Goal: Task Accomplishment & Management: Manage account settings

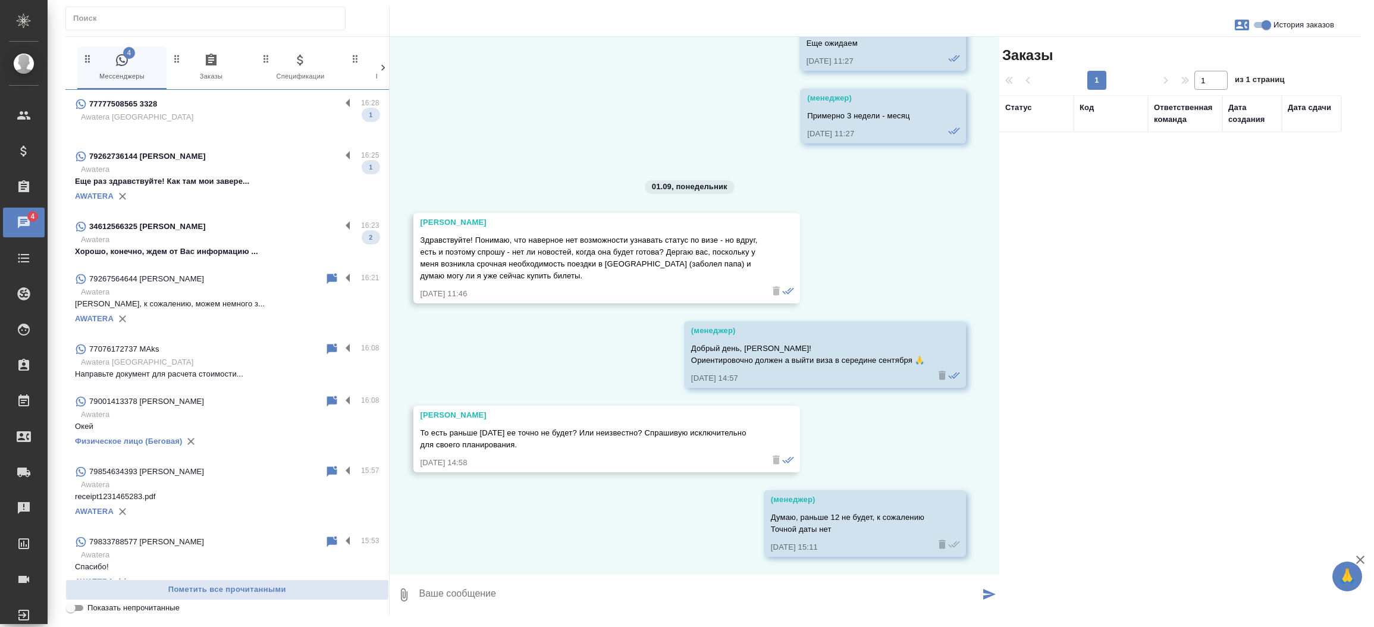
scroll to position [54939, 0]
click at [247, 252] on p "Хорошо, конечно, ждем от Вас информацию ..." at bounding box center [227, 252] width 304 height 12
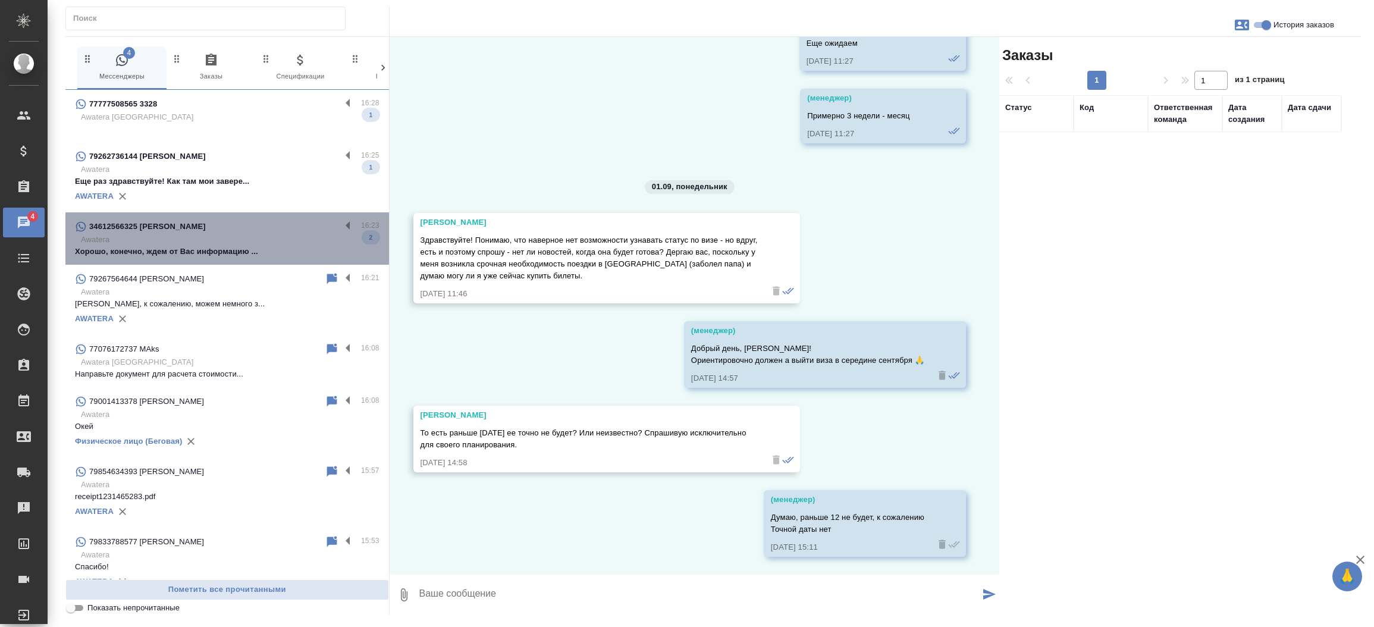
click at [247, 252] on p "Хорошо, конечно, ждем от Вас информацию ..." at bounding box center [227, 252] width 304 height 12
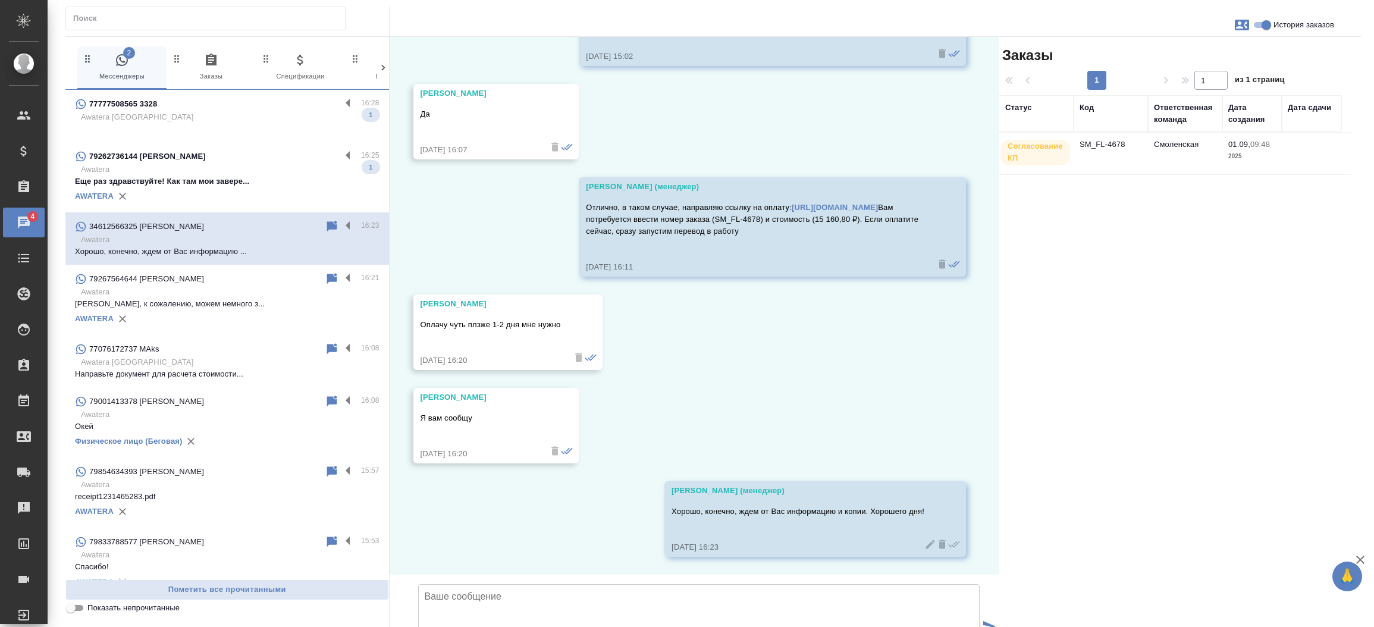
scroll to position [6150, 0]
click at [242, 168] on p "Awatera" at bounding box center [230, 170] width 299 height 12
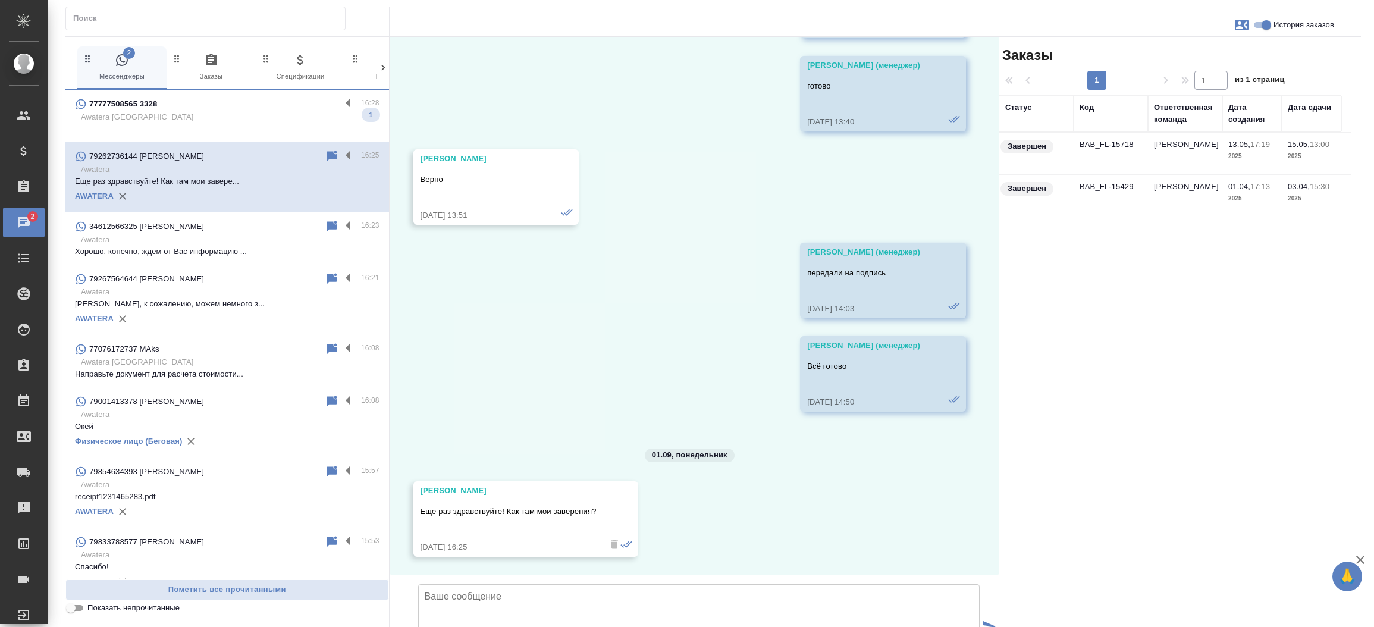
scroll to position [1301, 0]
click at [1086, 145] on td "BAB_FL-15718" at bounding box center [1110, 154] width 74 height 42
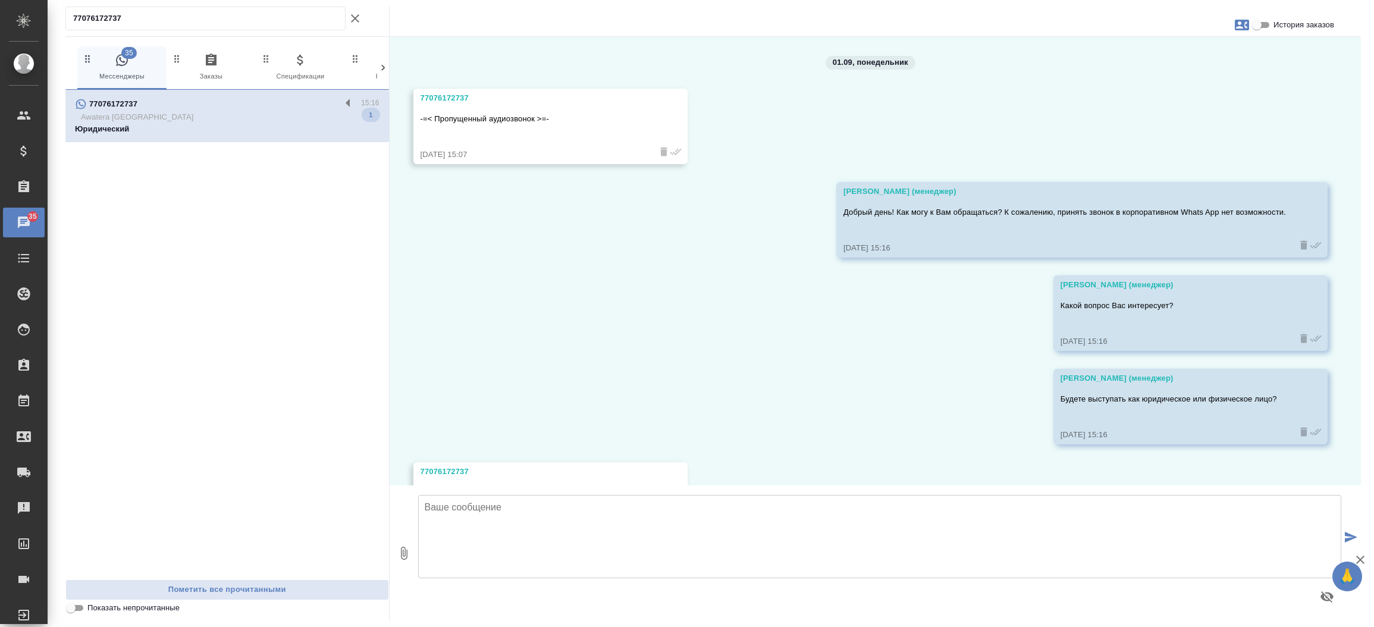
scroll to position [70, 0]
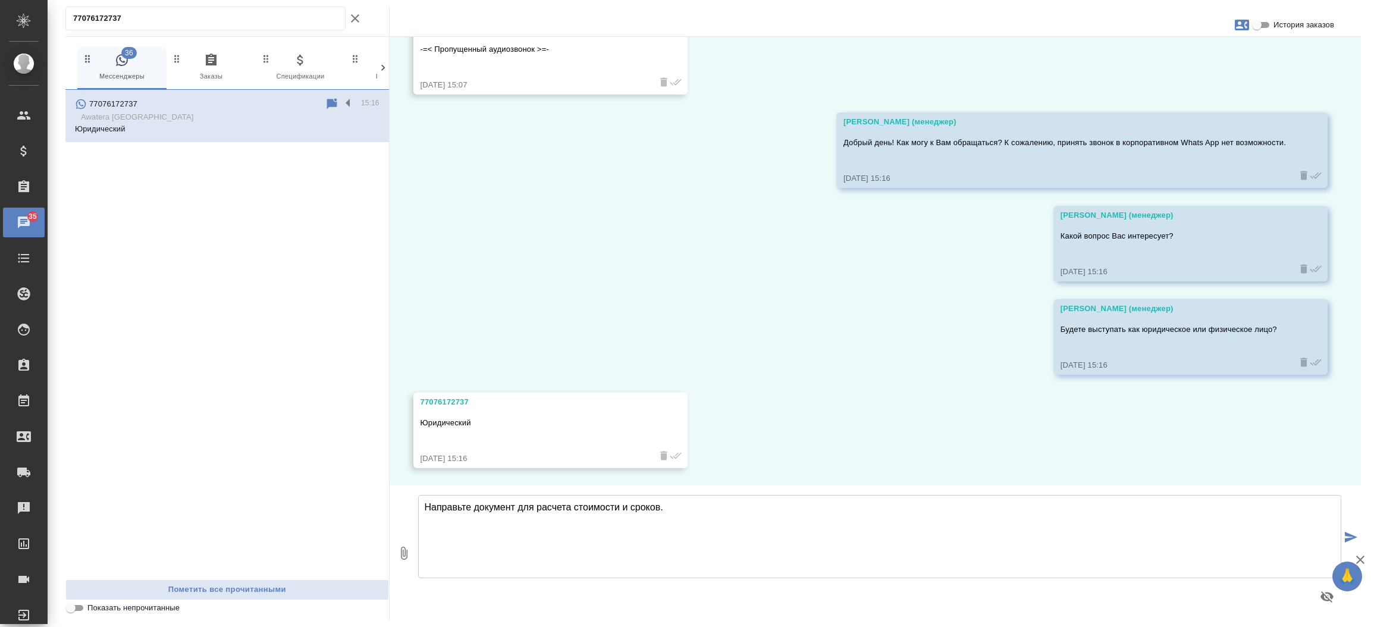
type textarea "Направьте документ для расчета стоимости и сроков."
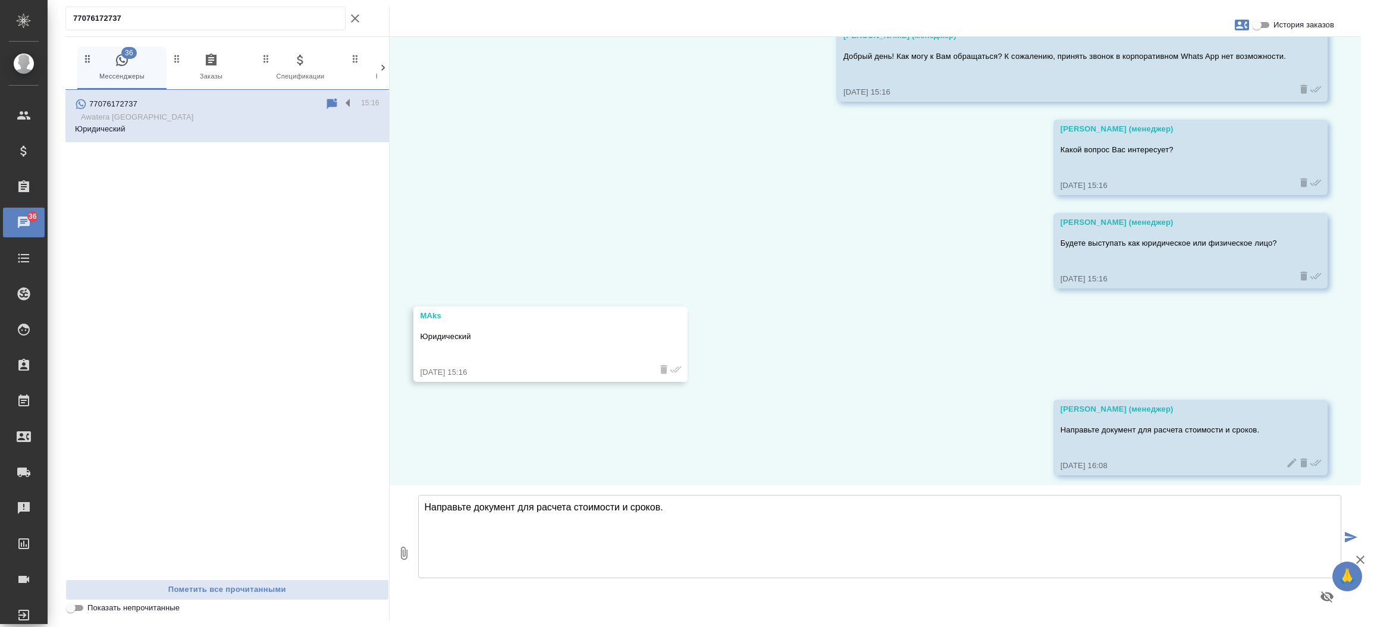
scroll to position [162, 0]
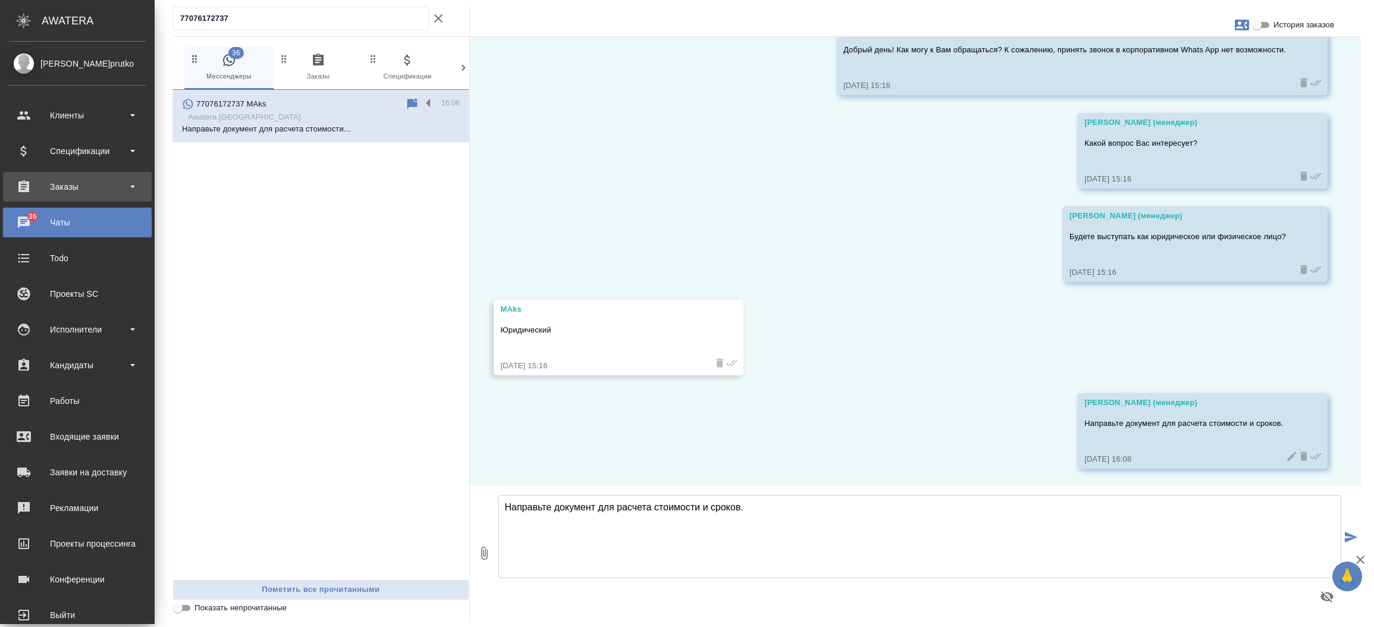
click at [69, 181] on div "Заказы" at bounding box center [77, 187] width 137 height 18
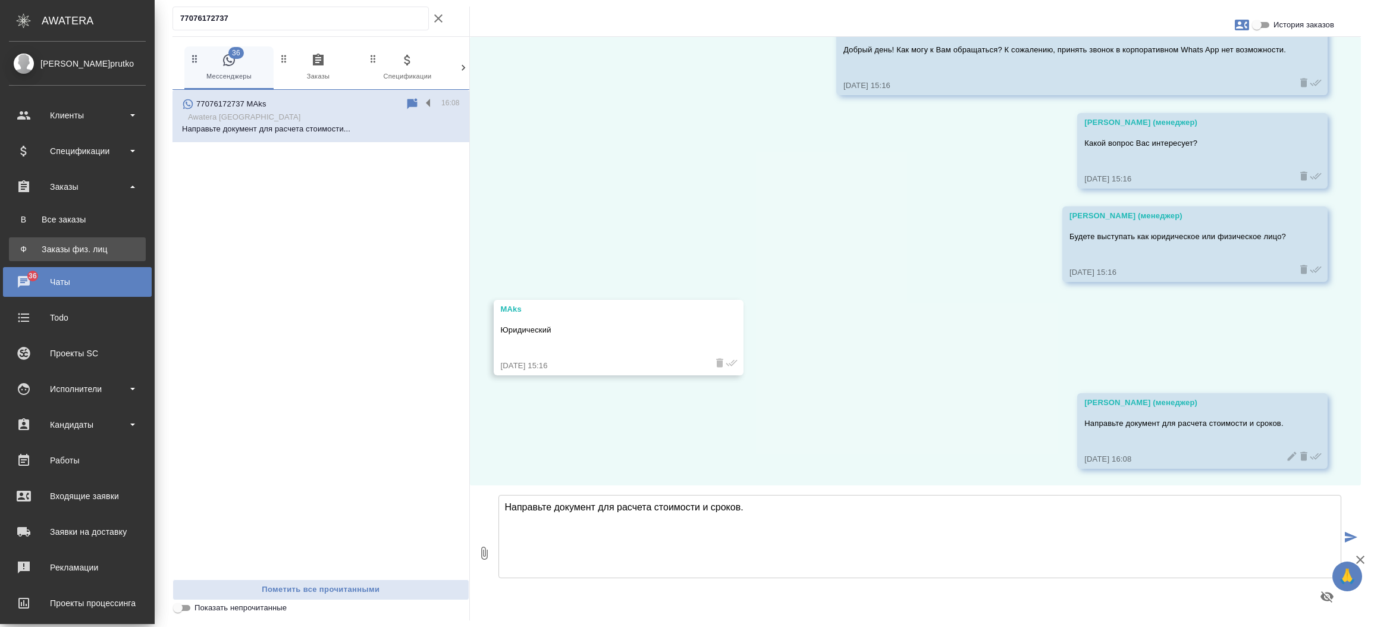
click at [68, 238] on link "Ф Заказы физ. лиц" at bounding box center [77, 249] width 137 height 24
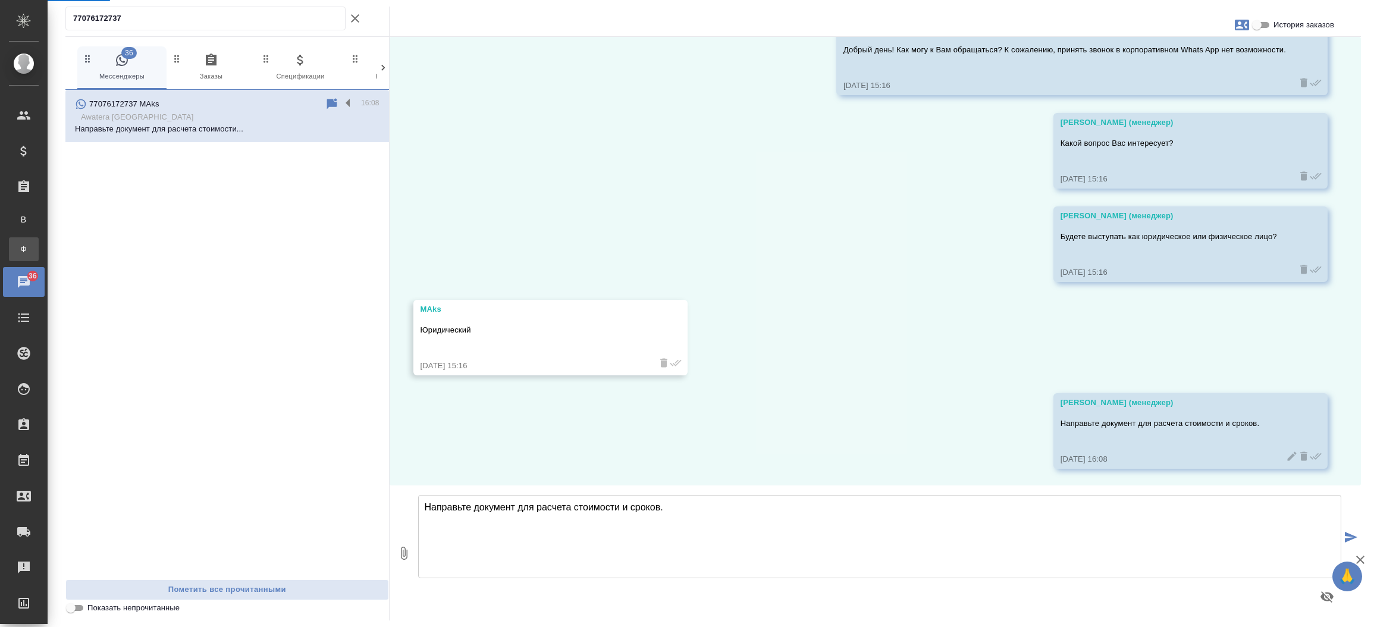
click at [68, 238] on div ".cls-1 fill:#fff; AWATERA Прутько Ирина i.prutko Клиенты Спецификации Заказы В …" at bounding box center [687, 313] width 1374 height 627
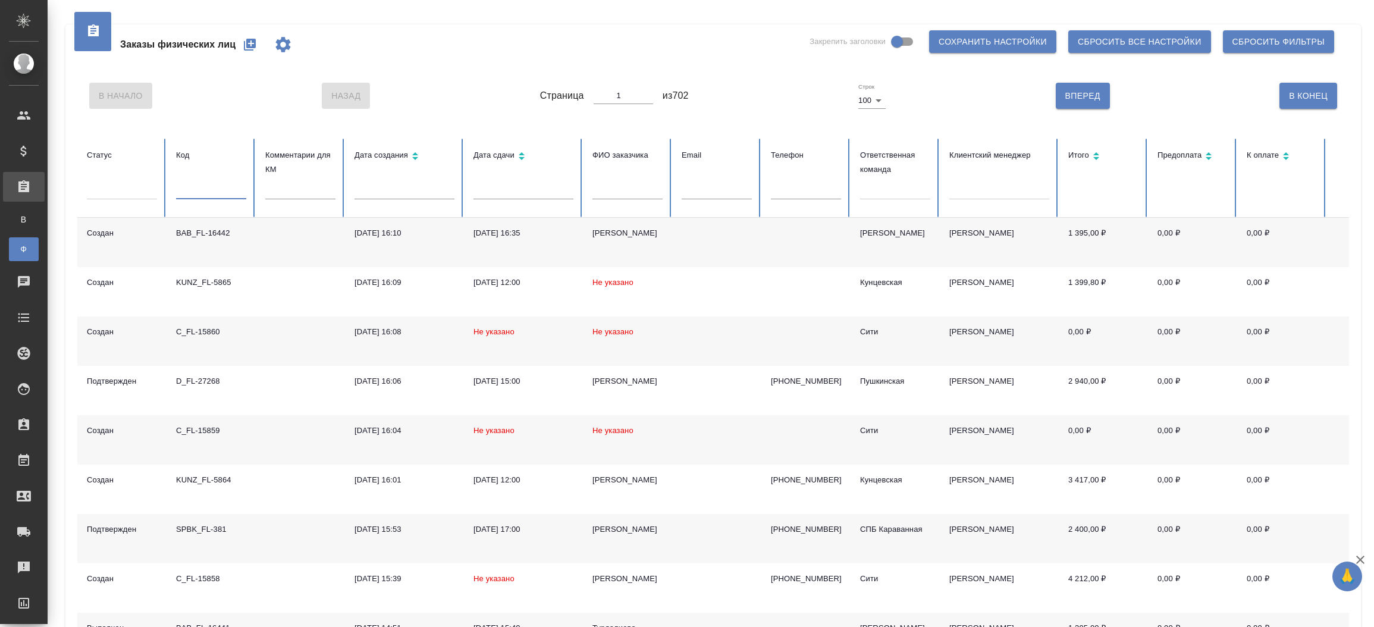
click at [213, 197] on input "text" at bounding box center [211, 191] width 70 height 17
paste input "15858"
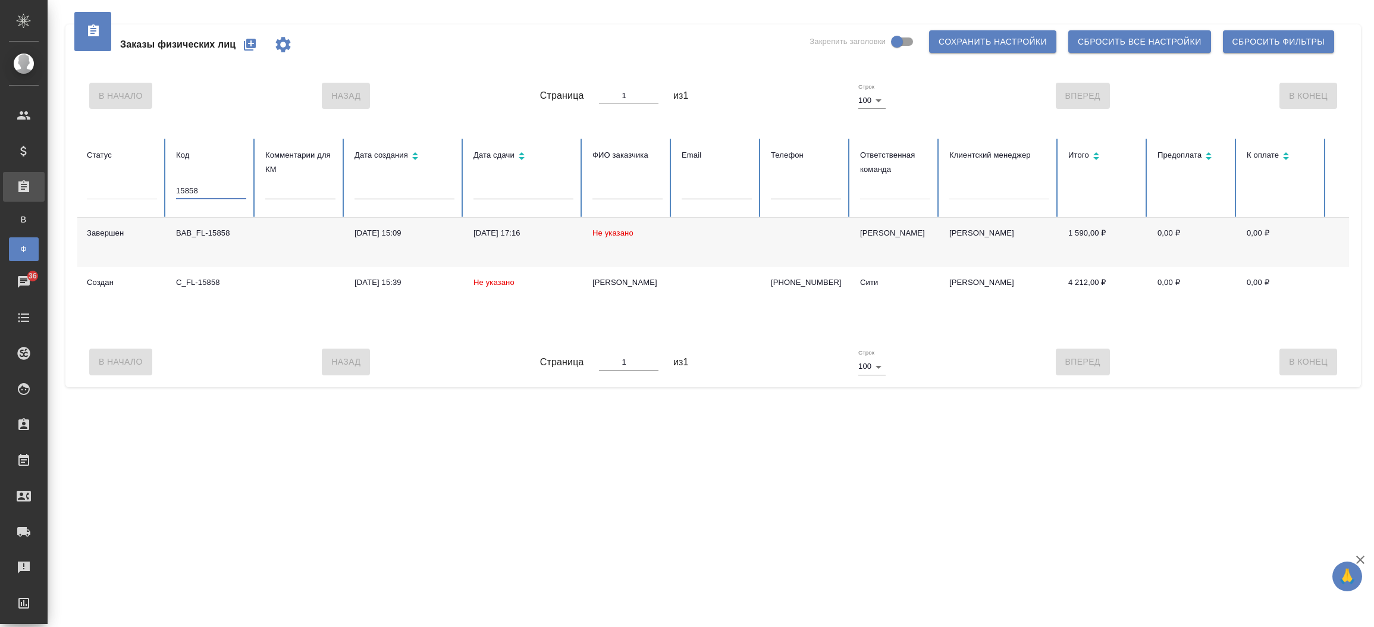
type input "15858"
click at [24, 285] on div "Чаты" at bounding box center [9, 282] width 30 height 18
click at [97, 285] on div ".cls-1 fill:#fff; AWATERA Прутько Ирина i.prutko Клиенты Спецификации Заказы В …" at bounding box center [687, 313] width 1374 height 627
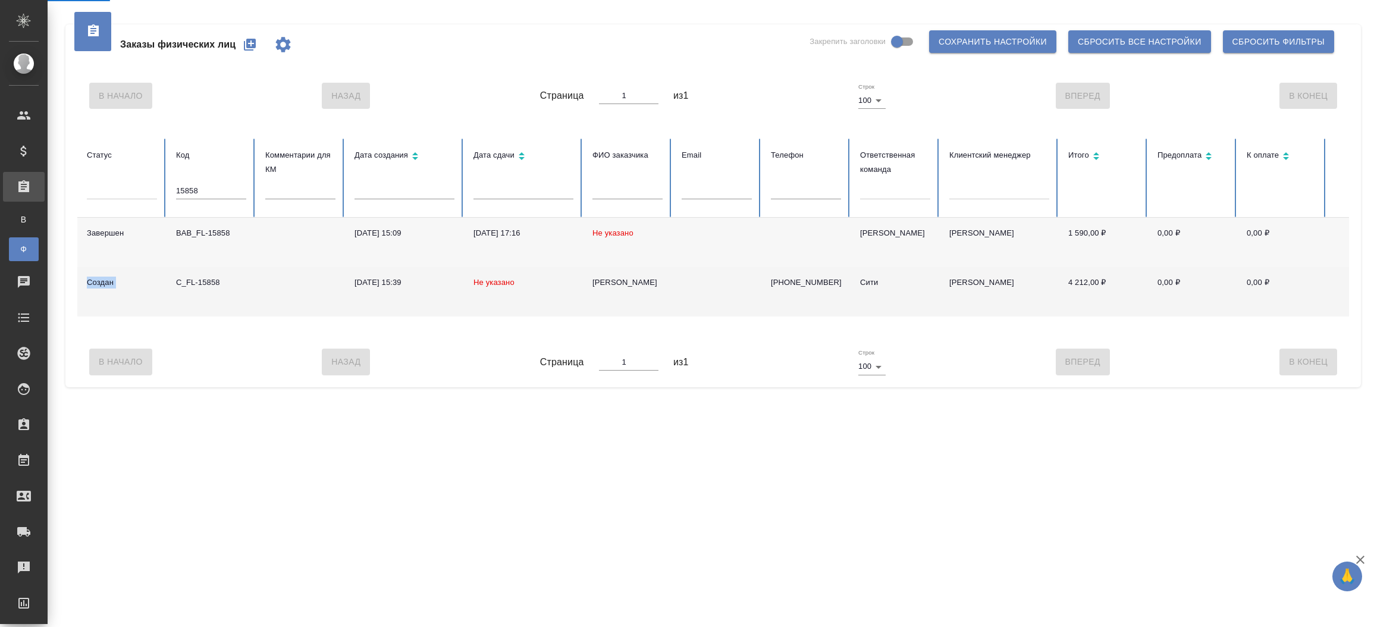
click at [97, 285] on td "Создан" at bounding box center [121, 291] width 89 height 49
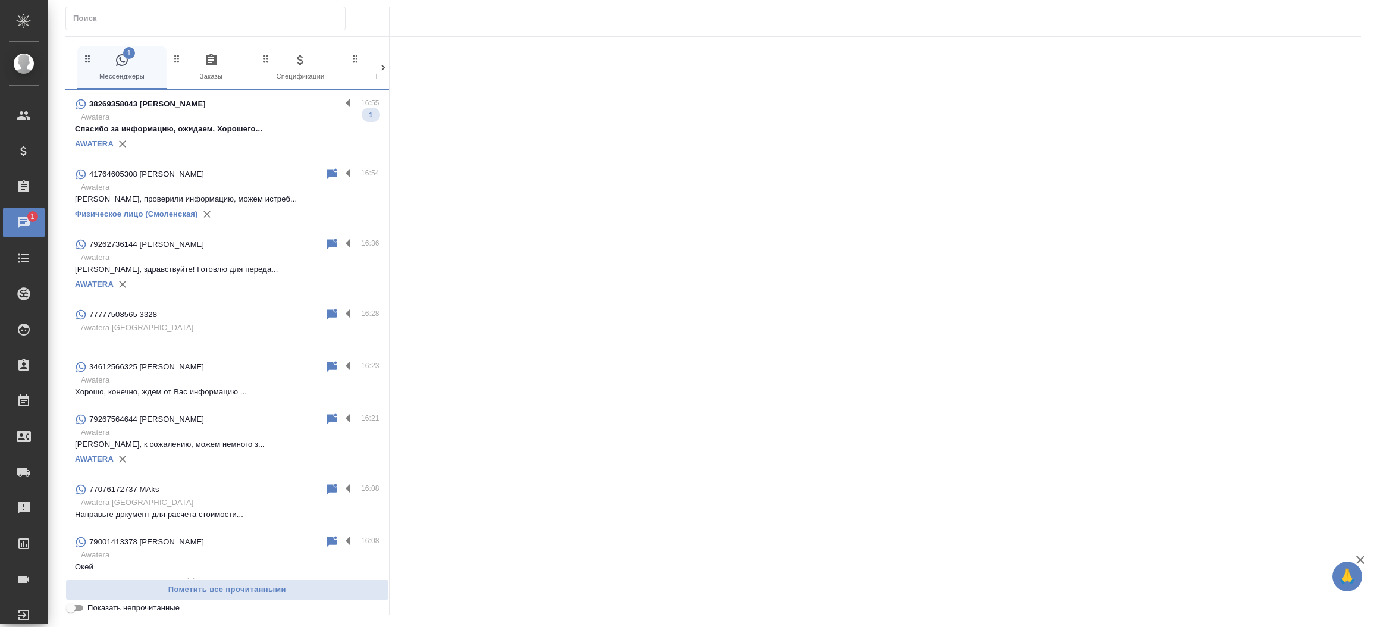
click at [183, 14] on input "text" at bounding box center [209, 18] width 272 height 17
paste input "77076172737"
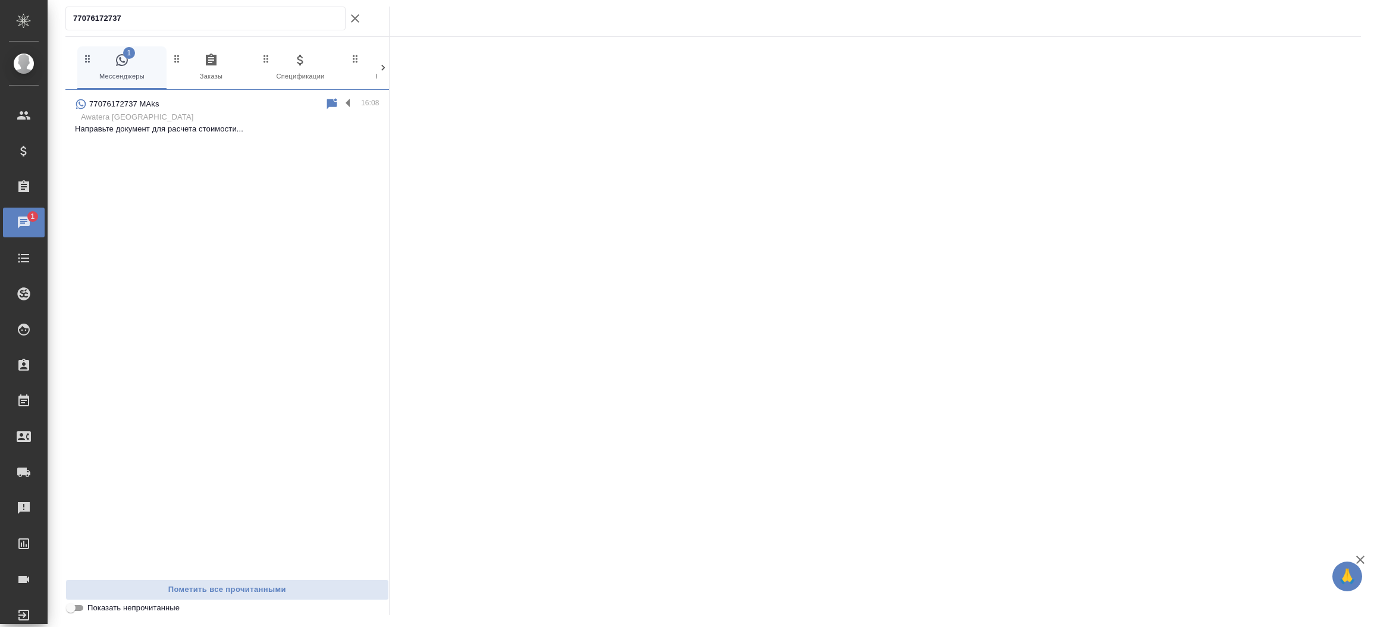
type input "77076172737"
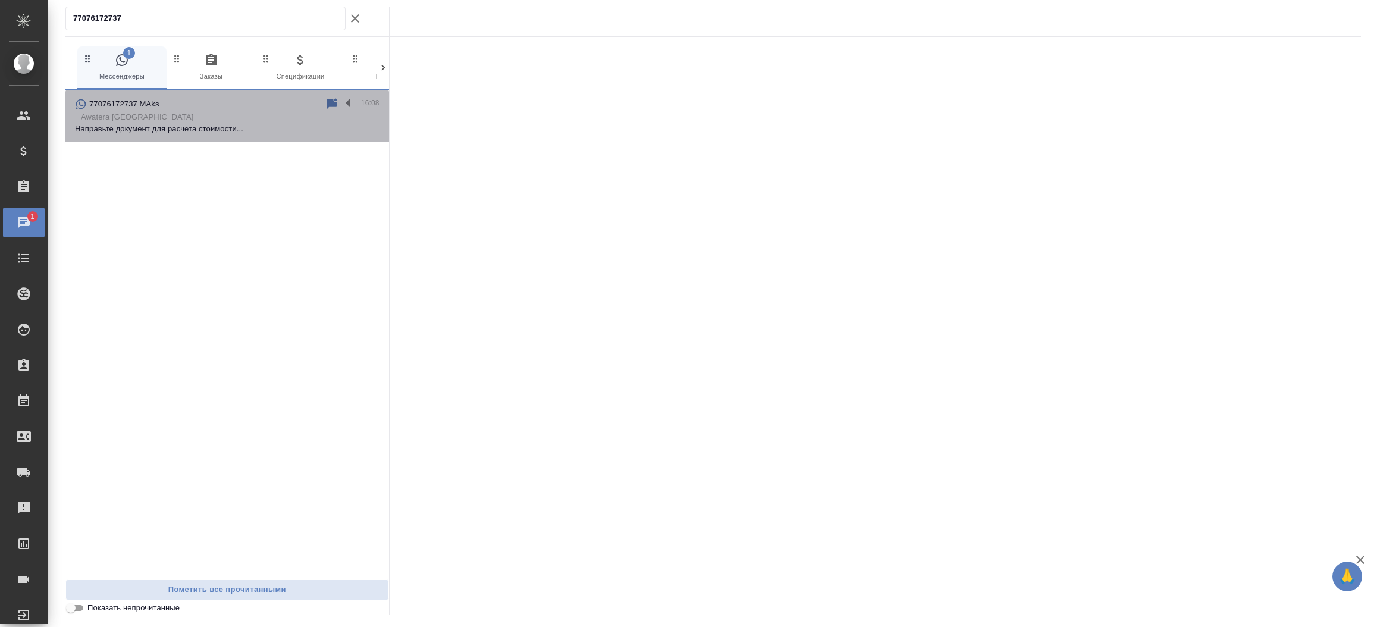
click at [215, 117] on p "Awatera [GEOGRAPHIC_DATA]" at bounding box center [230, 117] width 299 height 12
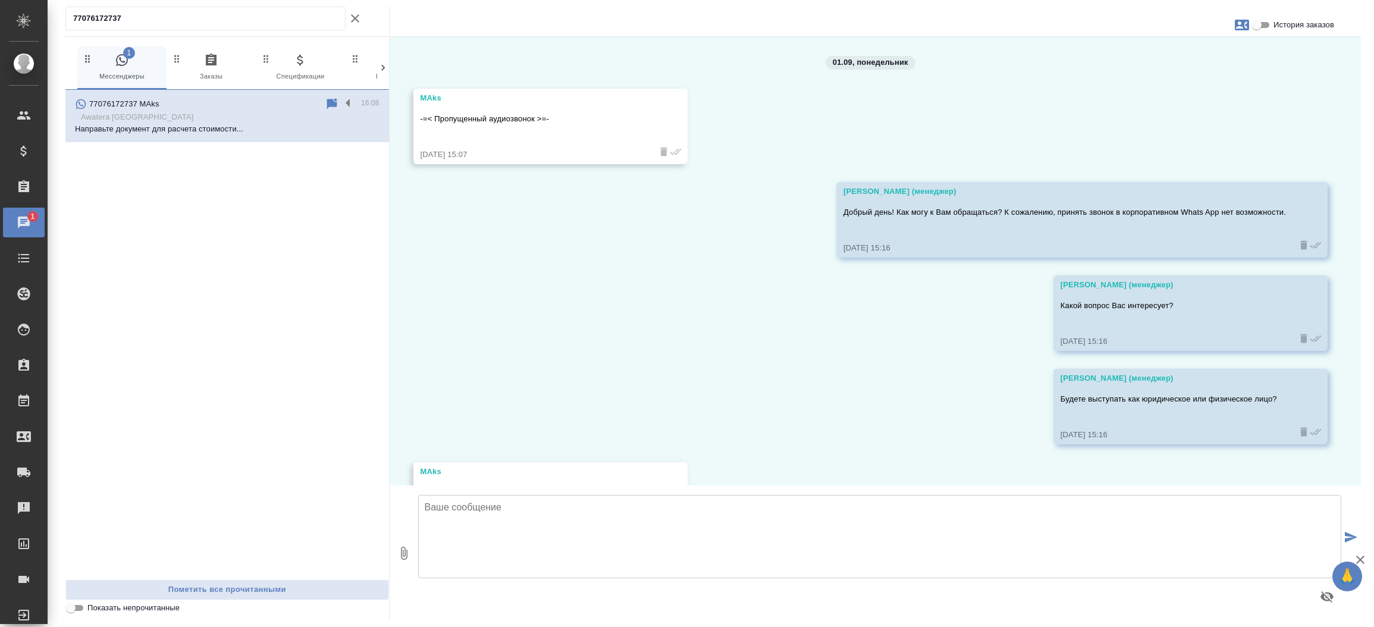
scroll to position [162, 0]
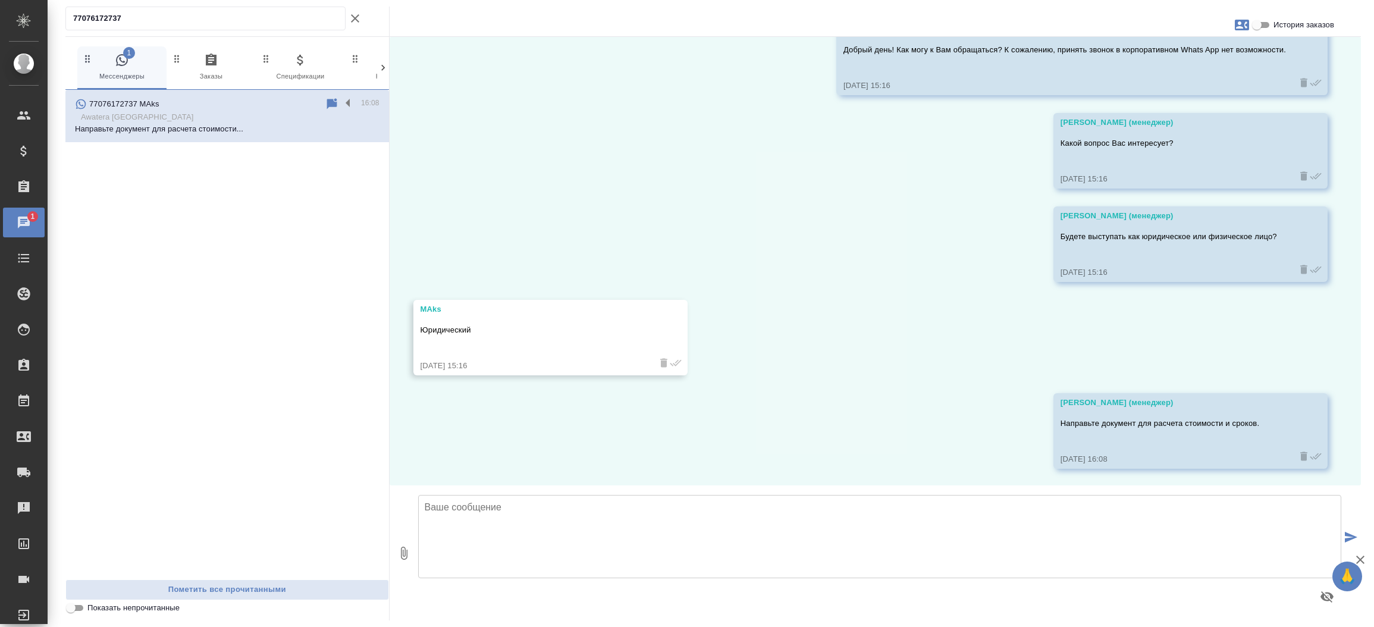
click at [1243, 25] on icon "button" at bounding box center [1242, 25] width 14 height 11
click at [1194, 52] on span "Создать заявку" at bounding box center [1190, 57] width 56 height 12
select select "KZ"
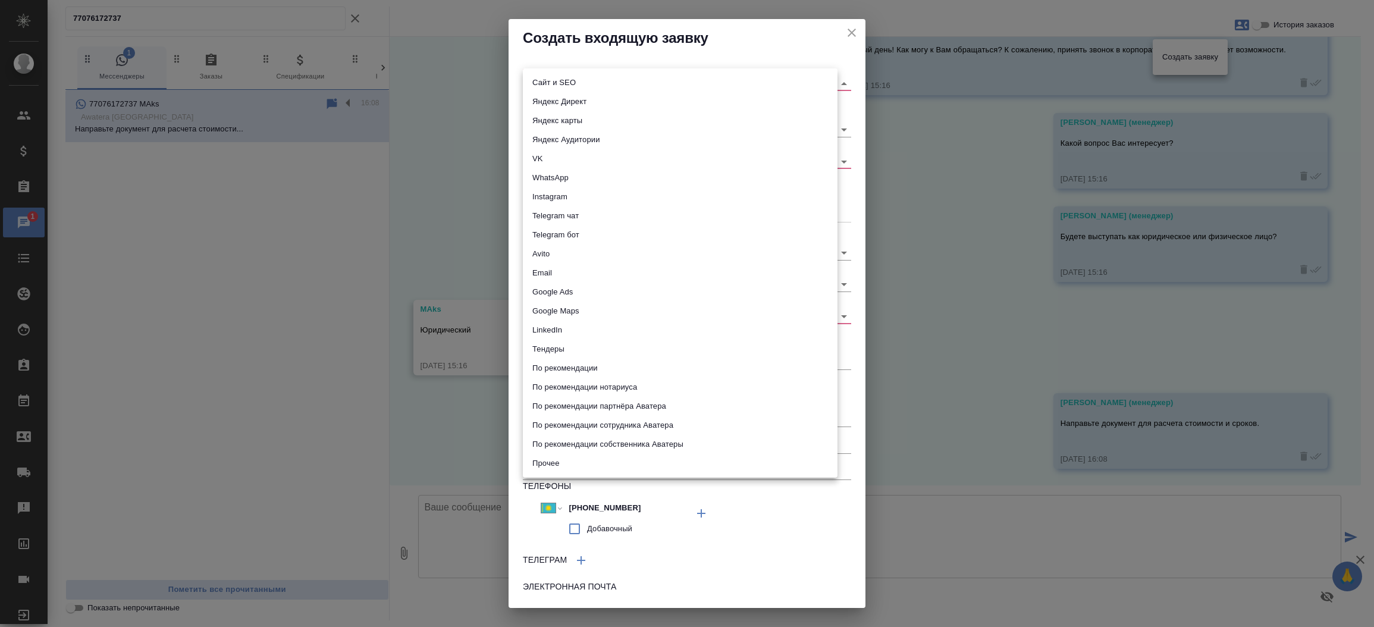
click at [663, 82] on body "🙏 .cls-1 fill:#fff; AWATERA Прутько Ирина i.prutko Клиенты Спецификации Заказы …" at bounding box center [687, 313] width 1374 height 627
click at [663, 82] on li "Сайт и SEO" at bounding box center [680, 82] width 315 height 19
type input "seo"
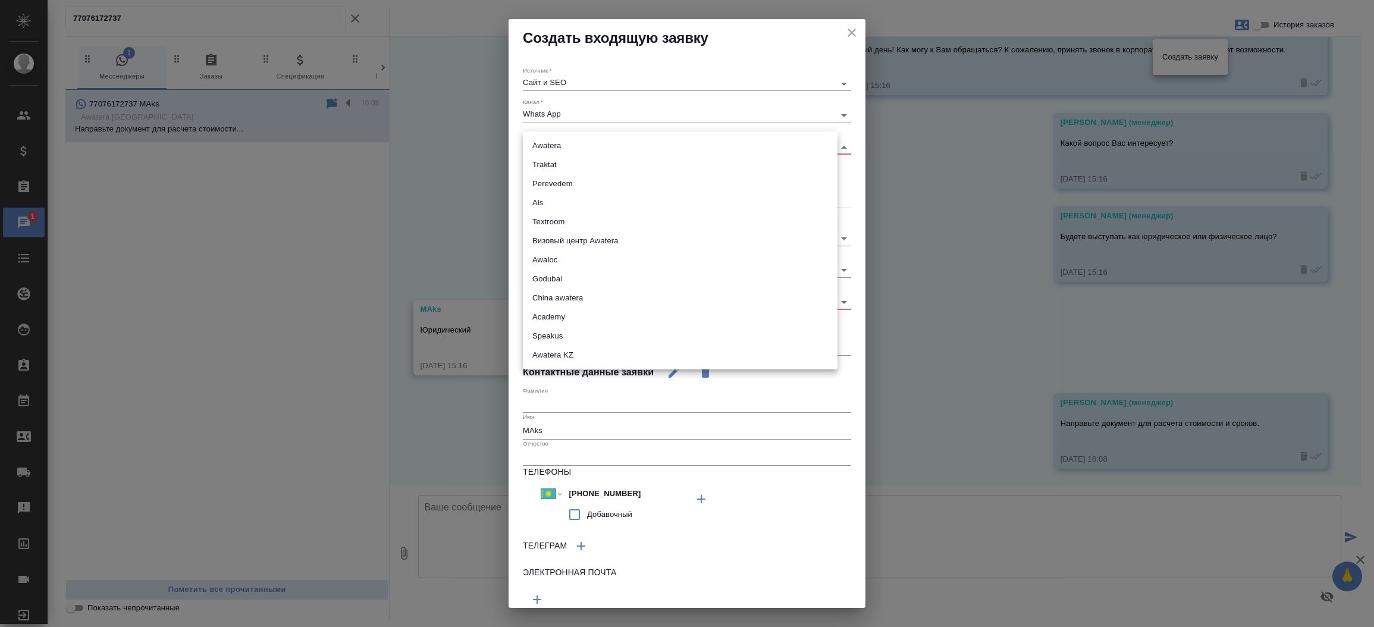
click at [611, 146] on body "🙏 .cls-1 fill:#fff; AWATERA Прутько Ирина i.prutko Клиенты Спецификации Заказы …" at bounding box center [687, 313] width 1374 height 627
click at [568, 348] on li "Awatera KZ" at bounding box center [680, 355] width 315 height 19
type input "awateraKz"
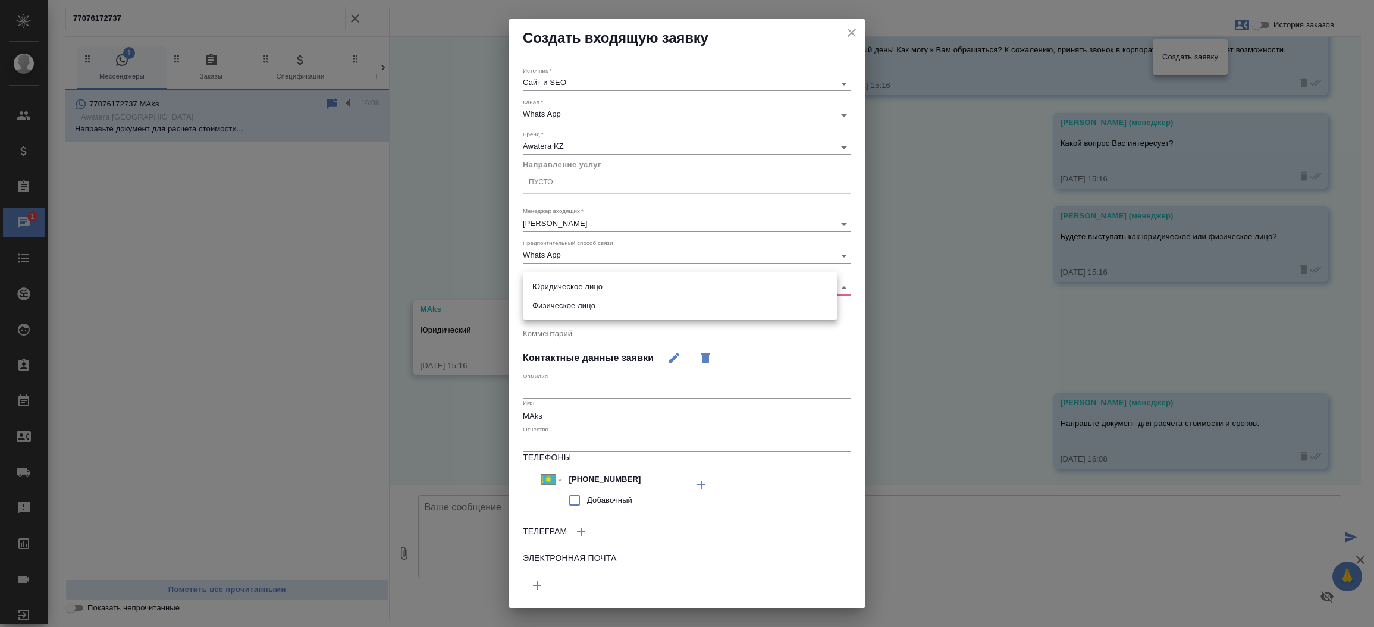
click at [567, 288] on body "🙏 .cls-1 fill:#fff; AWATERA Прутько Ирина i.prutko Клиенты Спецификации Заказы …" at bounding box center [687, 313] width 1374 height 627
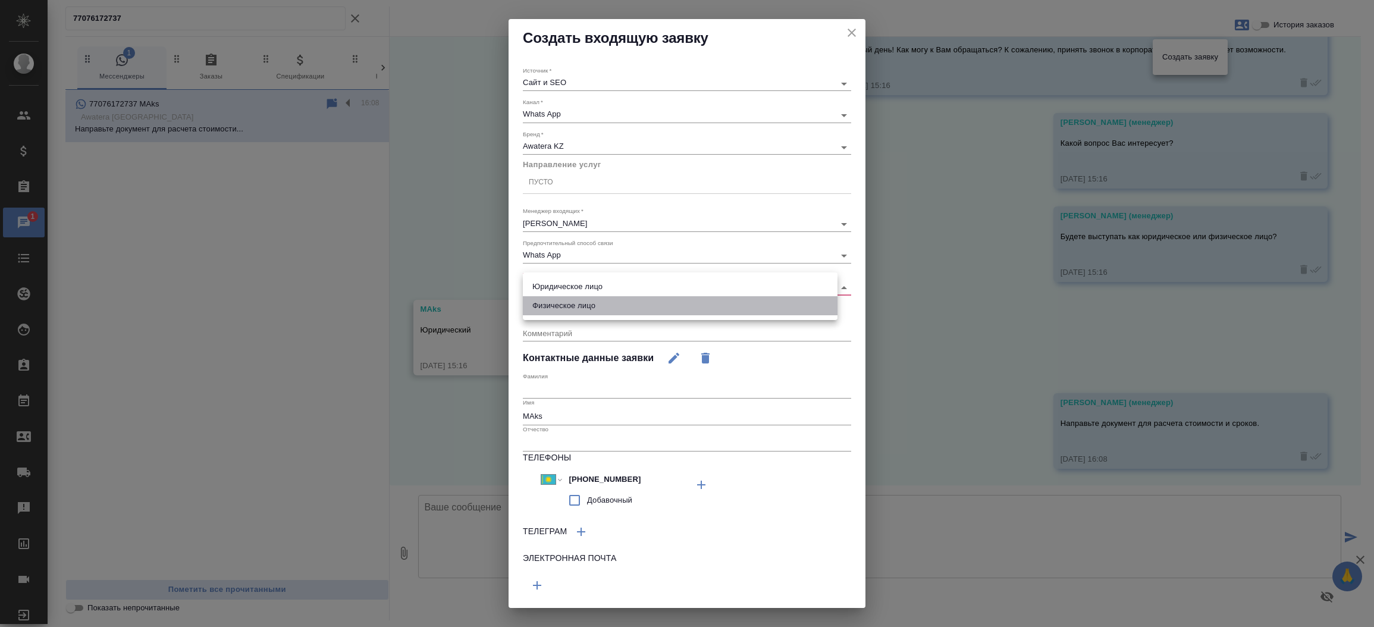
click at [563, 308] on li "Физическое лицо" at bounding box center [680, 305] width 315 height 19
type input "private"
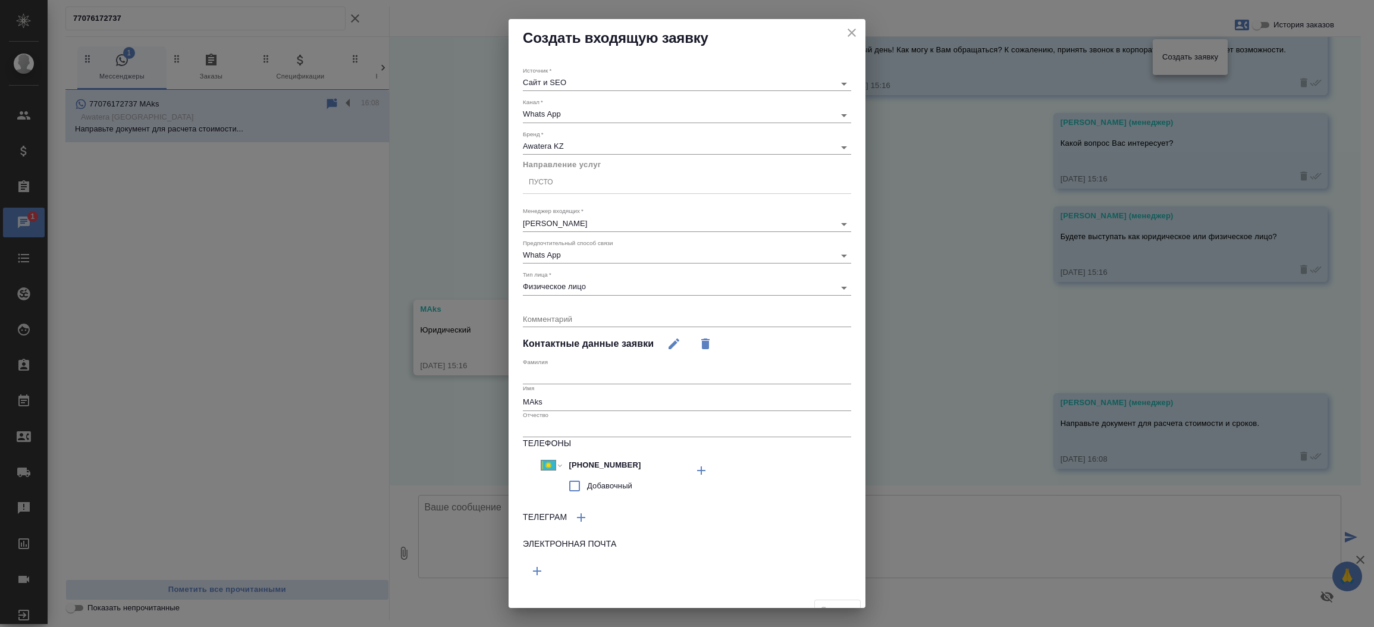
scroll to position [16, 0]
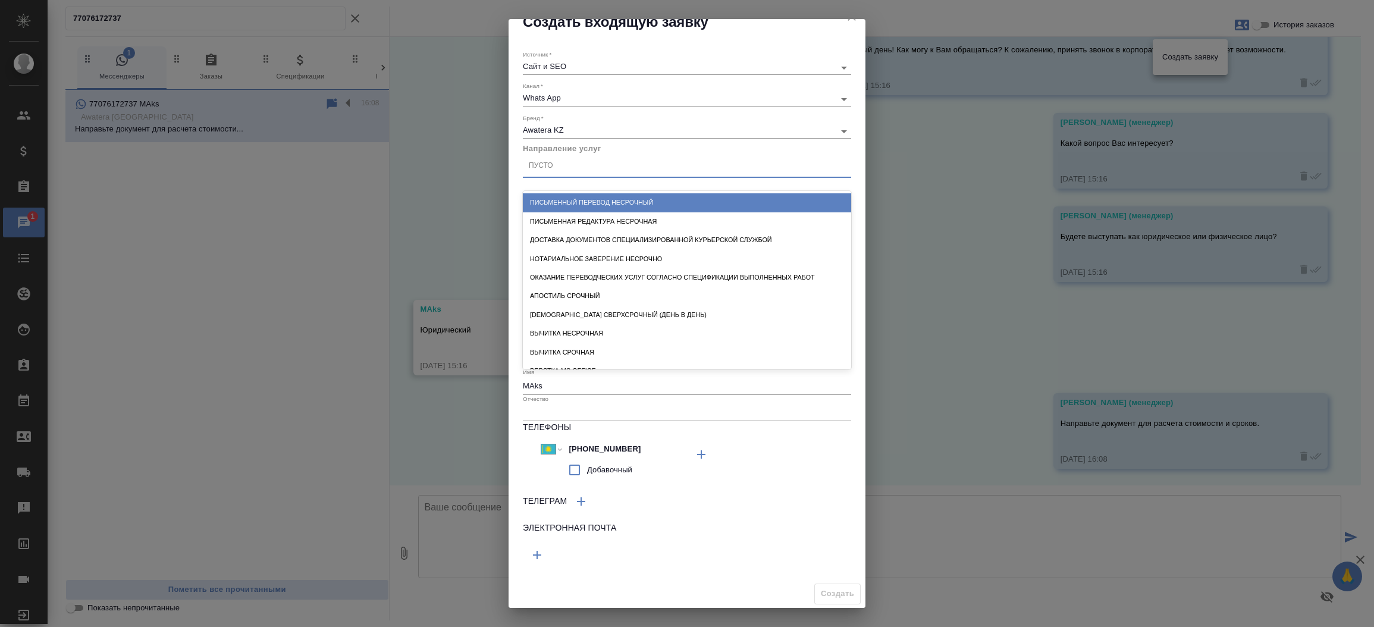
click at [576, 167] on div "Пусто" at bounding box center [687, 166] width 328 height 17
type input "пус"
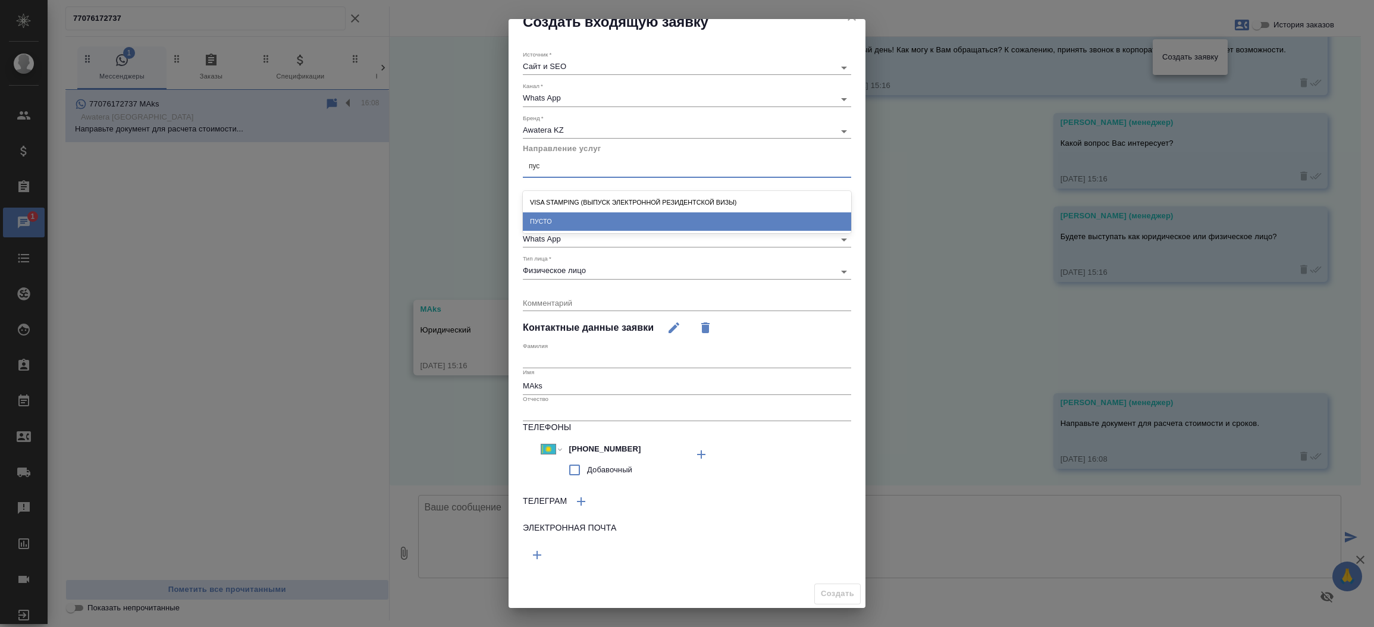
click at [576, 216] on div "ПУСТО" at bounding box center [687, 221] width 328 height 18
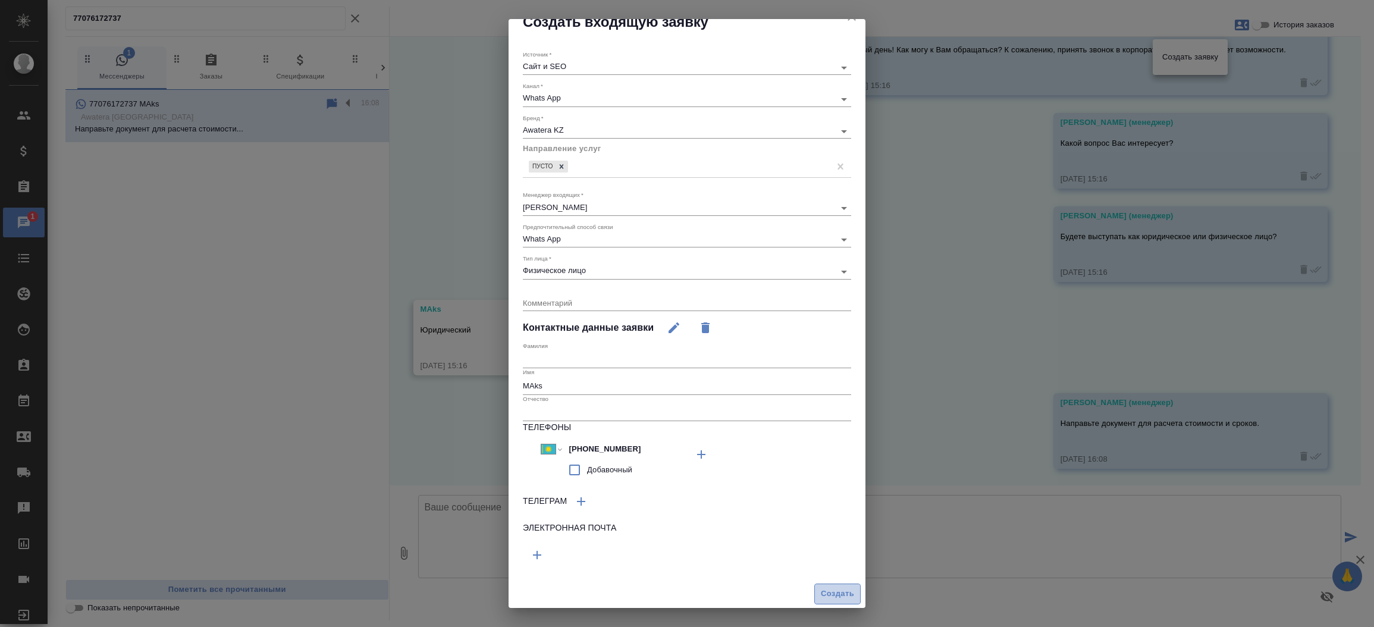
click at [814, 585] on button "Создать" at bounding box center [837, 593] width 46 height 21
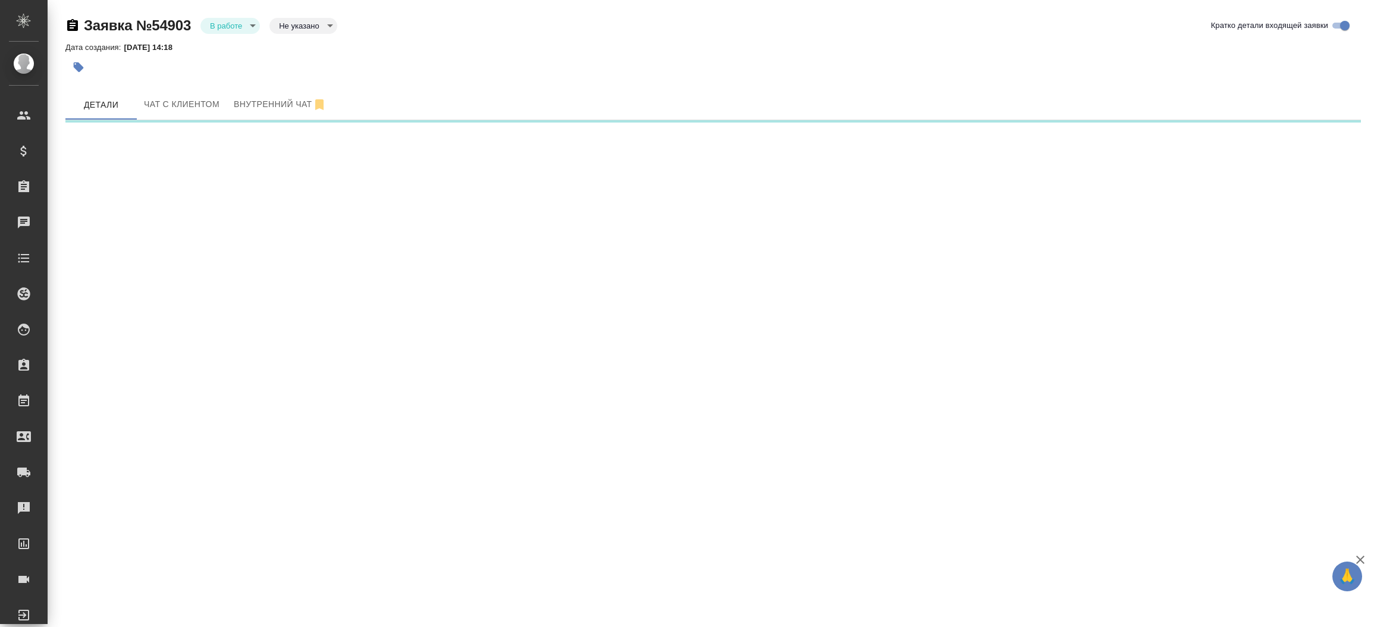
select select "RU"
select select "KZ"
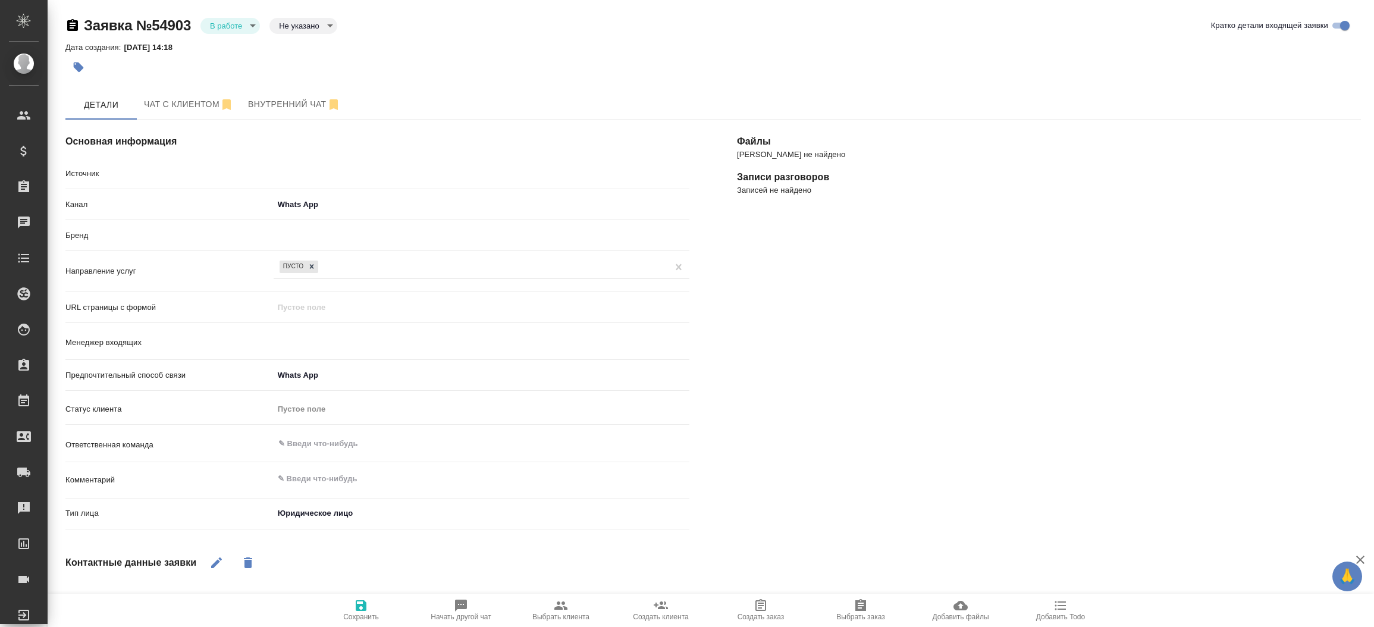
type textarea "x"
type input "[PERSON_NAME]"
type textarea "x"
click at [152, 97] on span "Чат с клиентом" at bounding box center [189, 104] width 90 height 15
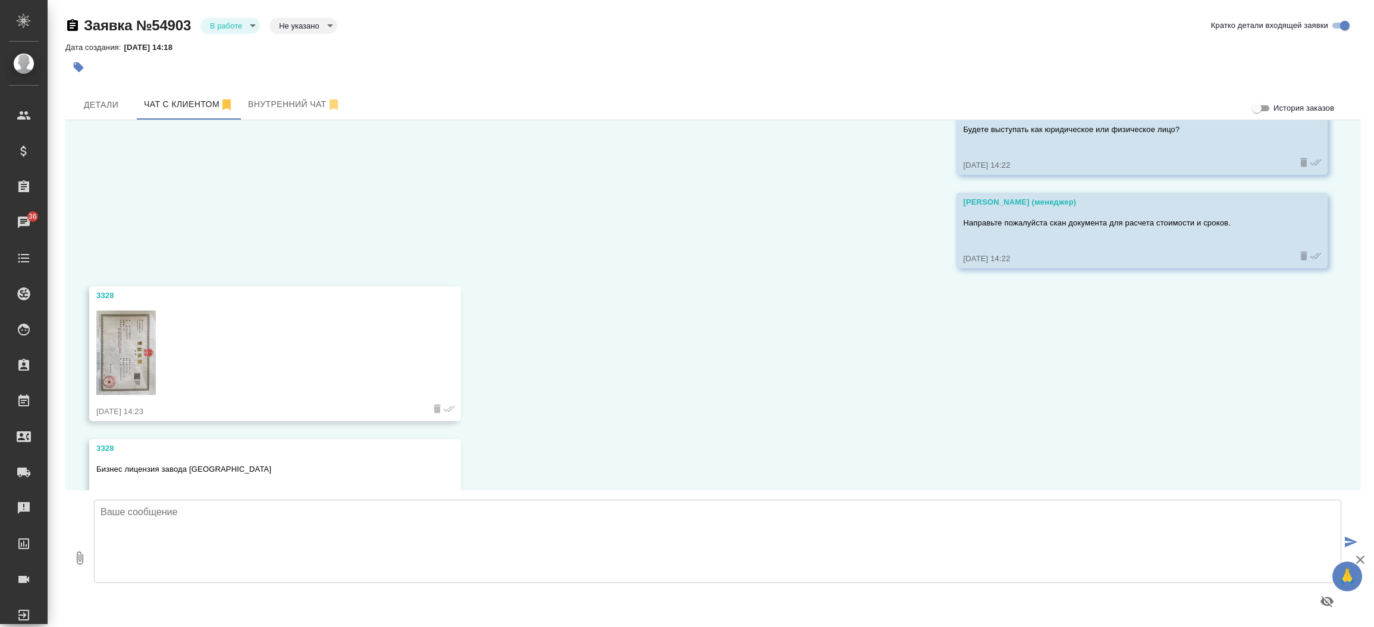
scroll to position [767, 0]
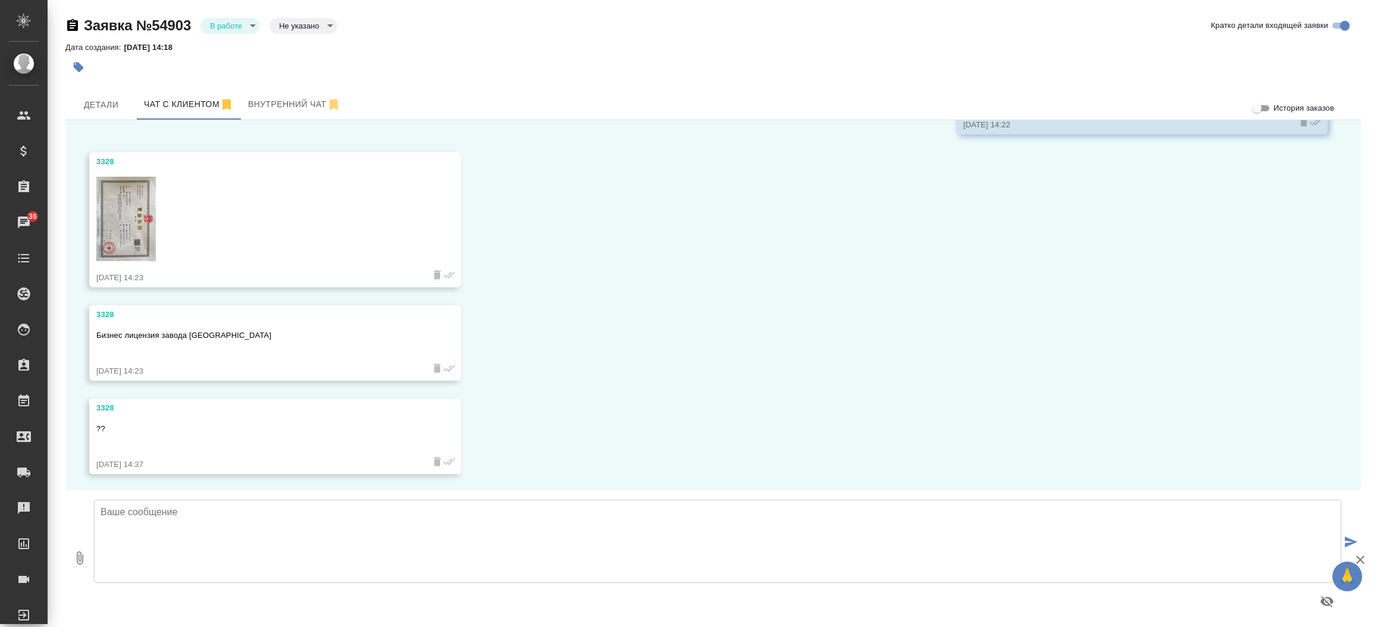
click at [745, 558] on textarea at bounding box center [717, 541] width 1247 height 83
type textarea "К сожалению, сегодня не сможем выполнить перевод. Завтра направим Вам расчет ст…"
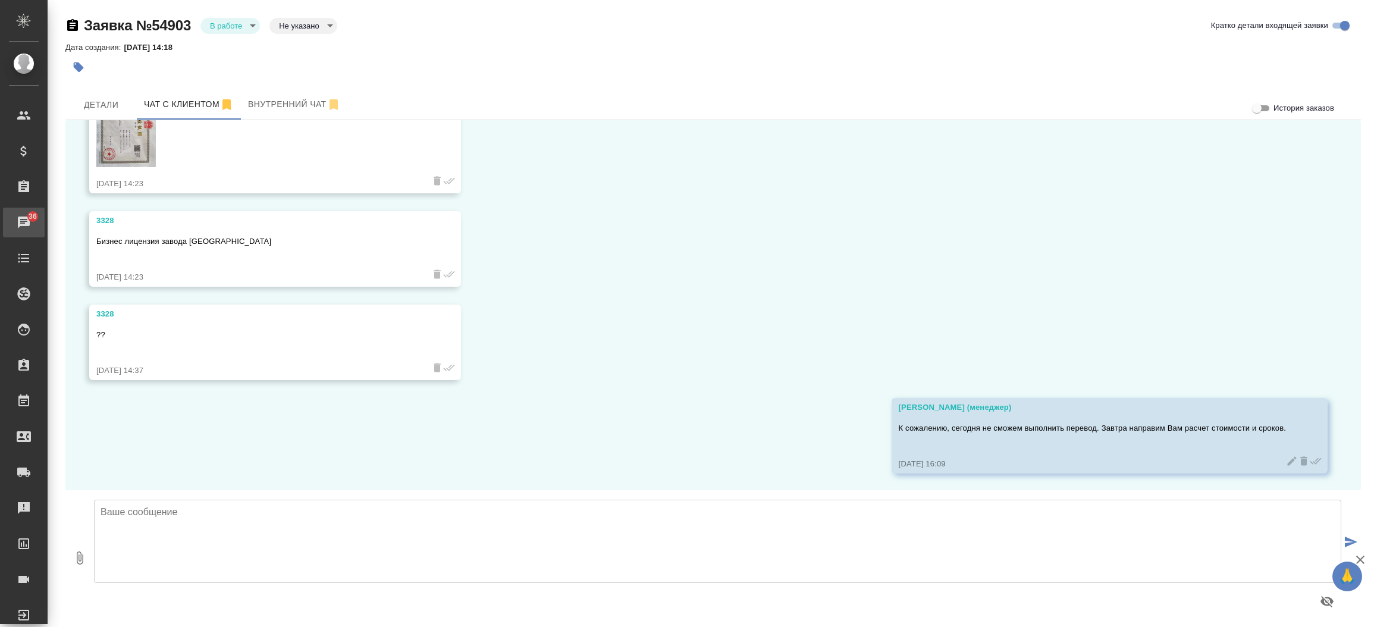
click at [23, 221] on div "Чаты" at bounding box center [9, 222] width 30 height 18
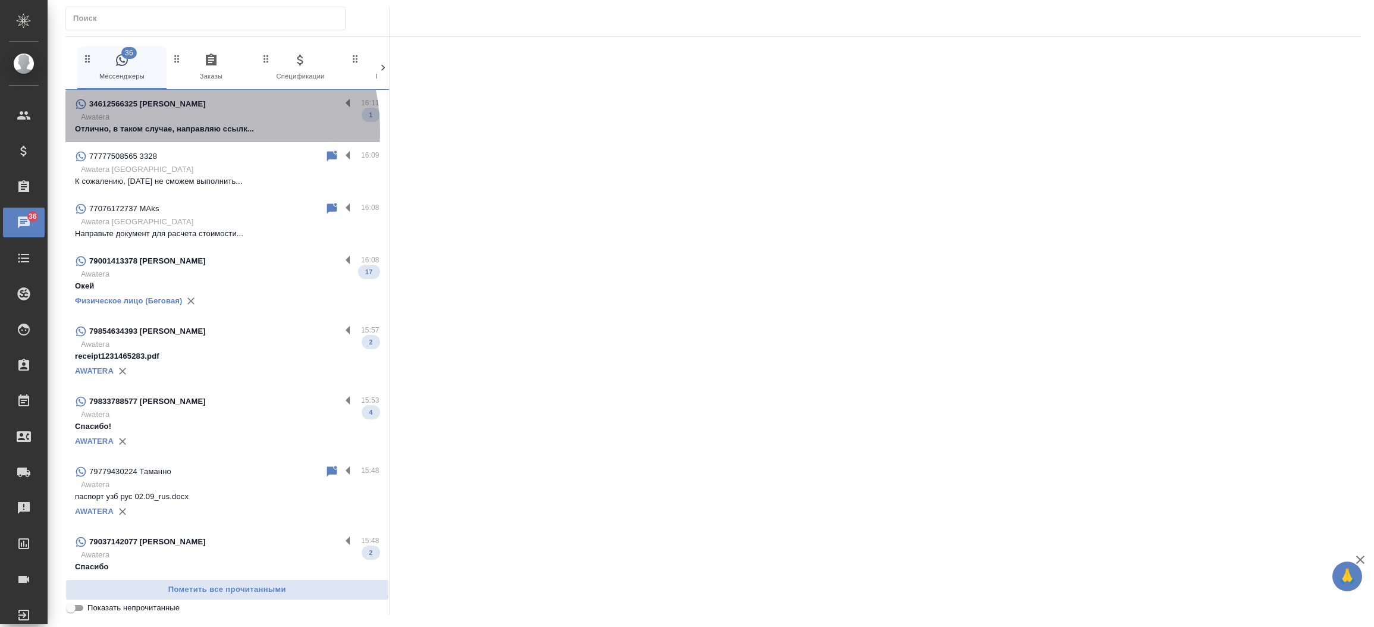
click at [170, 131] on p "Отлично, в таком случае, направляю ссылк..." at bounding box center [227, 129] width 304 height 12
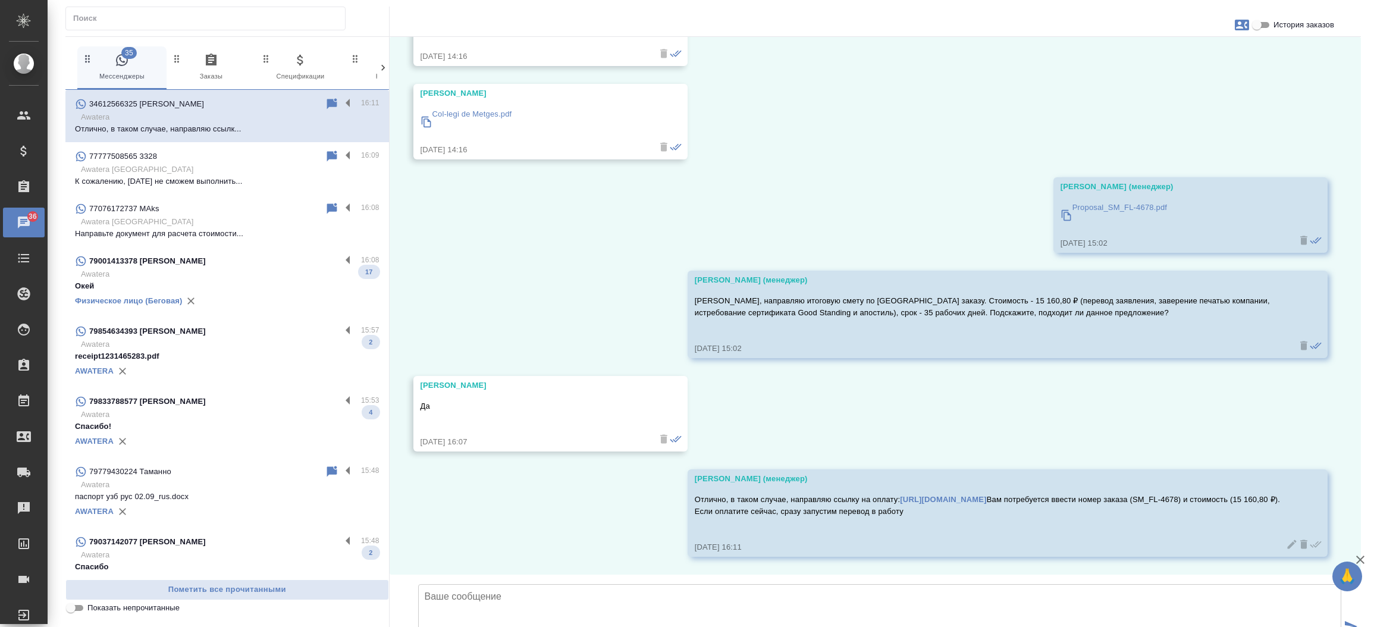
scroll to position [5560, 0]
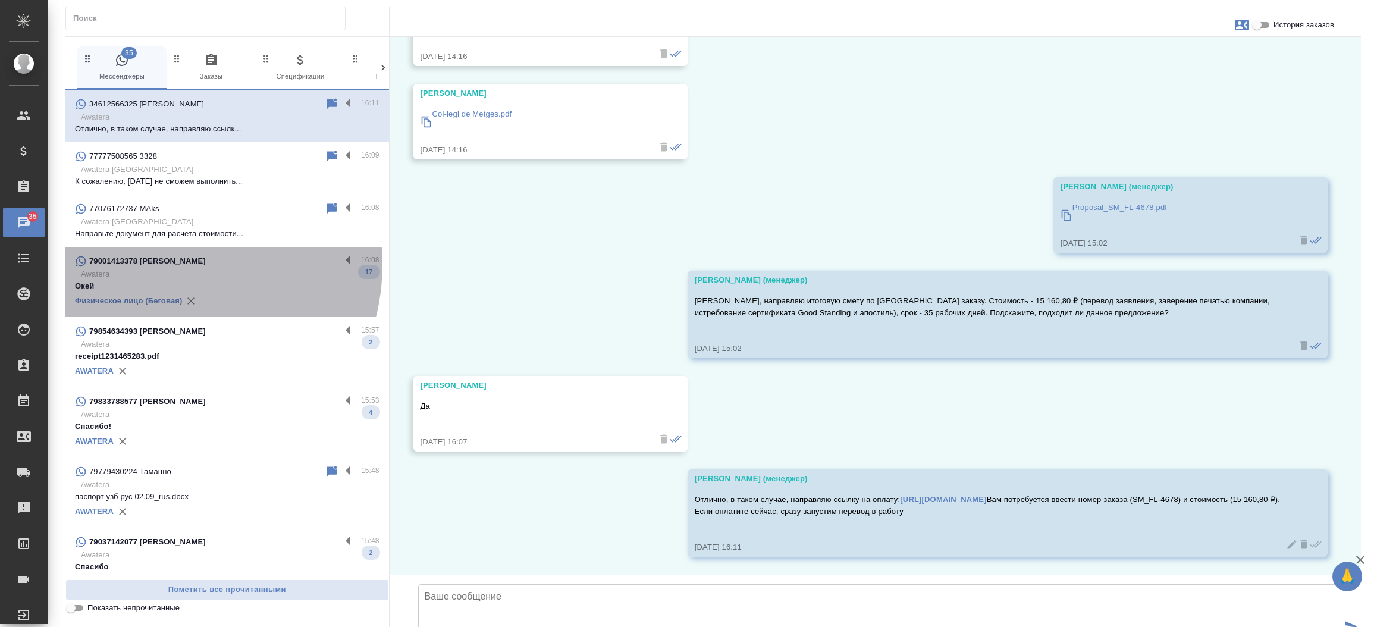
click at [161, 264] on div "79001413378 [PERSON_NAME]" at bounding box center [208, 261] width 266 height 14
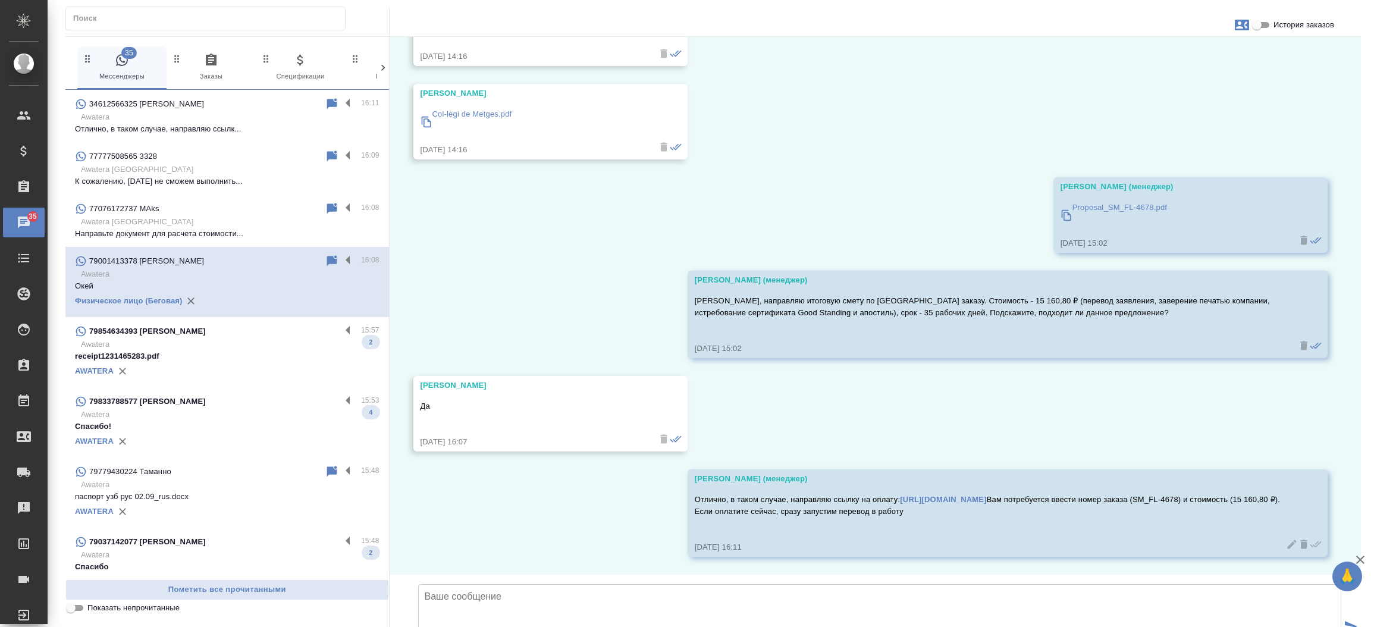
click at [162, 404] on p "79833788577 [PERSON_NAME]" at bounding box center [147, 401] width 117 height 12
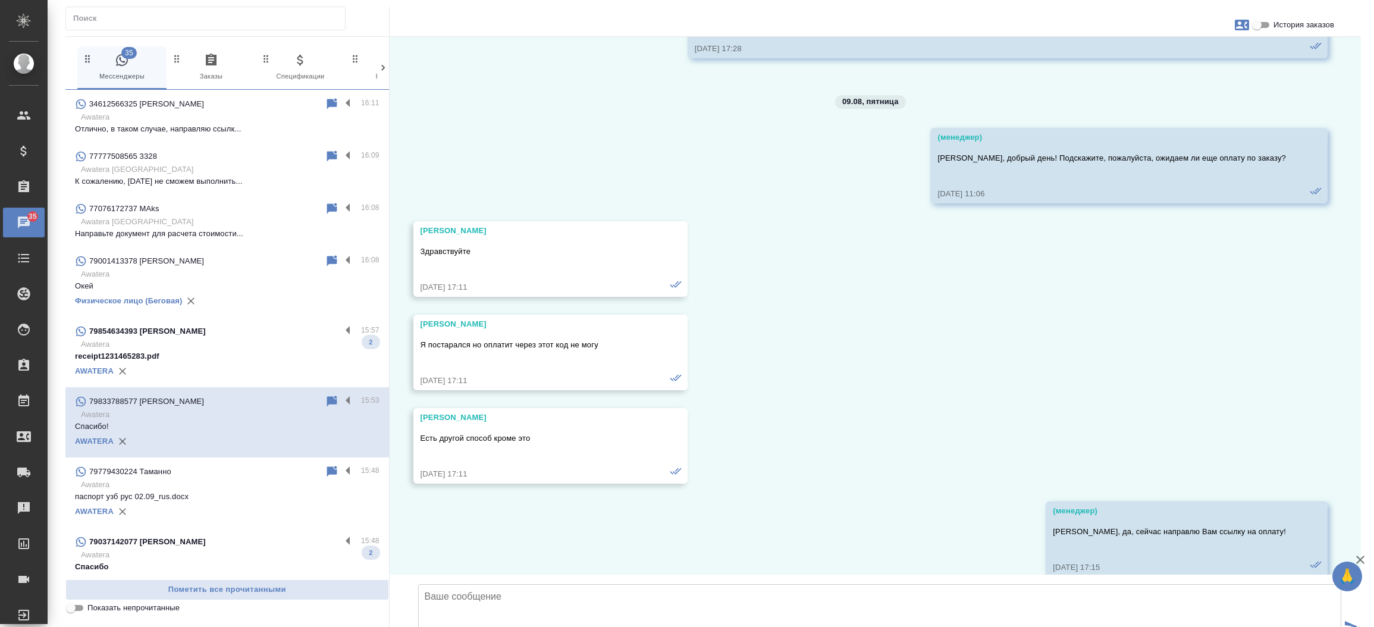
click at [162, 404] on p "79833788577 Irina Doroshkevich" at bounding box center [146, 401] width 115 height 12
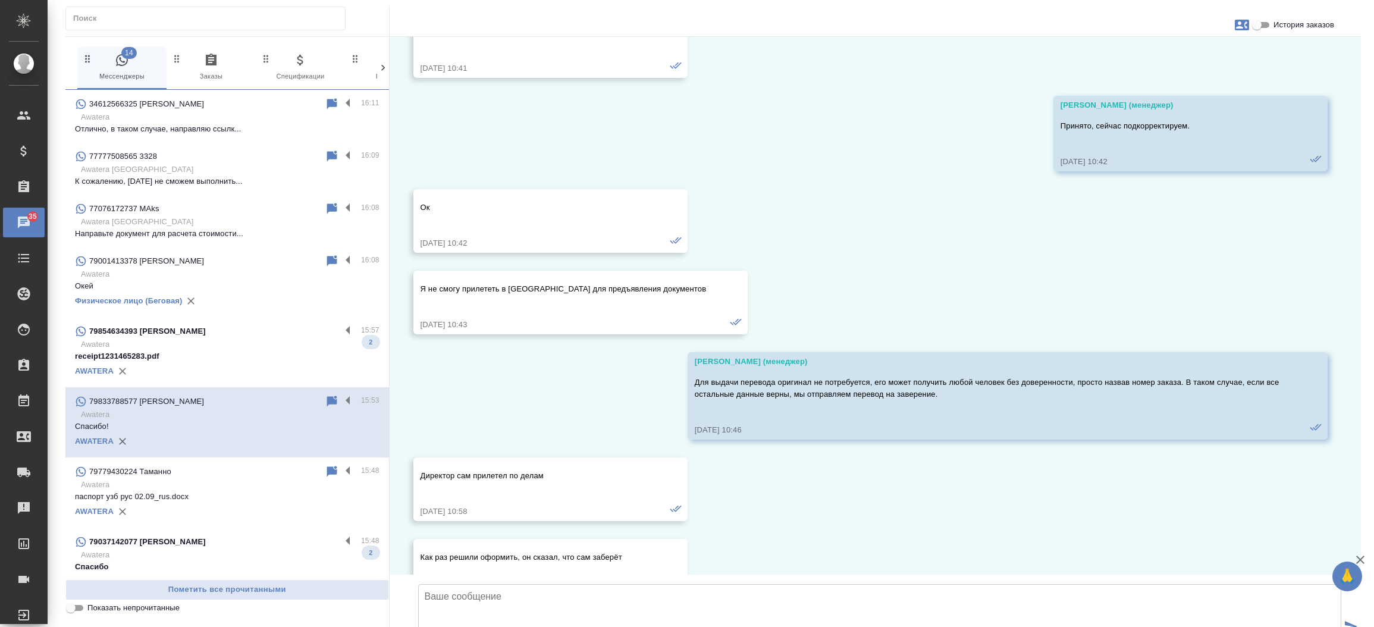
scroll to position [12164, 0]
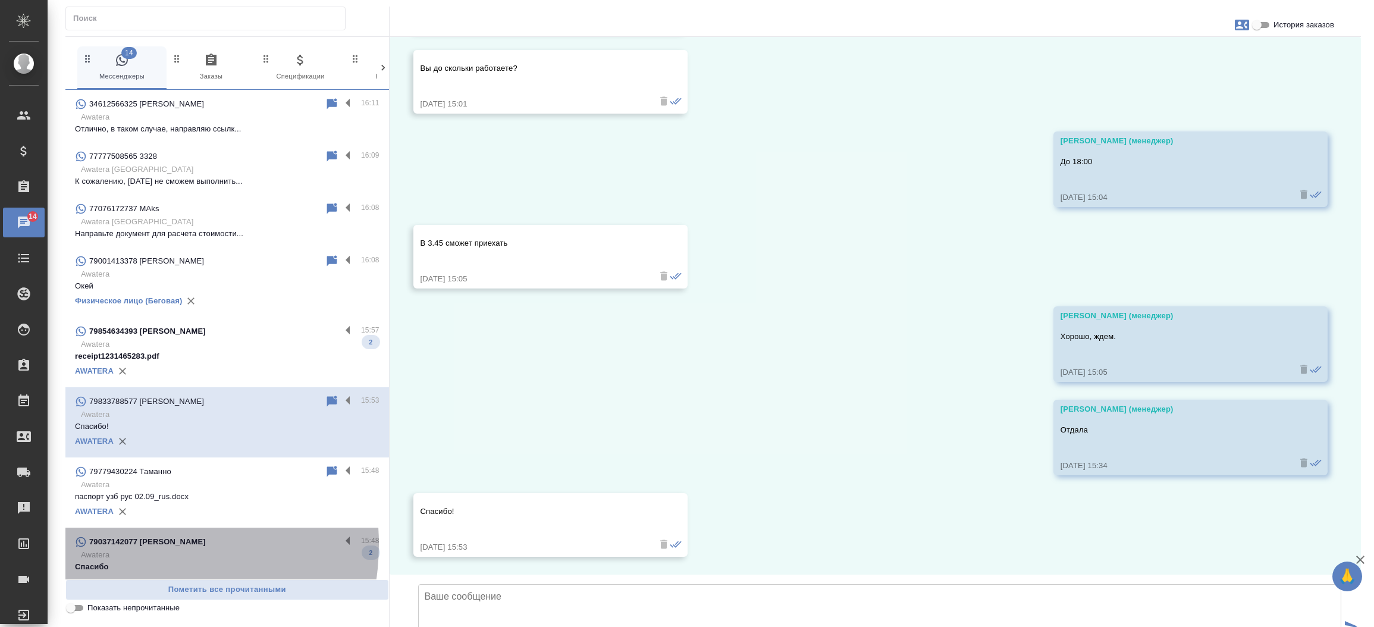
click at [137, 544] on p "79037142077 Ksana Koroleva" at bounding box center [147, 542] width 117 height 12
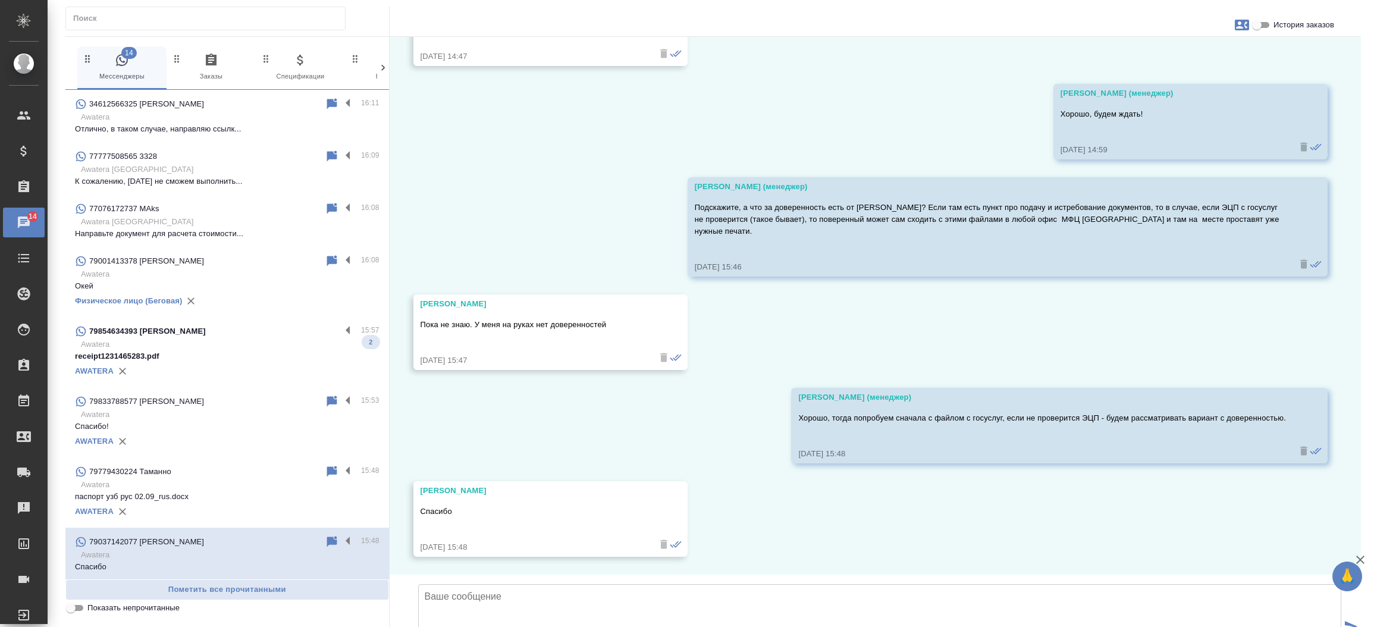
scroll to position [1956, 0]
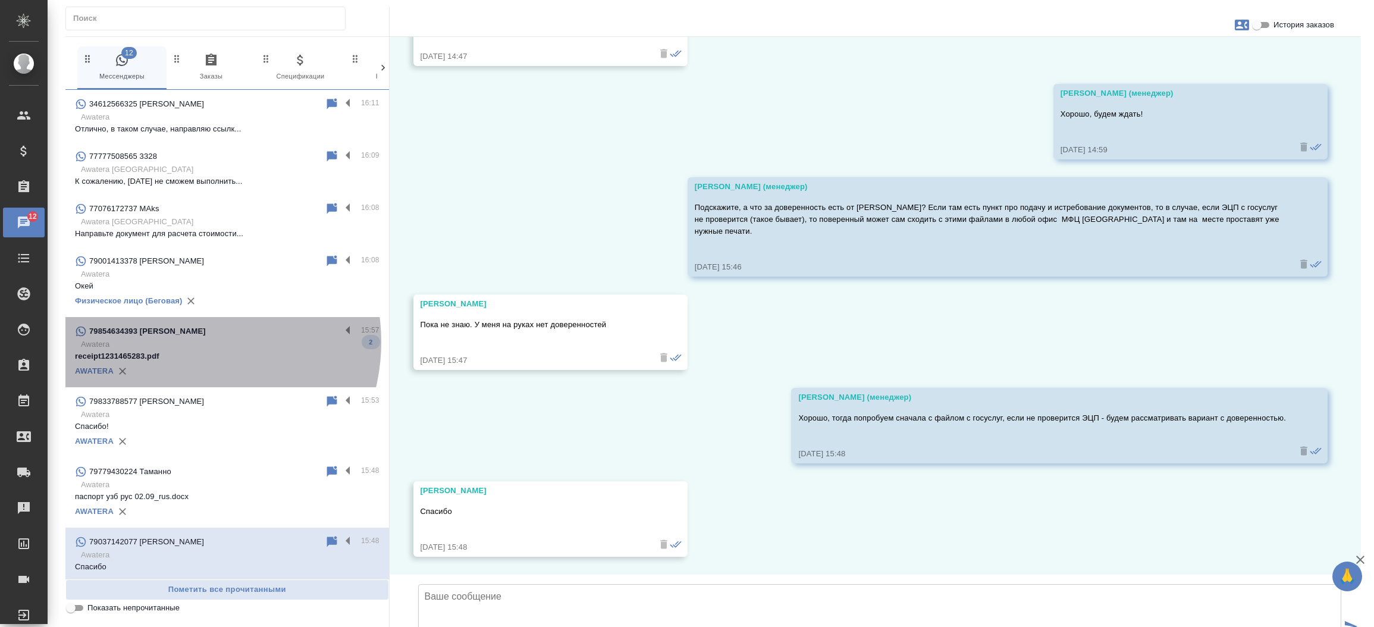
click at [184, 342] on p "Awatera" at bounding box center [230, 344] width 299 height 12
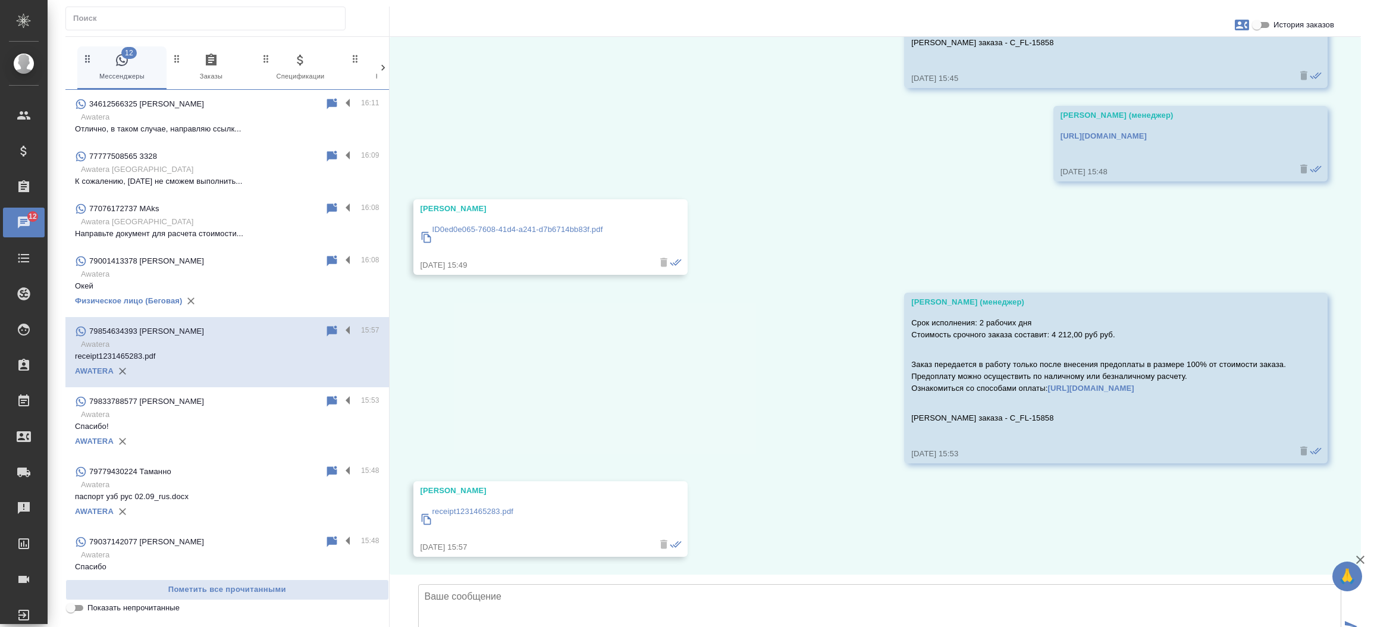
scroll to position [259, 0]
drag, startPoint x: 1264, startPoint y: 34, endPoint x: 1264, endPoint y: 20, distance: 14.3
click at [1264, 20] on div "10 Мессенджеры 0 Заказы 0 Спецификации 0 Клиенты 0 Входящие 0 Тендеры 0 Исполни…" at bounding box center [712, 358] width 1295 height 703
click at [1264, 20] on input "История заказов" at bounding box center [1256, 25] width 43 height 14
checkbox input "true"
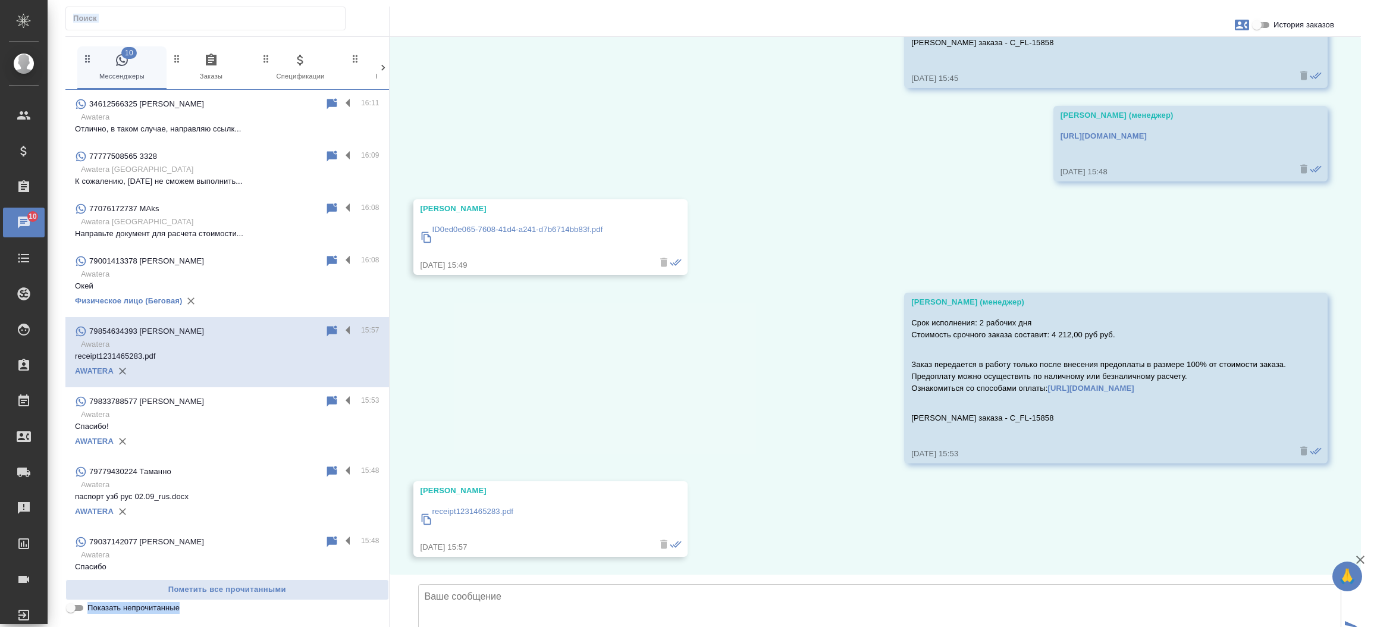
scroll to position [271, 0]
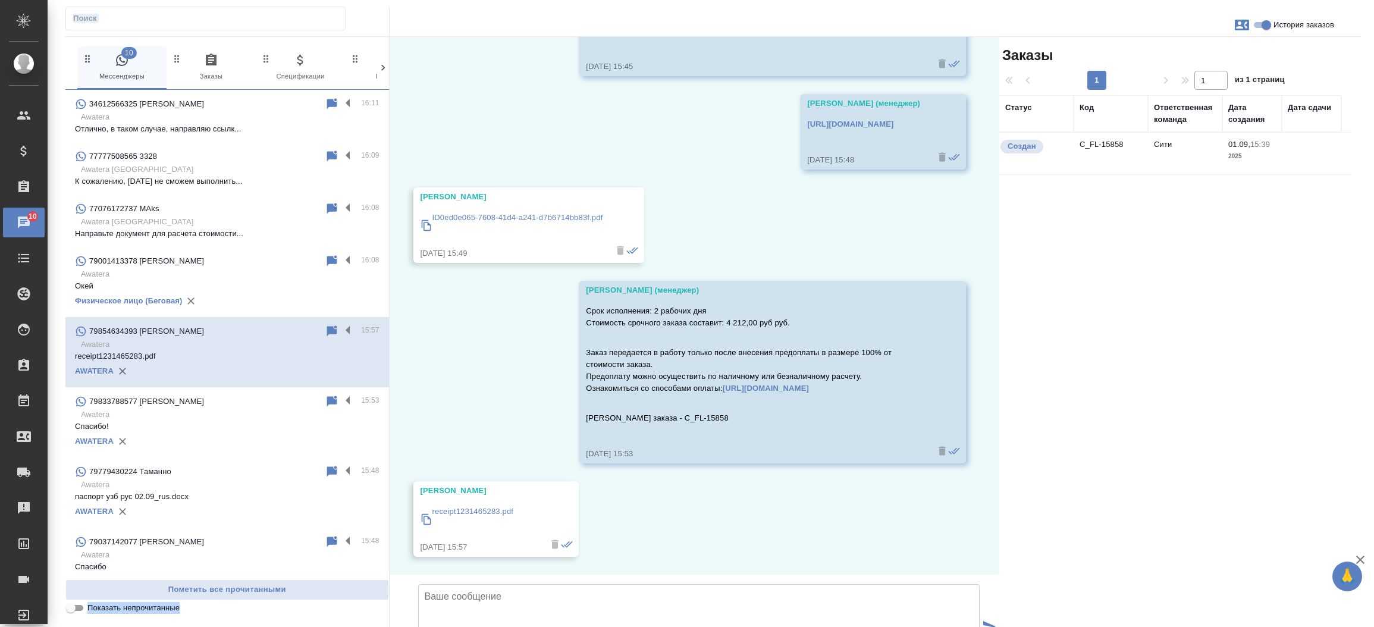
click at [1094, 147] on td "C_FL-15858" at bounding box center [1110, 154] width 74 height 42
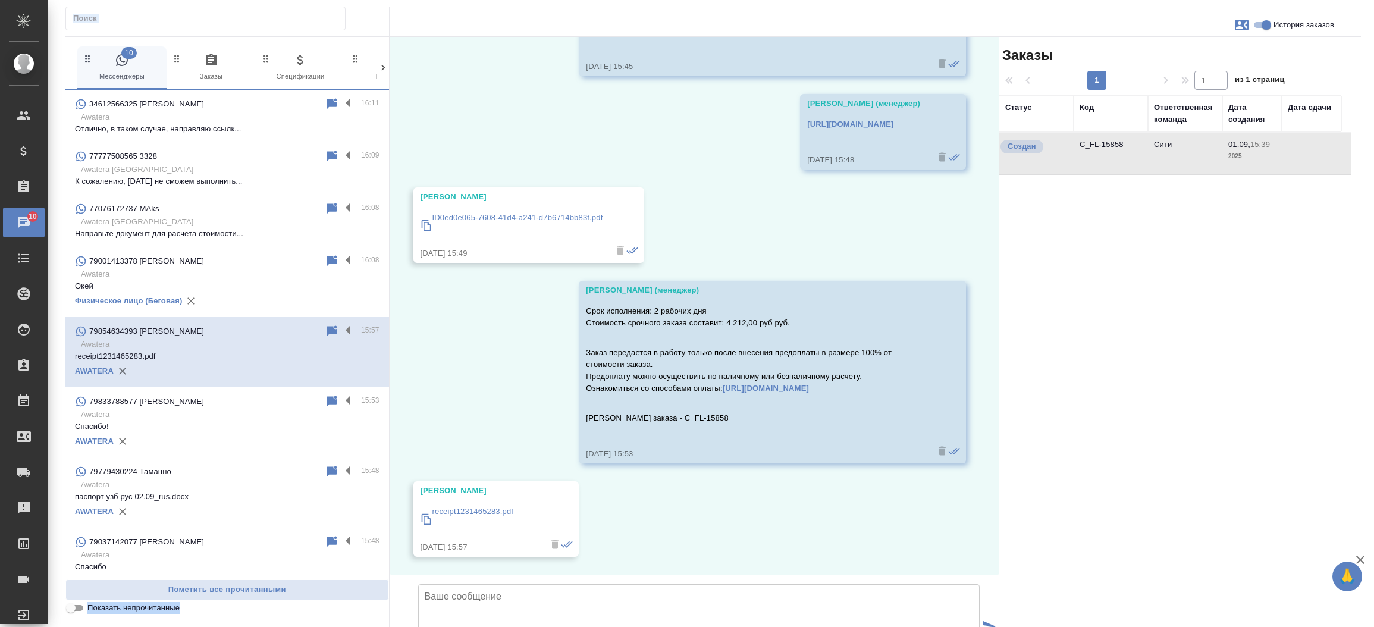
click at [1094, 147] on td "C_FL-15858" at bounding box center [1110, 154] width 74 height 42
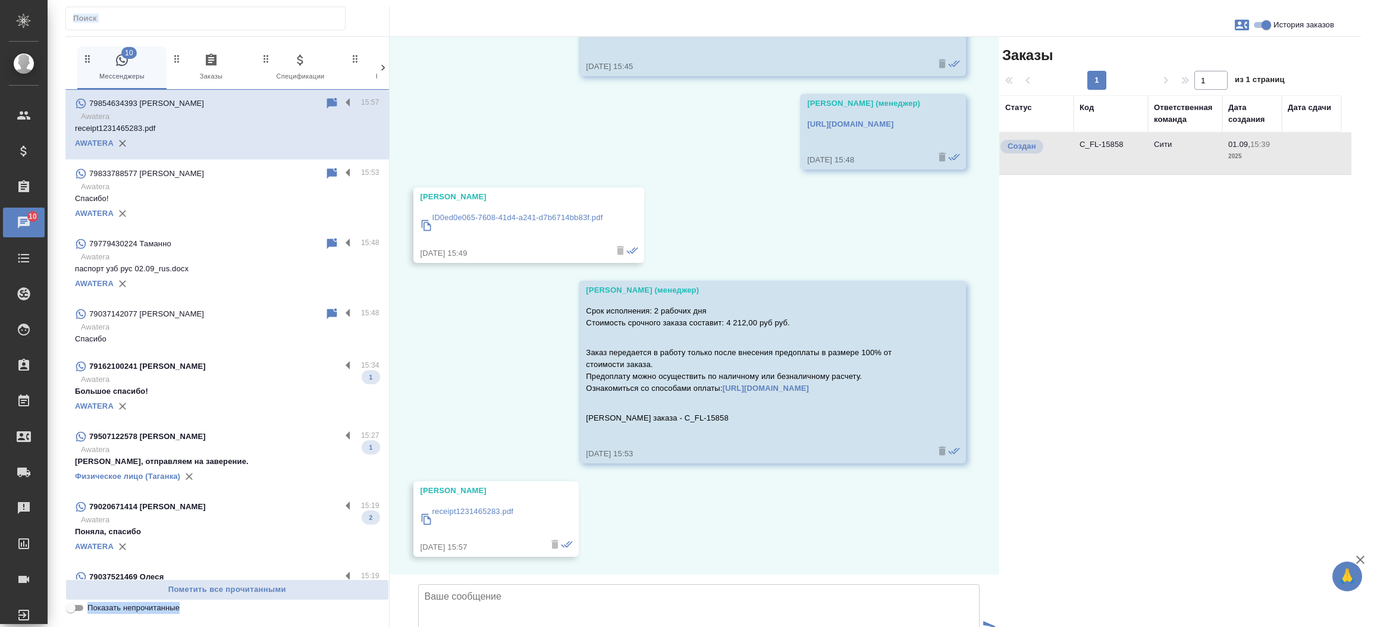
scroll to position [347, 0]
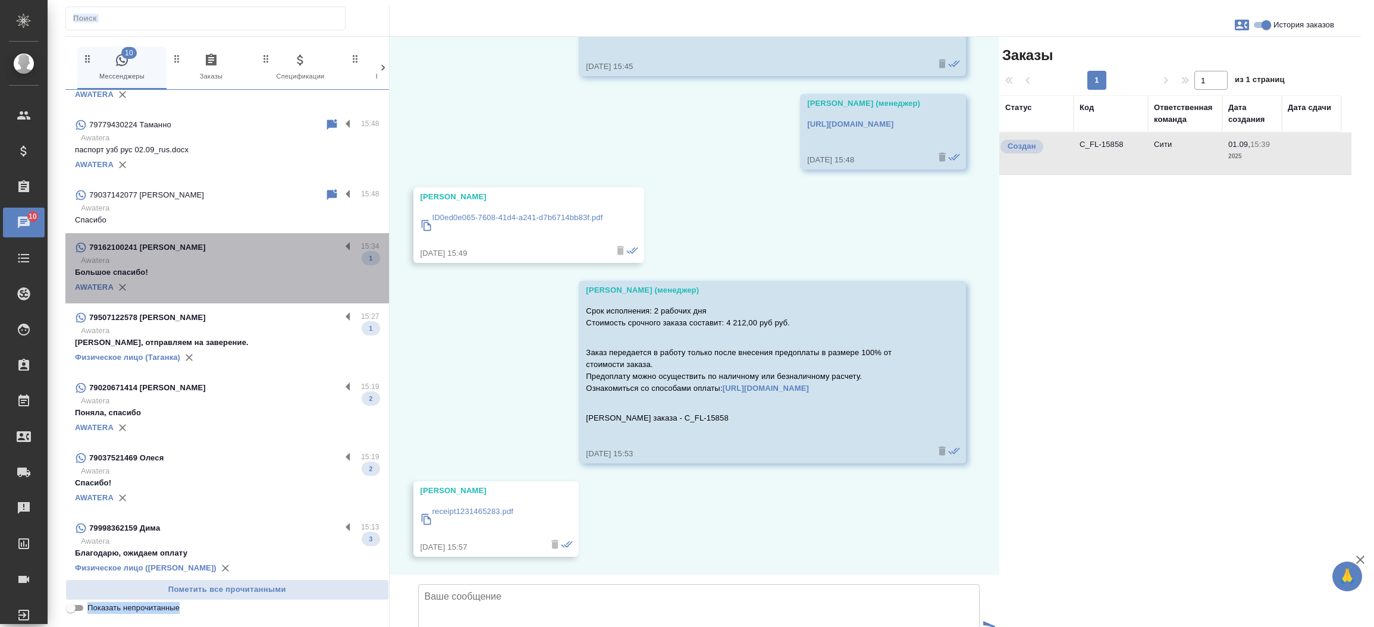
click at [262, 252] on div "79162100241 [PERSON_NAME]" at bounding box center [208, 247] width 266 height 14
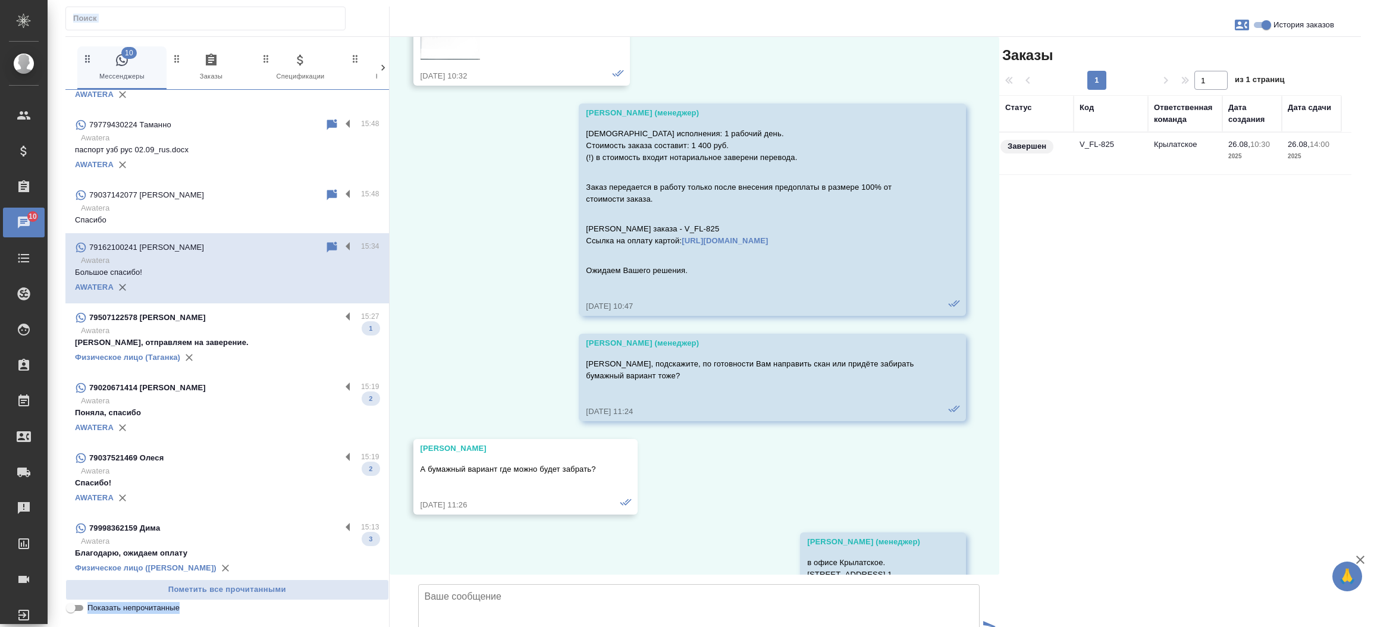
scroll to position [1876, 0]
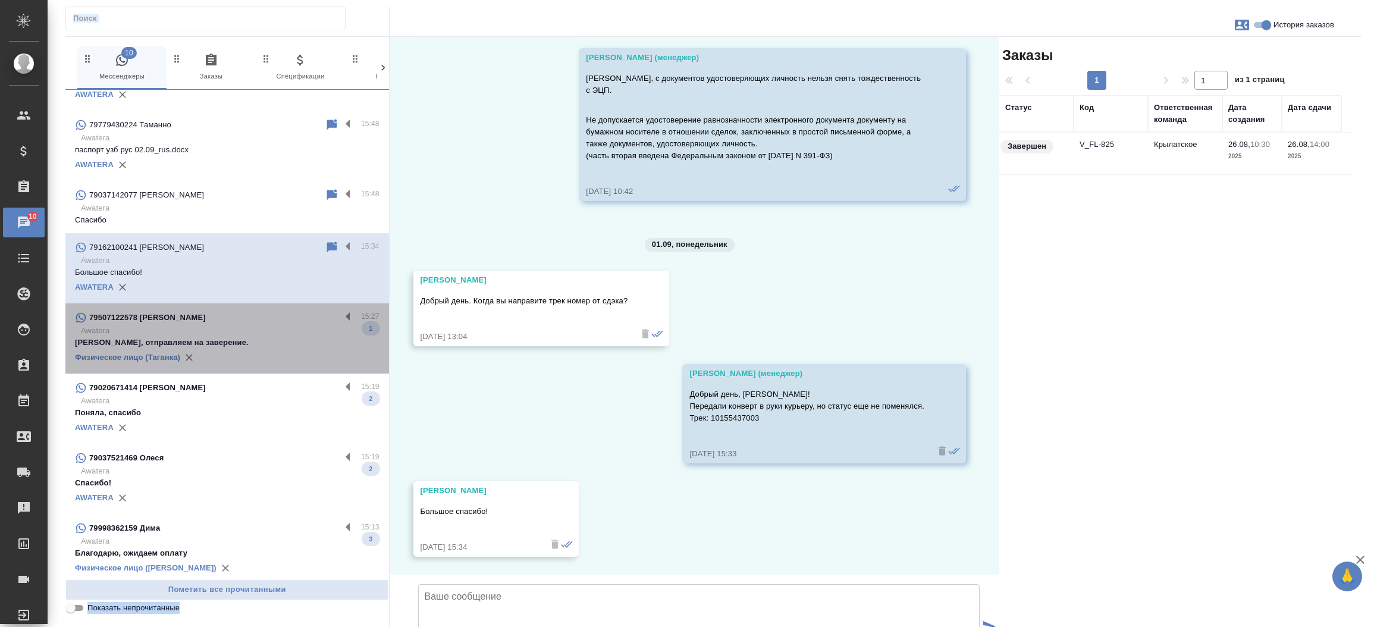
click at [240, 328] on p "Awatera" at bounding box center [230, 331] width 299 height 12
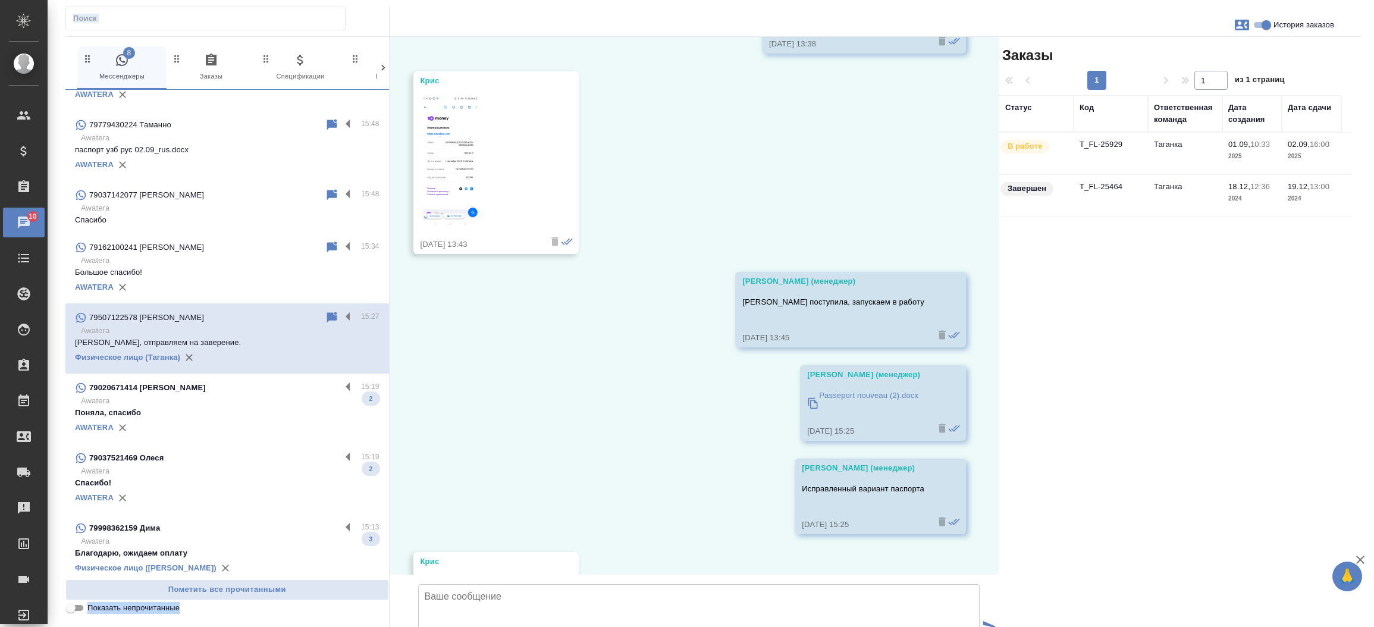
scroll to position [3641, 0]
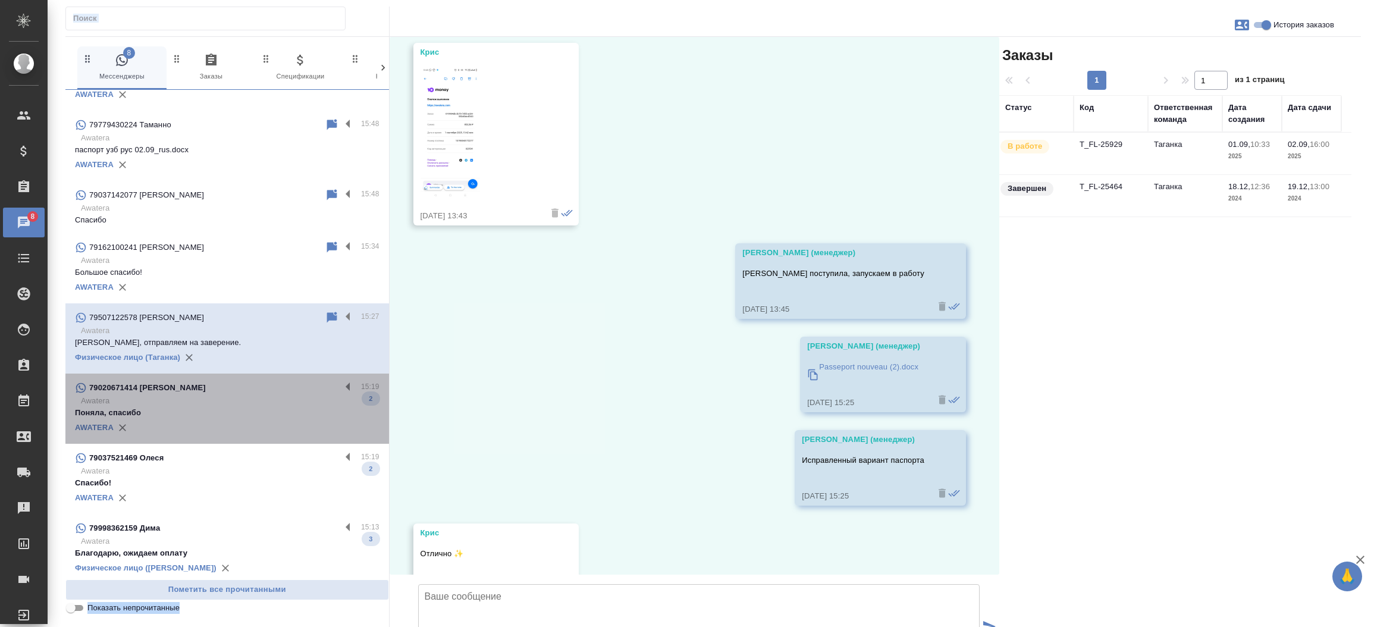
click at [238, 391] on div "79020671414 [PERSON_NAME]" at bounding box center [208, 388] width 266 height 14
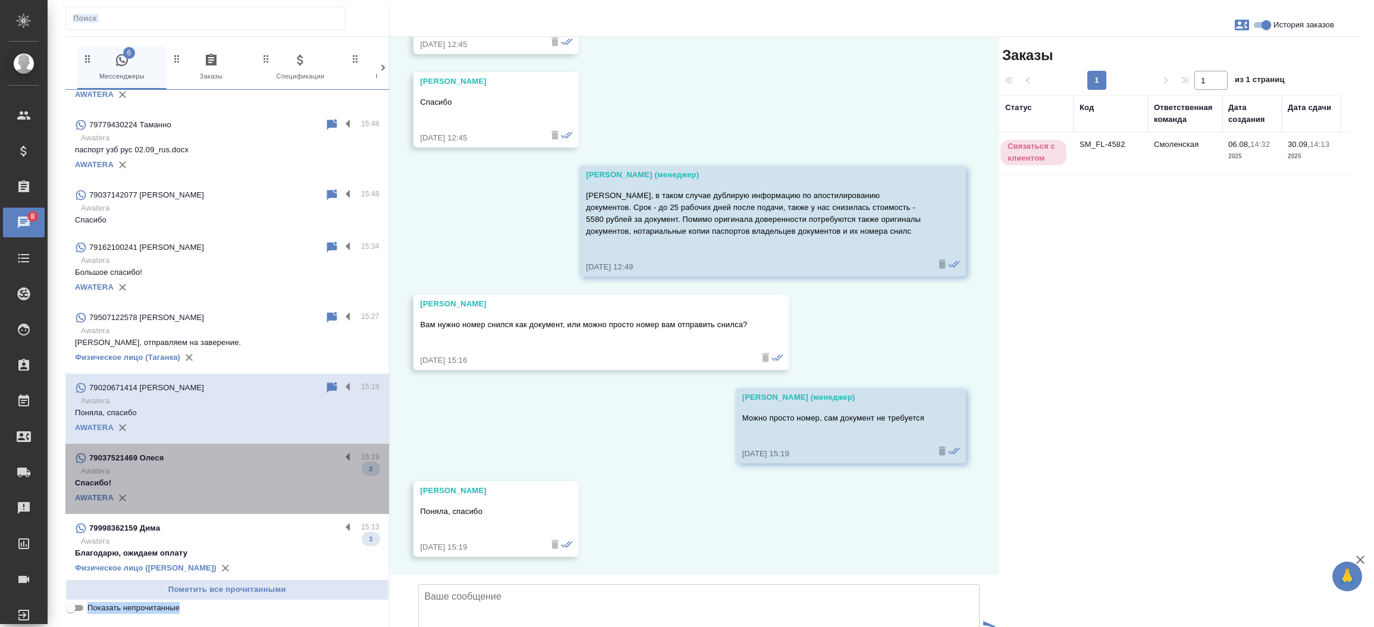
click at [238, 456] on div "79037521469 Олеся" at bounding box center [208, 458] width 266 height 14
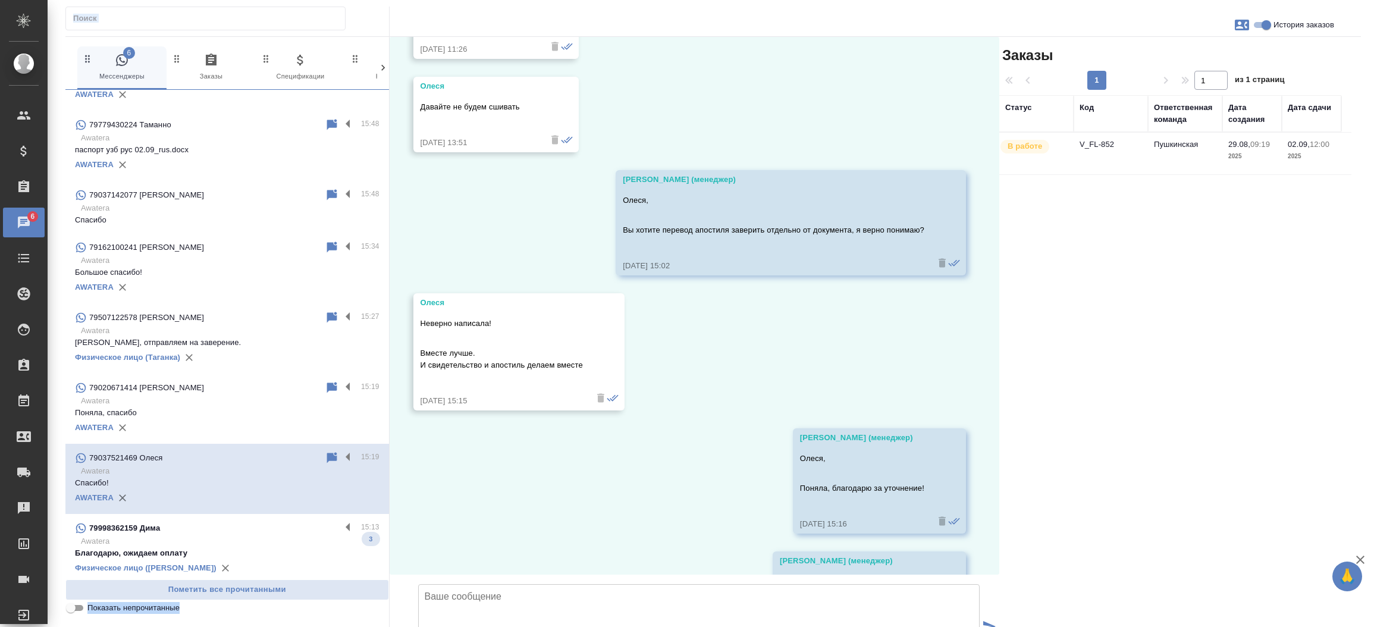
scroll to position [4037, 0]
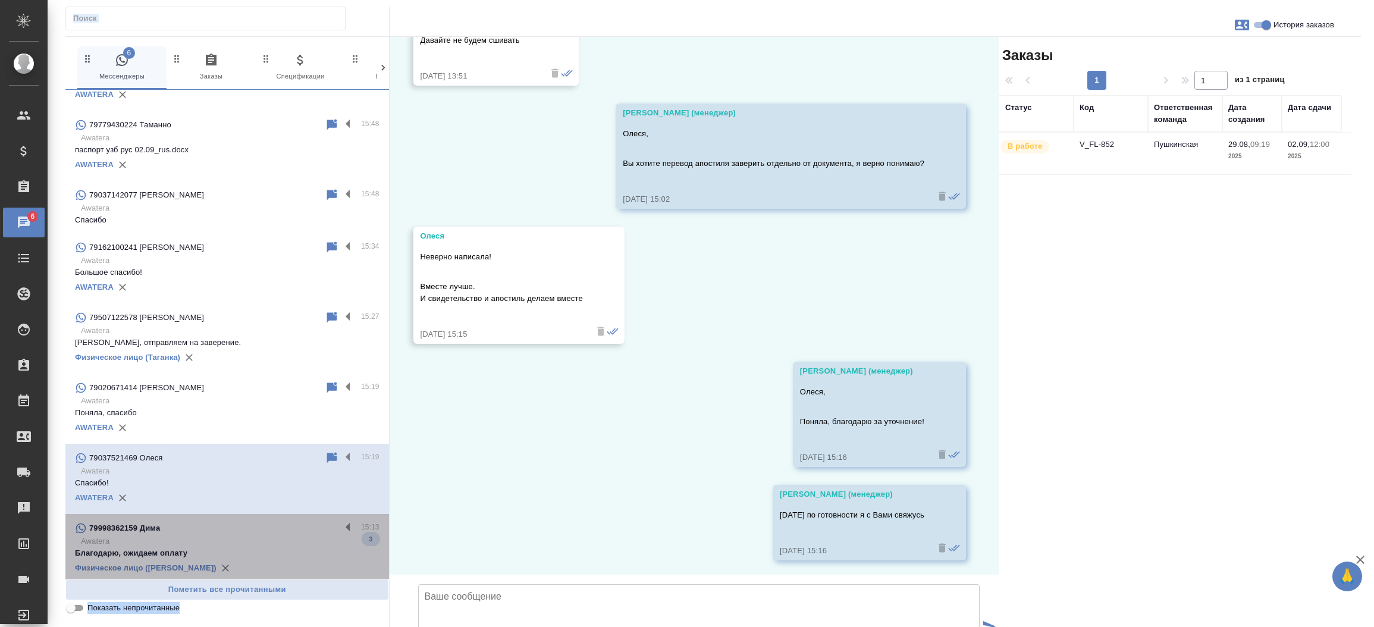
click at [235, 547] on p "Благодарю, ожидаем оплату" at bounding box center [227, 553] width 304 height 12
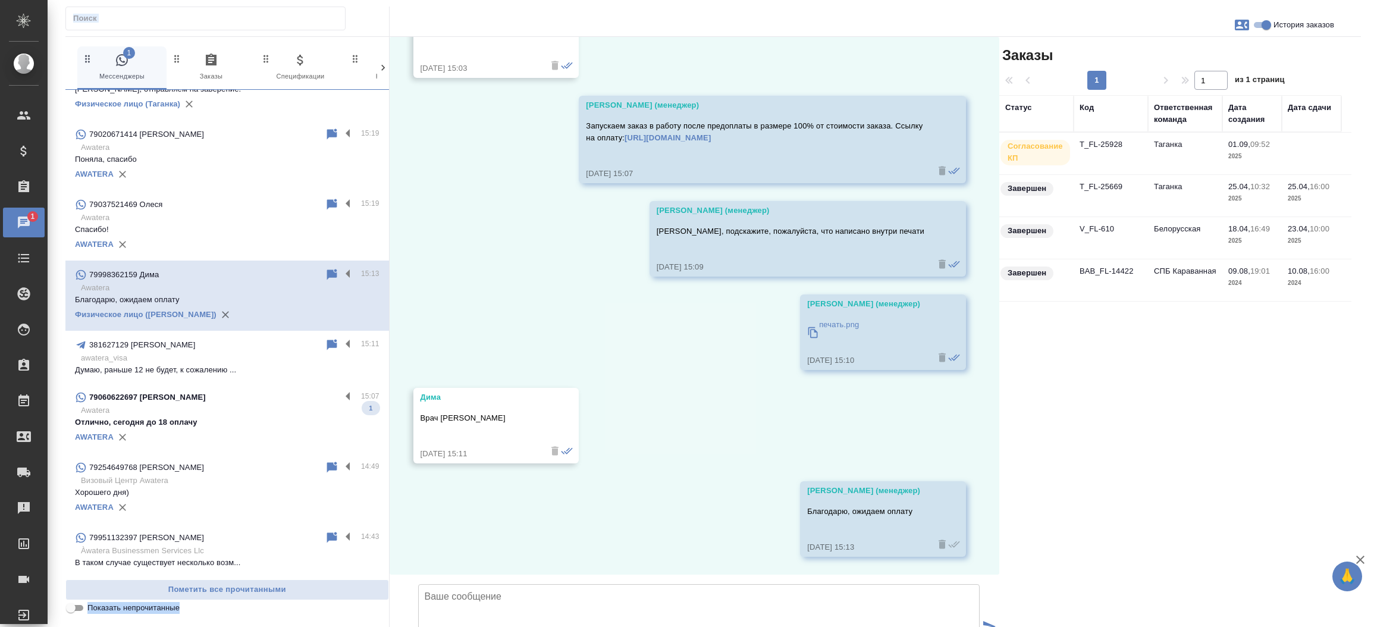
scroll to position [625, 0]
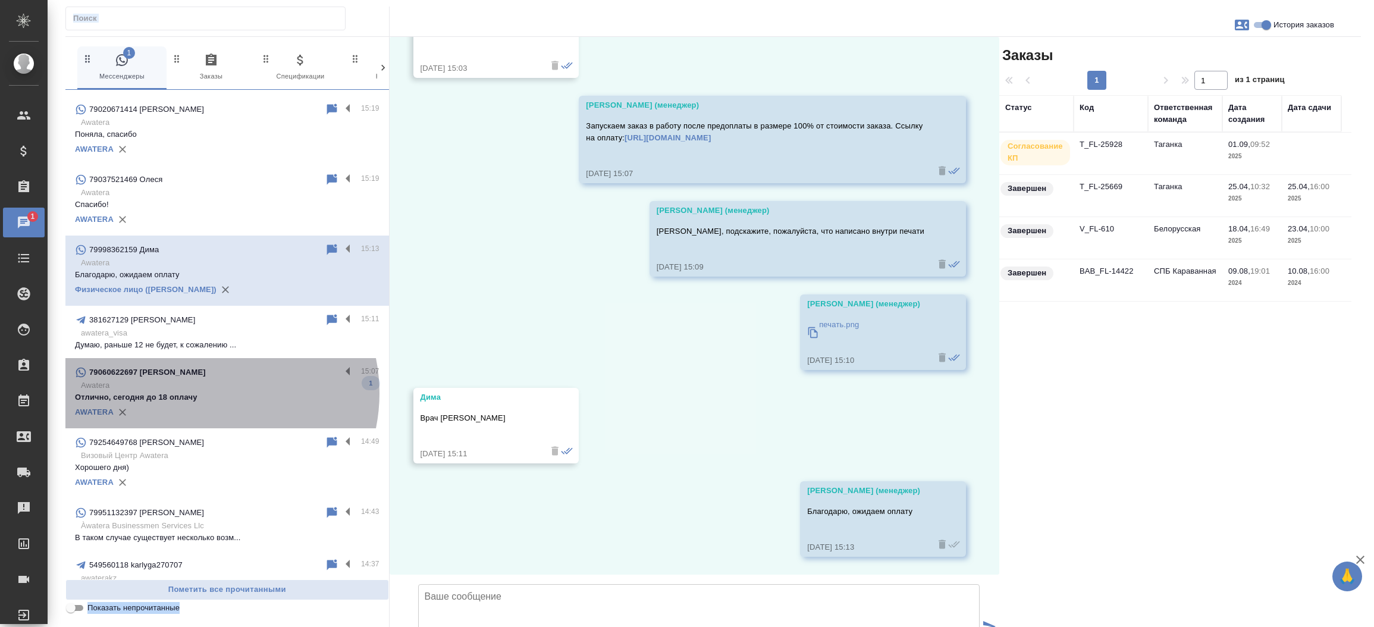
click at [206, 392] on p "Отлично, сегодня до 18 оплачу" at bounding box center [227, 397] width 304 height 12
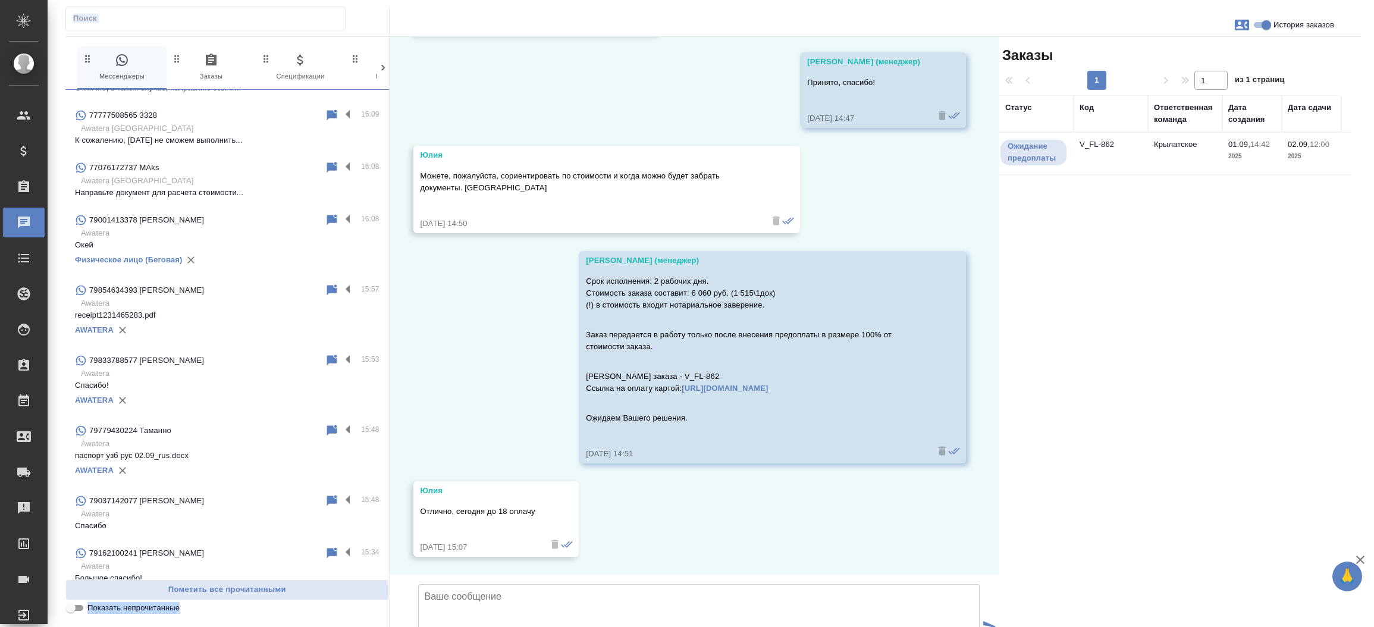
scroll to position [0, 0]
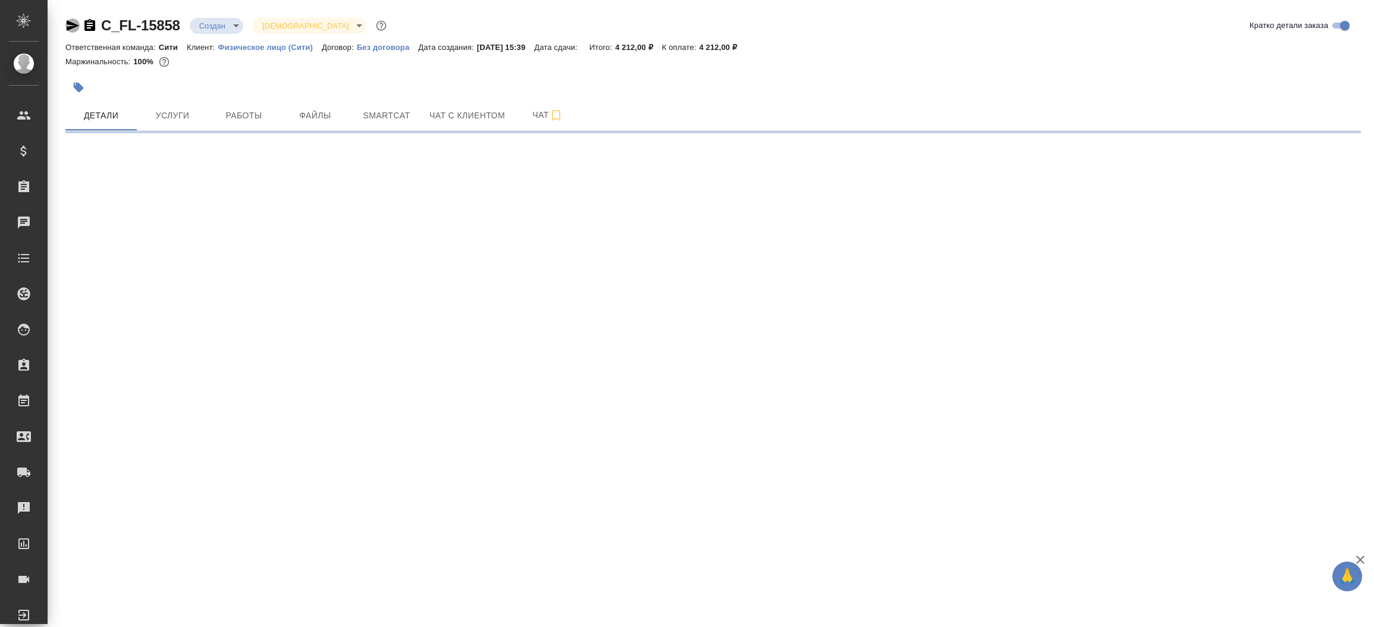
click at [73, 21] on icon "button" at bounding box center [72, 25] width 14 height 14
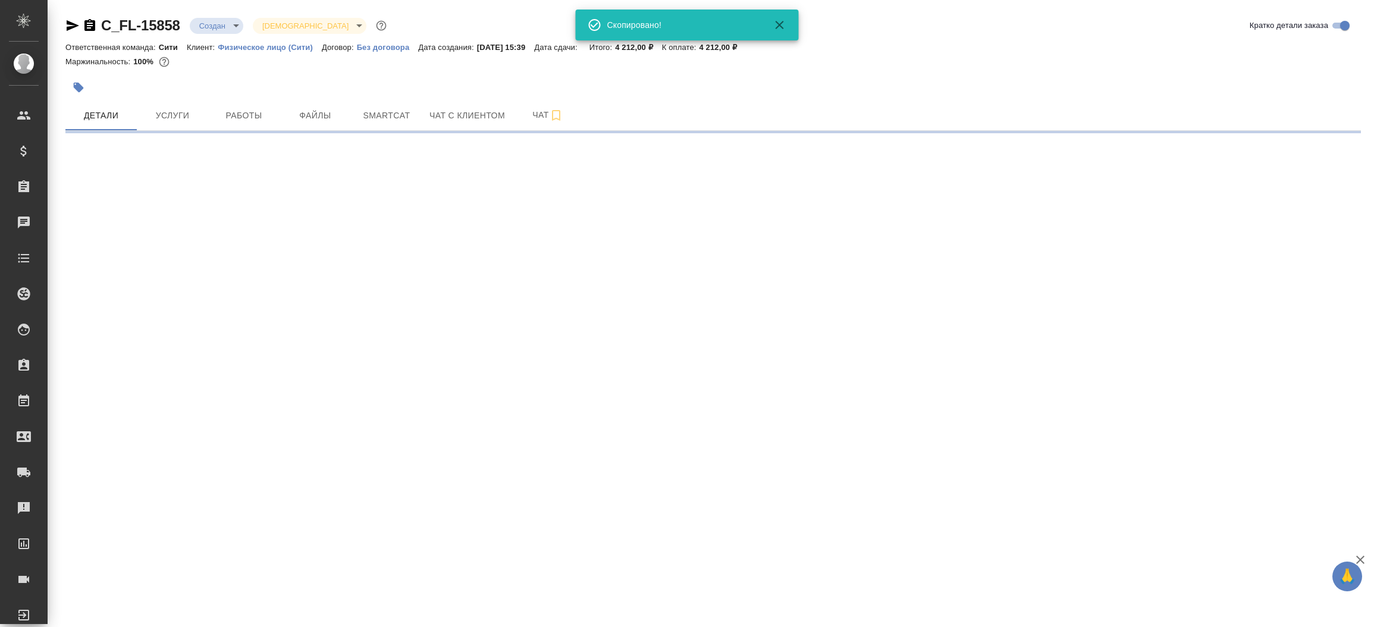
select select "RU"
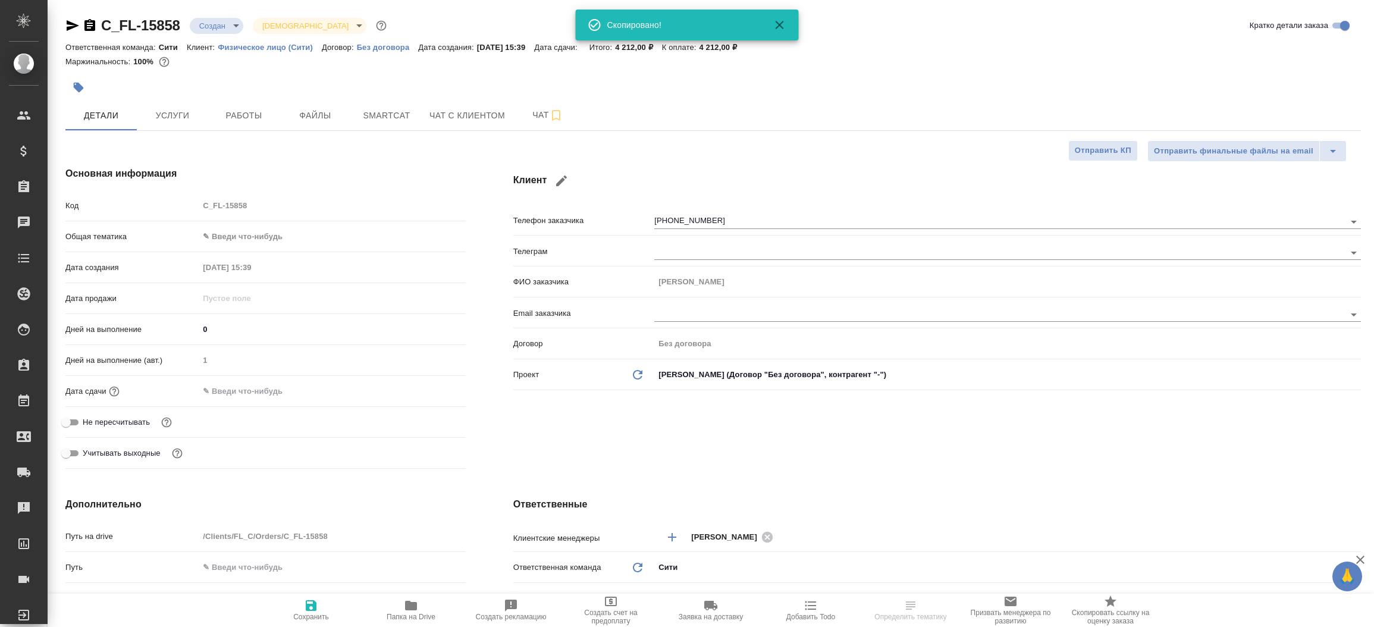
type textarea "x"
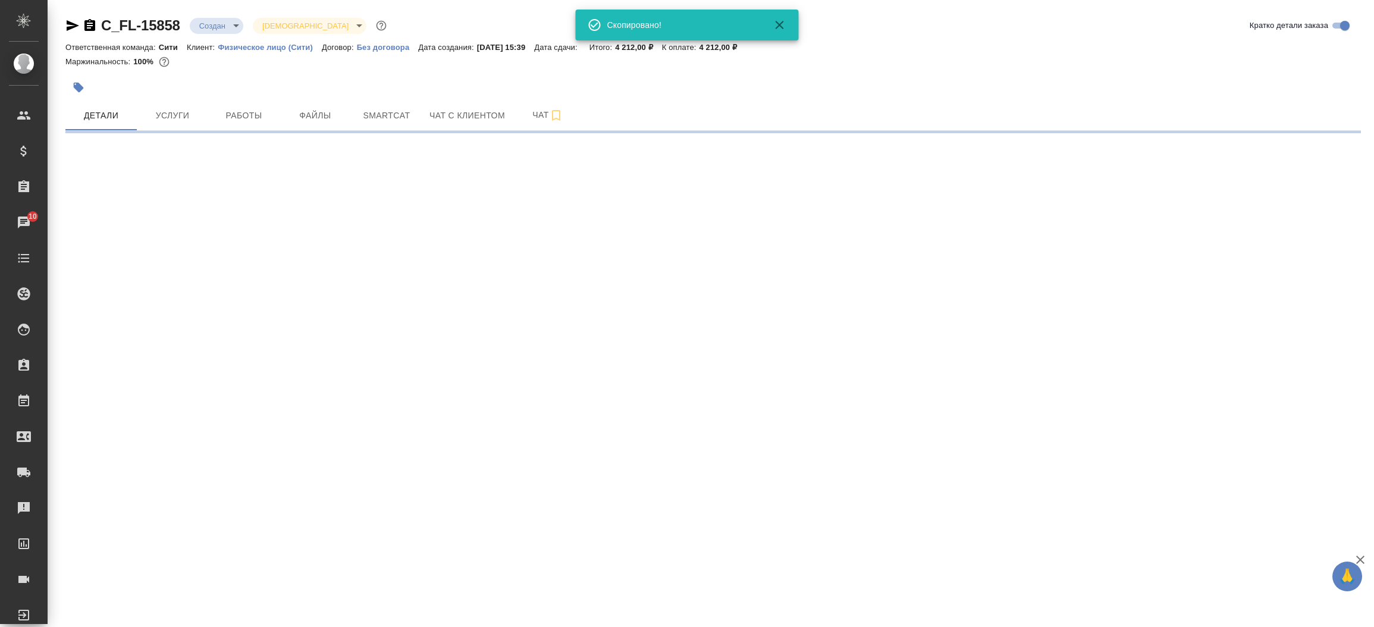
select select "RU"
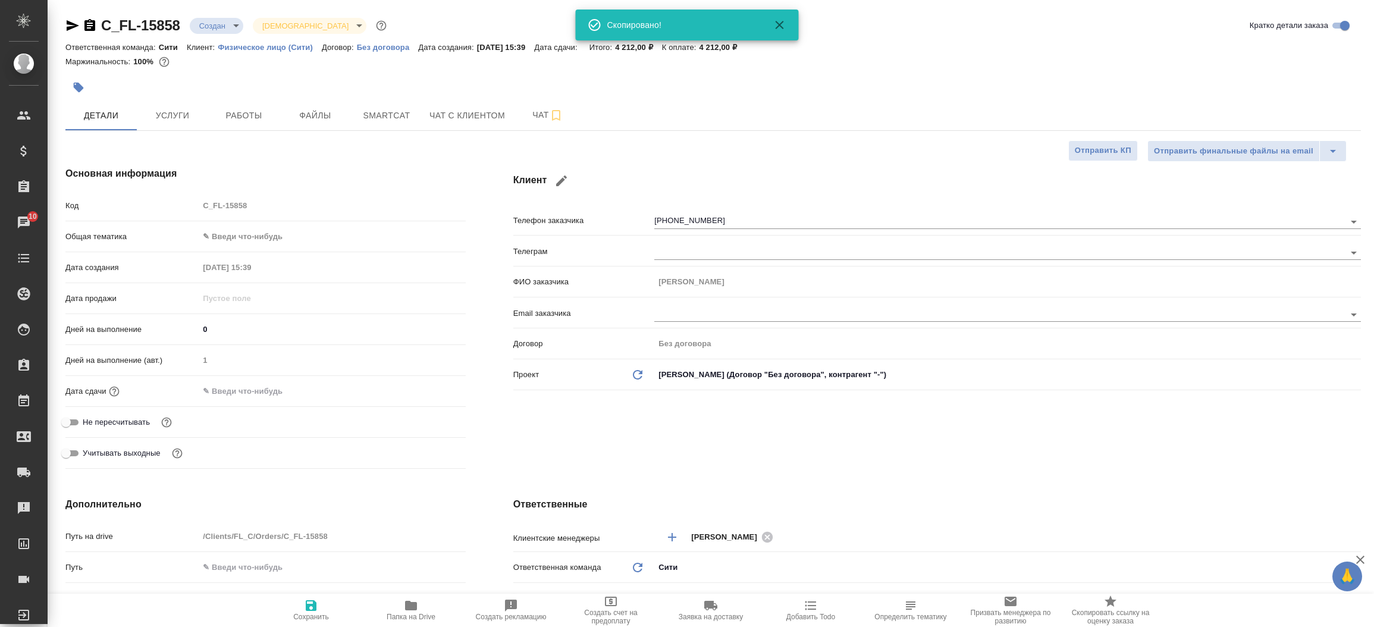
type textarea "x"
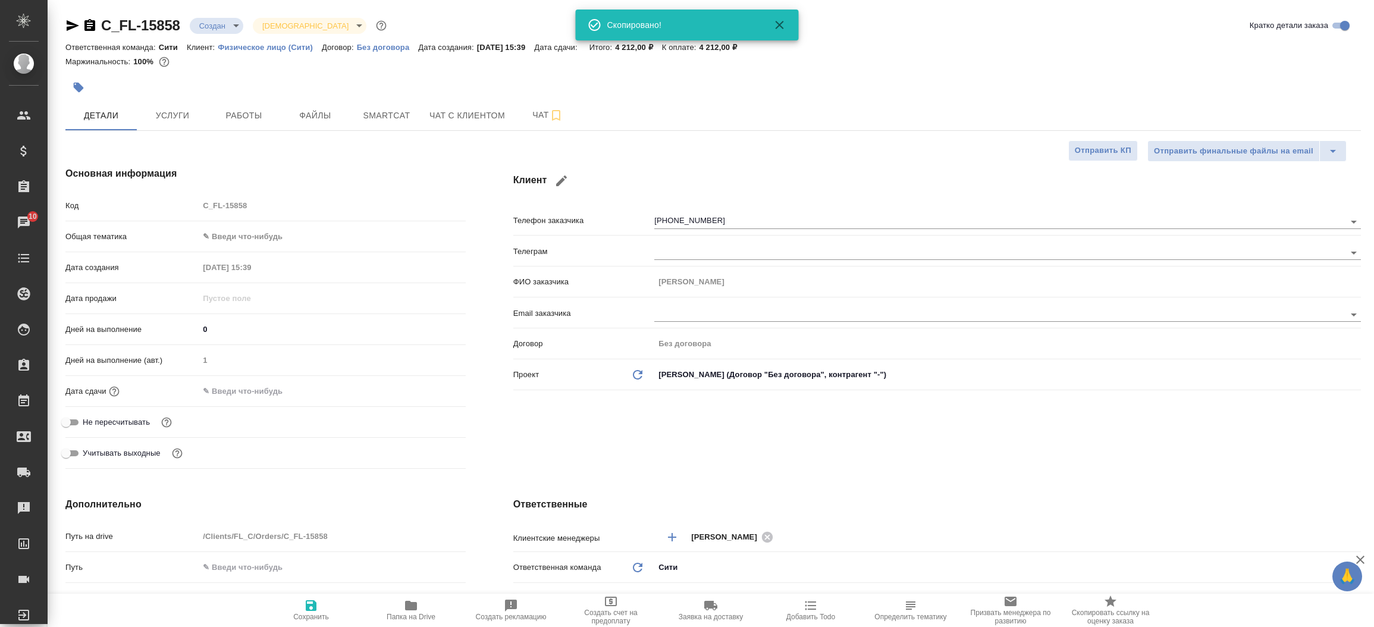
type textarea "x"
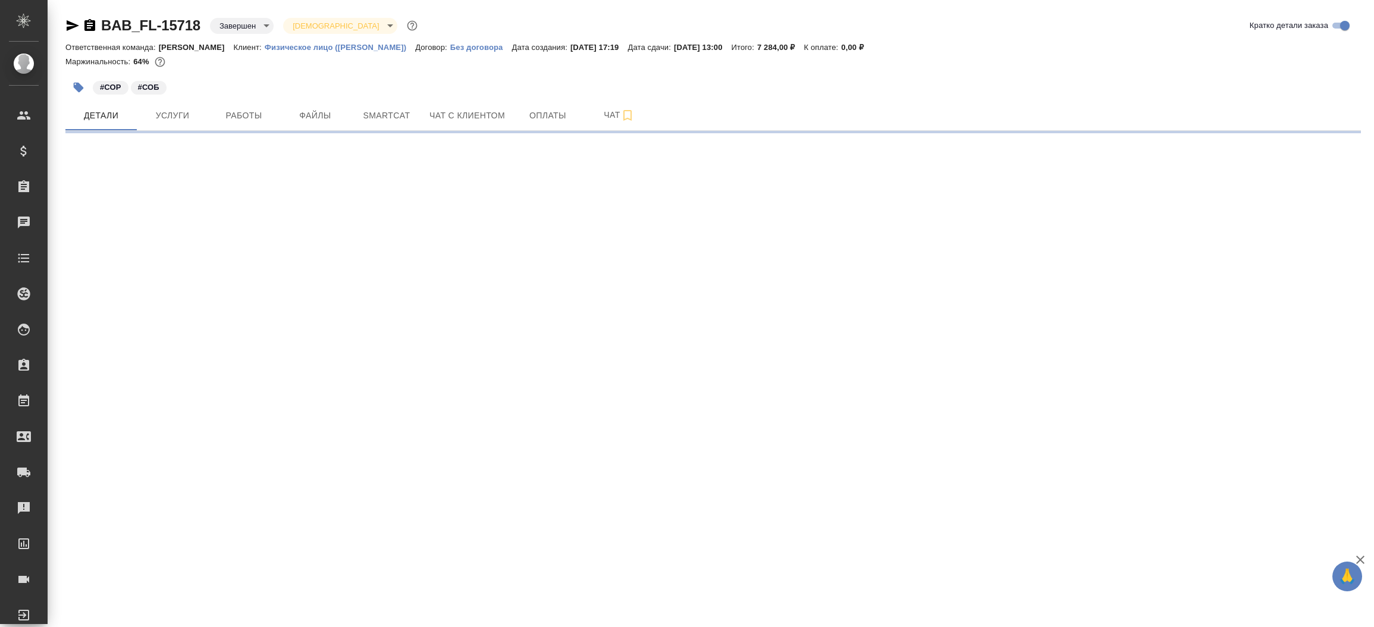
click at [73, 33] on div "BAB_FL-15718 Завершен closed [DEMOGRAPHIC_DATA] holyTrinity" at bounding box center [242, 25] width 354 height 19
click at [73, 28] on icon "button" at bounding box center [72, 25] width 14 height 14
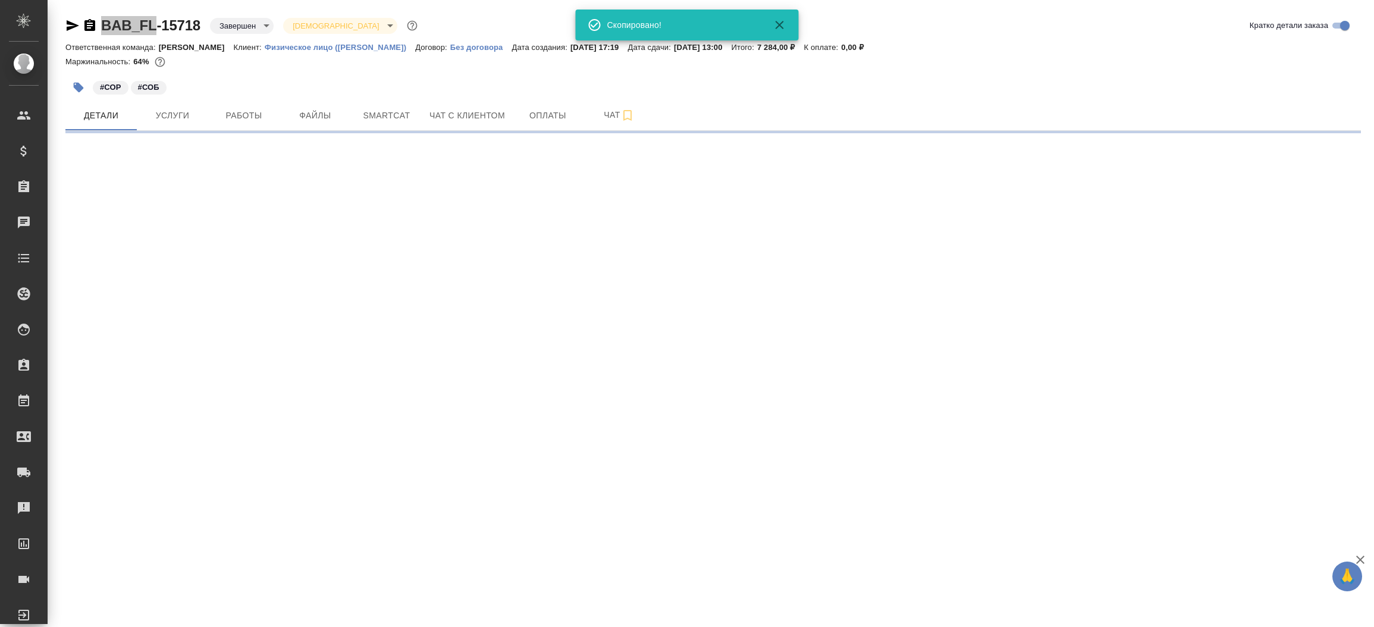
select select "RU"
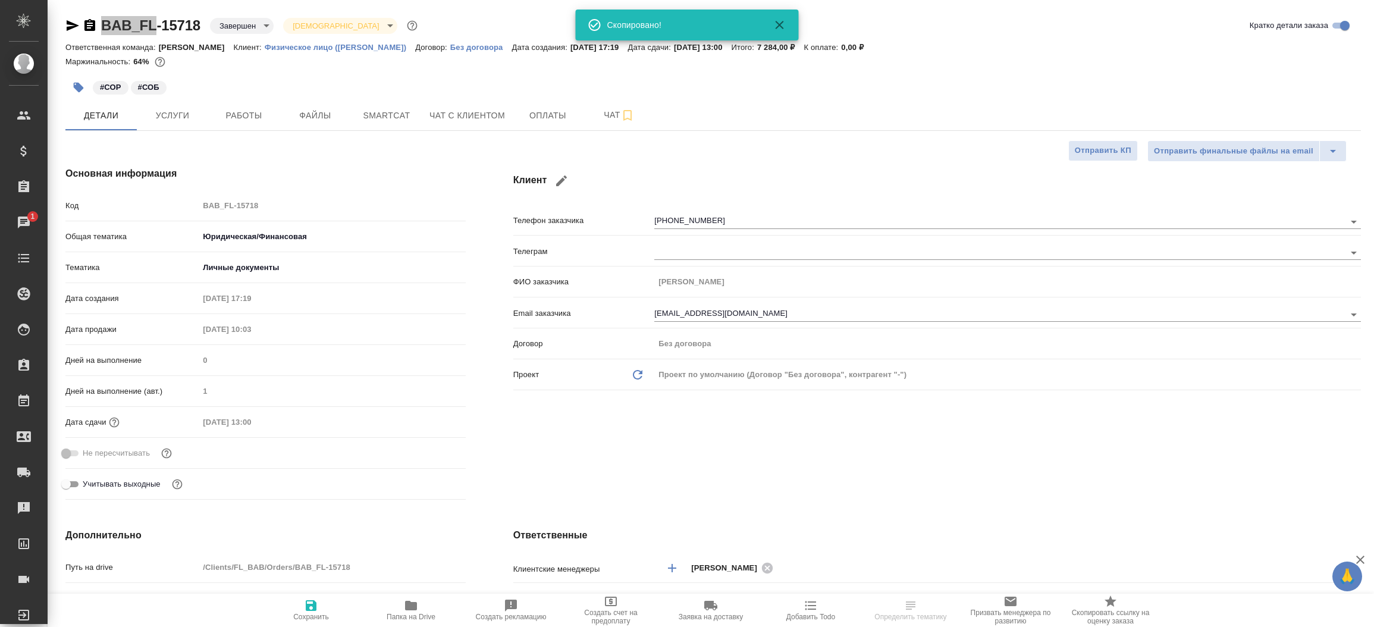
type textarea "x"
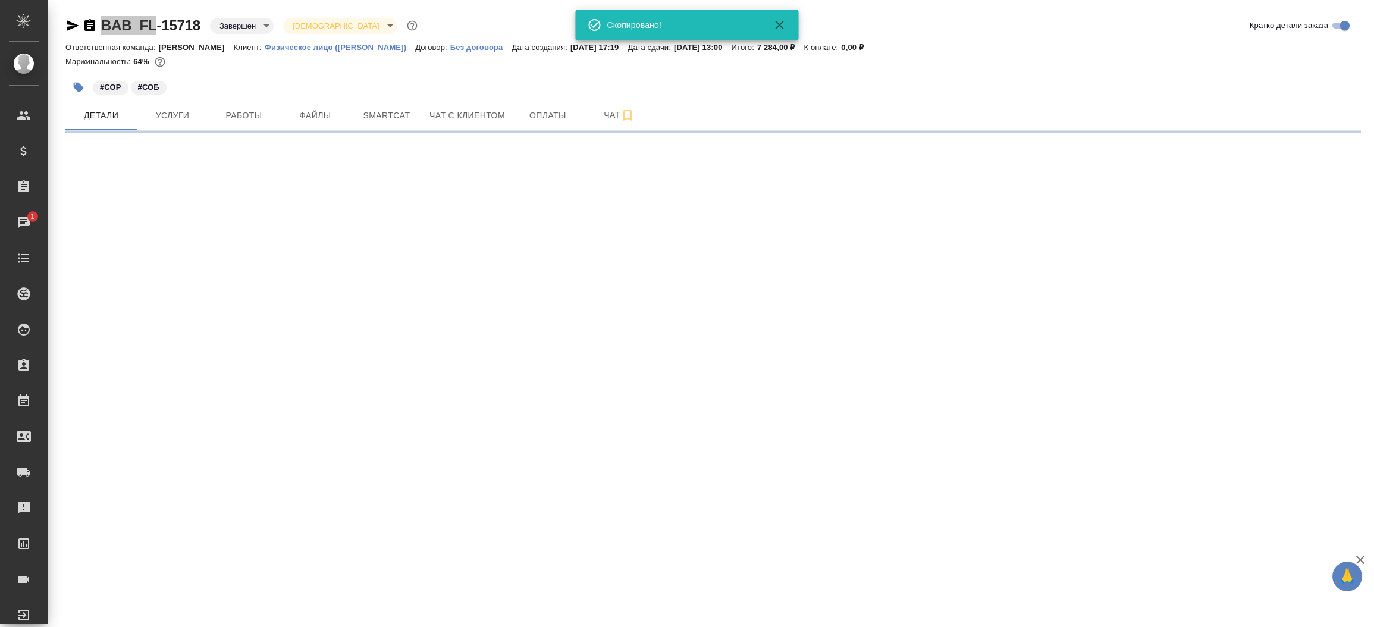
select select "RU"
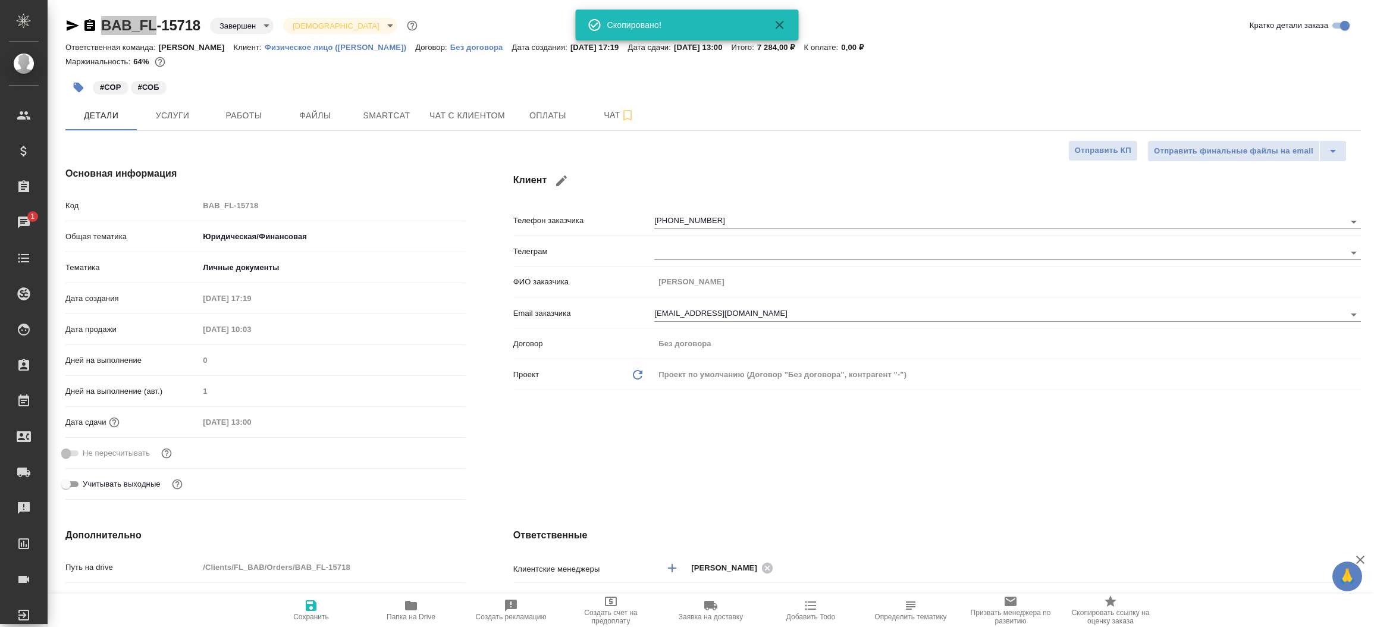
type textarea "x"
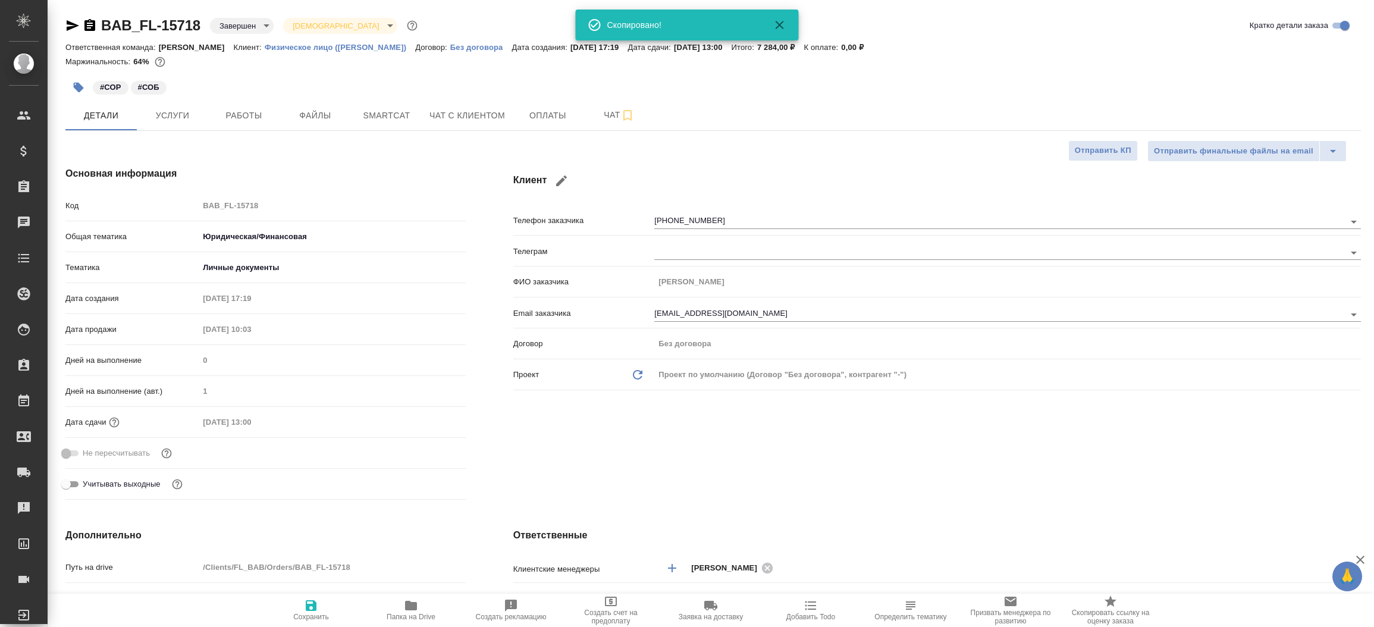
type textarea "x"
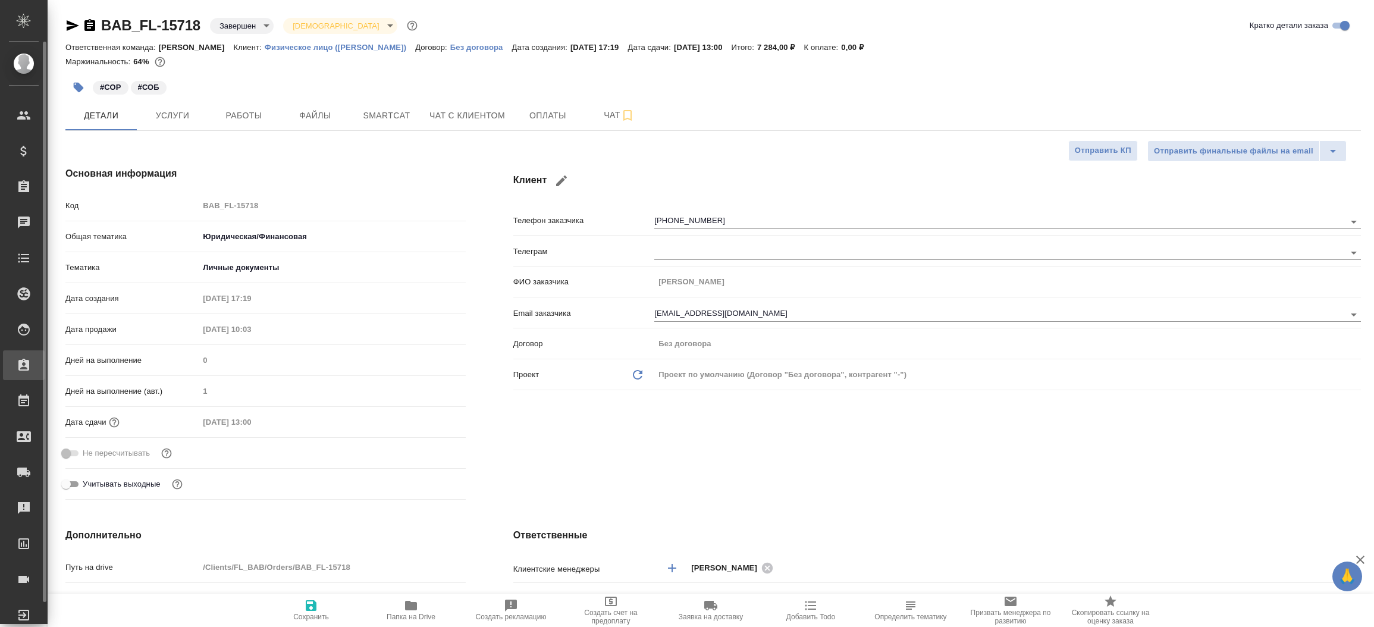
type textarea "x"
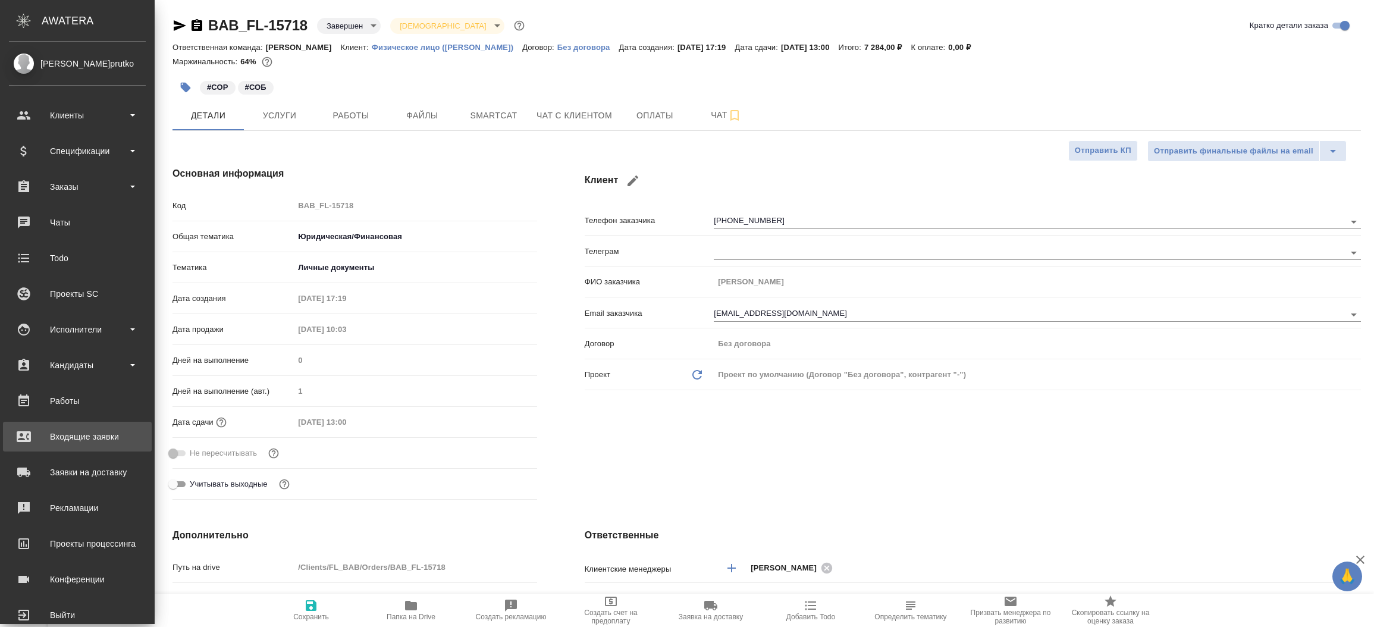
click at [66, 431] on div "Входящие заявки" at bounding box center [77, 437] width 137 height 18
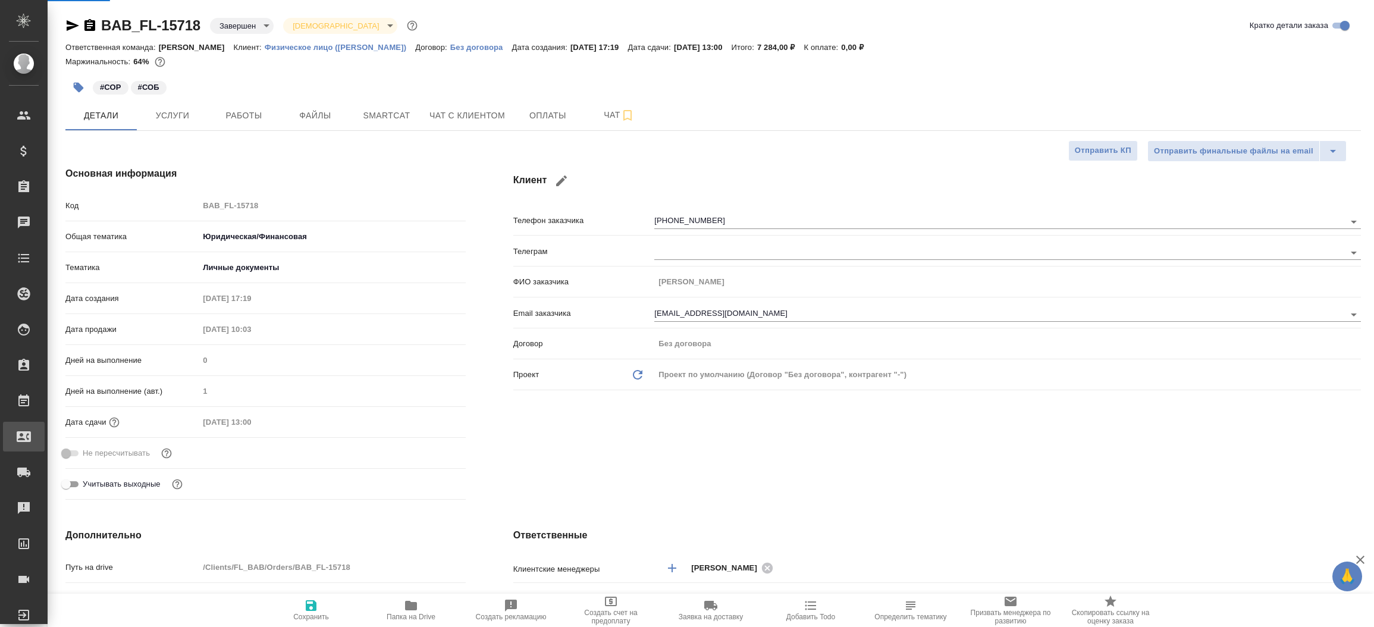
click at [24, 431] on div "Входящие заявки" at bounding box center [9, 437] width 30 height 18
type textarea "x"
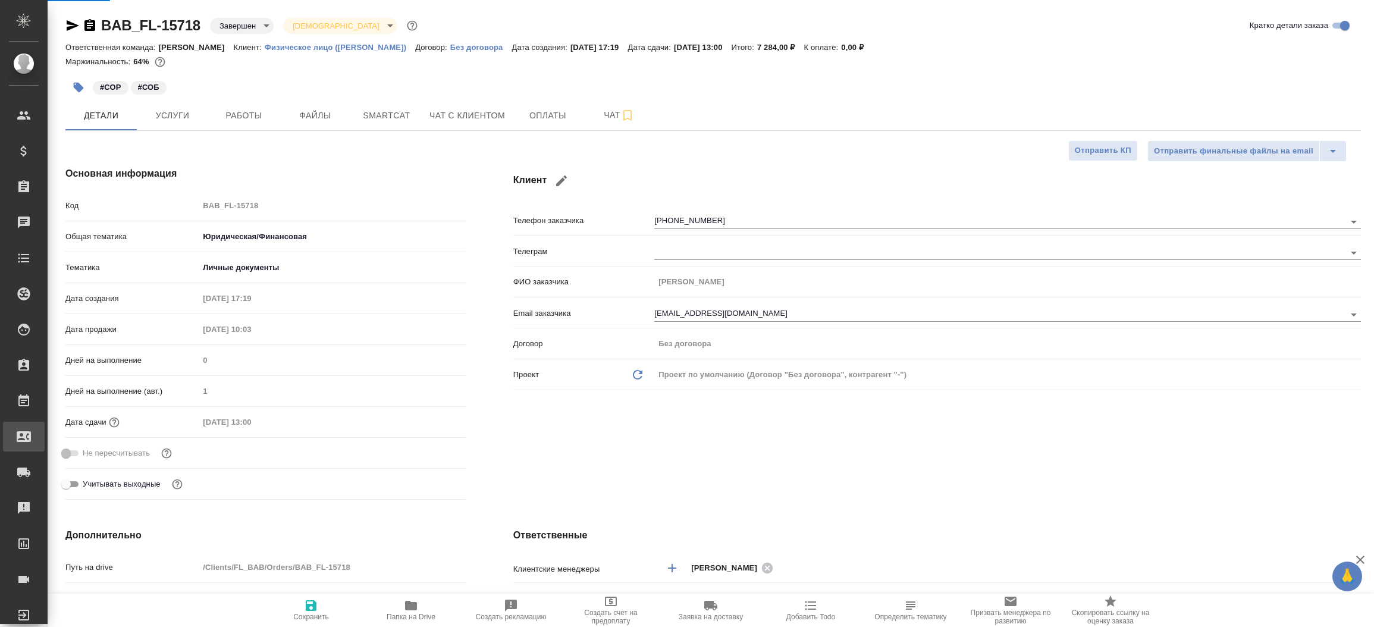
type textarea "x"
click at [66, 431] on div ".cls-1 fill:#fff; AWATERA Прутько Ирина i.prutko Клиенты Спецификации Заказы 0 …" at bounding box center [687, 313] width 1374 height 627
select select "RU"
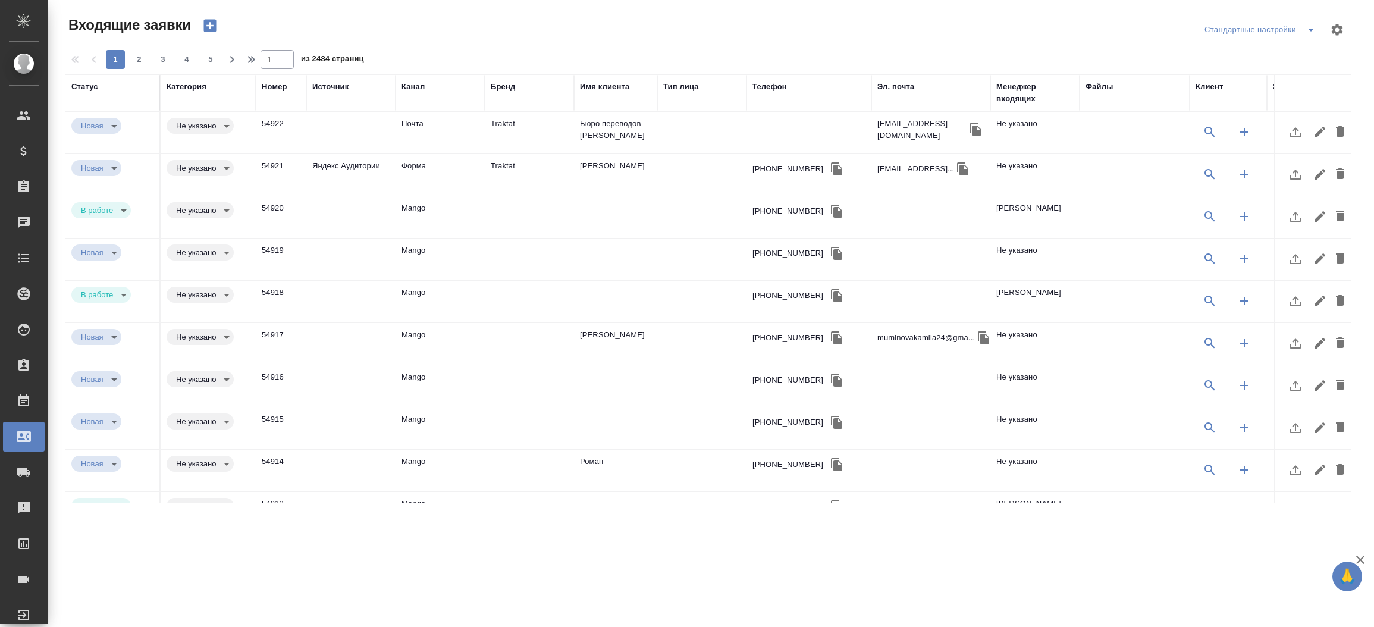
click at [780, 82] on div "Телефон" at bounding box center [769, 87] width 34 height 12
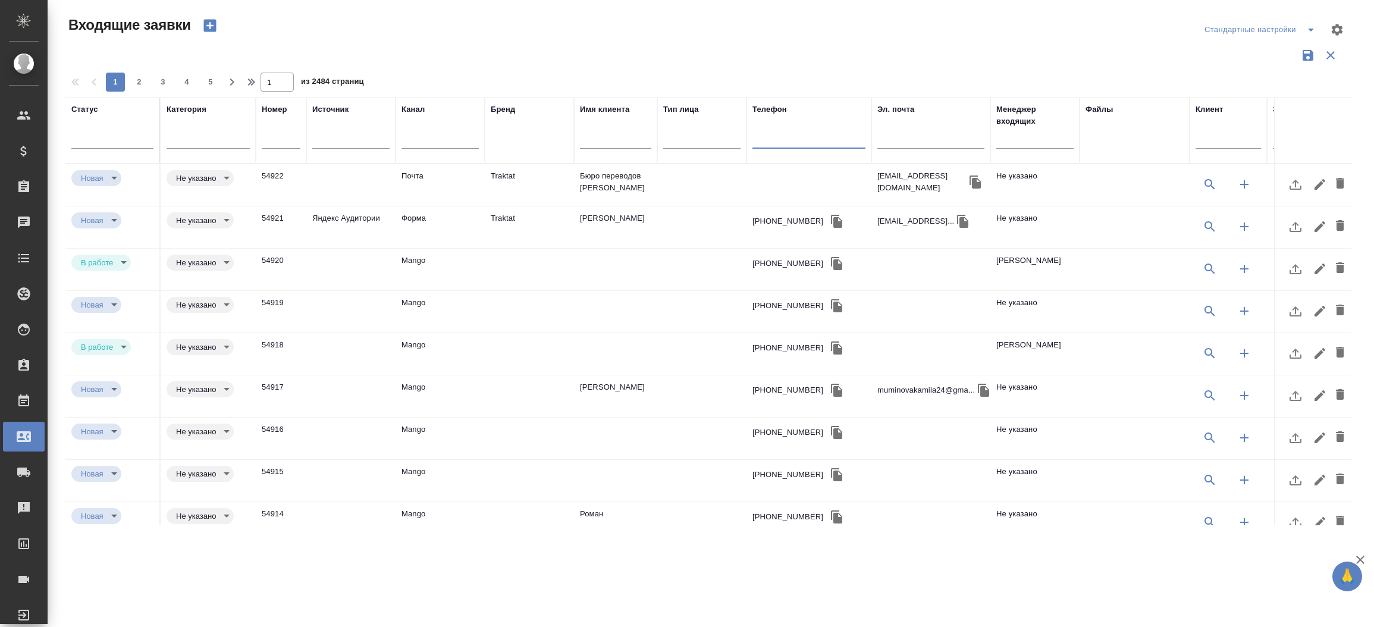
click at [773, 136] on input "text" at bounding box center [808, 140] width 113 height 15
paste input "+7 908 580 95 15"
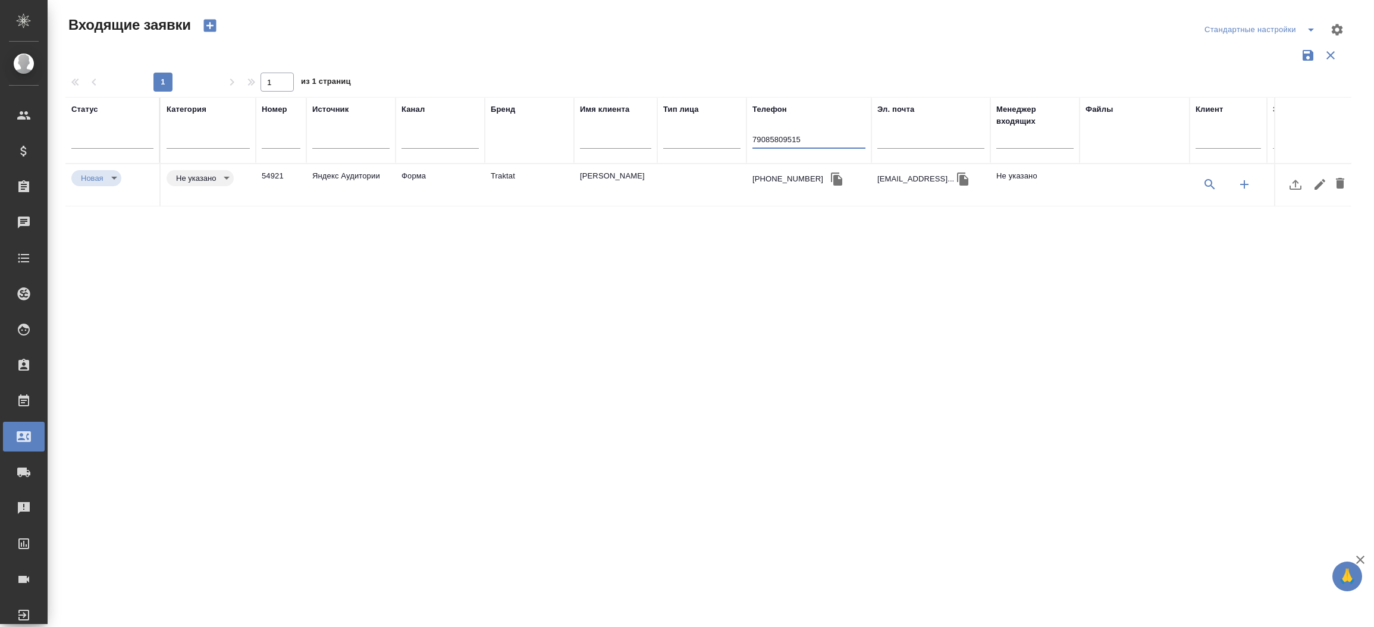
type input "79085809515"
click at [576, 190] on td "Нанди Татьяна Алексеевна" at bounding box center [615, 185] width 83 height 42
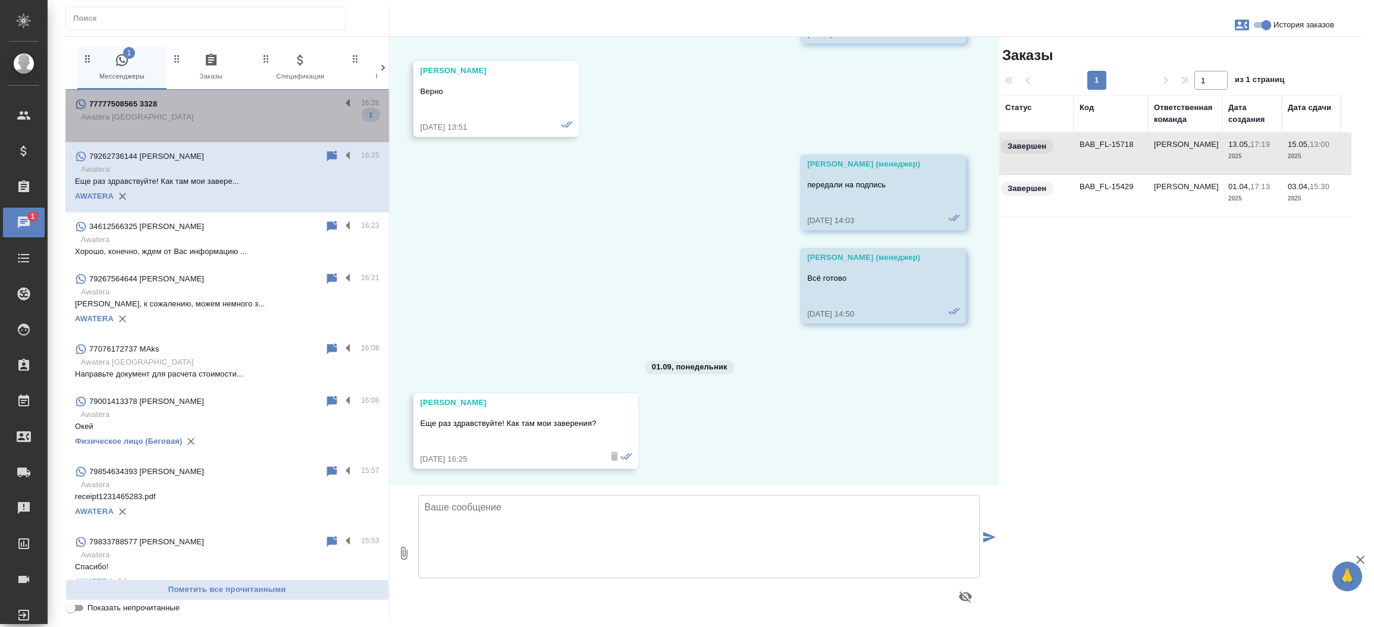
click at [257, 90] on div "77777508565 3328 16:28 Awatera [GEOGRAPHIC_DATA] 1" at bounding box center [227, 116] width 324 height 52
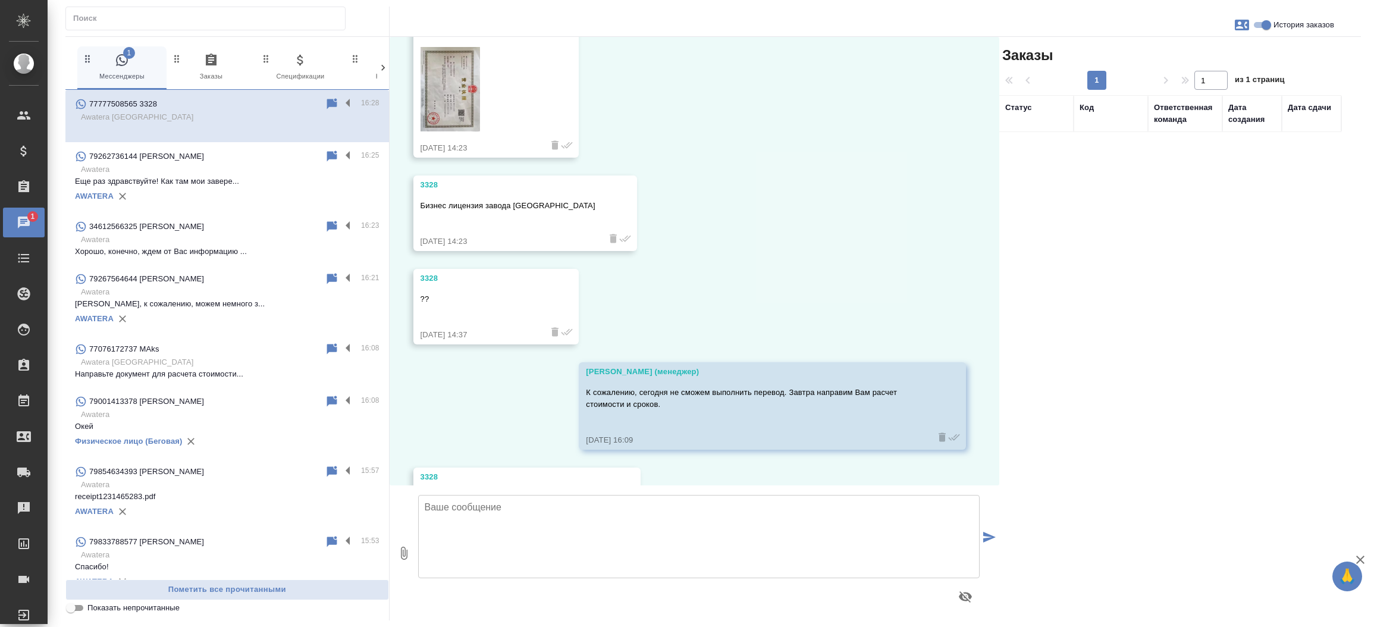
scroll to position [902, 0]
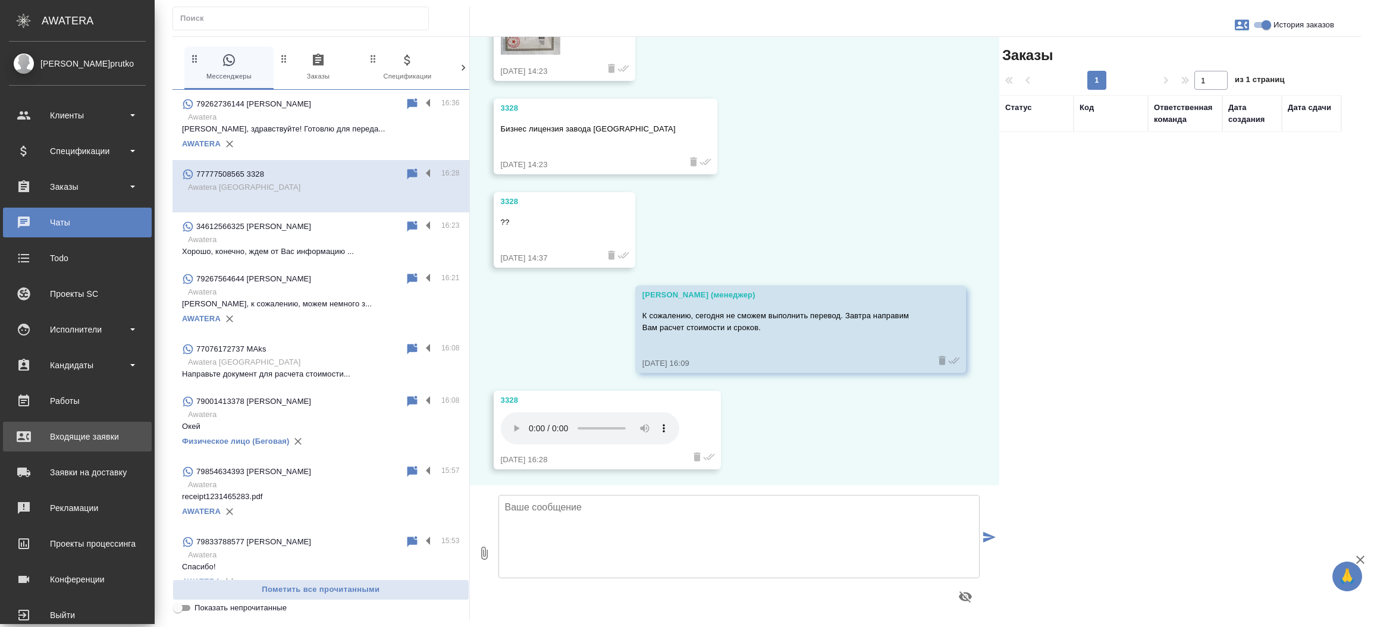
click at [18, 436] on div "Входящие заявки" at bounding box center [77, 437] width 137 height 18
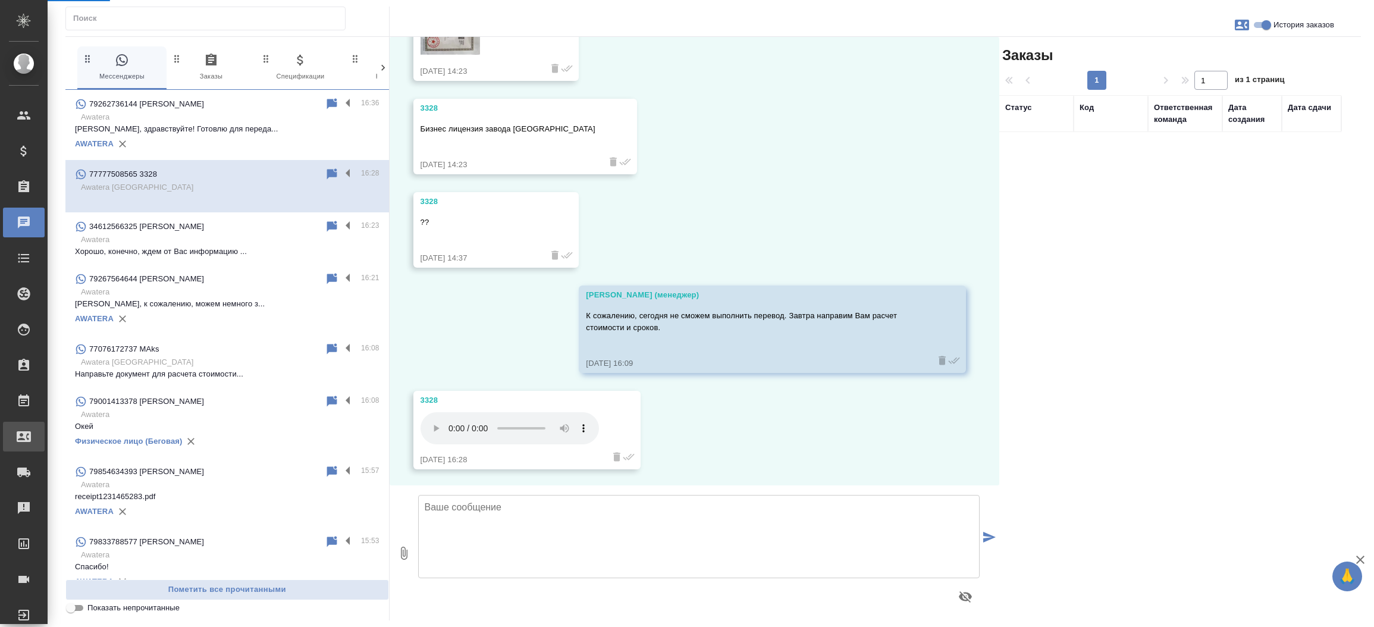
click at [18, 436] on div "Входящие заявки" at bounding box center [9, 437] width 30 height 18
select select "RU"
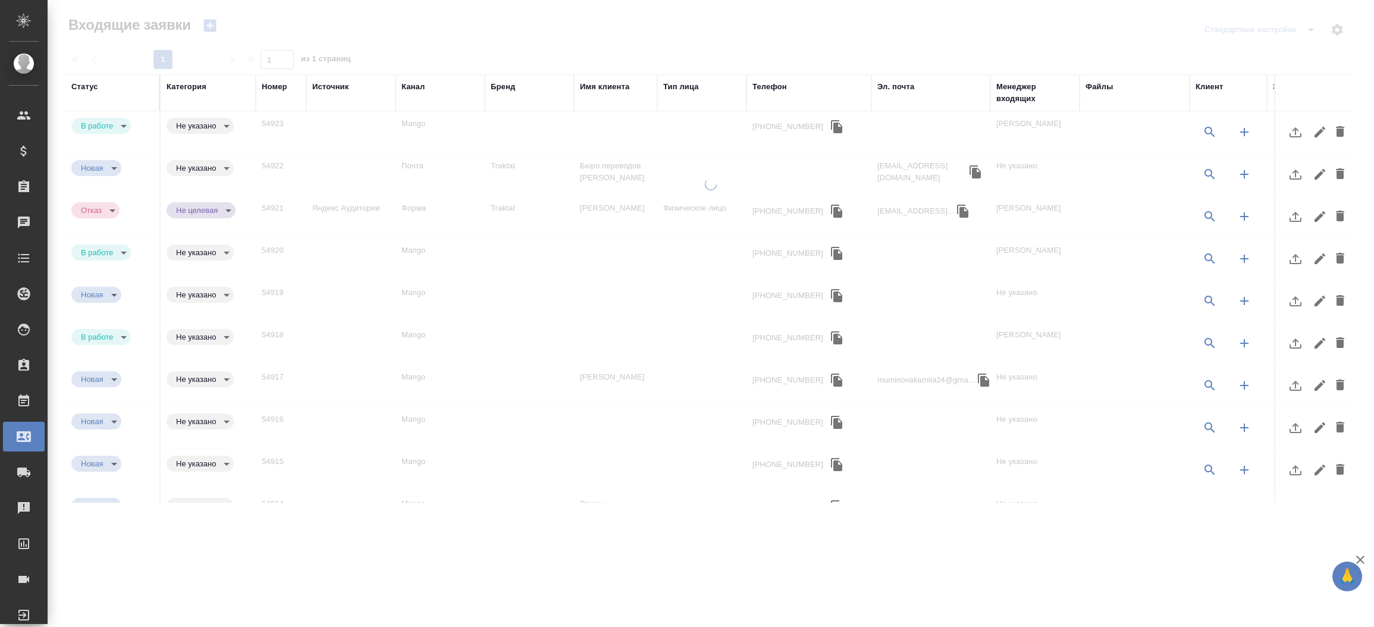
click at [1010, 99] on div "Менеджер входящих" at bounding box center [1034, 93] width 77 height 24
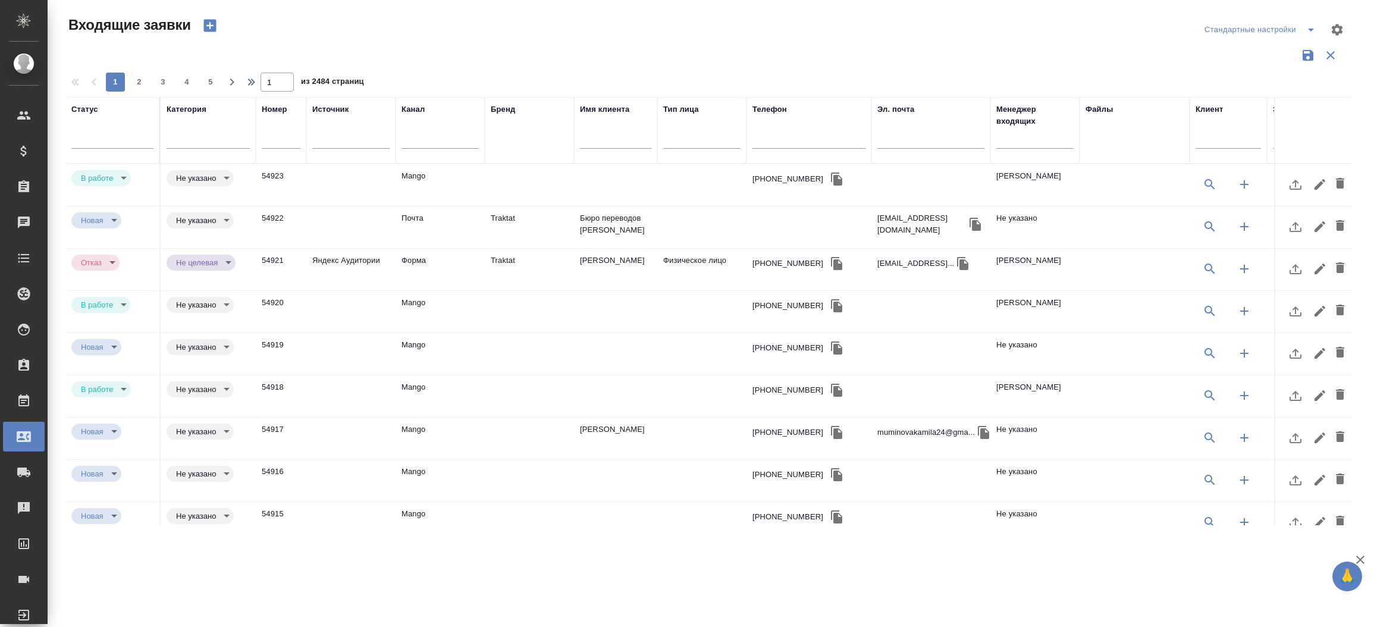
click at [1007, 146] on input "text" at bounding box center [1034, 140] width 77 height 15
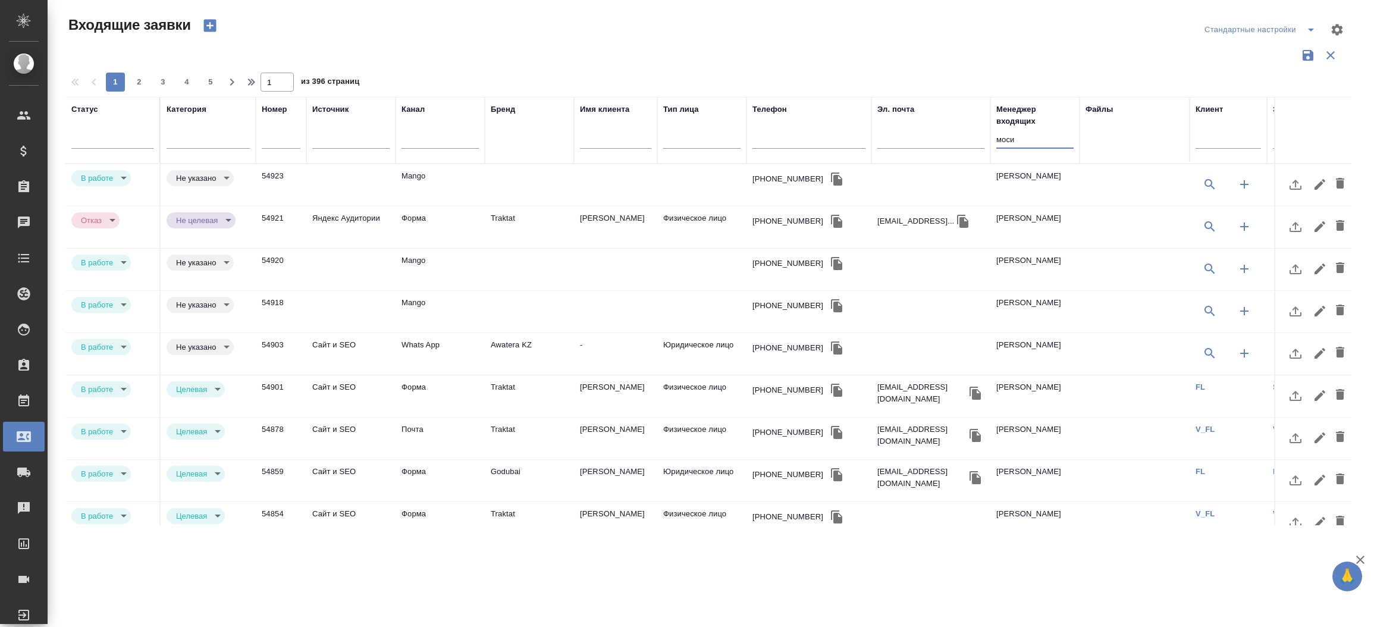
click at [406, 173] on td "Mango" at bounding box center [439, 185] width 89 height 42
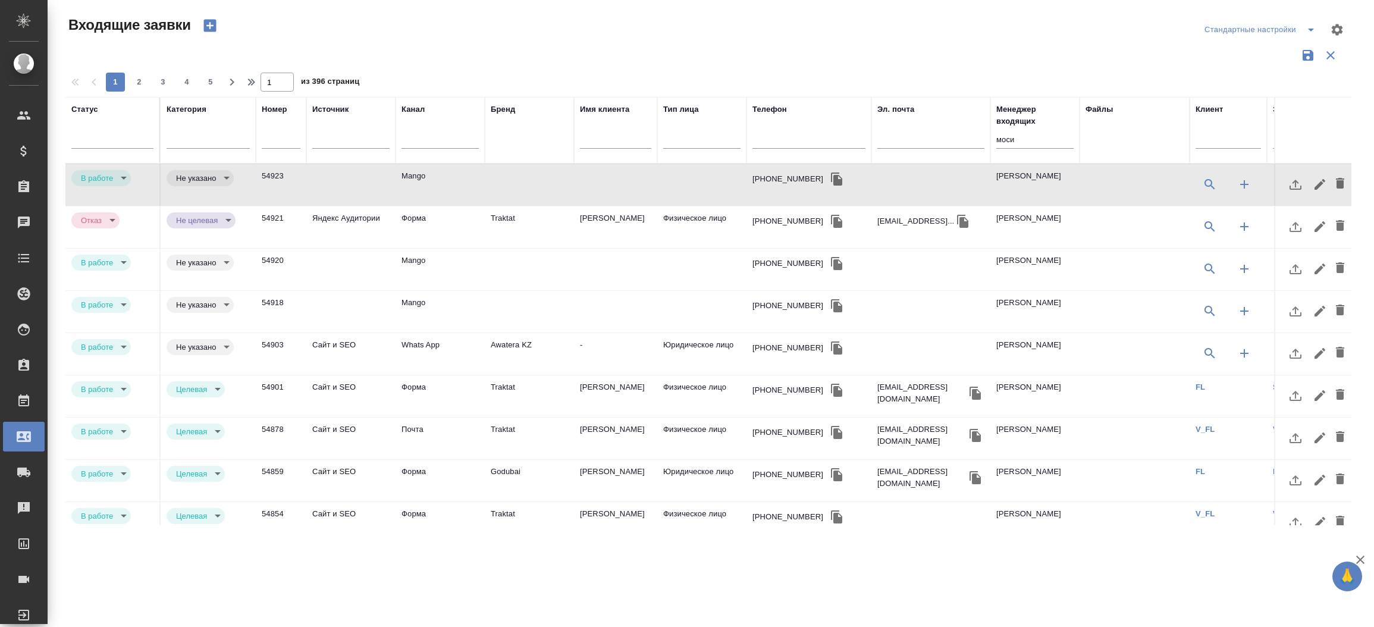
click at [410, 255] on td "Mango" at bounding box center [439, 270] width 89 height 42
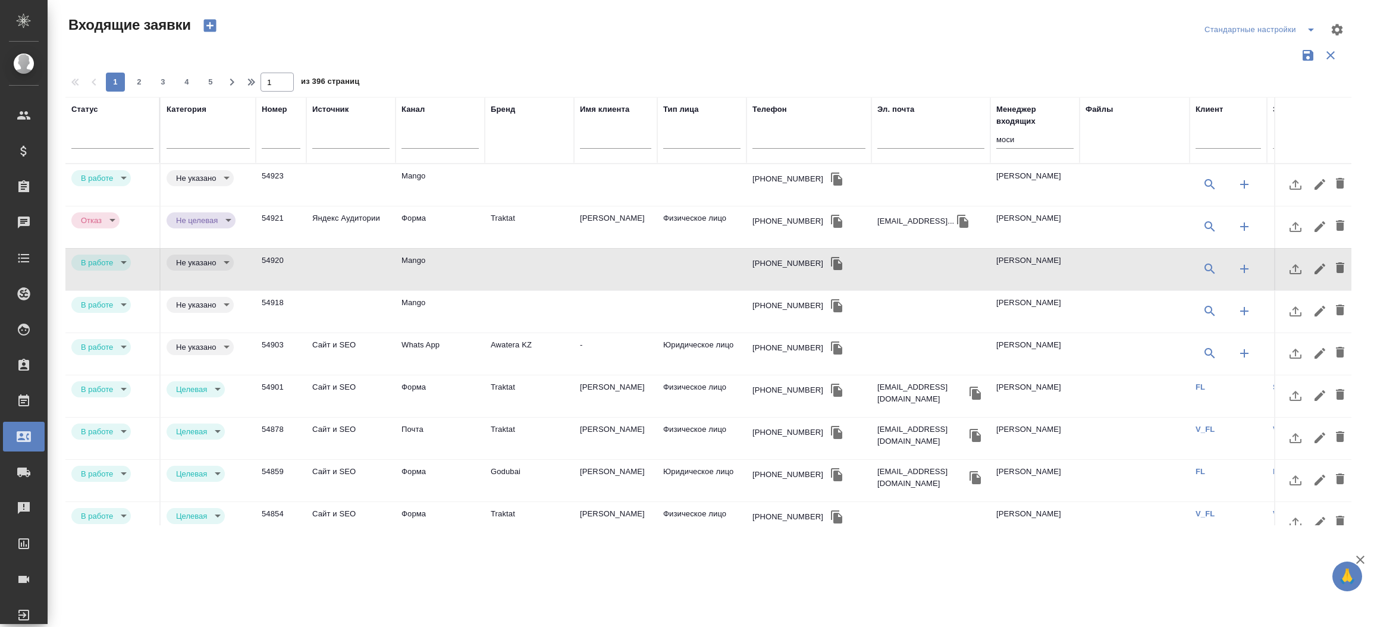
click at [427, 299] on td "Mango" at bounding box center [439, 312] width 89 height 42
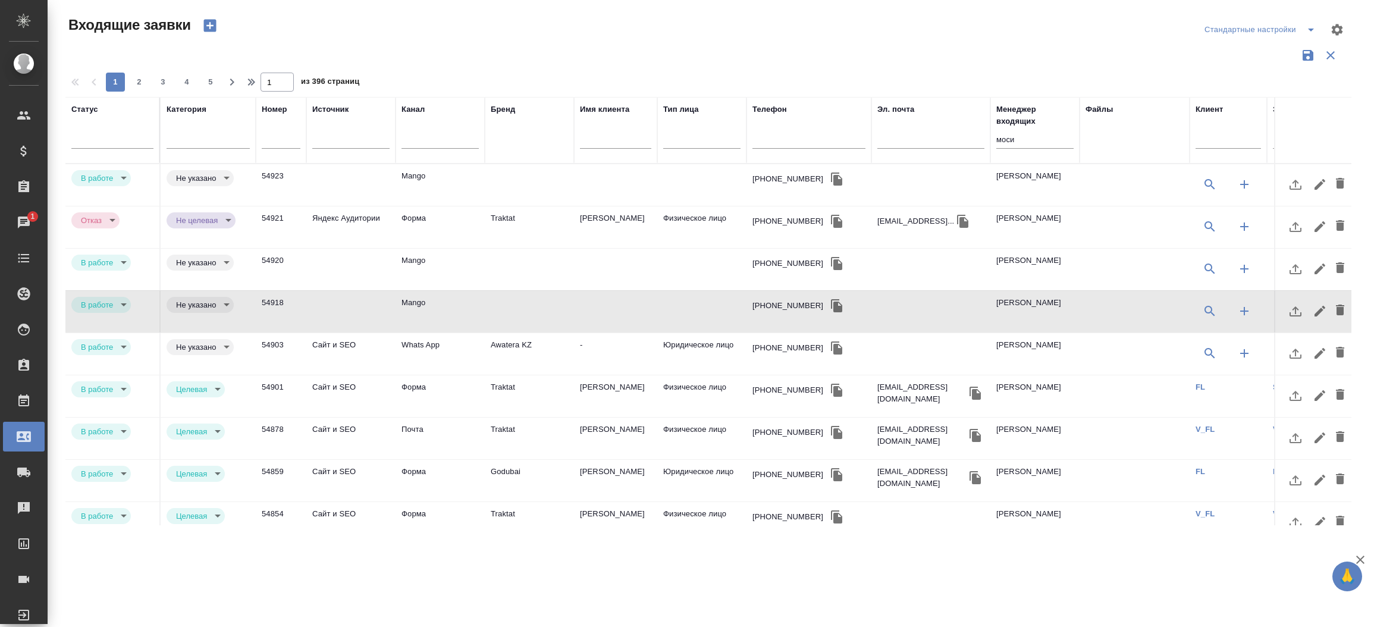
click at [410, 343] on td "Whats App" at bounding box center [439, 354] width 89 height 42
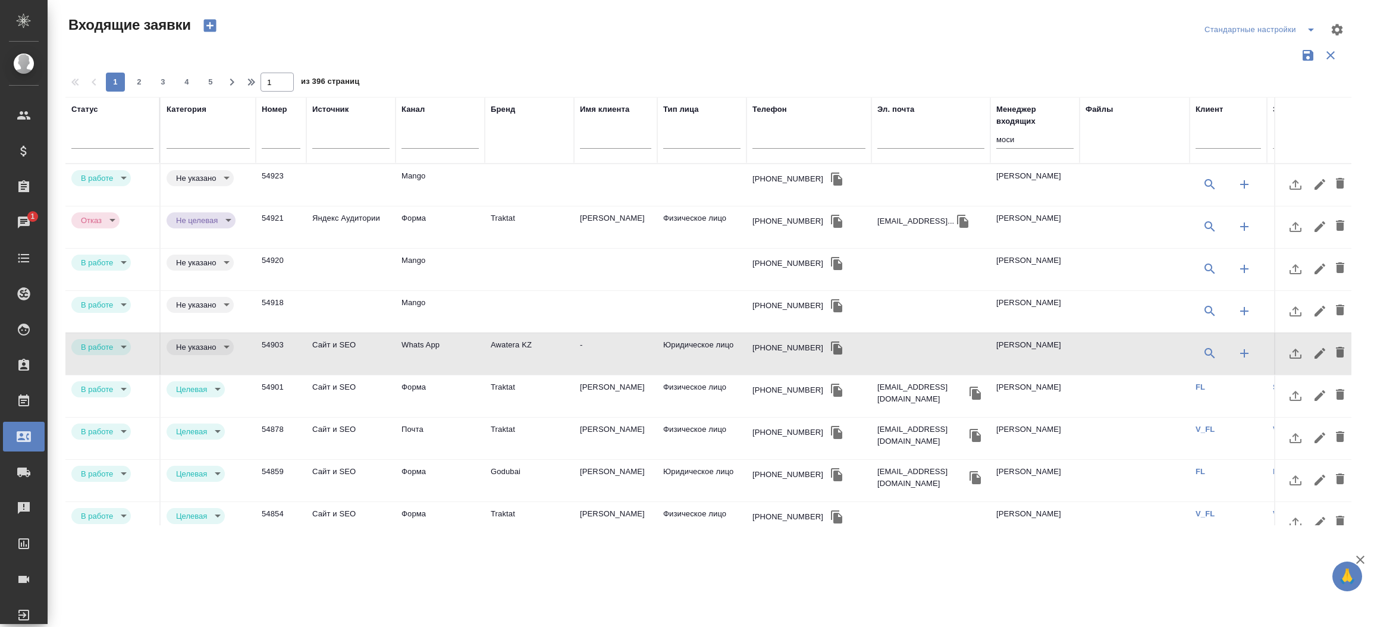
drag, startPoint x: 551, startPoint y: 525, endPoint x: 448, endPoint y: 516, distance: 103.2
click at [448, 516] on div "Статус Категория Номер Источник Канал Бренд Имя клиента Тип лица Телефон Эл. по…" at bounding box center [708, 311] width 1286 height 428
click at [1021, 142] on input "моси" at bounding box center [1034, 140] width 77 height 15
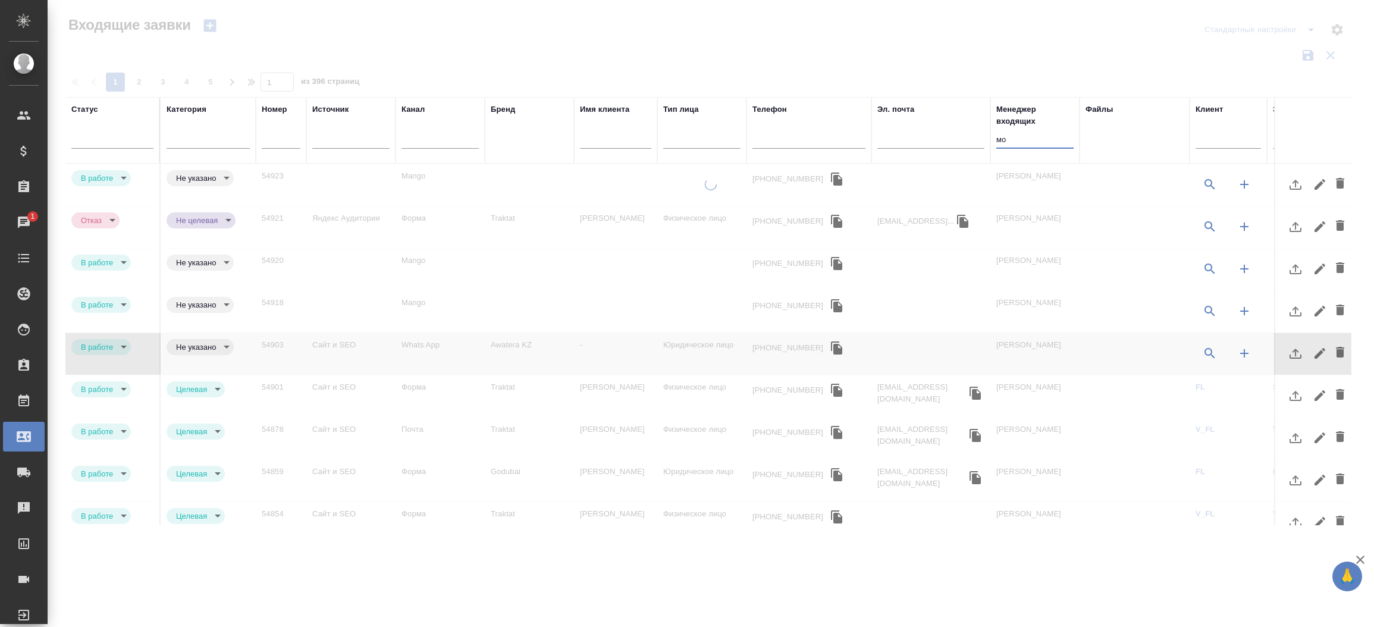
type input "м"
type input "моси"
type input "rejection"
type input "notLead"
type input "rejection"
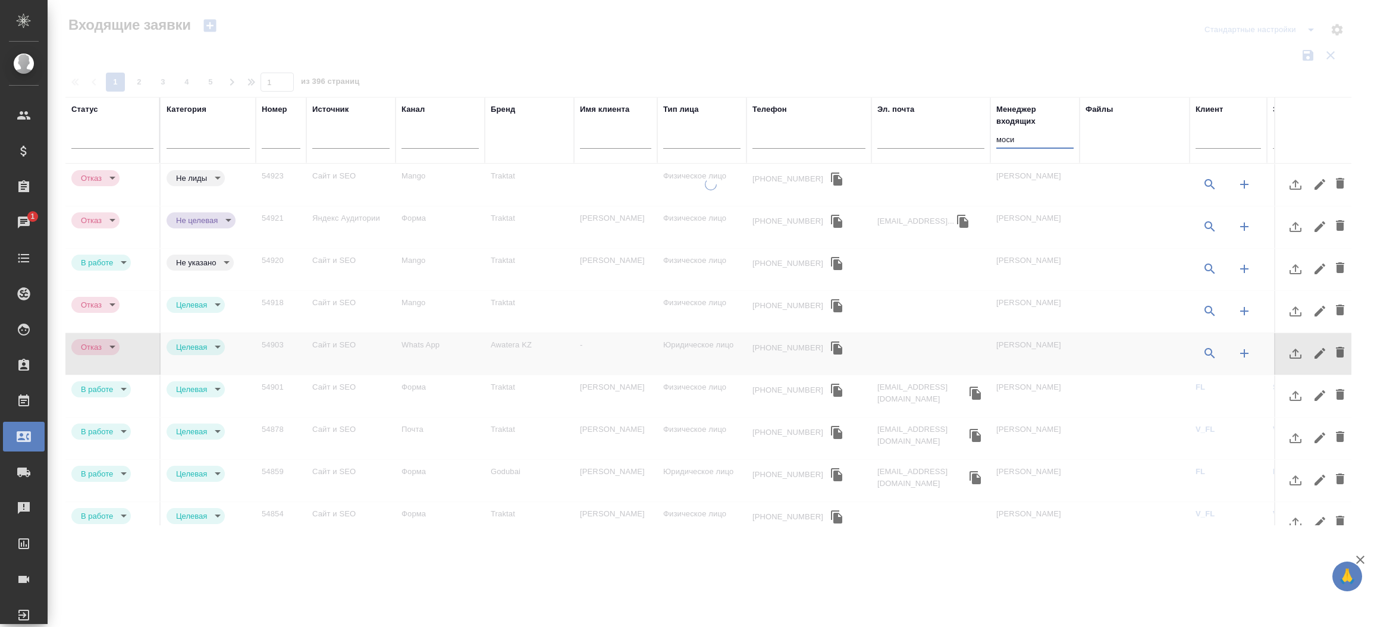
type input "target"
type input "rejection"
type input "target"
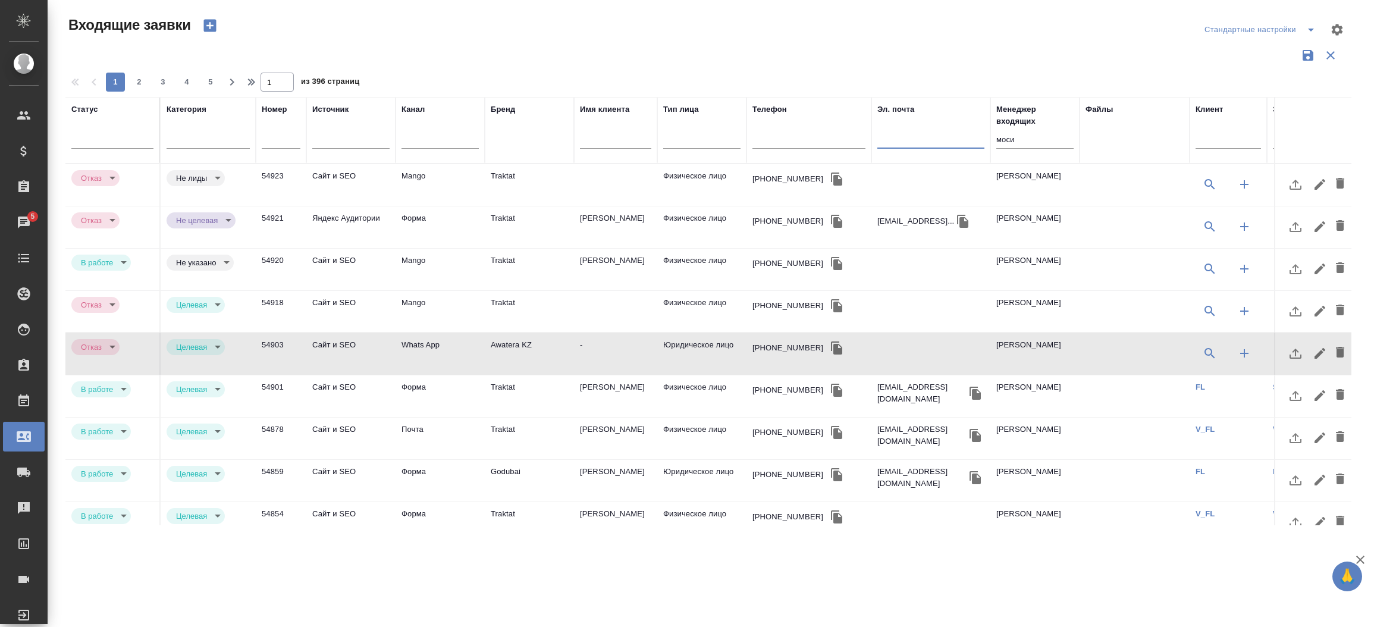
click at [891, 135] on input "text" at bounding box center [930, 140] width 107 height 15
paste input "y.bykhanov@mail.ru"
type input "y.bykhanov@mail.ru"
click at [1026, 140] on input "моси" at bounding box center [1034, 140] width 77 height 15
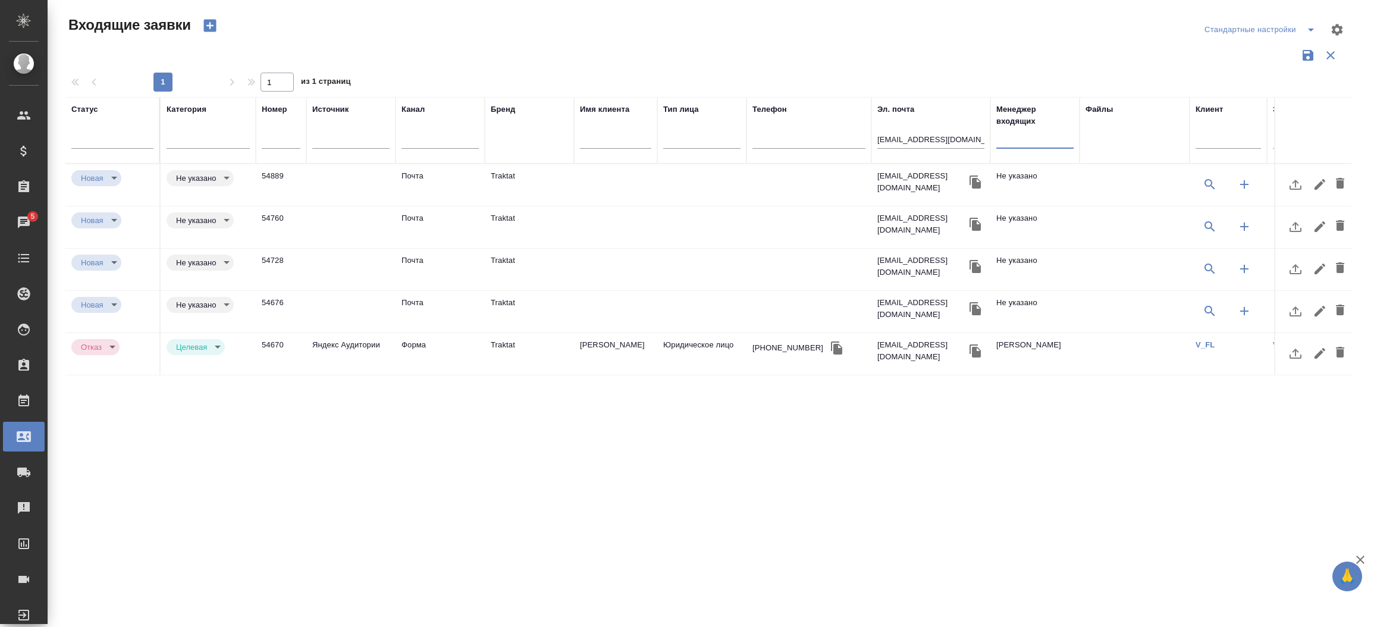
click at [409, 300] on td "Почта" at bounding box center [439, 312] width 89 height 42
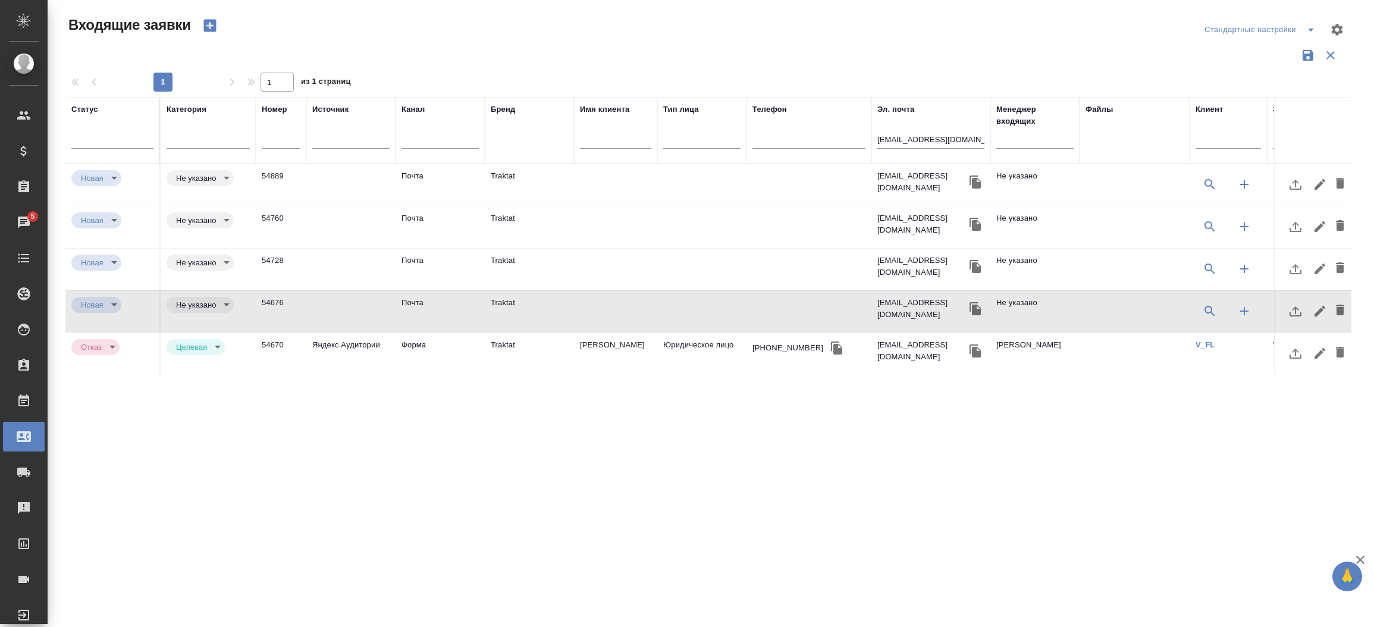
click at [409, 300] on td "Почта" at bounding box center [439, 312] width 89 height 42
click at [522, 346] on td "Traktat" at bounding box center [529, 354] width 89 height 42
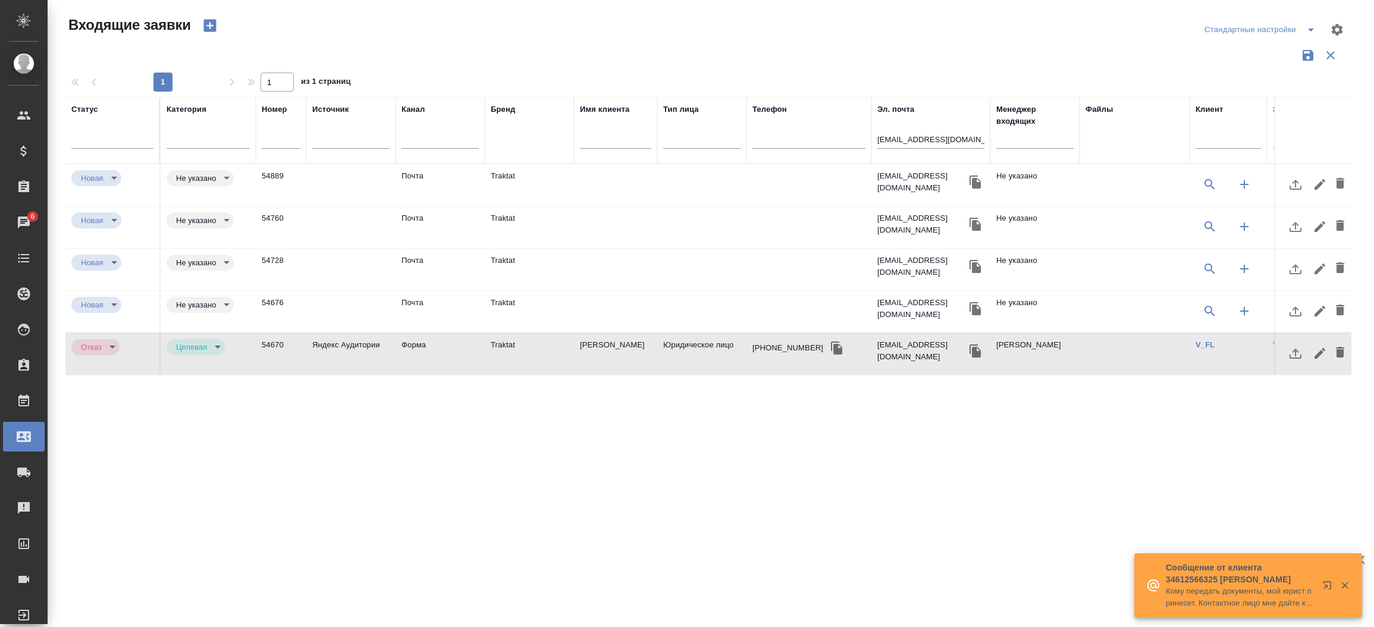
click at [522, 346] on td "Traktat" at bounding box center [529, 354] width 89 height 42
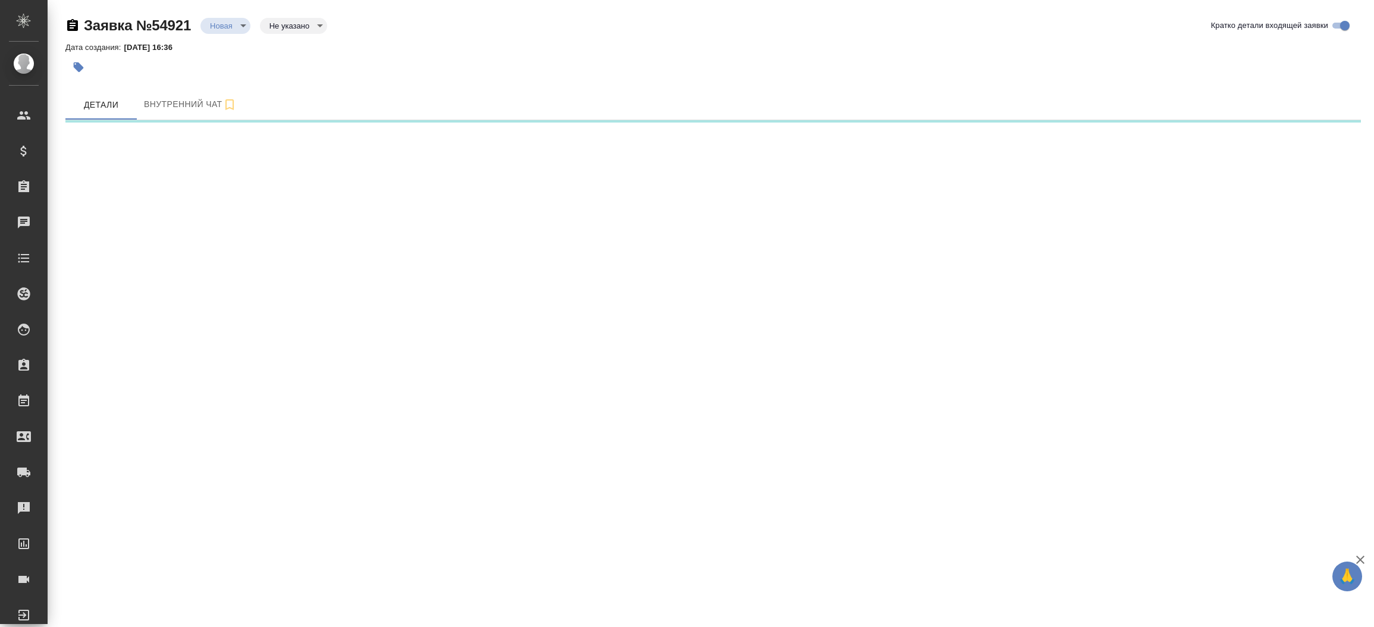
select select "RU"
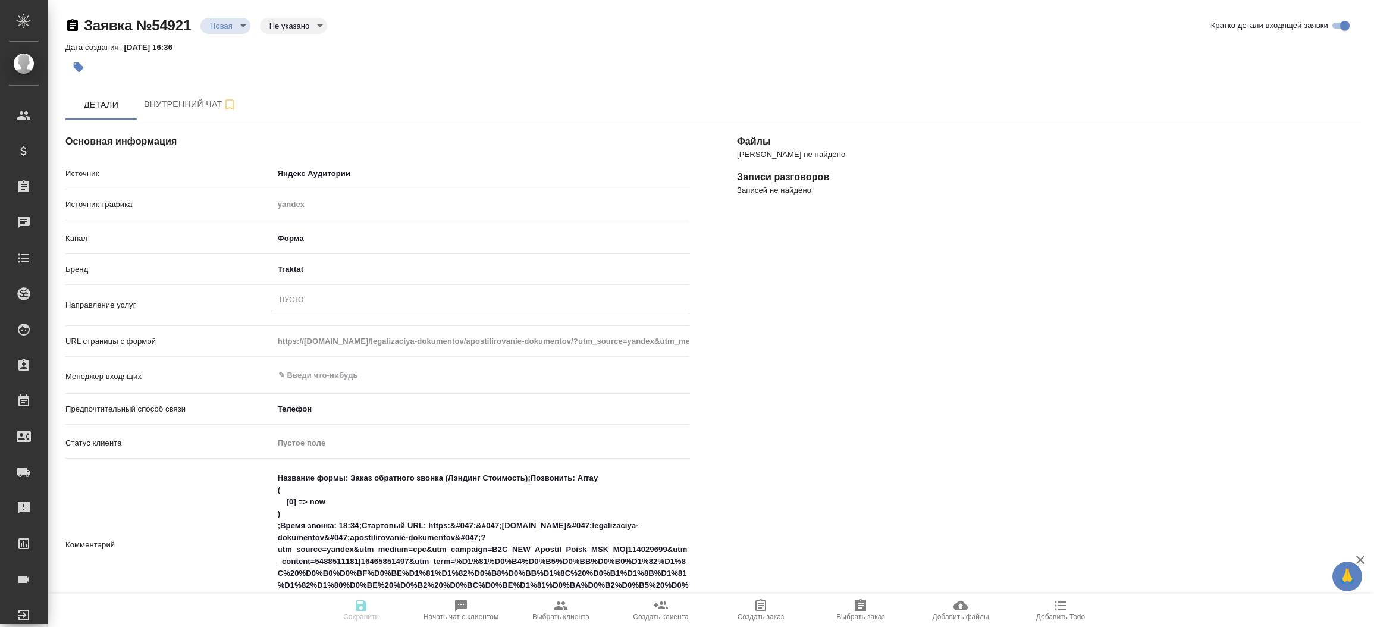
click at [866, 402] on div "Файлы Файлов не найдено Записи разговоров Записей не найдено" at bounding box center [1048, 541] width 671 height 891
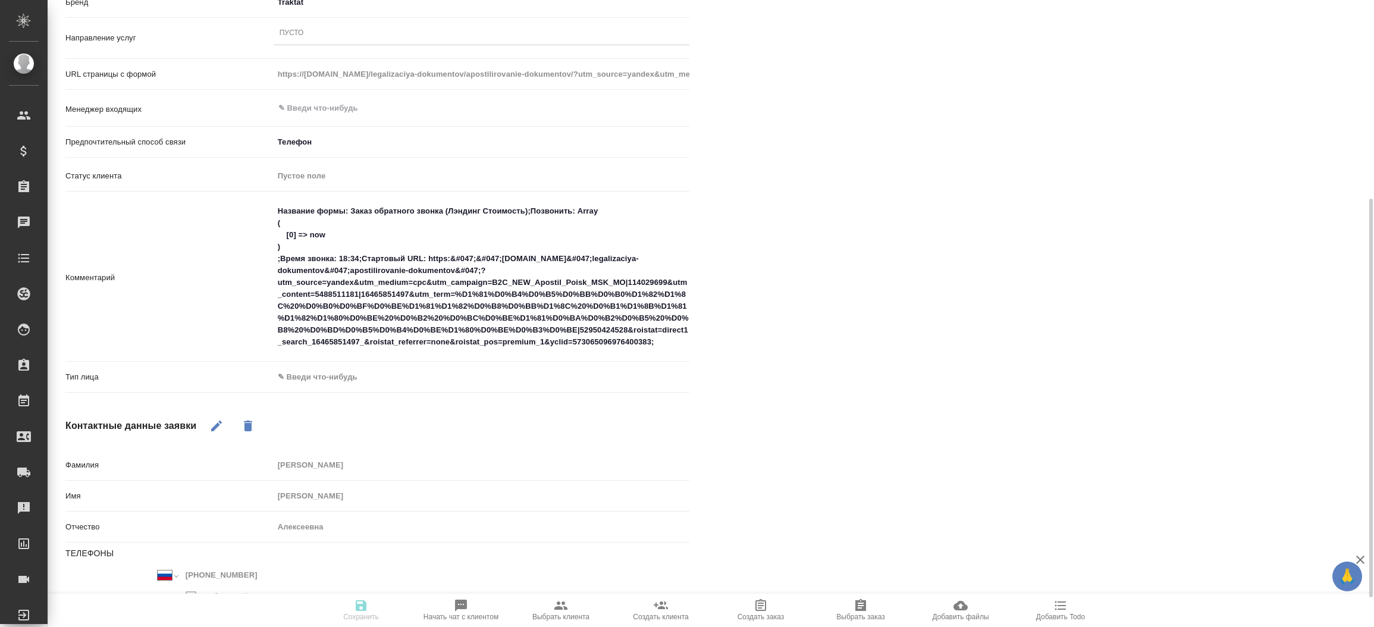
scroll to position [321, 0]
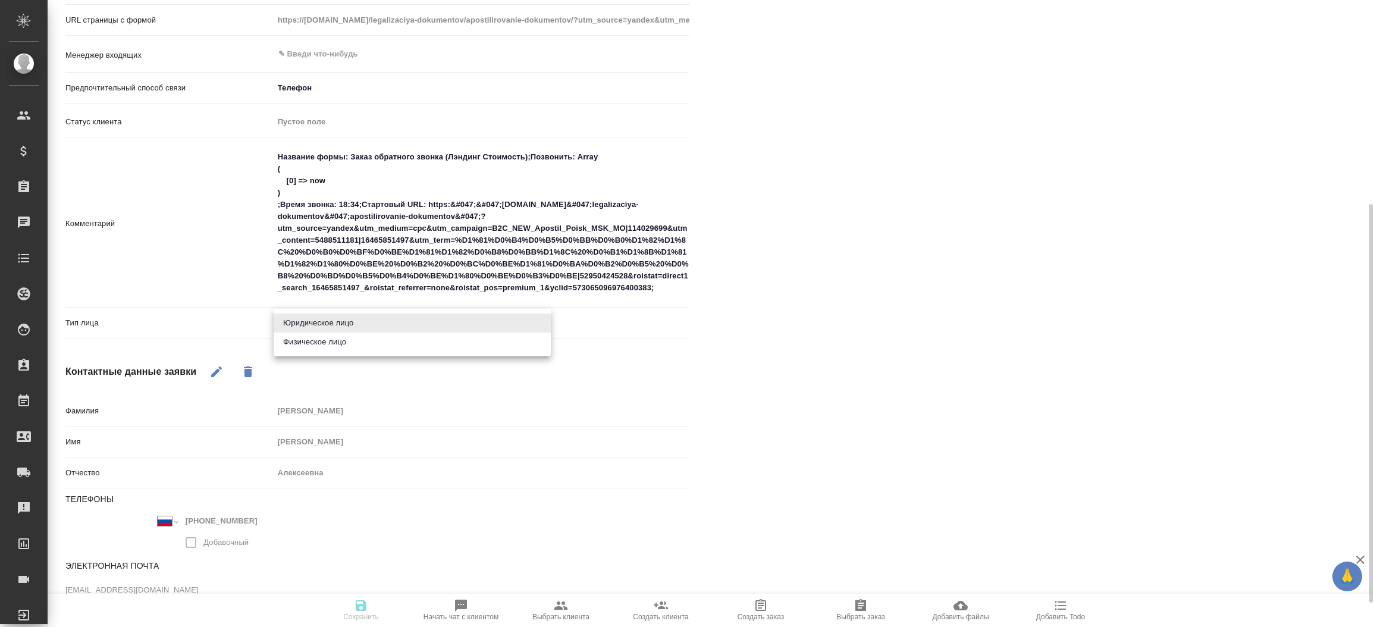
click at [379, 316] on body "🙏 .cls-1 fill:#fff; AWATERA Прутько Ирина i.prutko Клиенты Спецификации Заказы …" at bounding box center [687, 313] width 1374 height 627
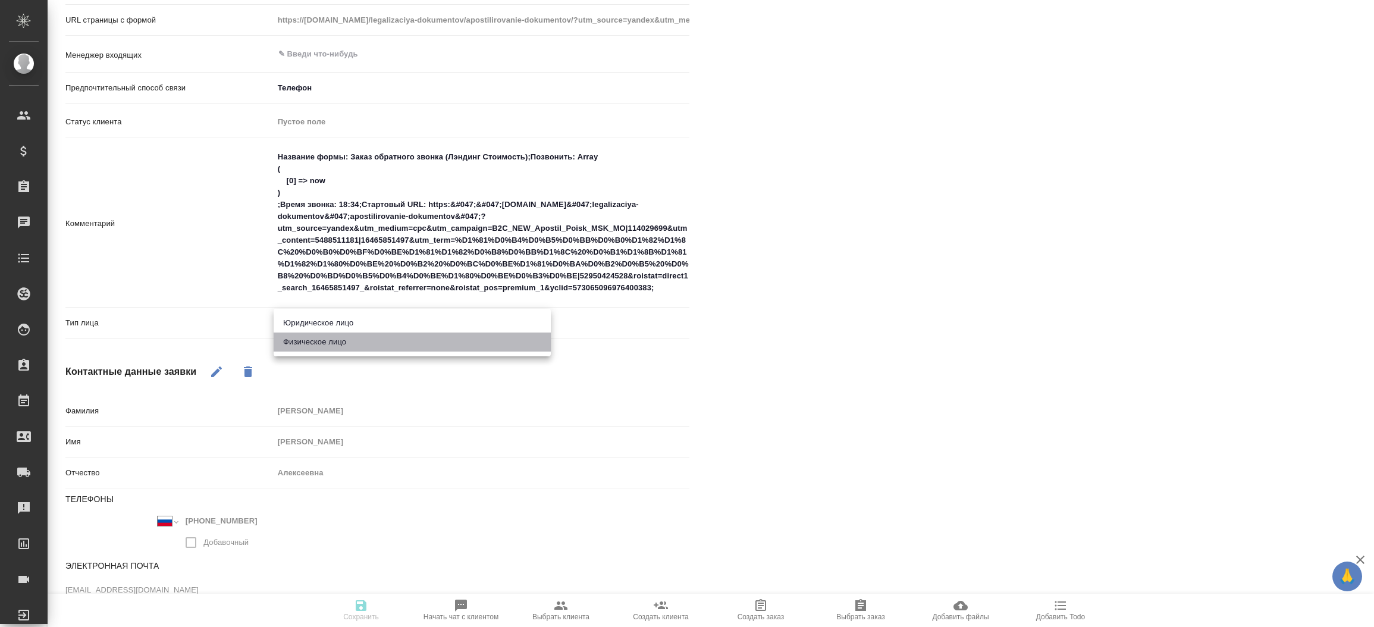
click at [361, 342] on li "Физическое лицо" at bounding box center [412, 341] width 277 height 19
type textarea "x"
type input "private"
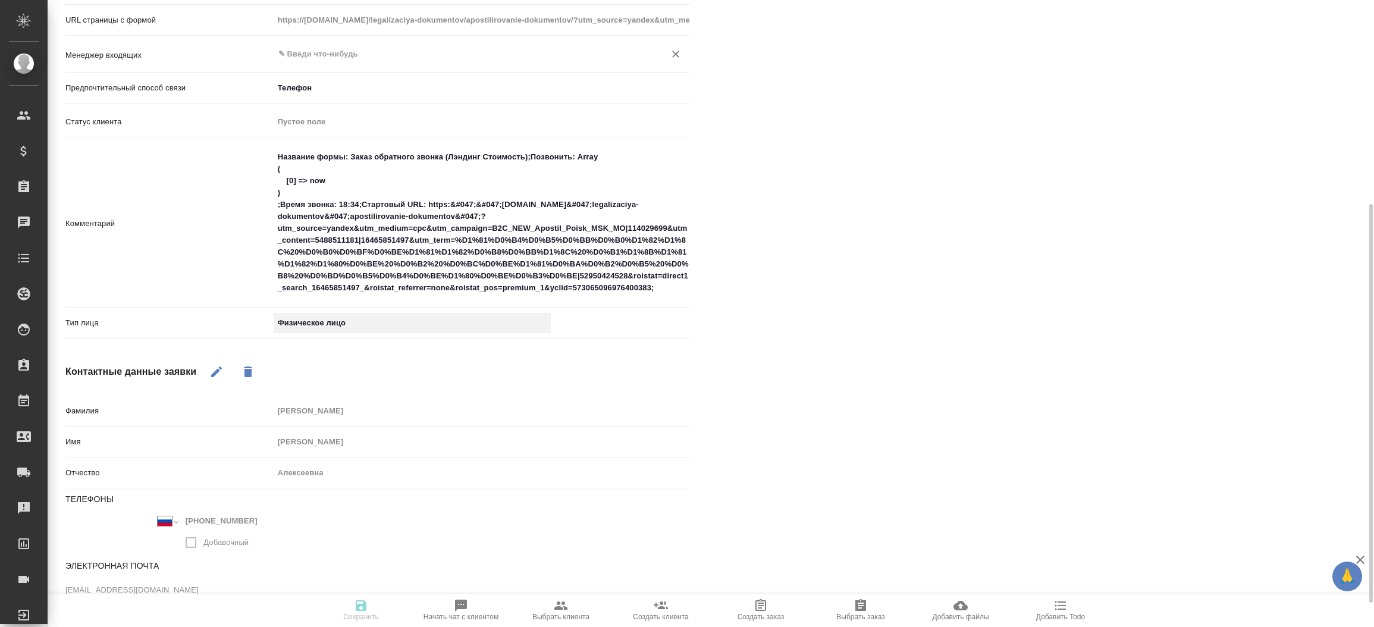
click at [338, 45] on div "​" at bounding box center [482, 53] width 416 height 21
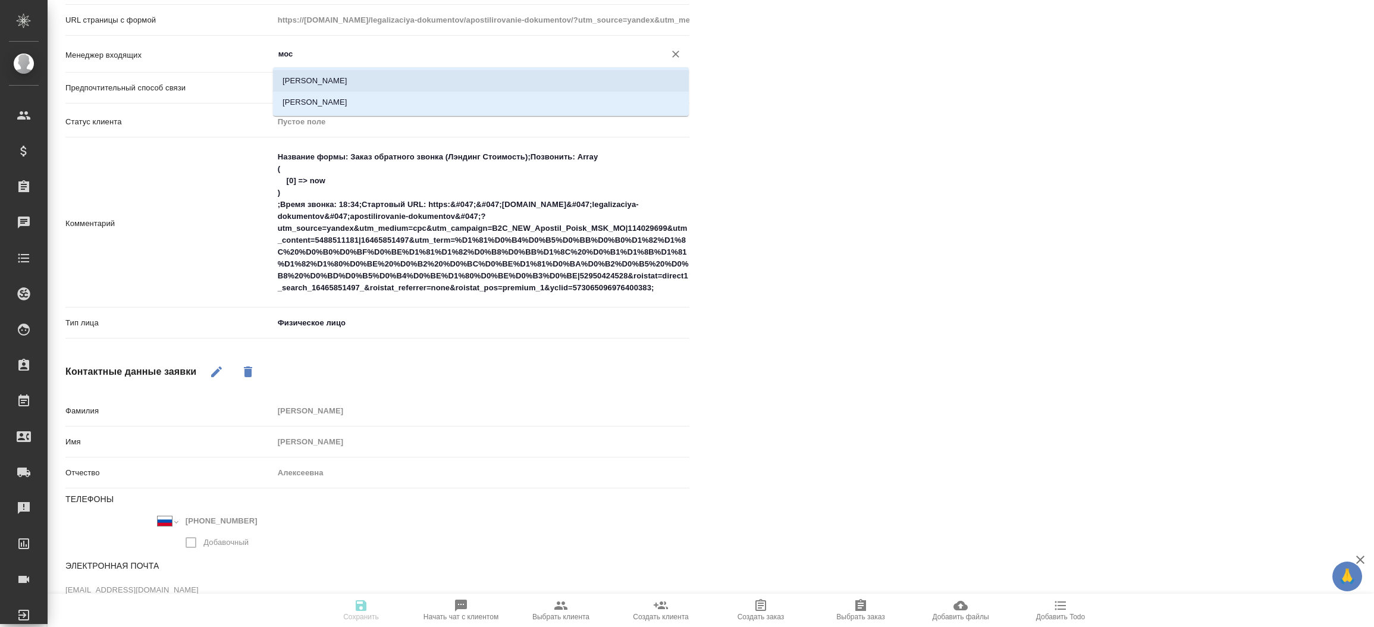
click at [337, 86] on li "[PERSON_NAME]" at bounding box center [481, 80] width 416 height 21
type input "[PERSON_NAME]"
type textarea "x"
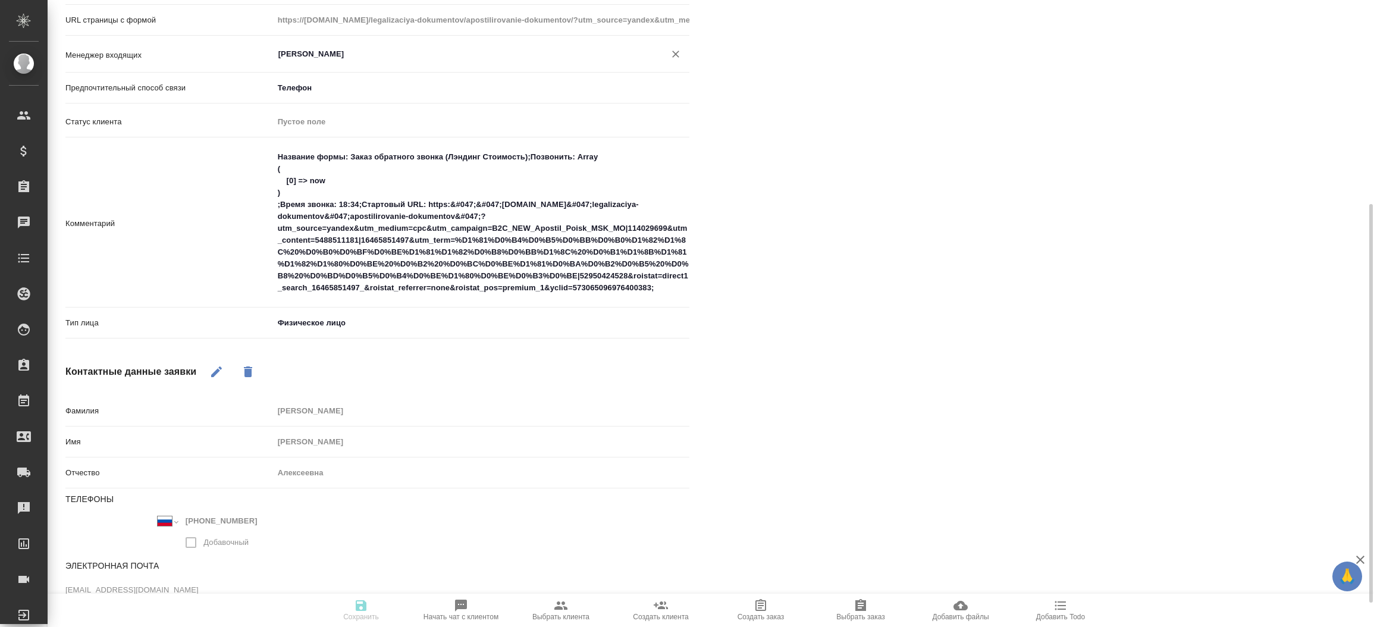
type input "[PERSON_NAME]"
click at [885, 211] on div "Файлы Файлов не найдено Записи разговоров Записей не найдено" at bounding box center [1048, 220] width 671 height 891
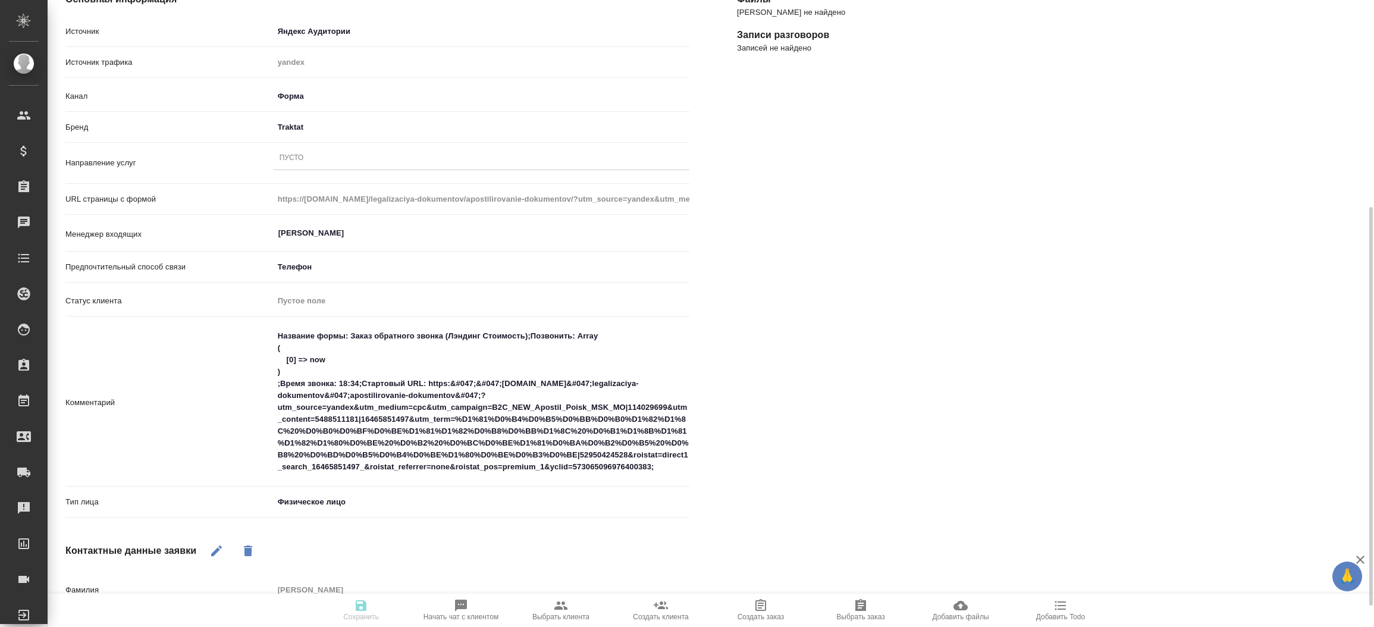
scroll to position [89, 0]
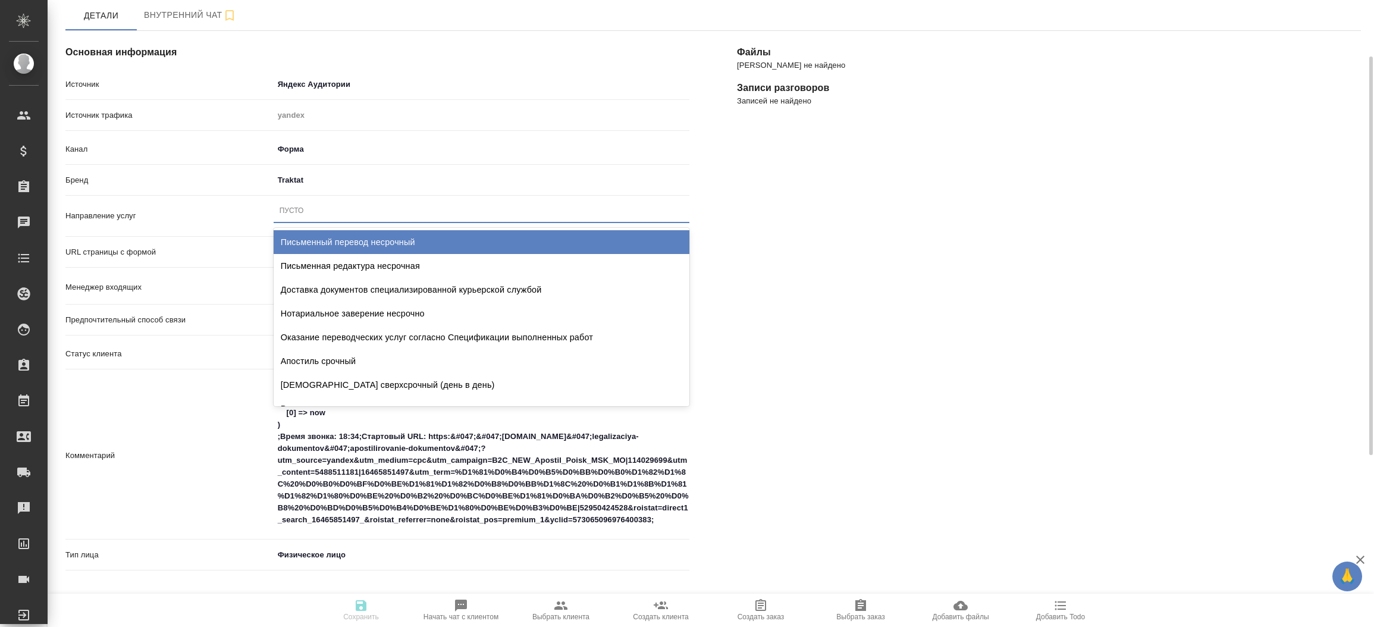
click at [397, 203] on div "Пусто" at bounding box center [482, 210] width 416 height 17
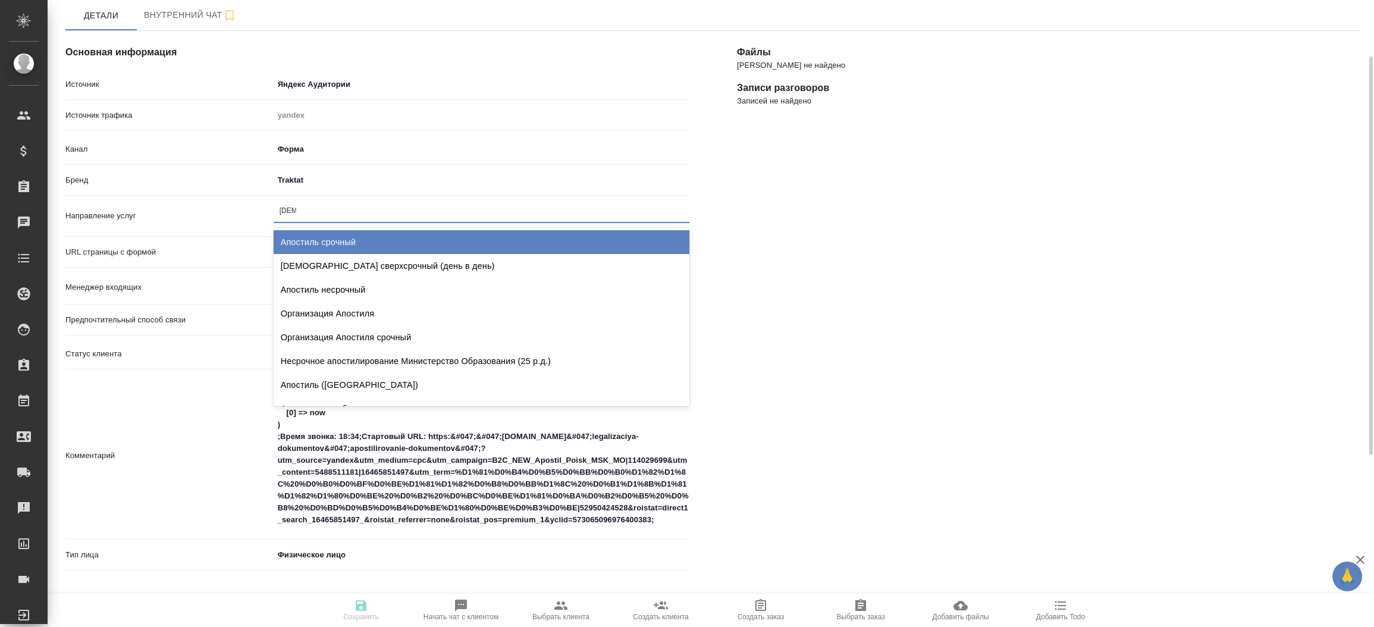
type input "апости"
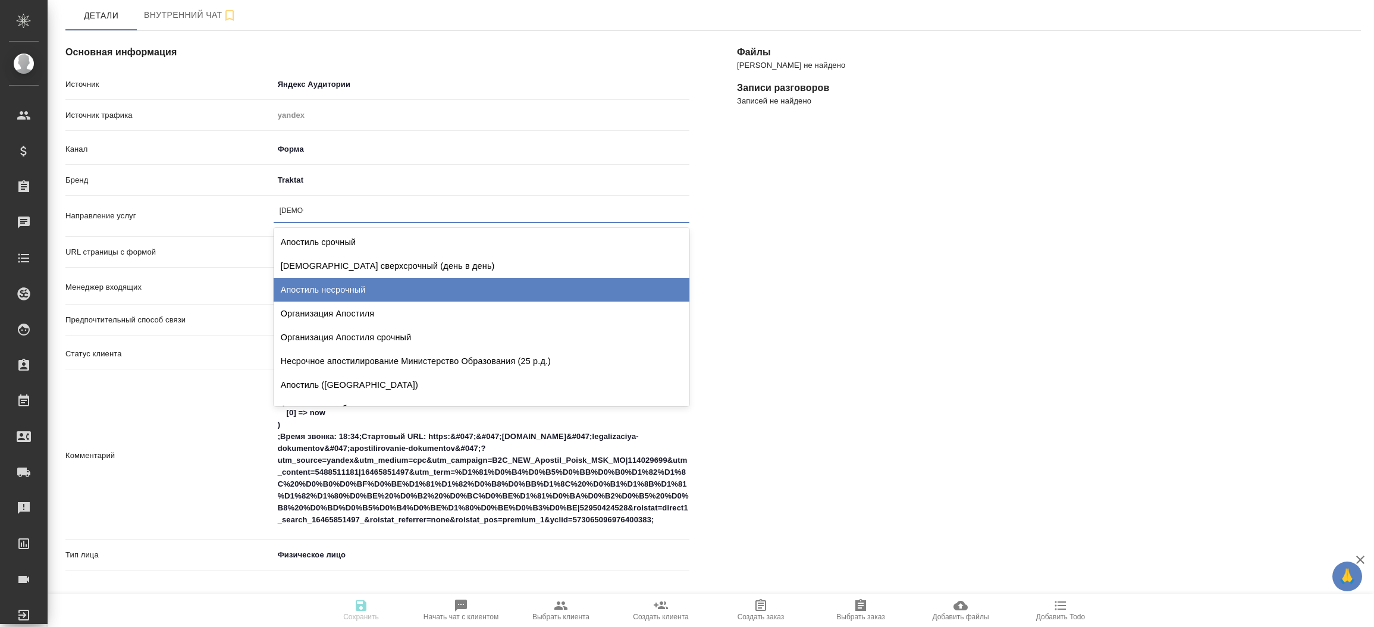
click at [368, 288] on div "Апостиль несрочный" at bounding box center [482, 290] width 416 height 24
type textarea "x"
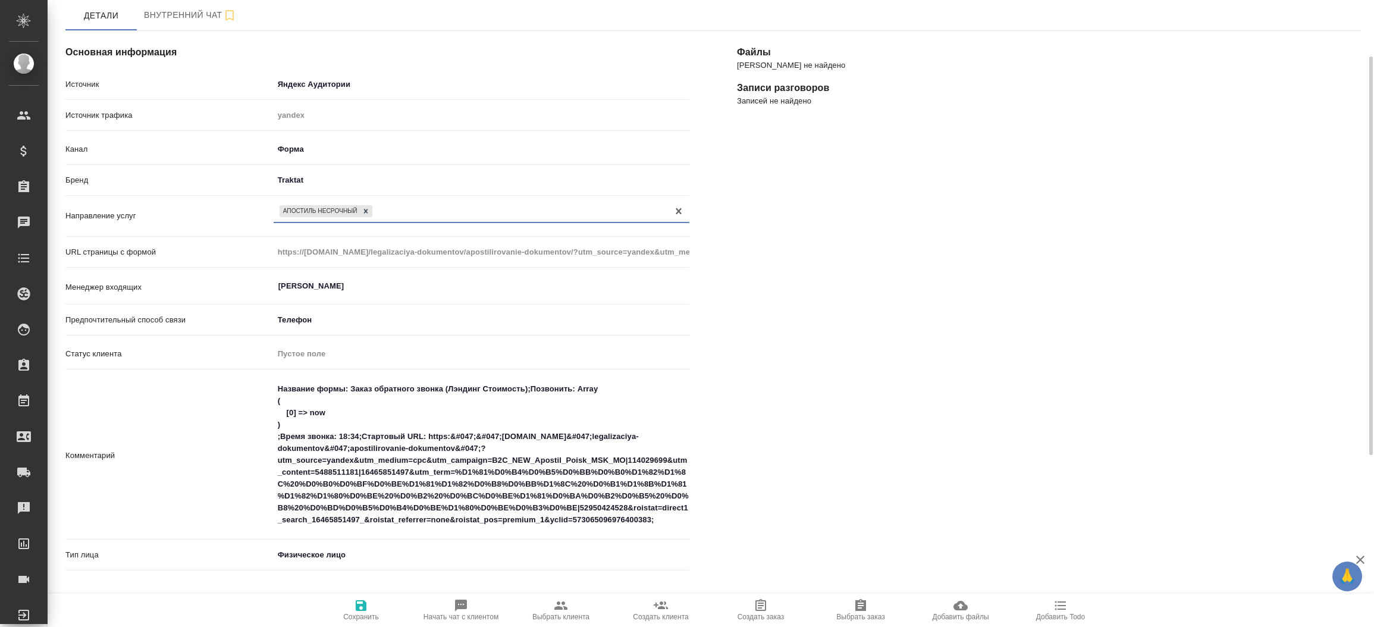
click at [359, 609] on icon "button" at bounding box center [361, 605] width 14 height 14
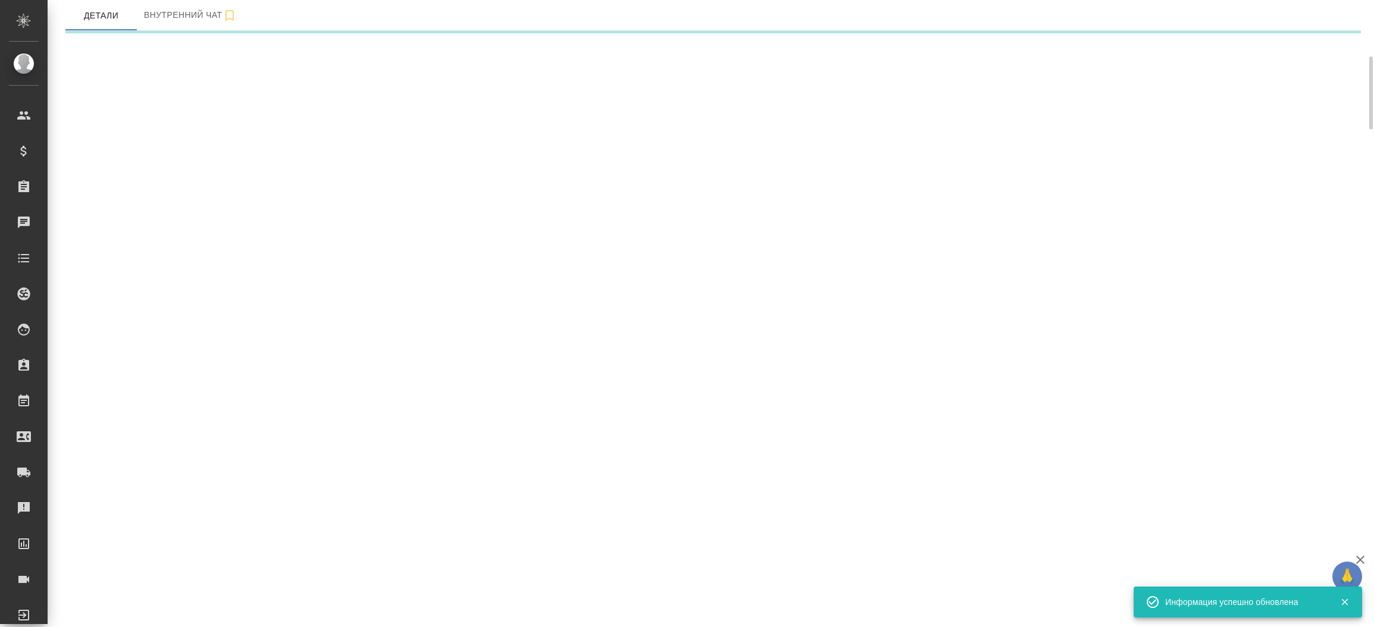
select select "RU"
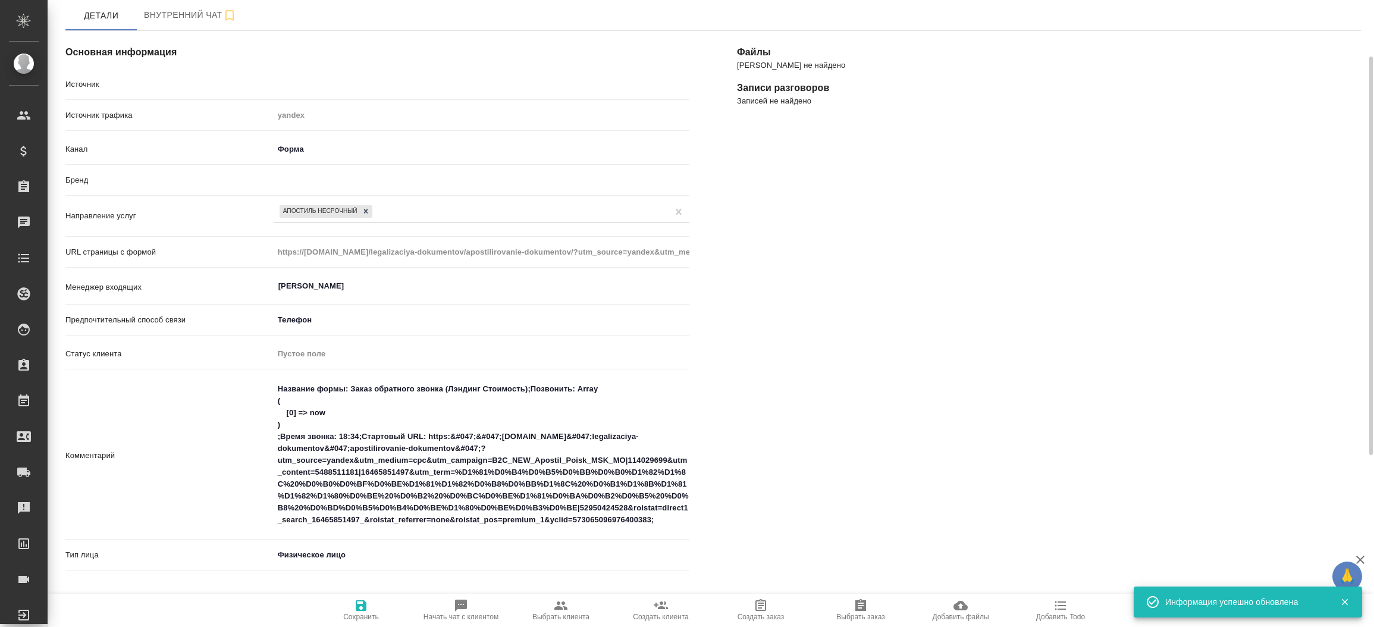
type textarea "x"
click at [1148, 296] on div "Файлы Файлов не найдено Записи разговоров Записей не найдено" at bounding box center [1048, 452] width 671 height 891
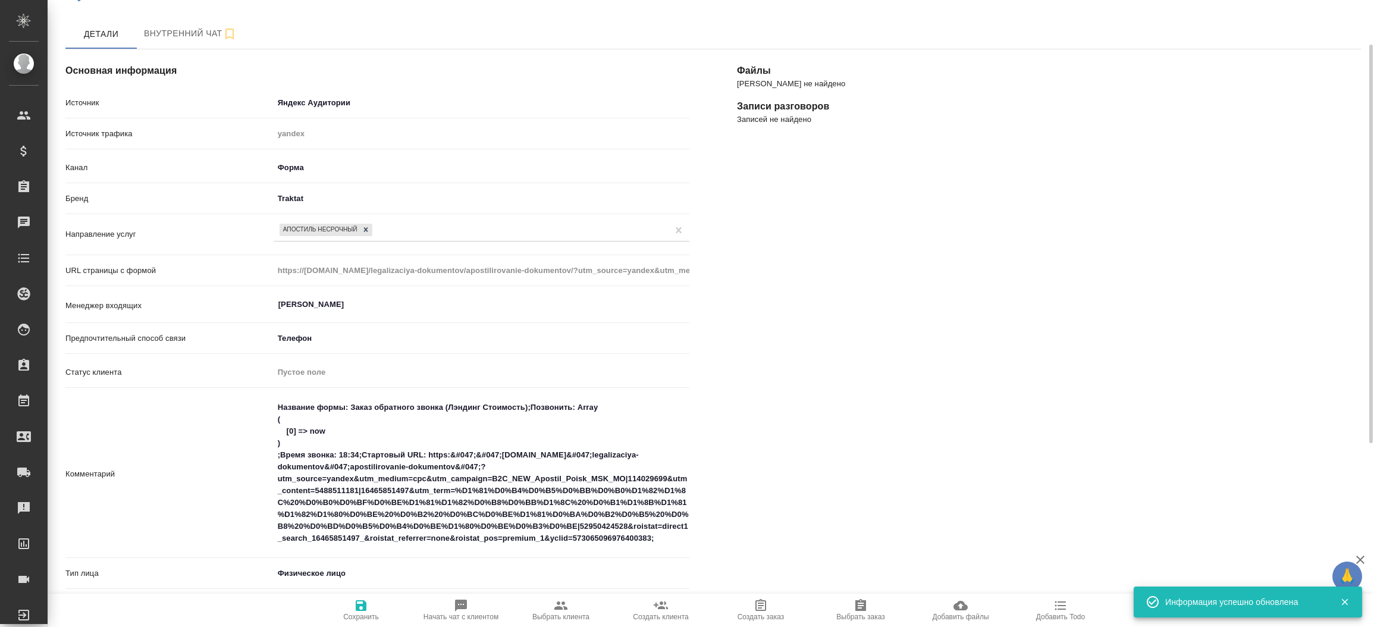
scroll to position [0, 0]
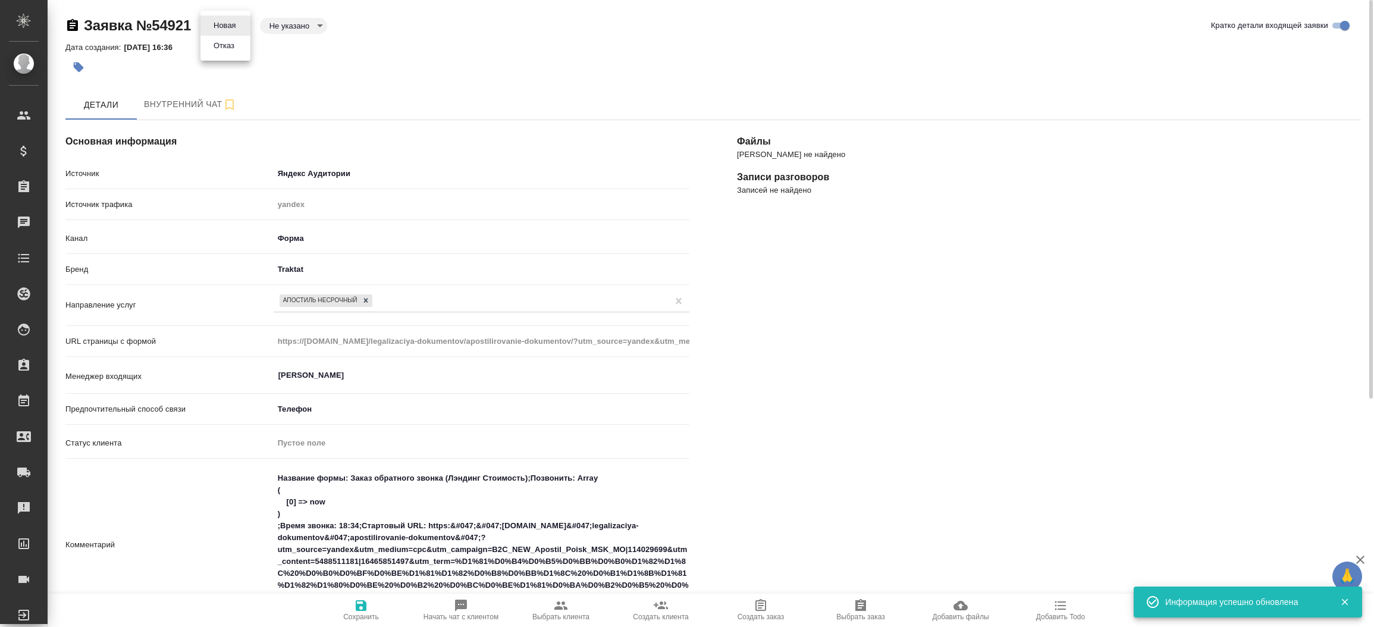
click at [231, 21] on body "🙏 .cls-1 fill:#fff; AWATERA Прутько Ирина i.prutko Клиенты Спецификации Заказы …" at bounding box center [687, 313] width 1374 height 627
click at [223, 42] on button "Отказ" at bounding box center [224, 45] width 28 height 13
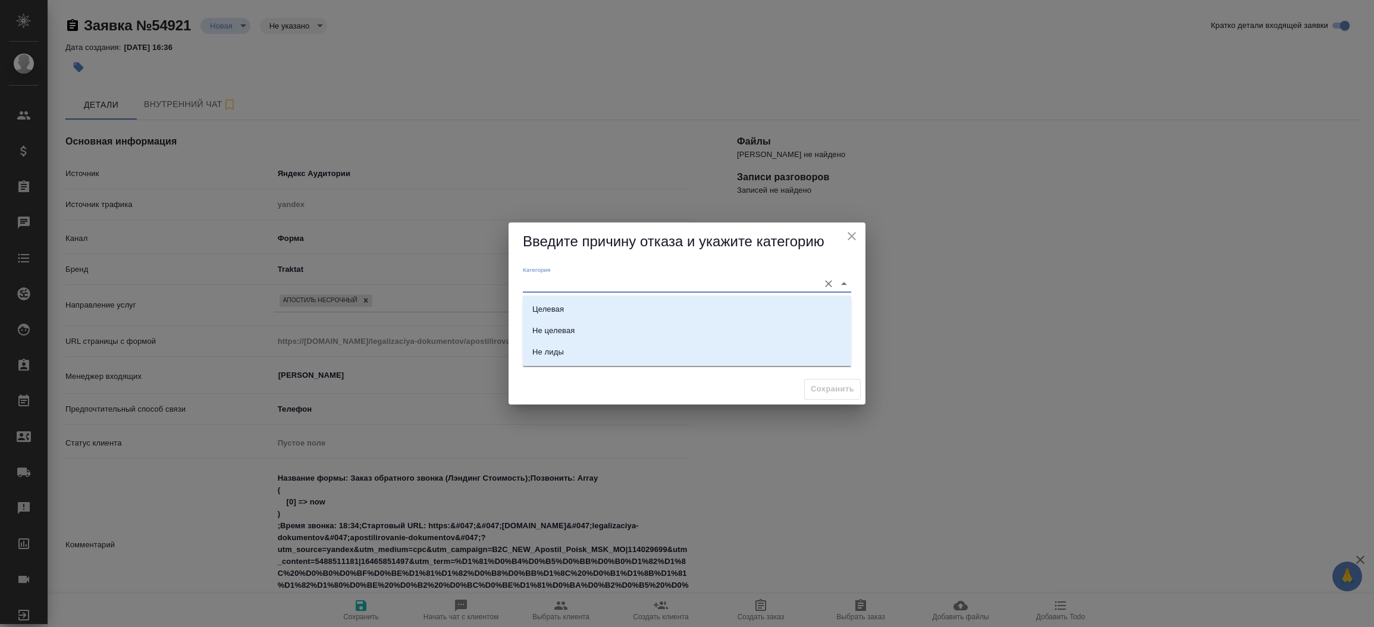
click at [623, 278] on input "Категория" at bounding box center [668, 283] width 290 height 16
click at [589, 326] on li "Не целевая" at bounding box center [687, 330] width 328 height 21
type input "Не целевая"
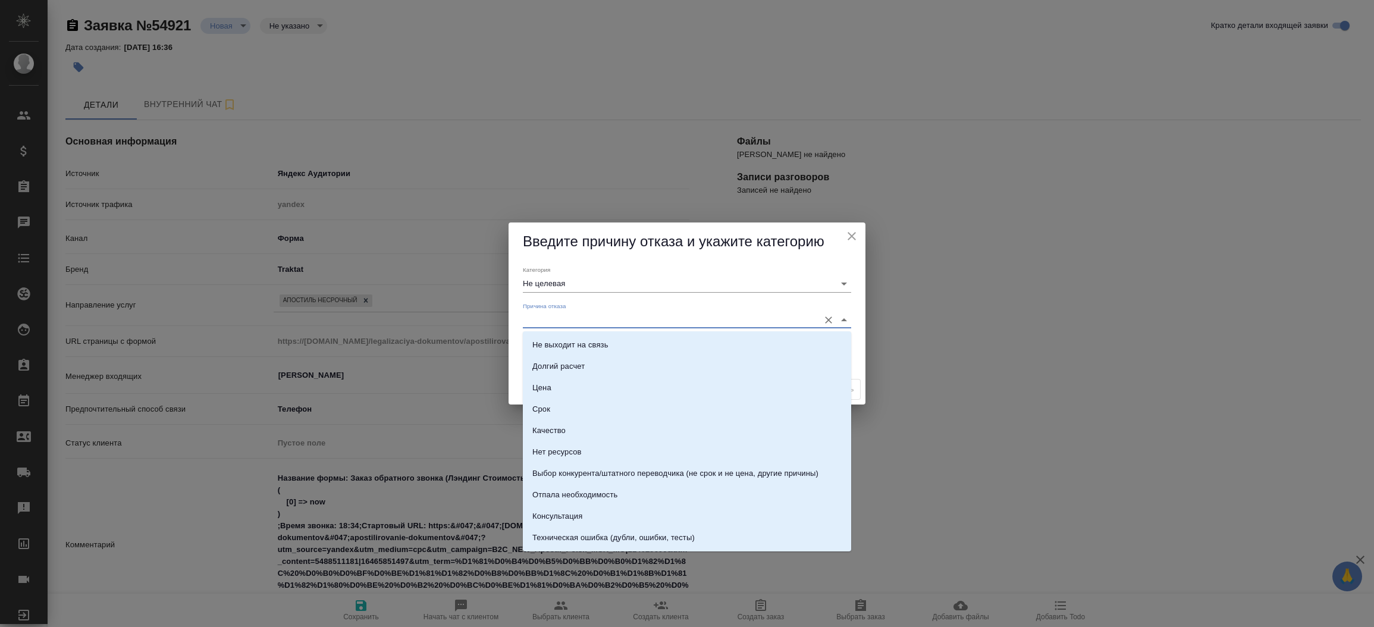
click at [589, 326] on input "Причина отказа" at bounding box center [668, 320] width 290 height 16
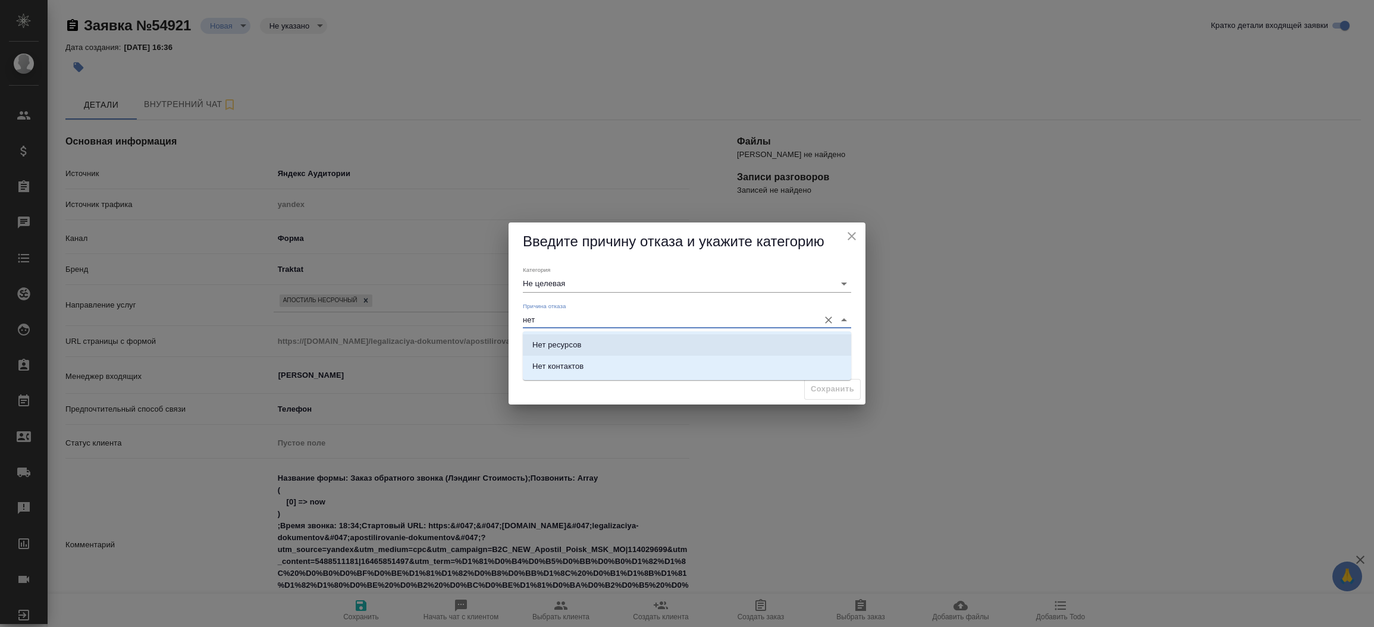
click at [589, 335] on li "Нет ресурсов" at bounding box center [687, 344] width 328 height 21
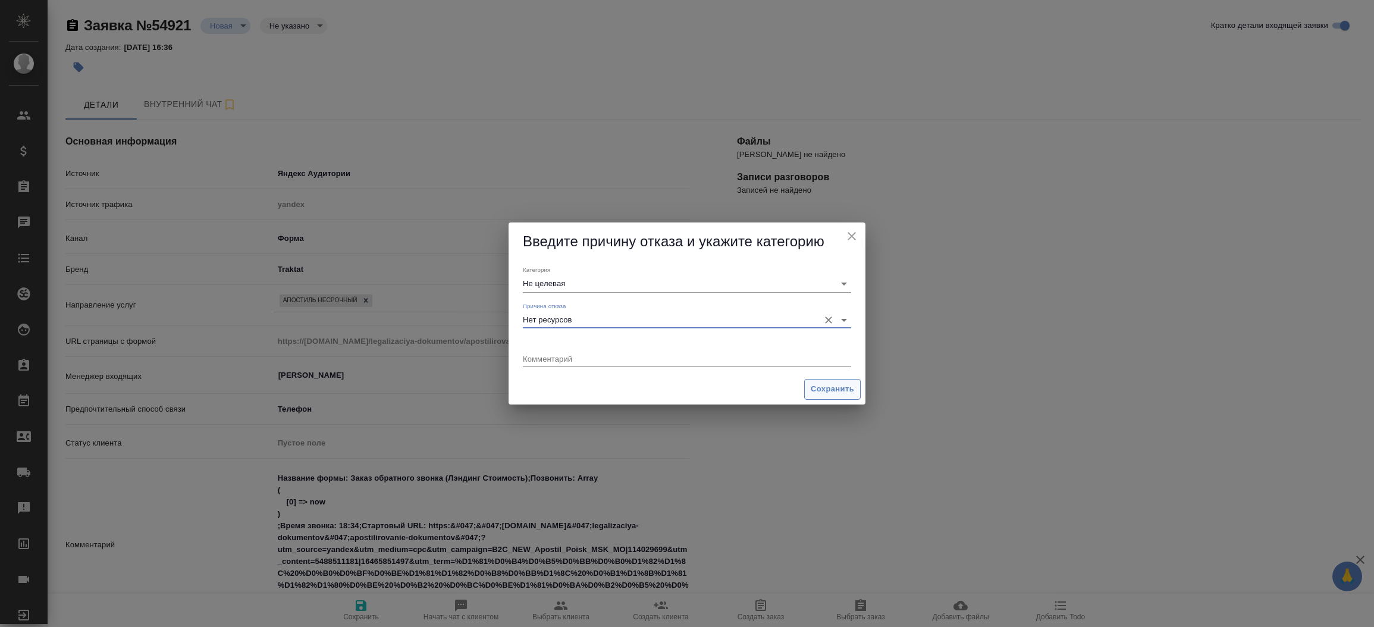
type input "Нет ресурсов"
click at [850, 395] on span "Сохранить" at bounding box center [832, 389] width 43 height 14
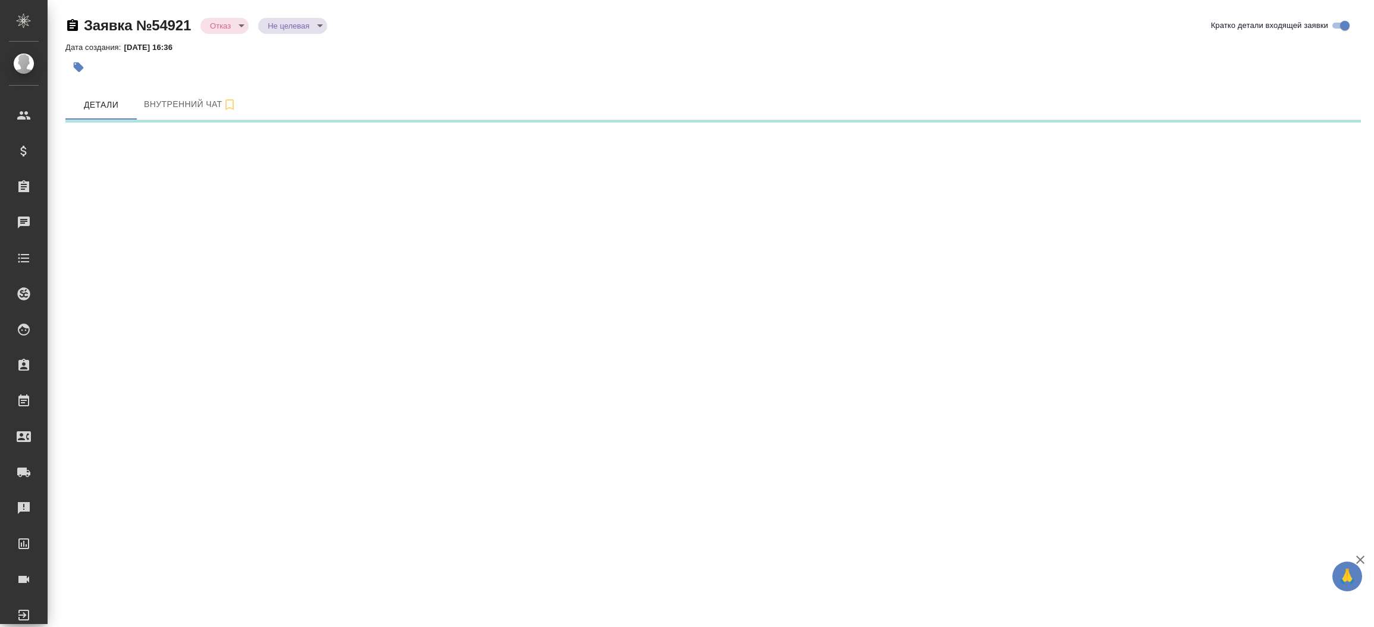
select select "RU"
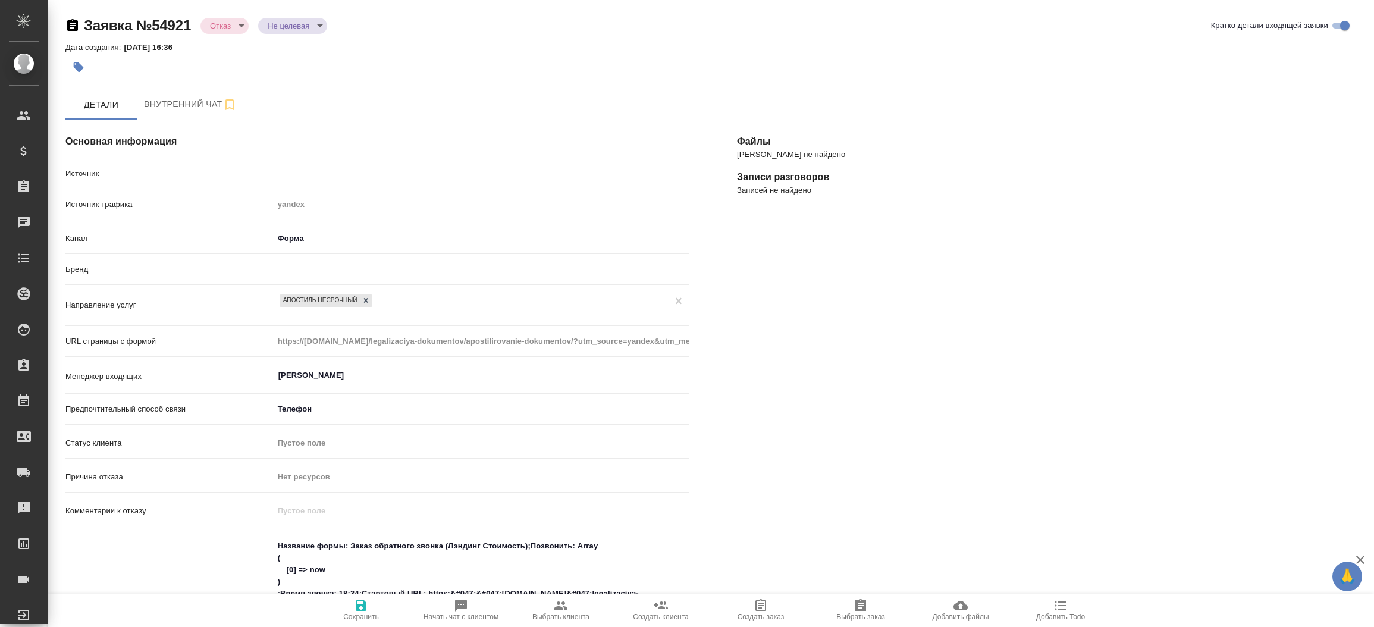
type textarea "x"
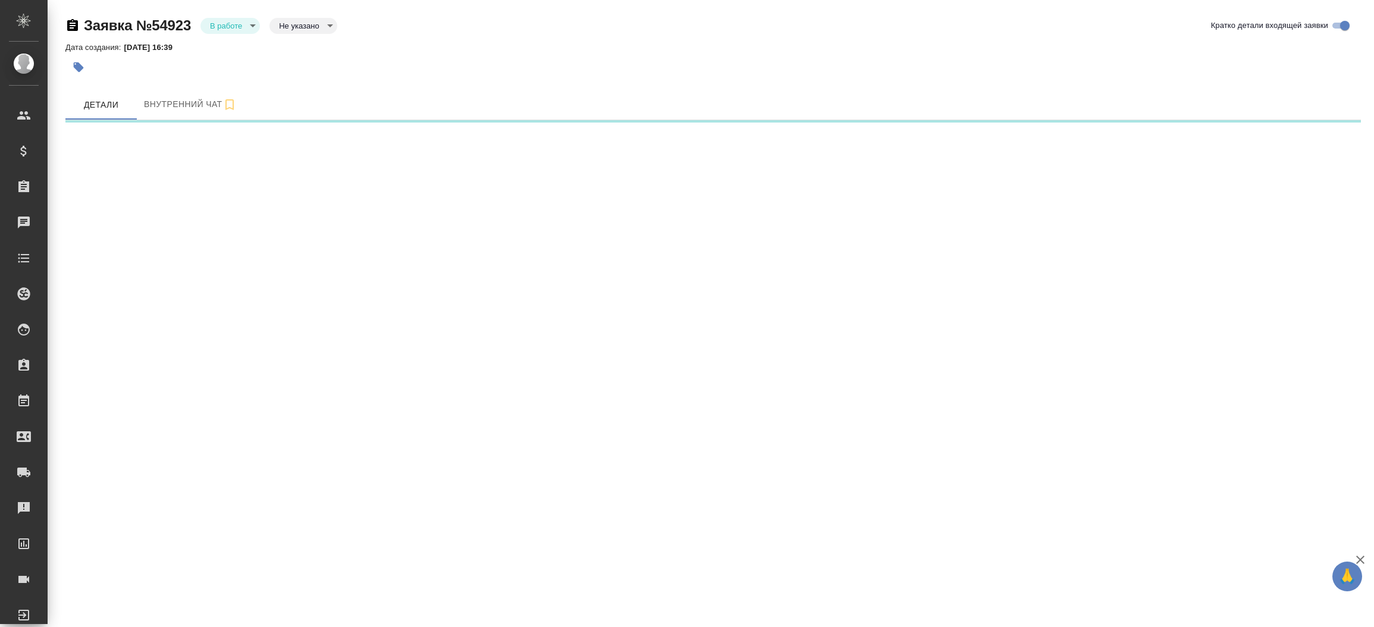
select select "RU"
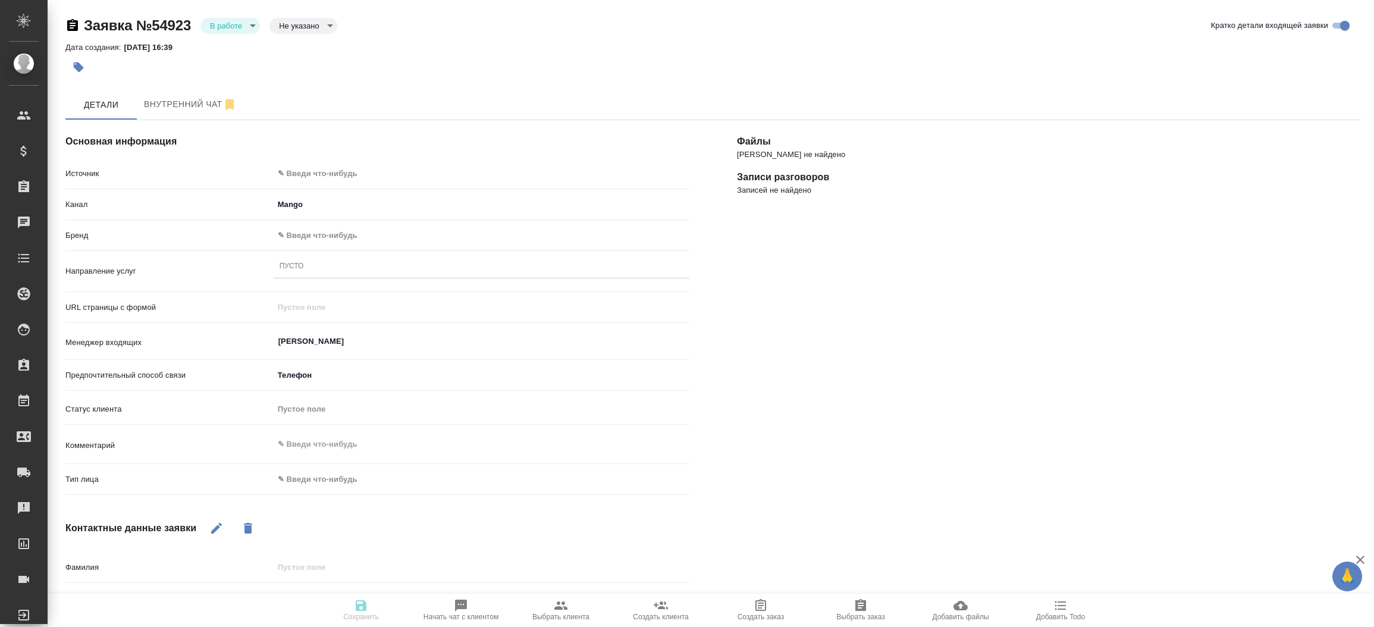
type textarea "x"
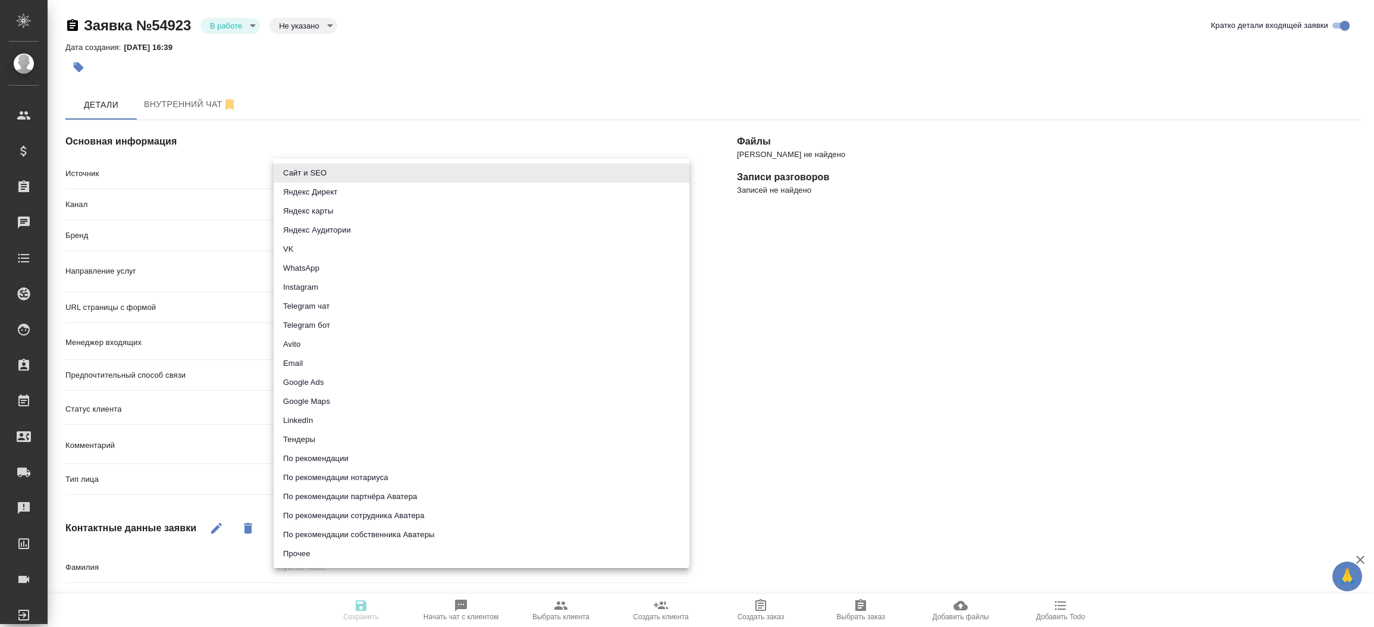
click at [395, 164] on body "🙏 .cls-1 fill:#fff; AWATERA Прутько Ирина i.prutko Клиенты Спецификации Заказы …" at bounding box center [687, 313] width 1374 height 627
click at [391, 173] on li "Сайт и SEO" at bounding box center [482, 173] width 416 height 19
type input "seo"
type textarea "x"
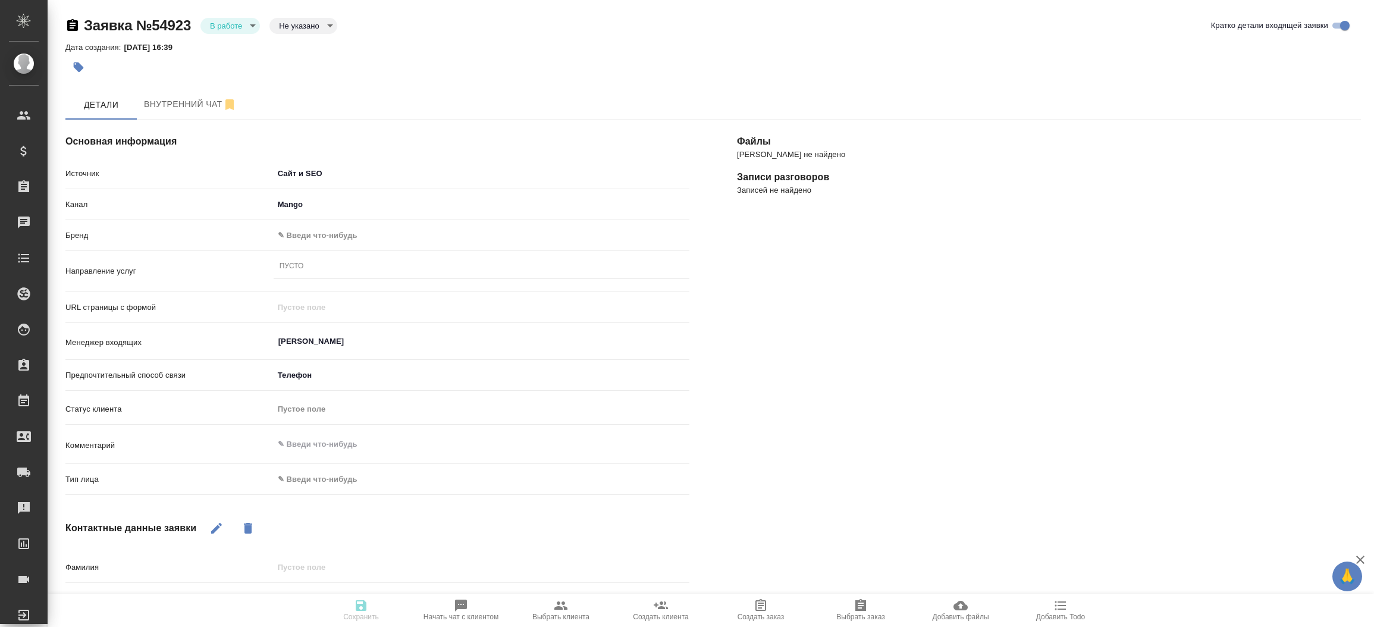
click at [347, 237] on body "🙏 .cls-1 fill:#fff; AWATERA Прутько Ирина i.prutko Клиенты Спецификации Заказы …" at bounding box center [687, 313] width 1374 height 627
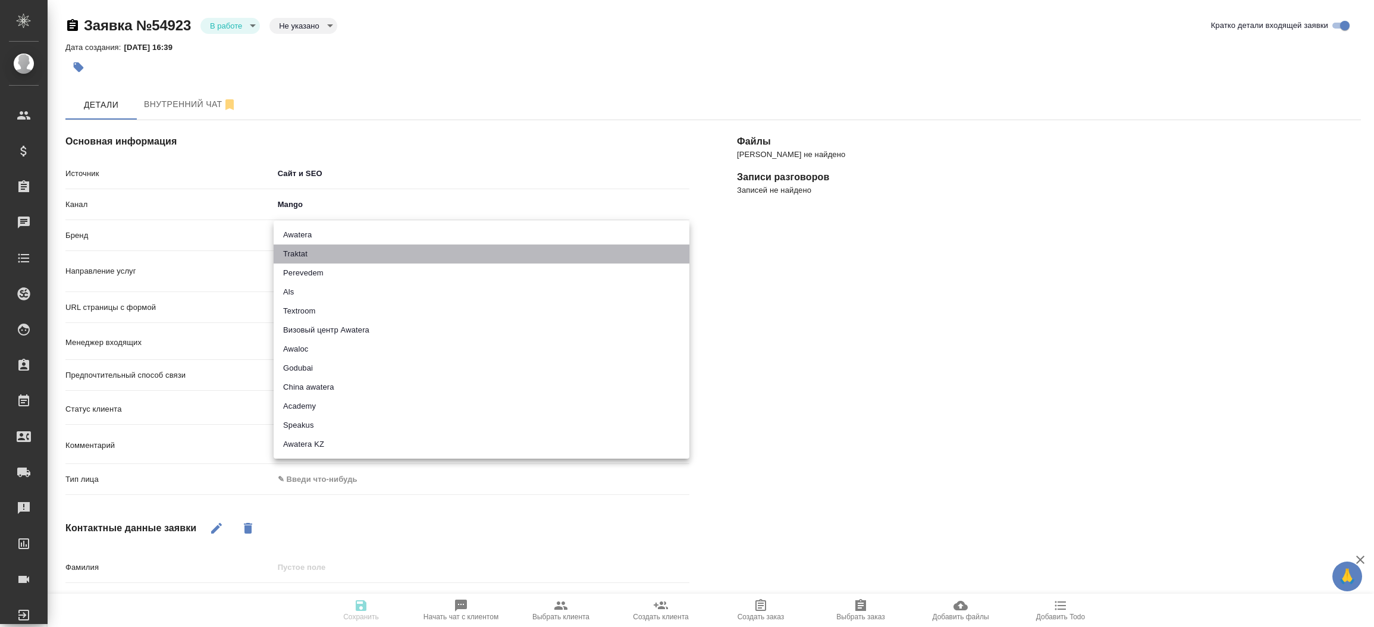
click at [329, 260] on li "Traktat" at bounding box center [482, 253] width 416 height 19
type input "traktat"
type textarea "x"
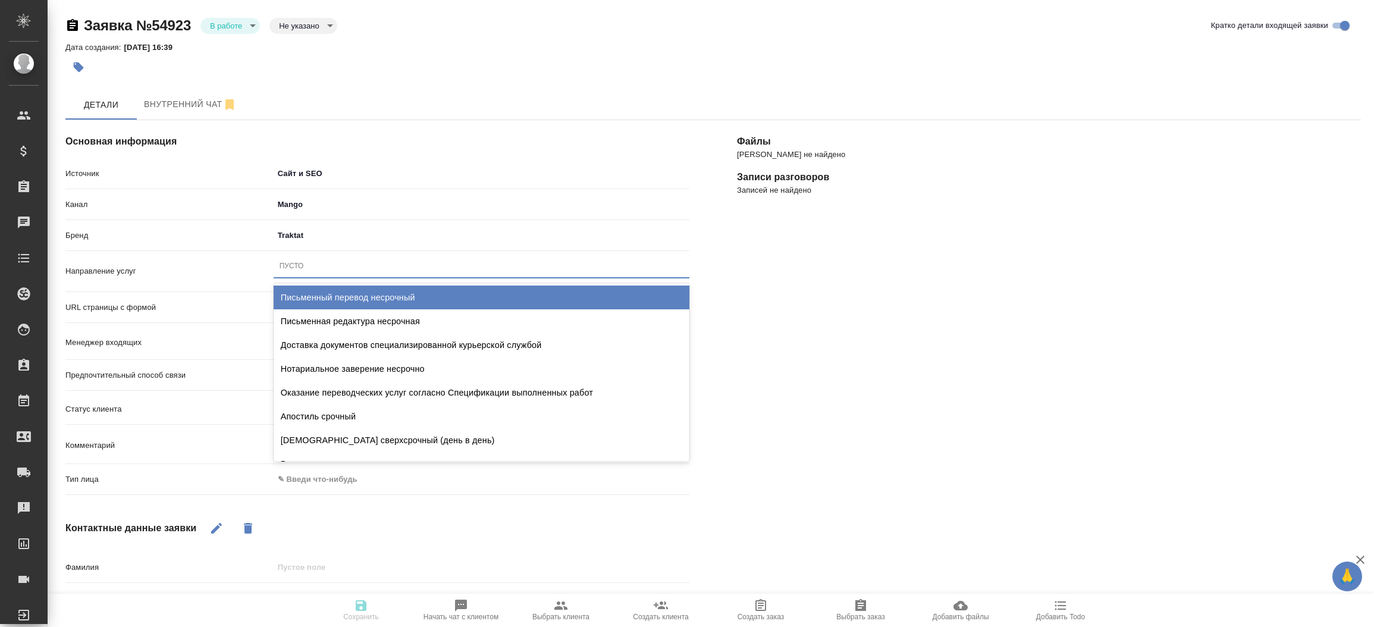
click at [305, 269] on div "Пусто" at bounding box center [482, 265] width 416 height 17
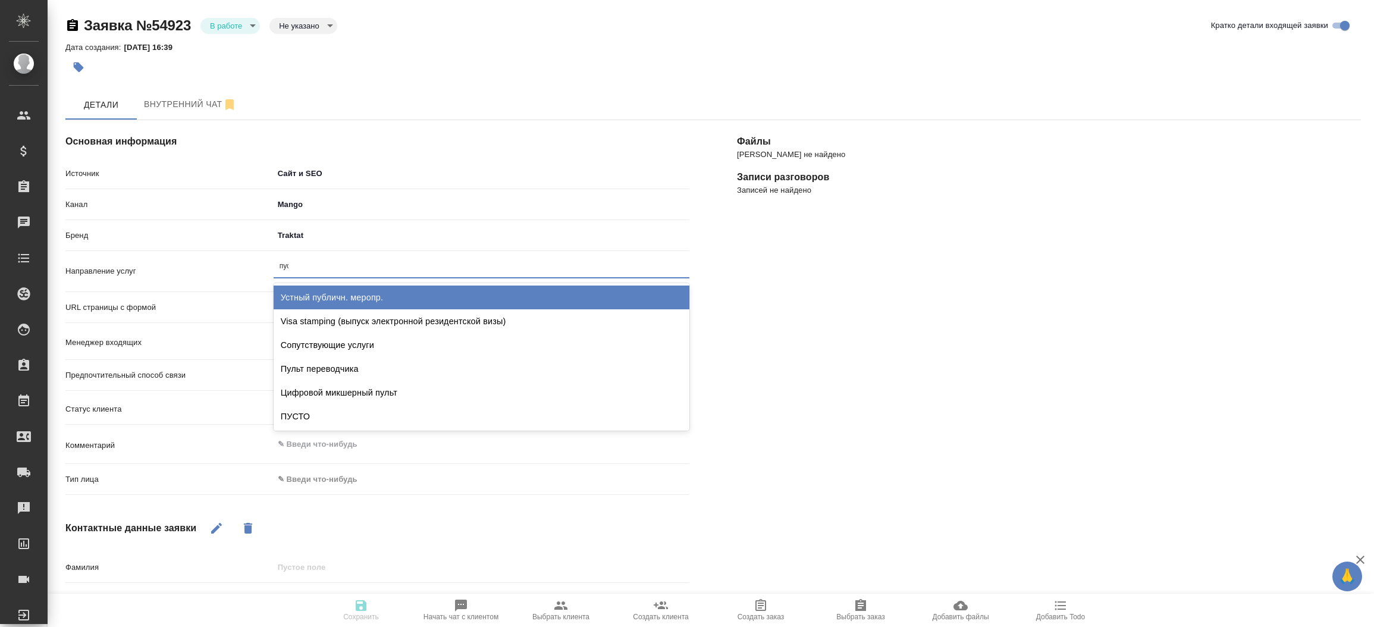
type input "пуст"
click at [313, 297] on div "ПУСТО" at bounding box center [482, 297] width 416 height 24
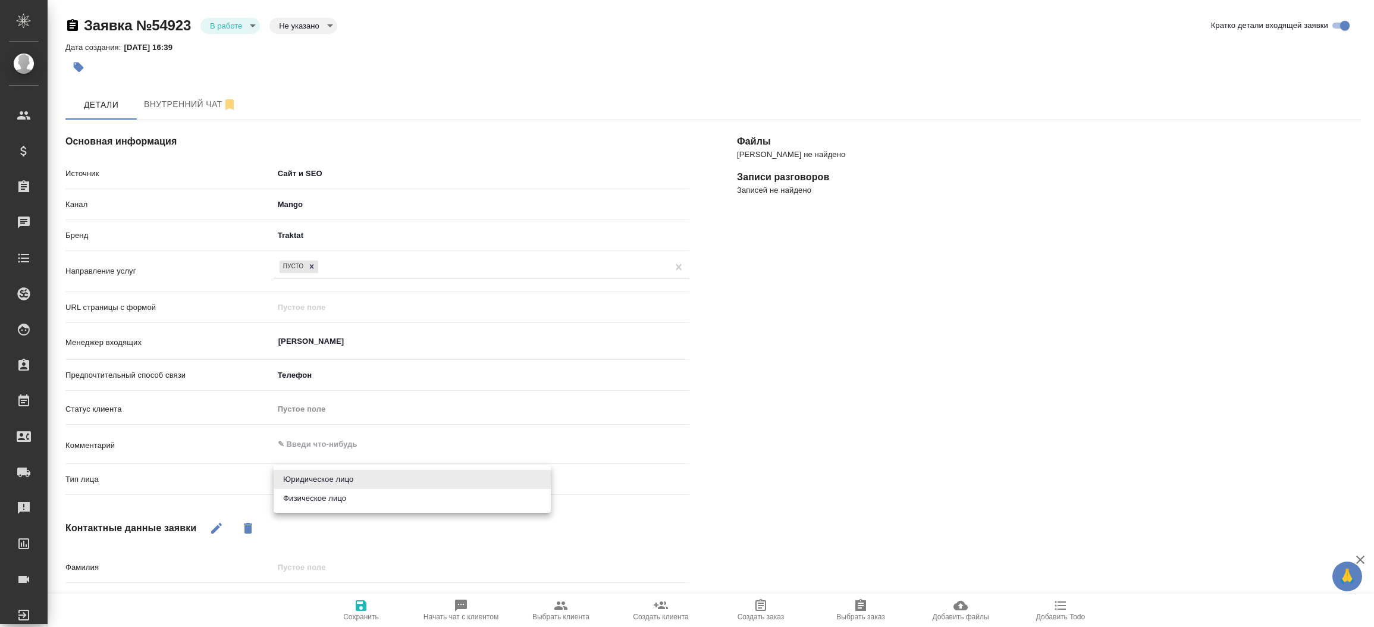
click at [317, 476] on body "🙏 .cls-1 fill:#fff; AWATERA Прутько Ирина i.prutko Клиенты Спецификации Заказы …" at bounding box center [687, 313] width 1374 height 627
click at [322, 495] on li "Физическое лицо" at bounding box center [412, 498] width 277 height 19
type textarea "x"
type input "private"
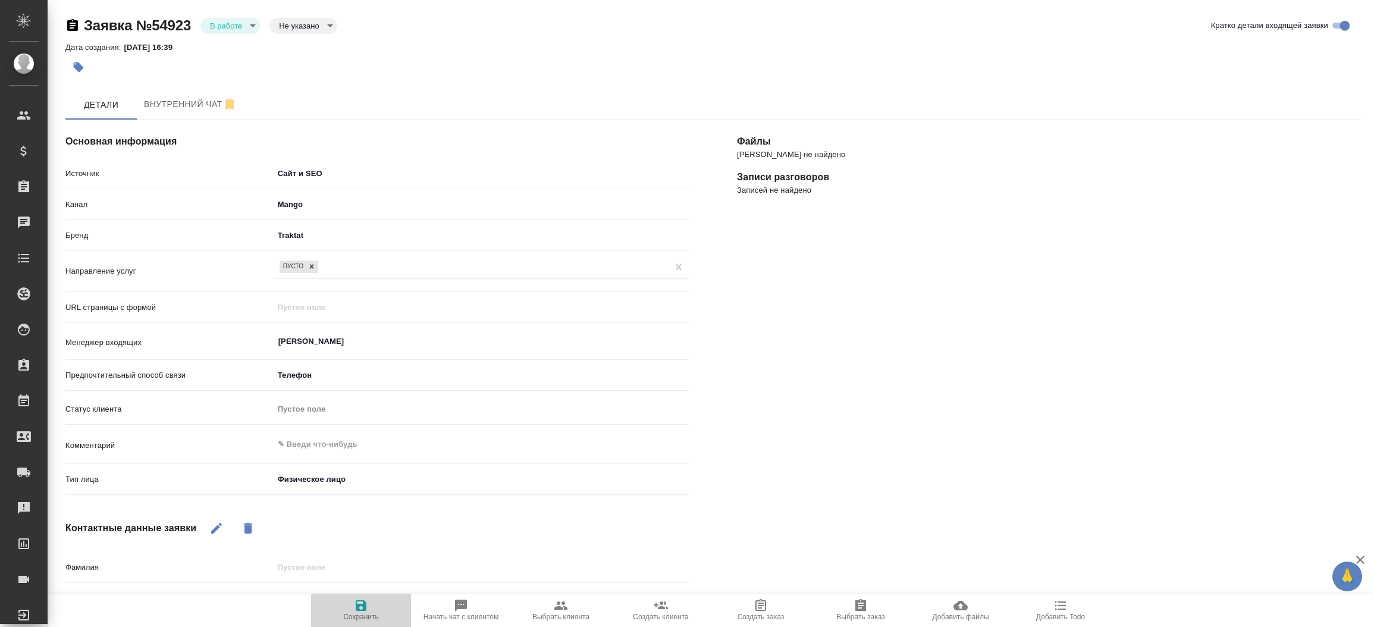
click at [359, 601] on icon "button" at bounding box center [361, 605] width 14 height 14
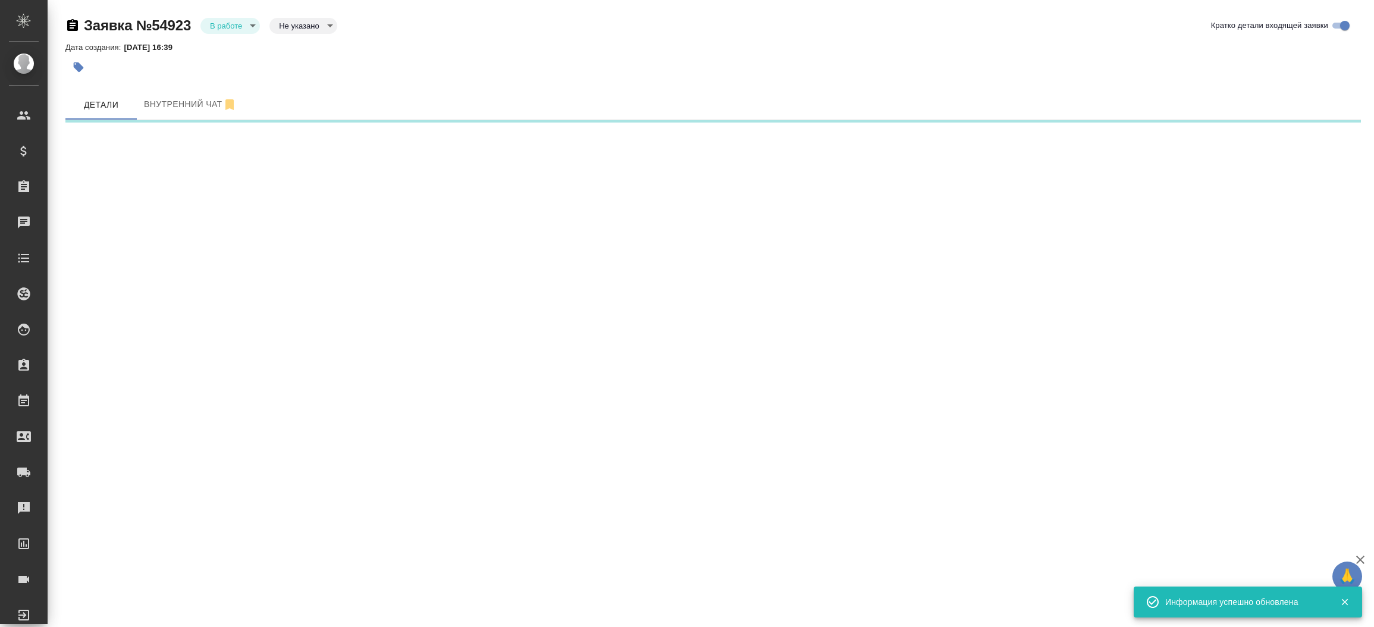
select select "RU"
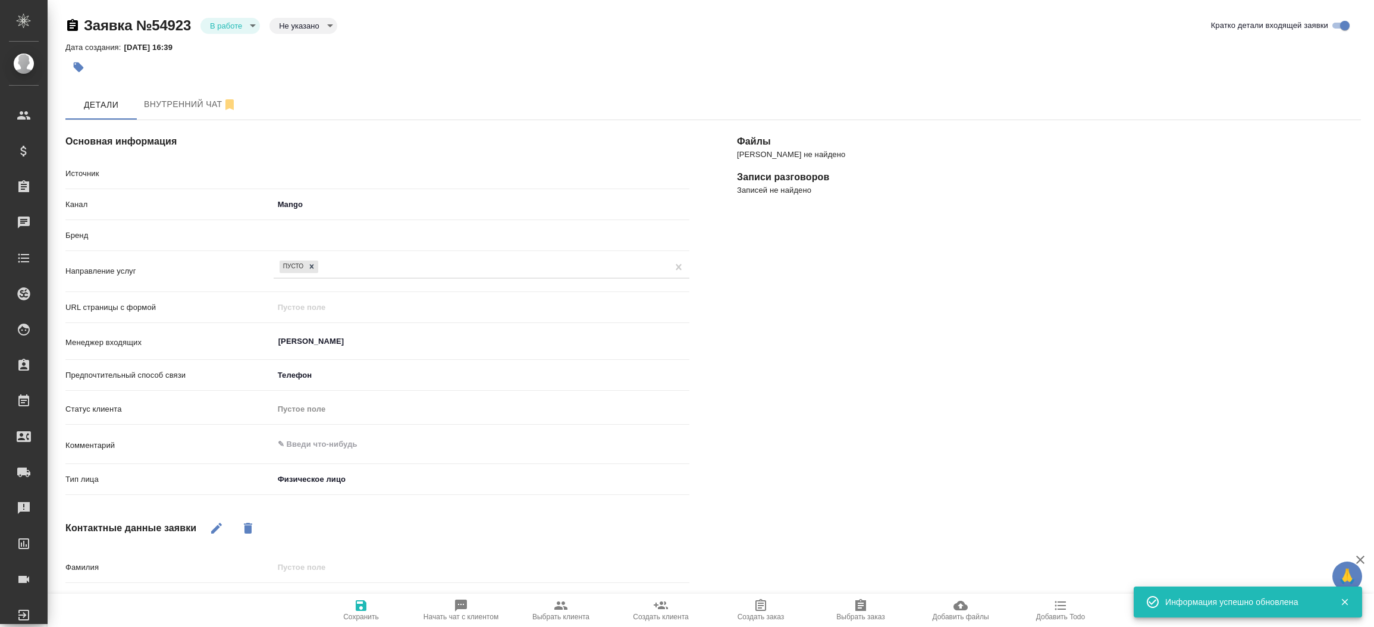
type textarea "x"
click at [240, 29] on body "🙏 .cls-1 fill:#fff; AWATERA Прутько Ирина i.prutko Клиенты Спецификации Заказы …" at bounding box center [687, 313] width 1374 height 627
click at [238, 43] on li "Отказ" at bounding box center [229, 46] width 59 height 20
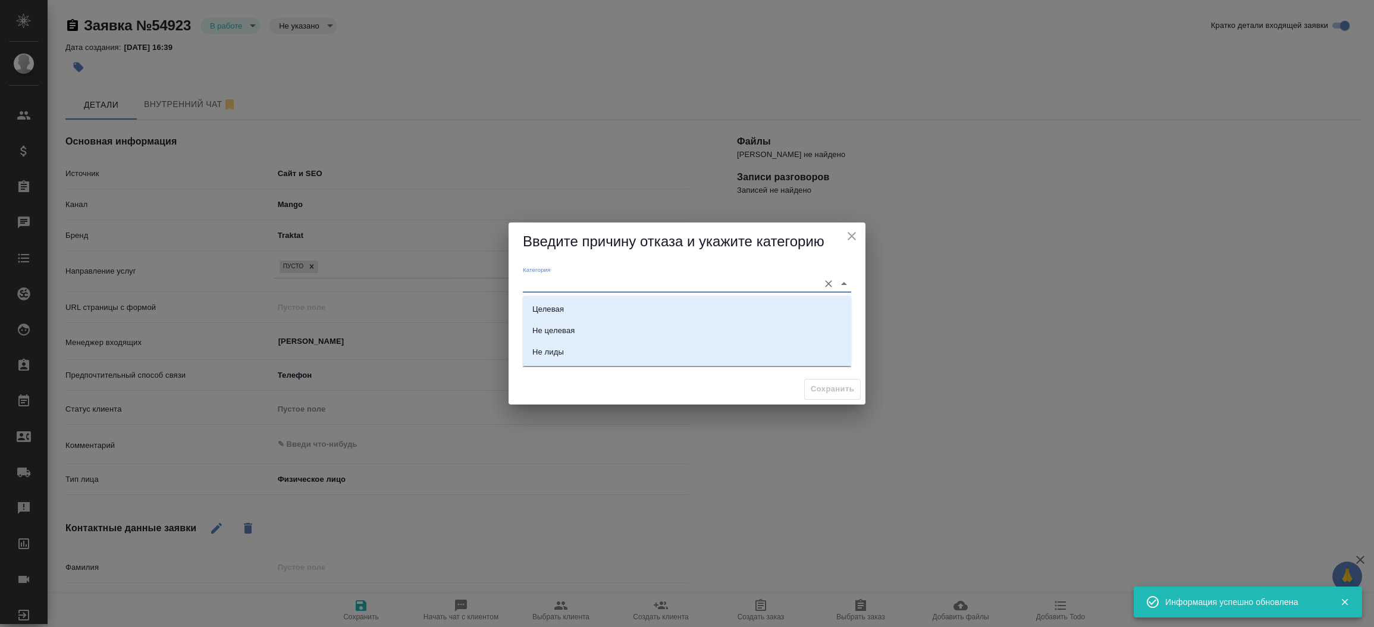
click at [532, 281] on input "Категория" at bounding box center [668, 283] width 290 height 16
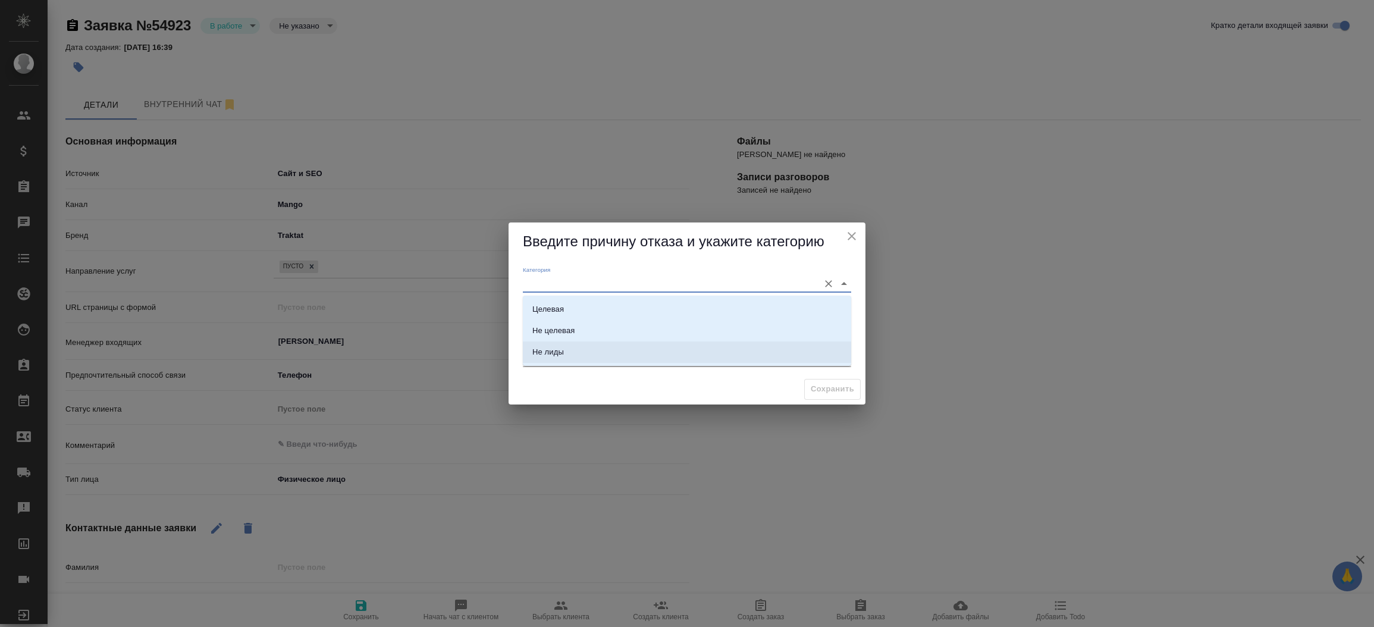
click at [556, 356] on div "Не лиды" at bounding box center [548, 352] width 32 height 12
type input "Не лиды"
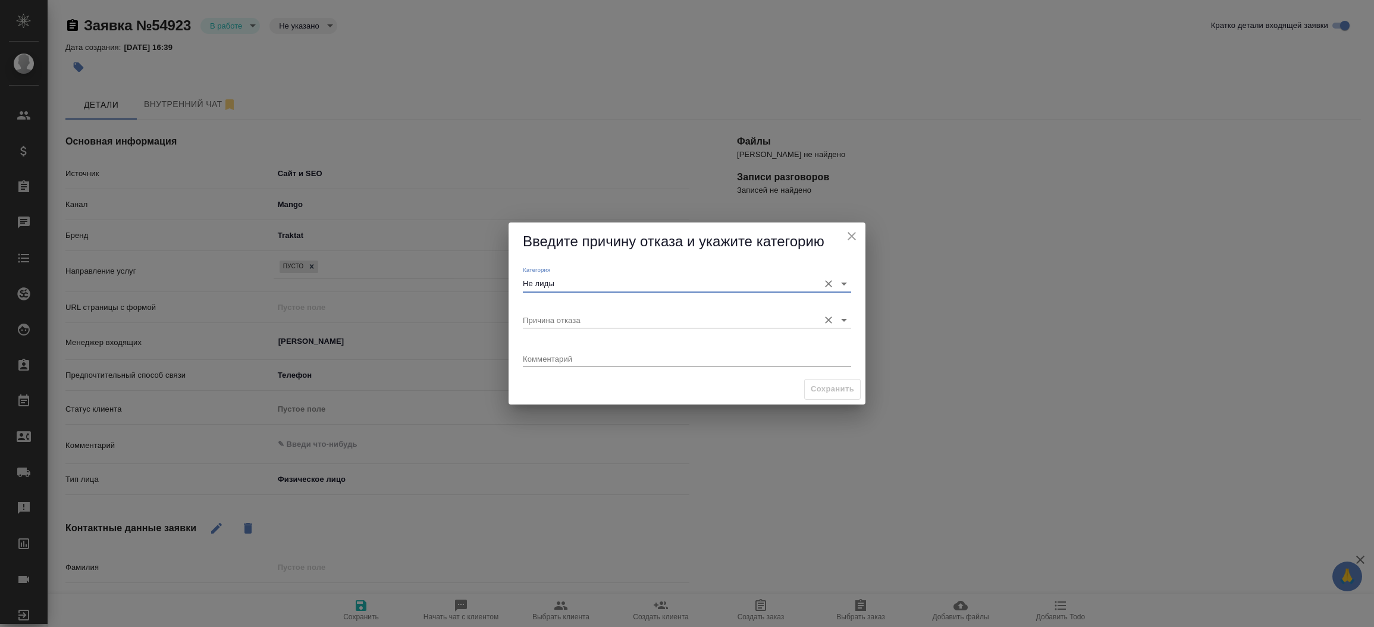
click at [559, 326] on input "Причина отказа" at bounding box center [668, 320] width 290 height 16
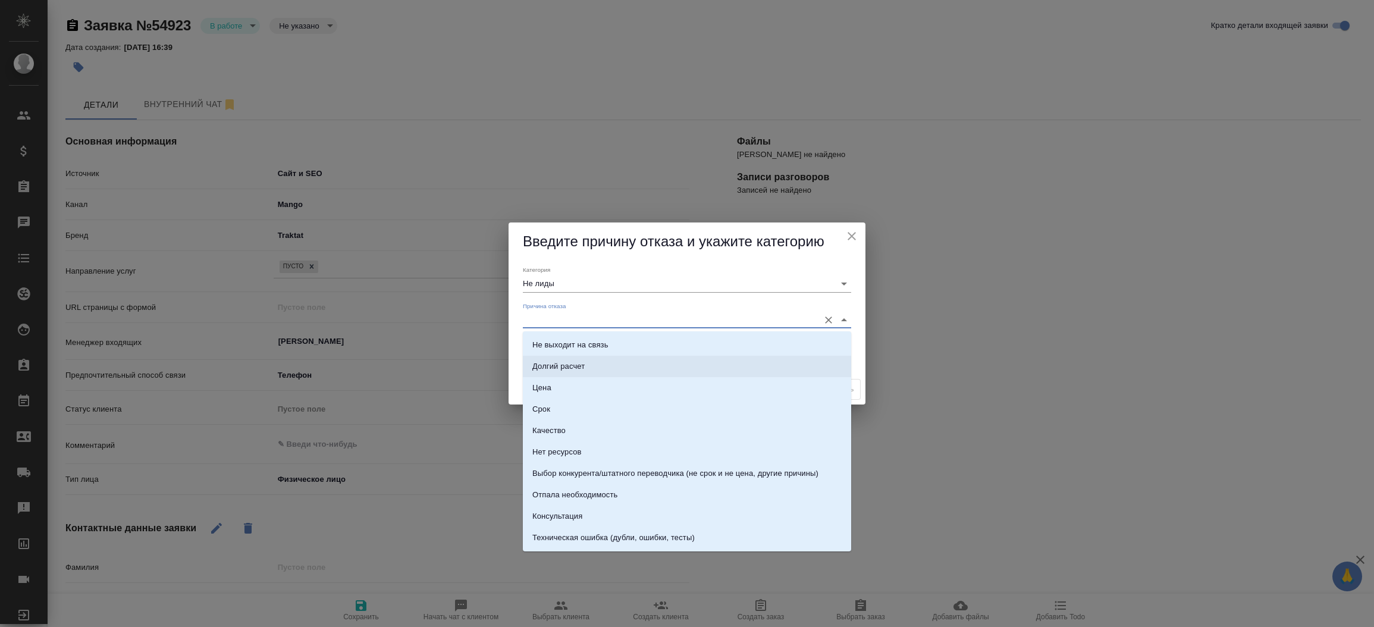
scroll to position [169, 0]
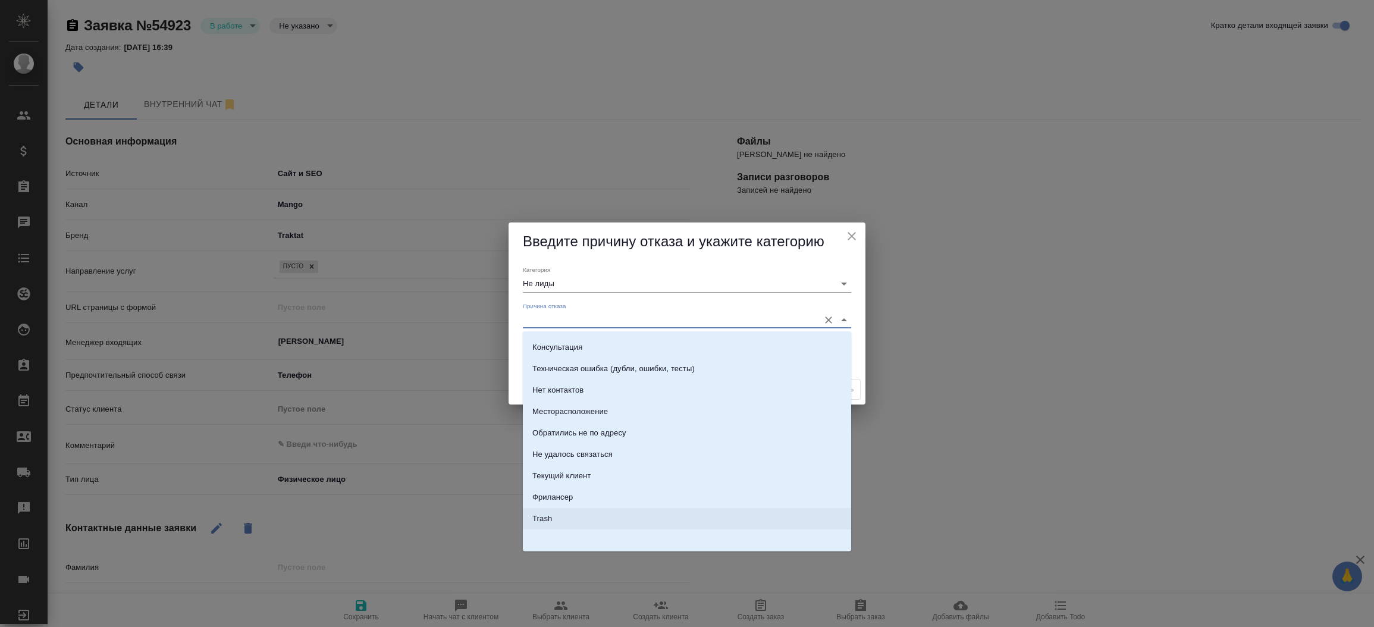
click at [734, 513] on li "Trash" at bounding box center [687, 518] width 328 height 21
type input "Trash"
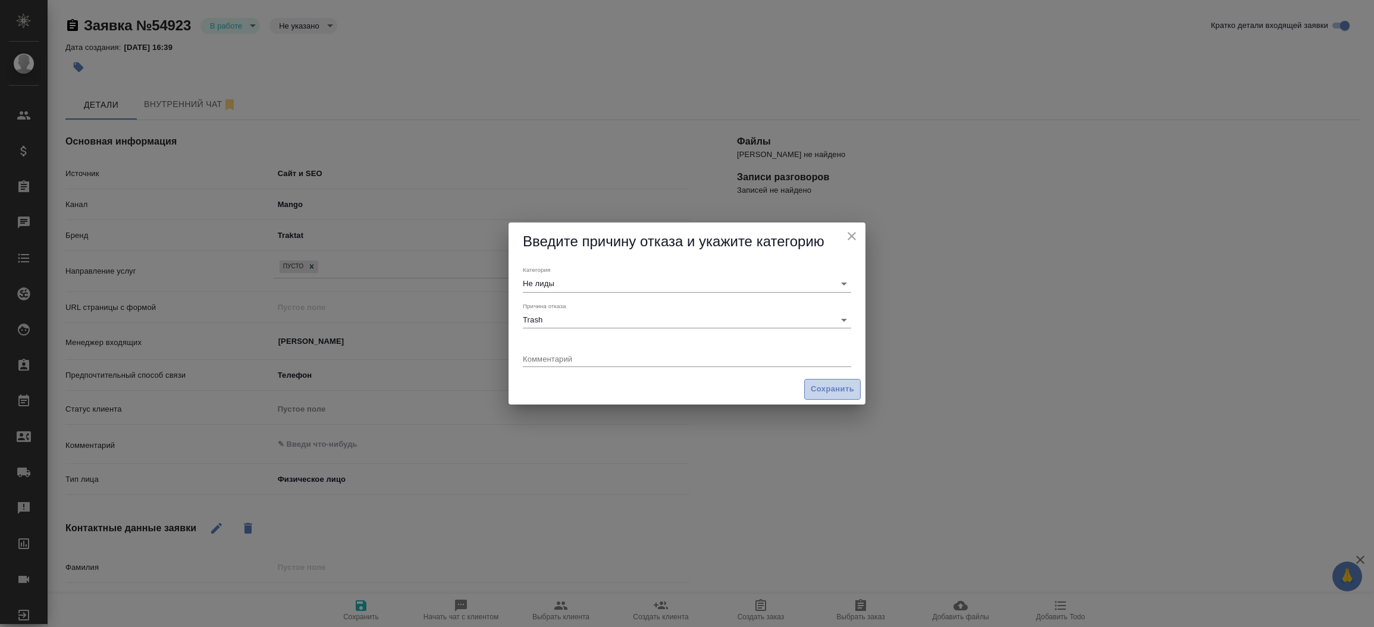
click at [840, 397] on button "Сохранить" at bounding box center [832, 389] width 56 height 21
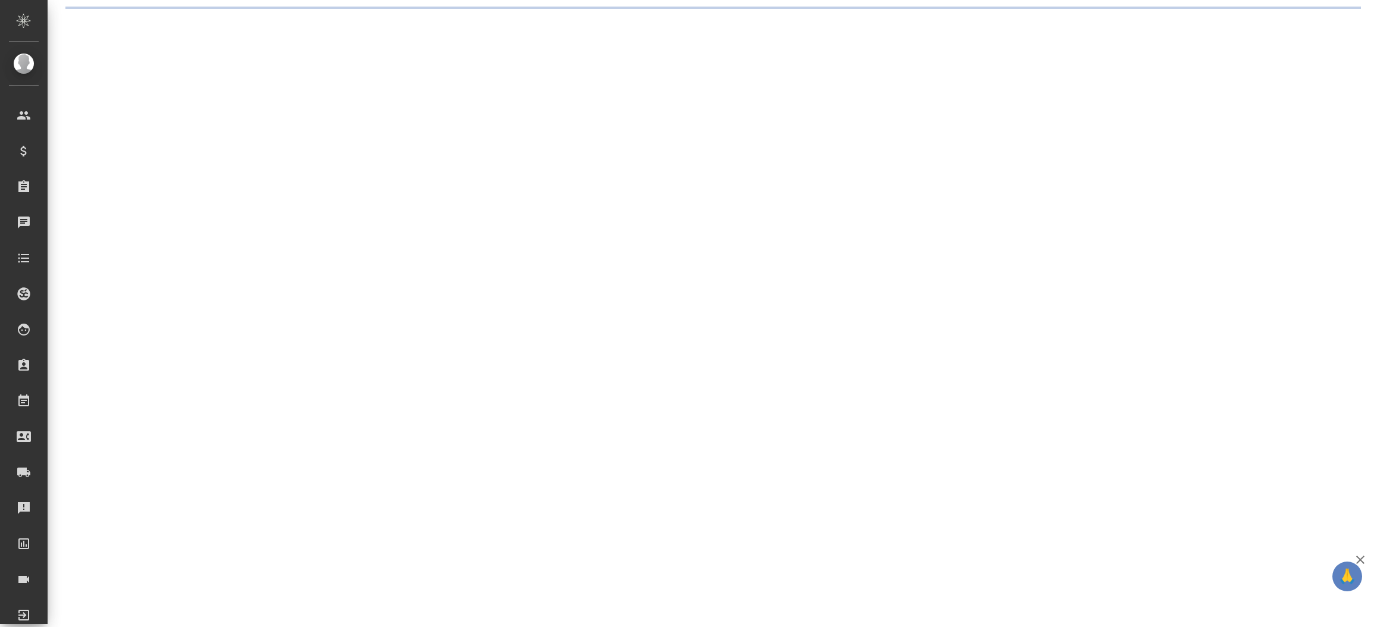
select select "RU"
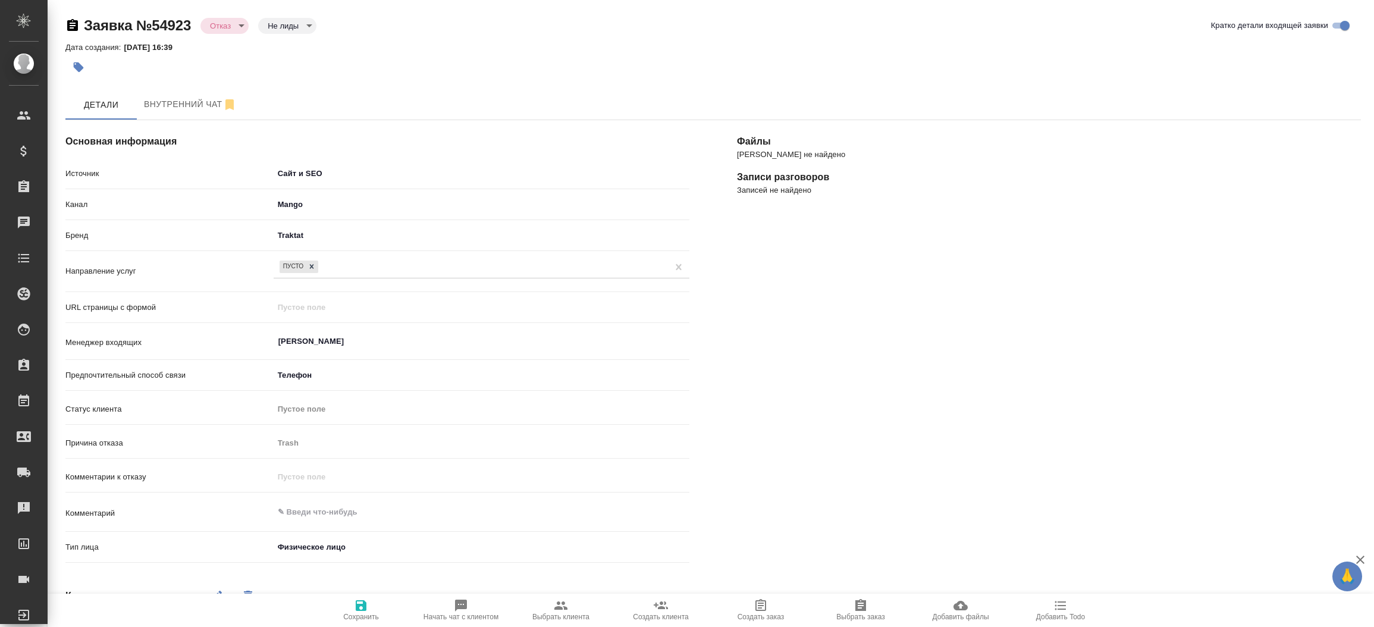
type textarea "x"
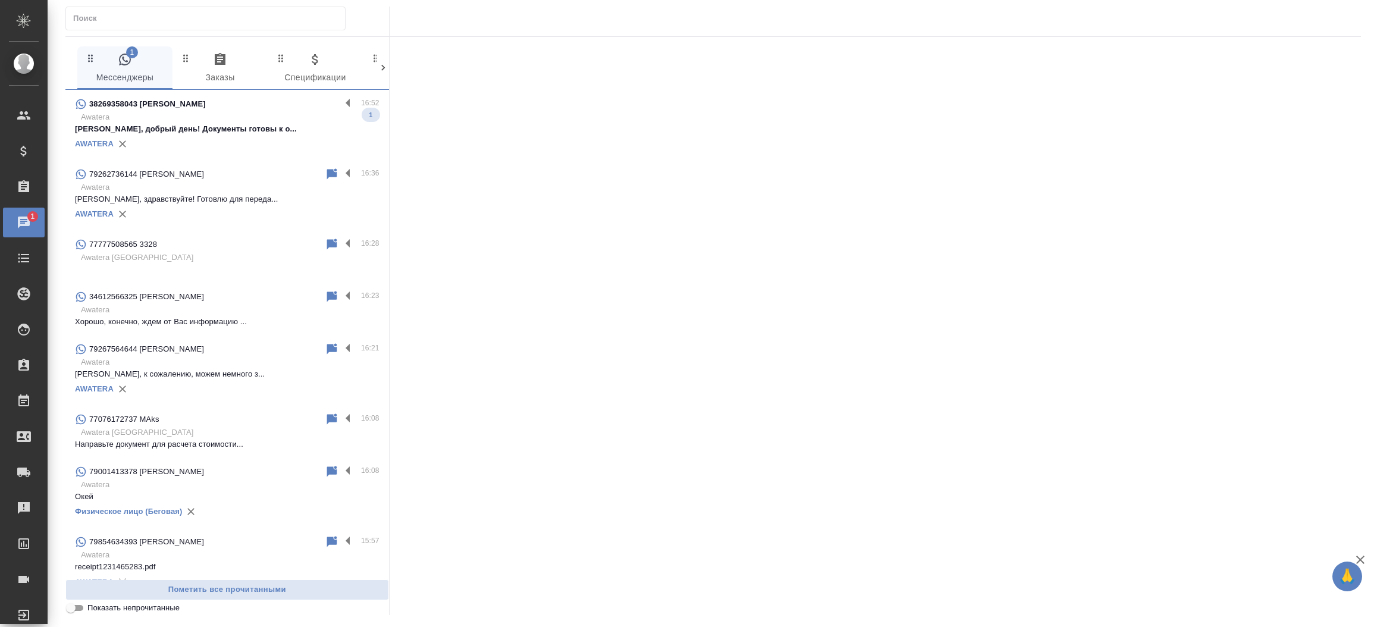
click at [195, 114] on p "Awatera" at bounding box center [230, 117] width 299 height 12
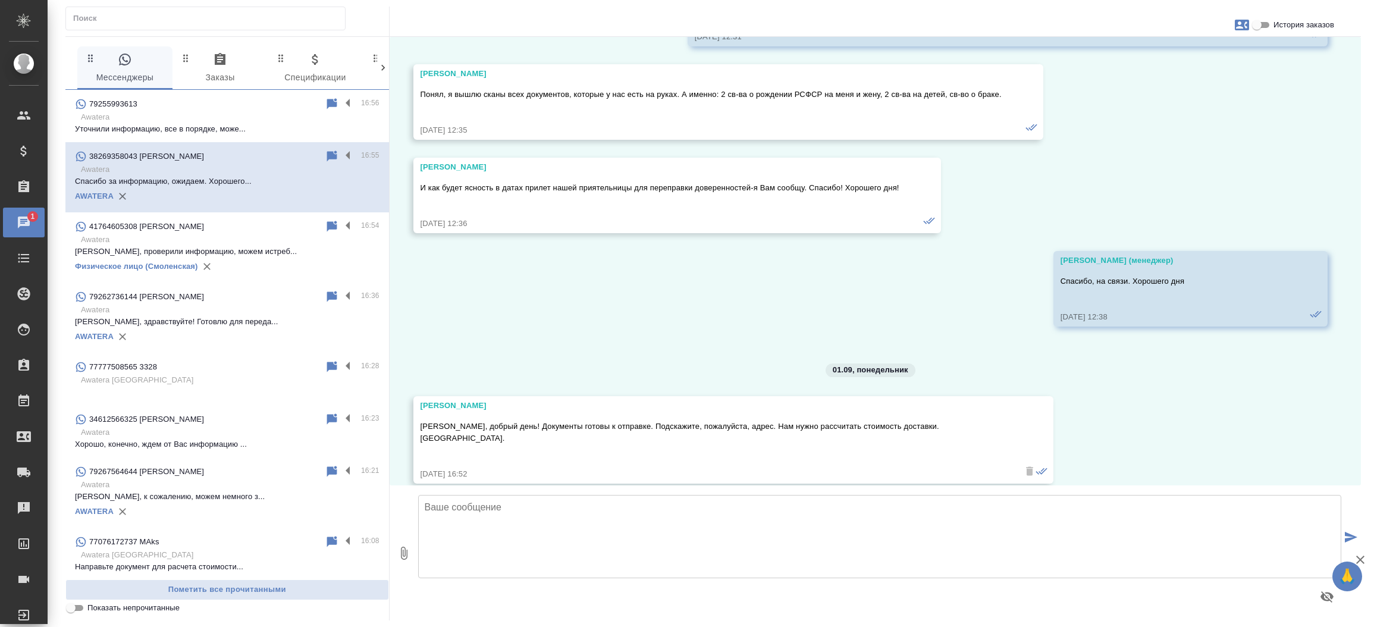
scroll to position [8224, 0]
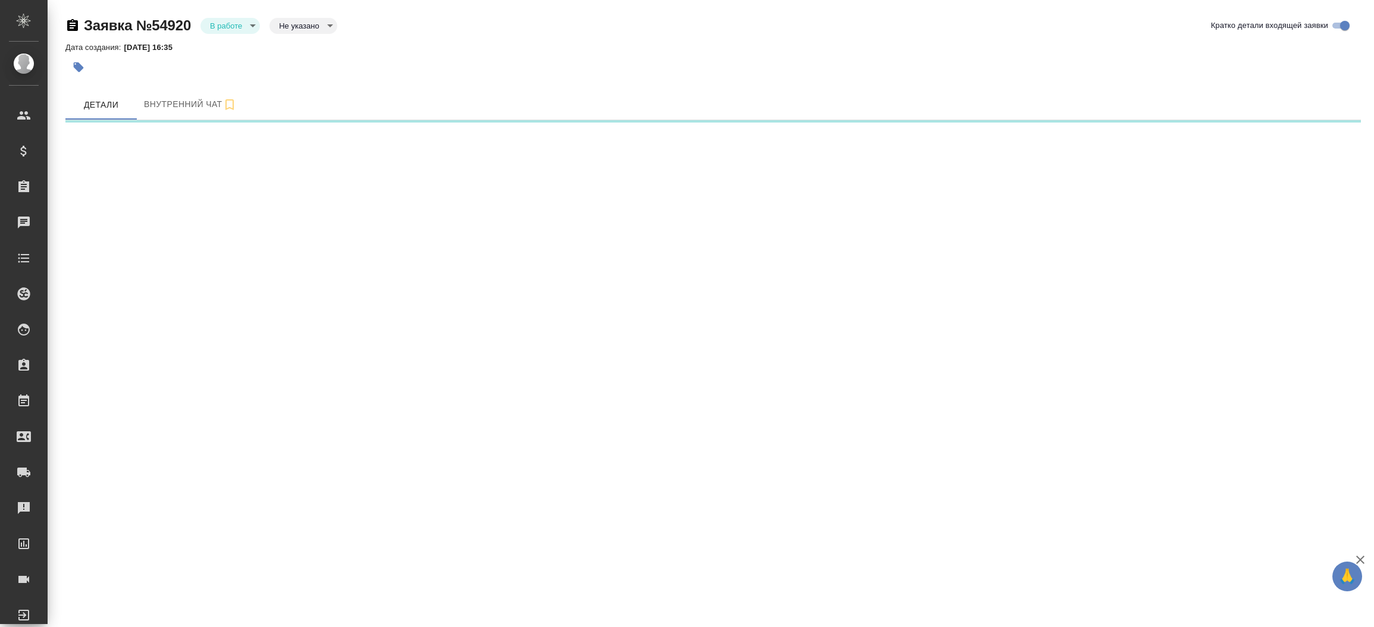
select select "RU"
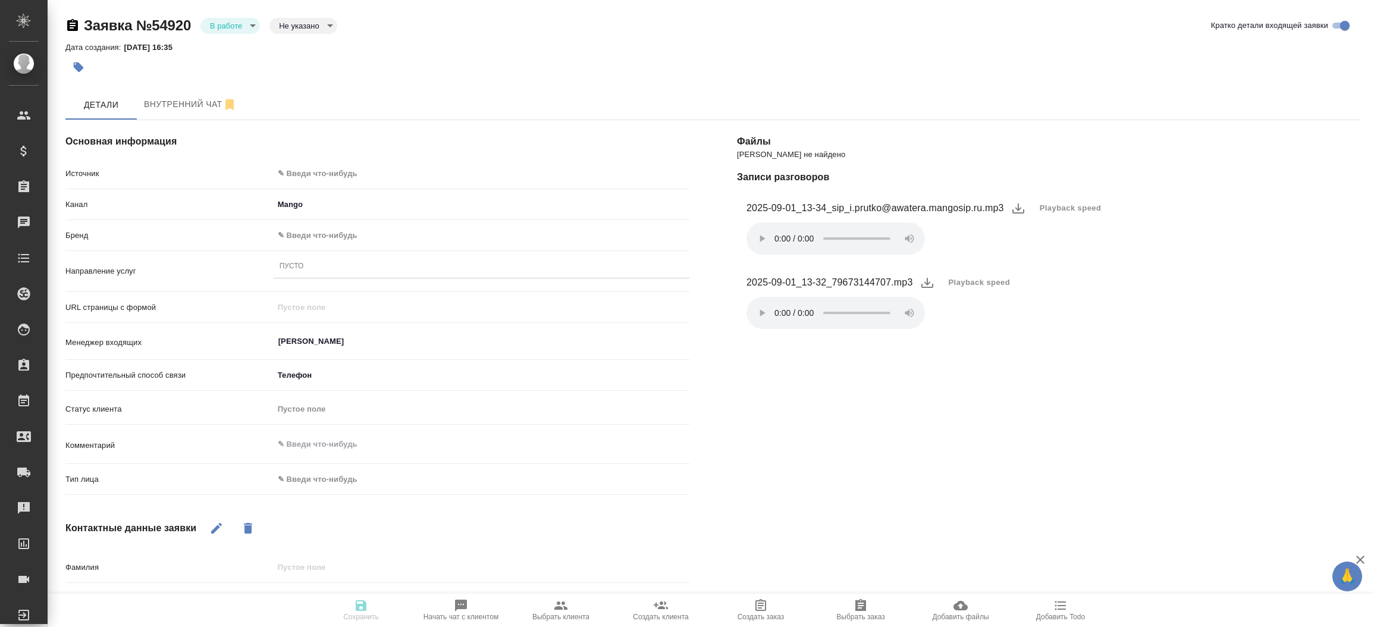
type textarea "x"
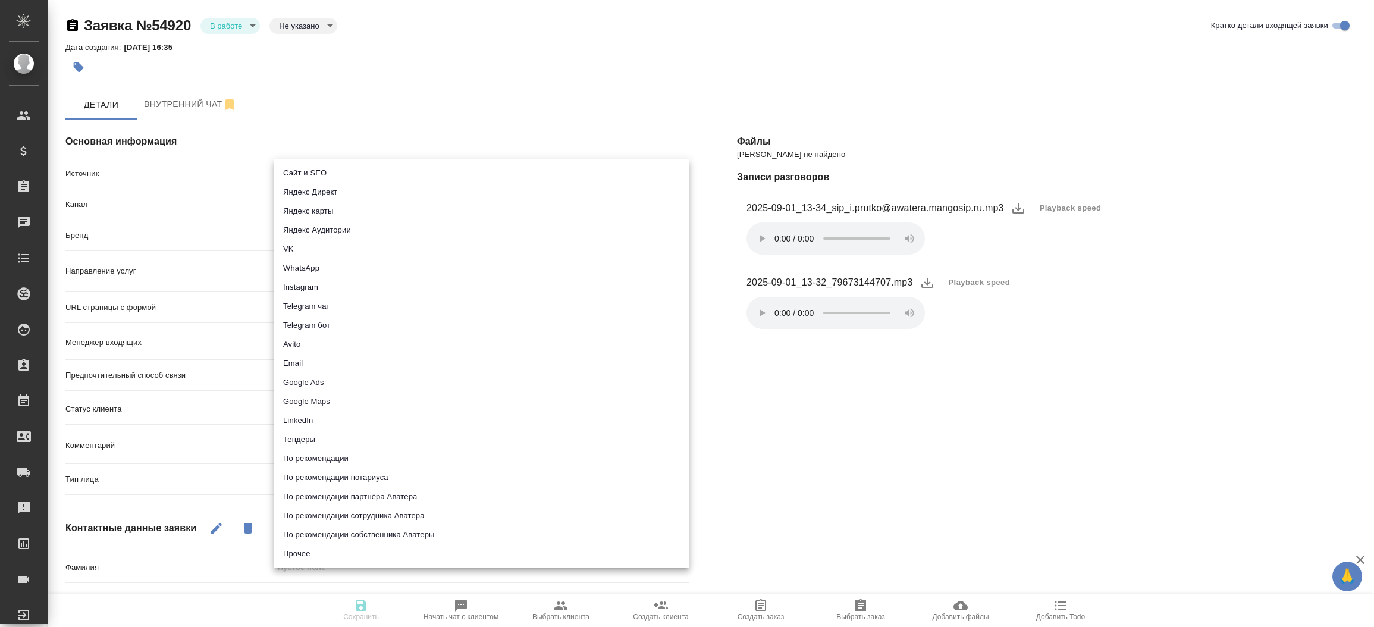
click at [473, 171] on body "🙏 .cls-1 fill:#fff; AWATERA [PERSON_NAME]prutko Клиенты Спецификации Заказы Чат…" at bounding box center [687, 313] width 1374 height 627
click at [473, 171] on li "Сайт и SEO" at bounding box center [482, 173] width 416 height 19
type input "seo"
type textarea "x"
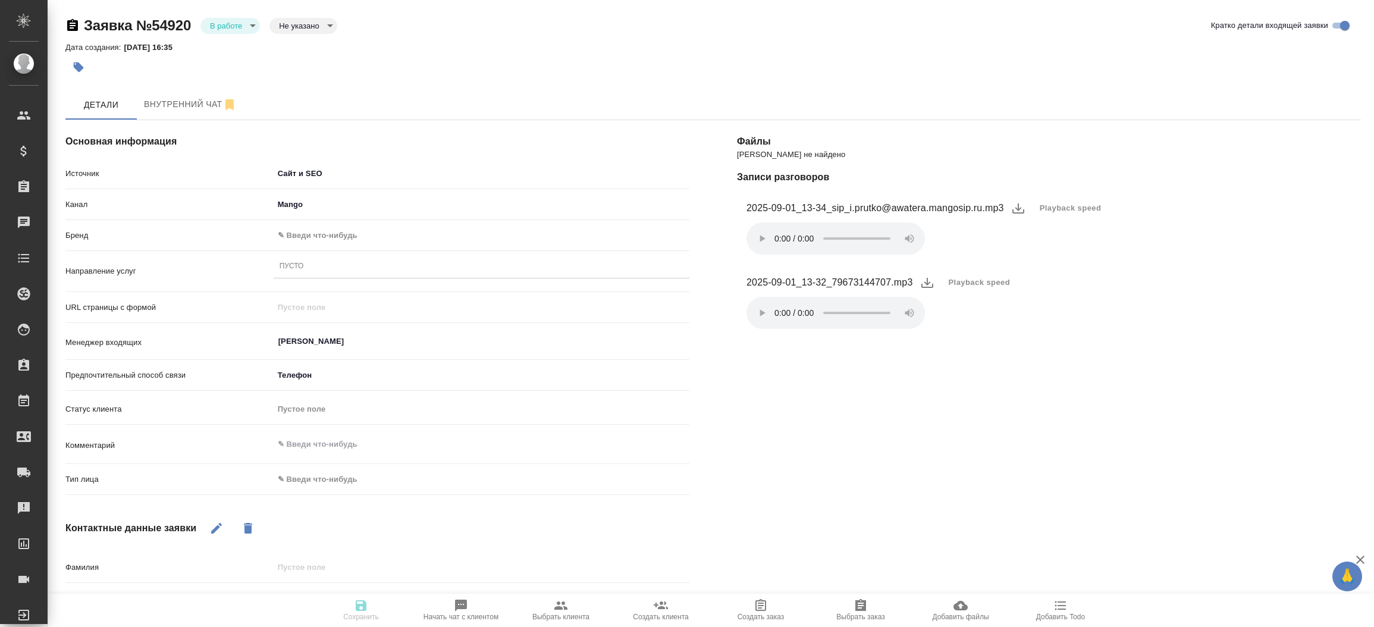
click at [375, 225] on body "🙏 .cls-1 fill:#fff; AWATERA Прутько Ирина i.prutko Клиенты Спецификации Заказы …" at bounding box center [687, 313] width 1374 height 627
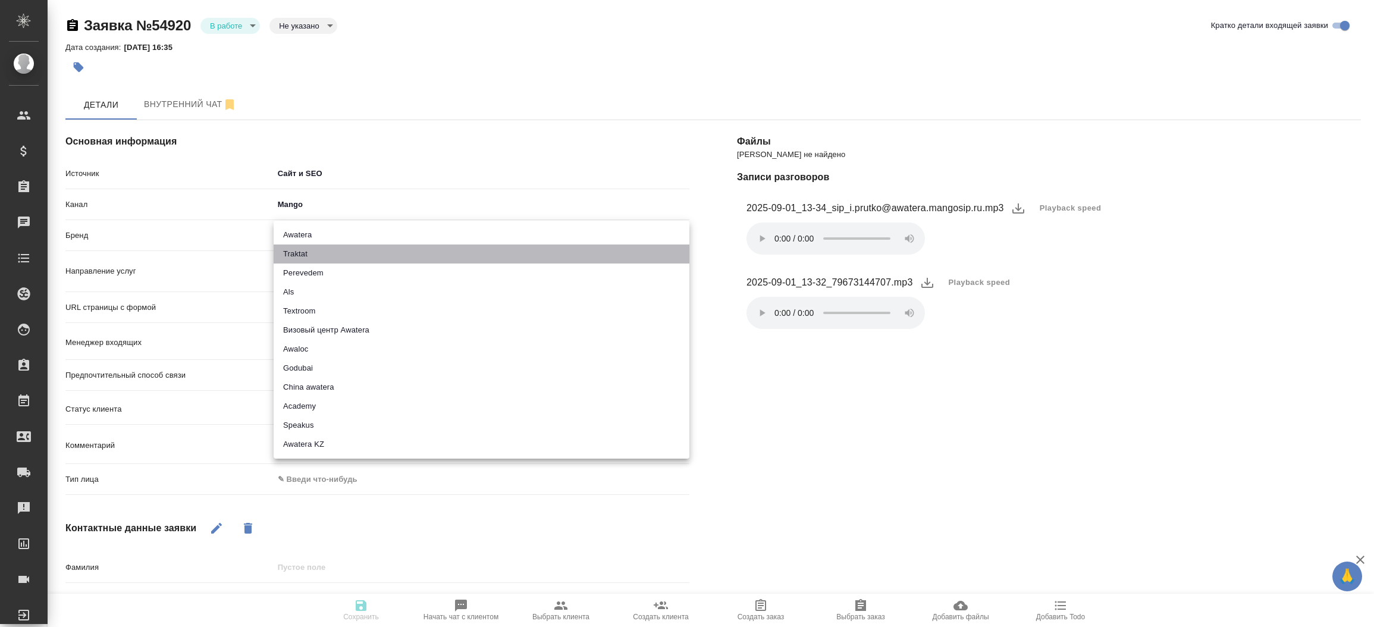
click at [363, 253] on li "Traktat" at bounding box center [482, 253] width 416 height 19
type input "traktat"
type textarea "x"
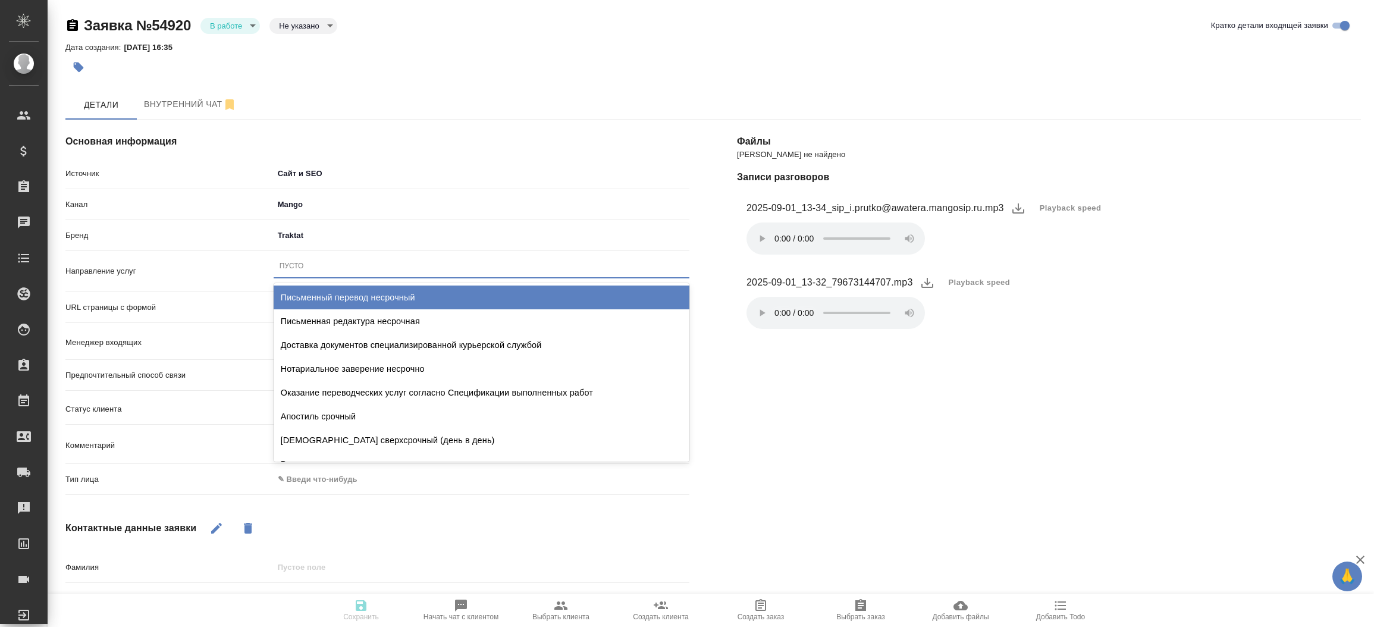
click at [356, 263] on div "Пусто" at bounding box center [482, 265] width 416 height 17
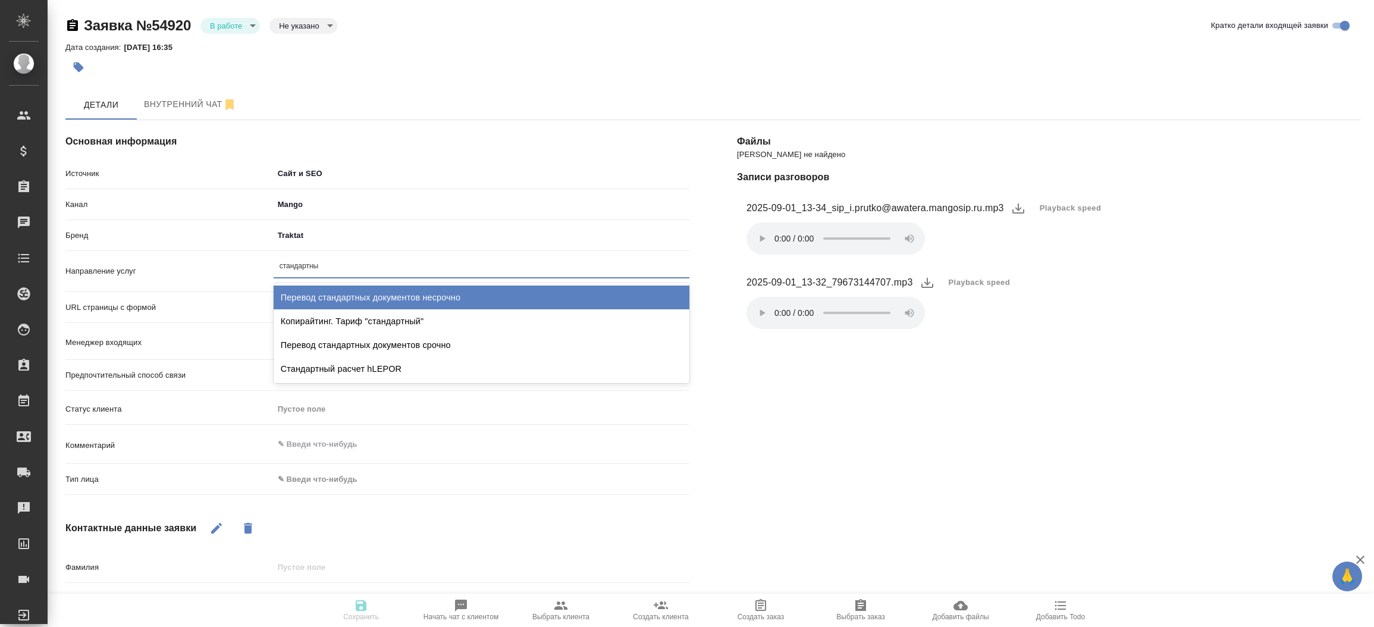
type input "стандартных"
click at [368, 298] on div "Перевод стандартных документов несрочно" at bounding box center [482, 297] width 416 height 24
type textarea "x"
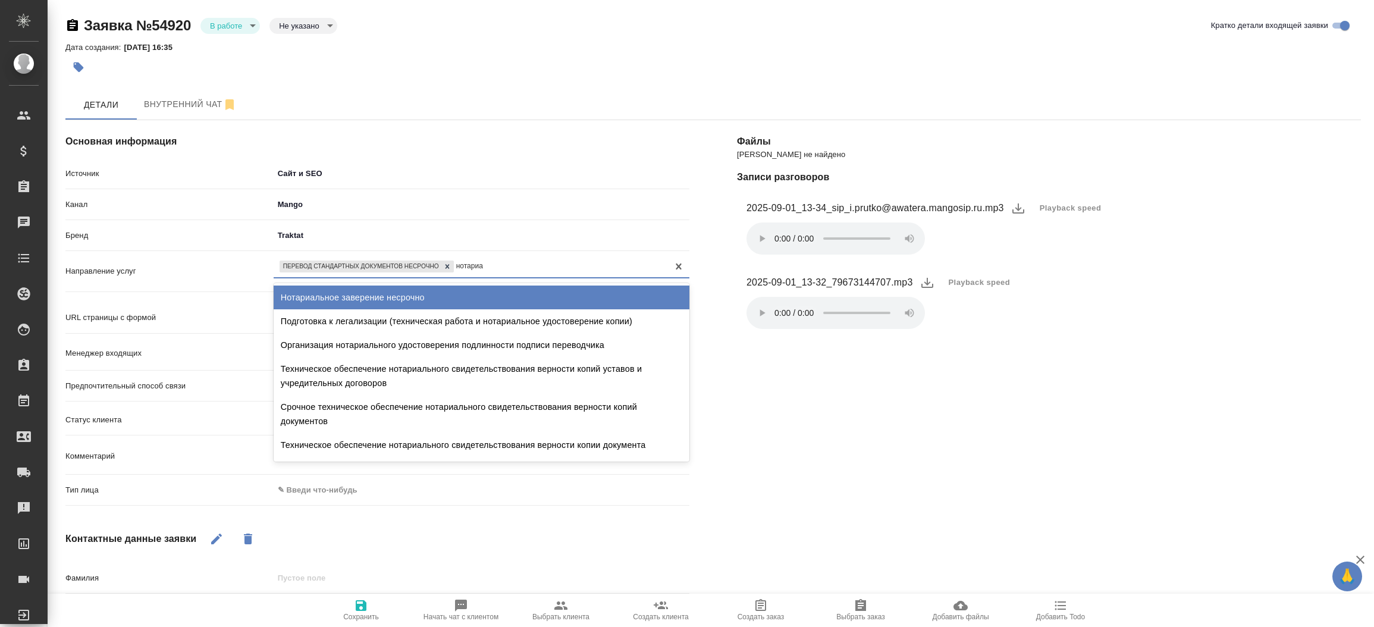
type input "нотариал"
click at [368, 298] on div "Нотариальное заверение несрочно" at bounding box center [482, 297] width 416 height 24
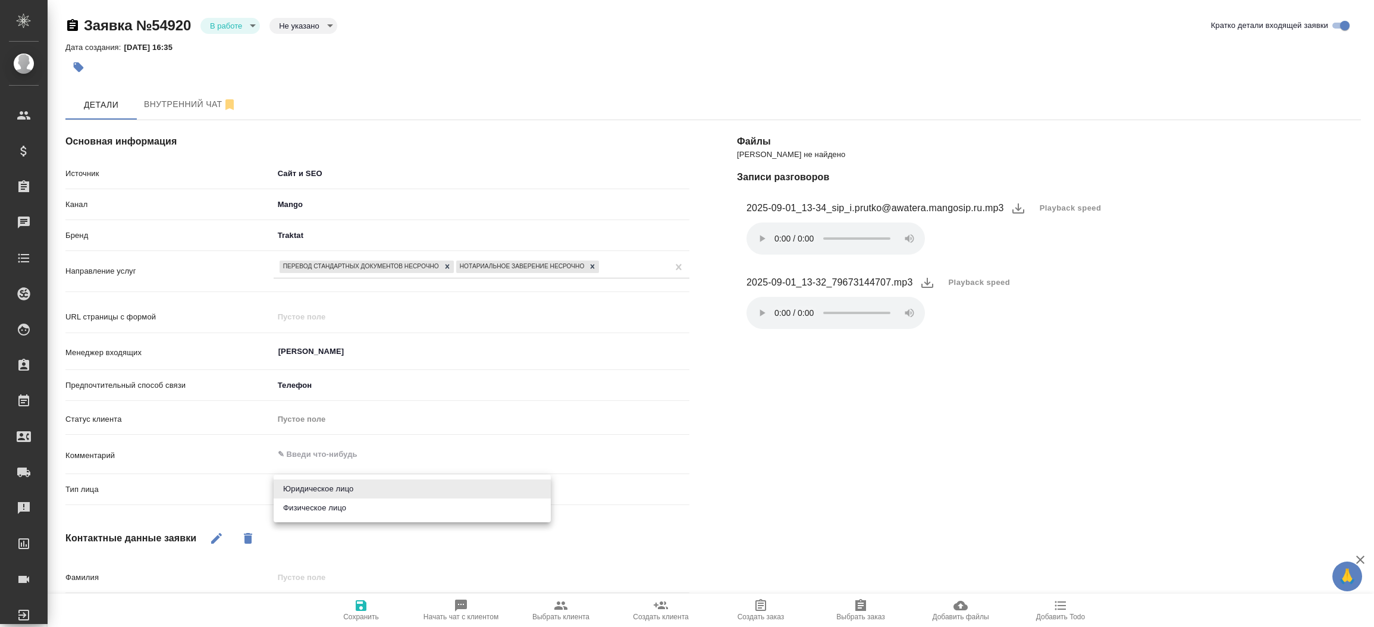
click at [344, 496] on body "🙏 .cls-1 fill:#fff; AWATERA Прутько Ирина i.prutko Клиенты Спецификации Заказы …" at bounding box center [687, 313] width 1374 height 627
click at [337, 509] on li "Физическое лицо" at bounding box center [412, 507] width 277 height 19
type textarea "x"
type input "private"
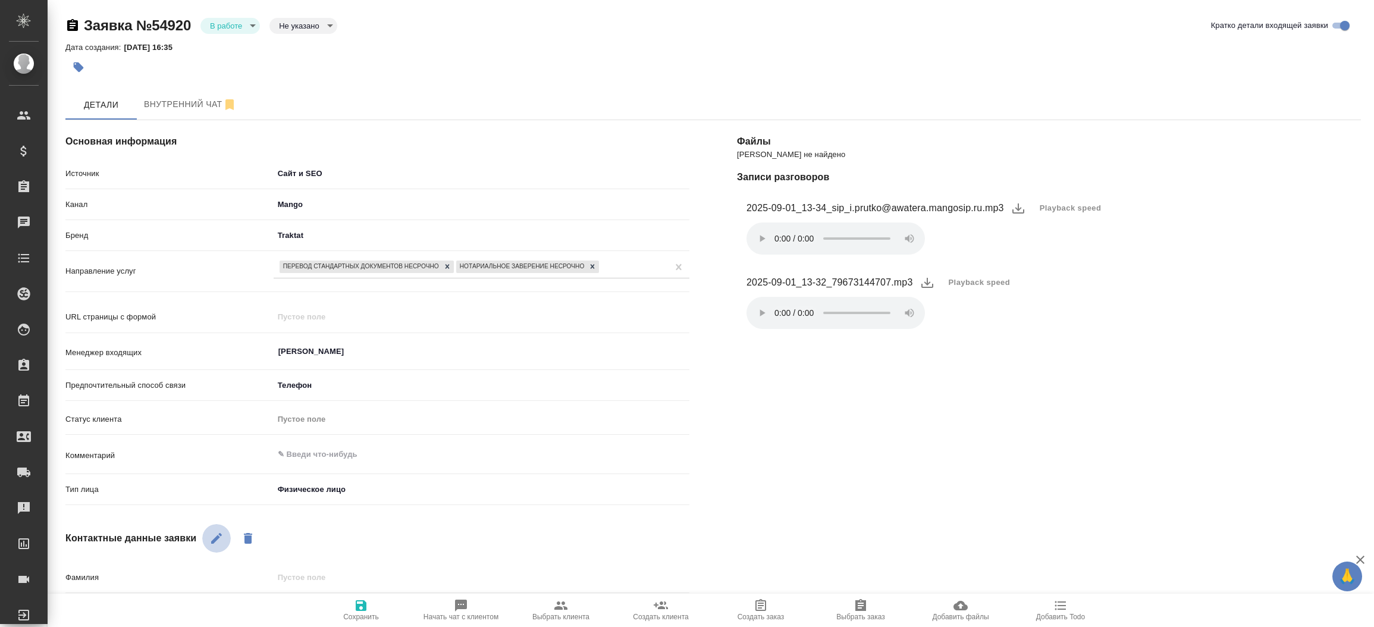
click at [220, 538] on icon "button" at bounding box center [216, 538] width 14 height 14
click at [819, 501] on div "Файлы Файлов не найдено Записи разговоров 2025-09-01_13-34_sip_i.prutko@awatera…" at bounding box center [1048, 475] width 671 height 758
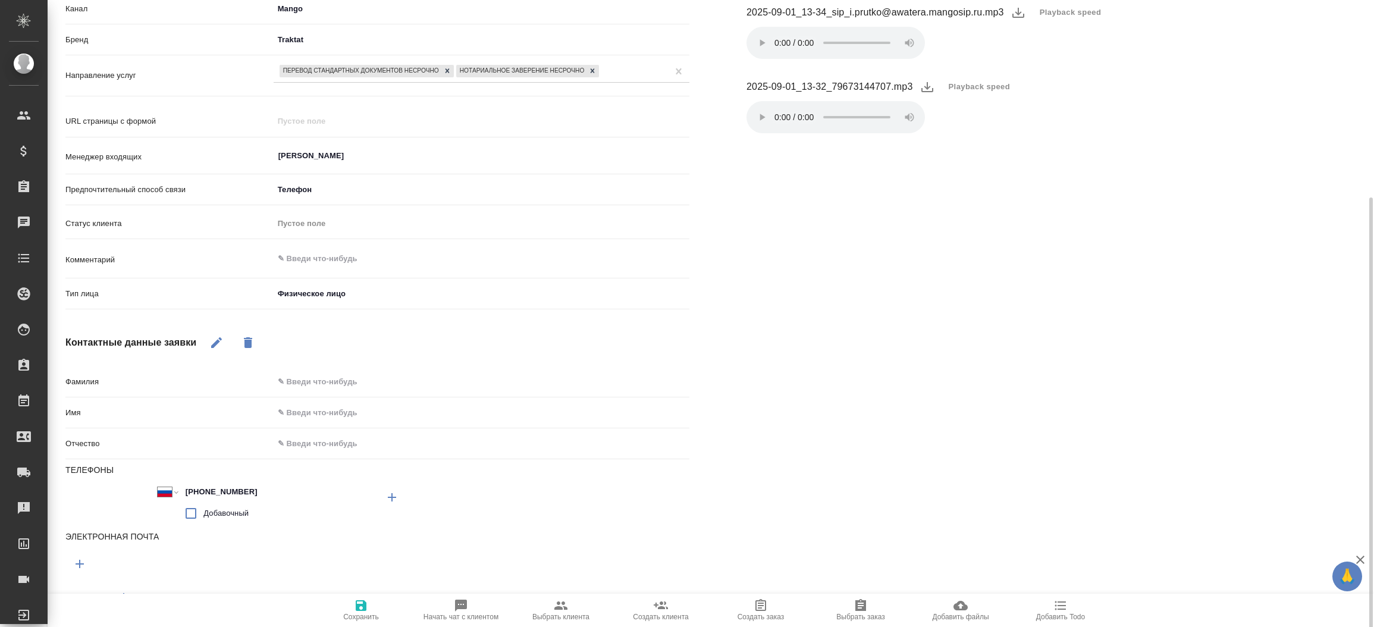
scroll to position [227, 0]
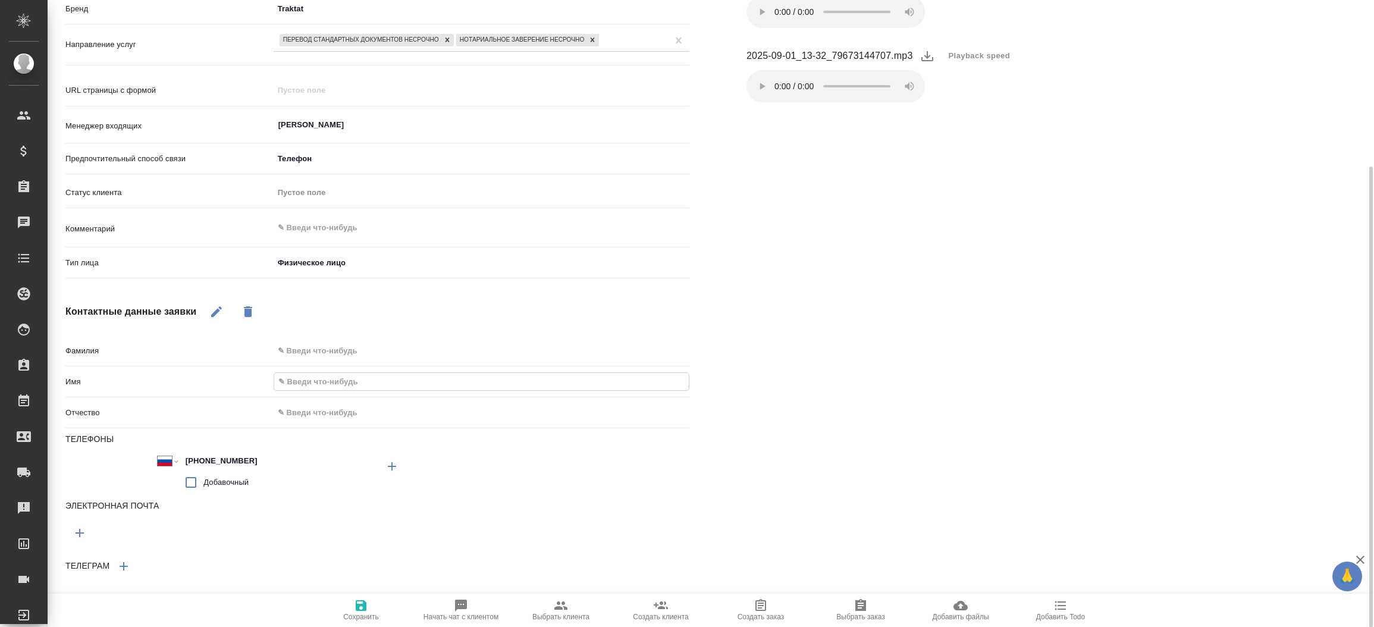
click at [309, 376] on input "text" at bounding box center [481, 381] width 414 height 17
type input "А"
type textarea "x"
type input "Ал"
type textarea "x"
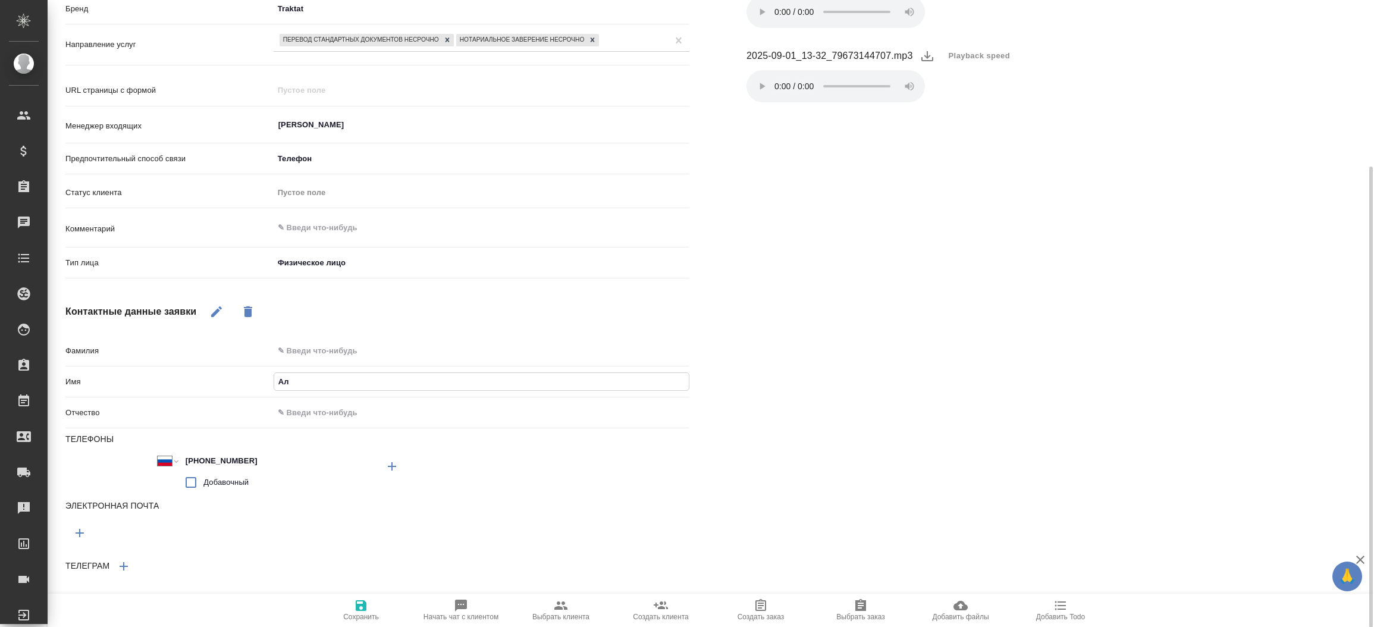
type input "Али"
type textarea "x"
type input "Алин"
type textarea "x"
type input "Алина"
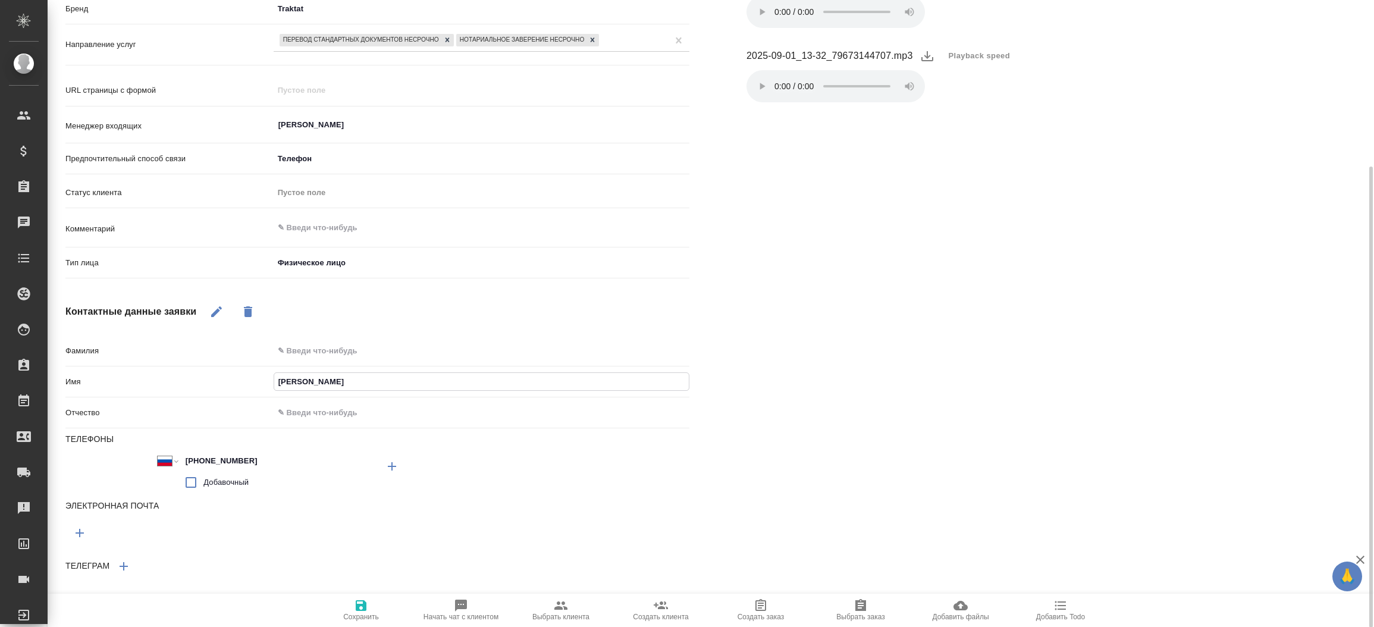
click at [348, 595] on button "Сохранить" at bounding box center [361, 609] width 100 height 33
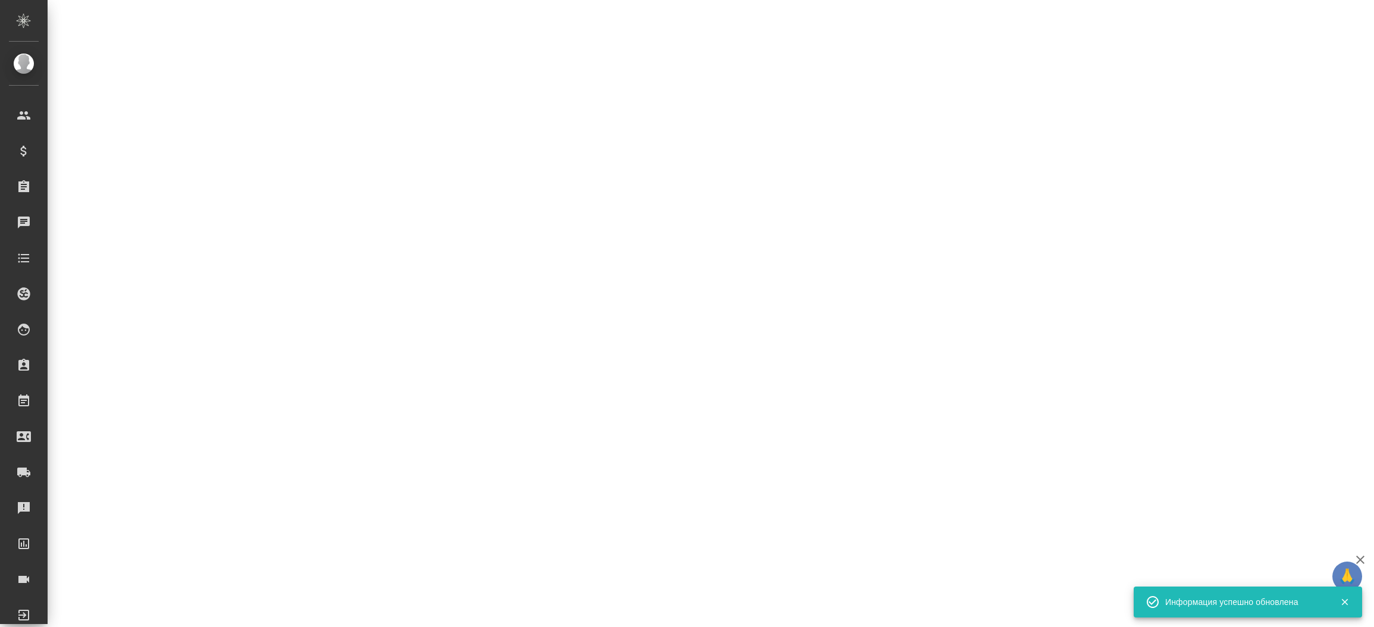
select select "RU"
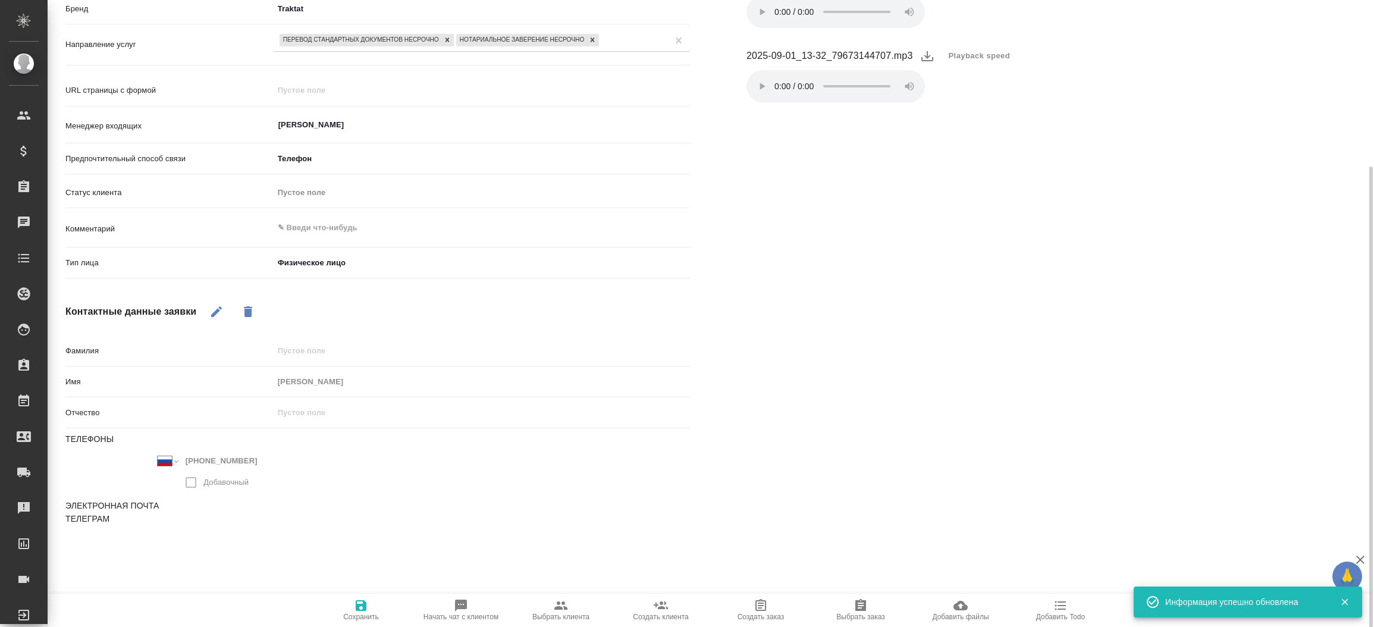
click at [693, 441] on div "Основная информация Источник Сайт и SEO seo Канал Mango 6374e594cd4a952bacdba9a…" at bounding box center [377, 221] width 671 height 703
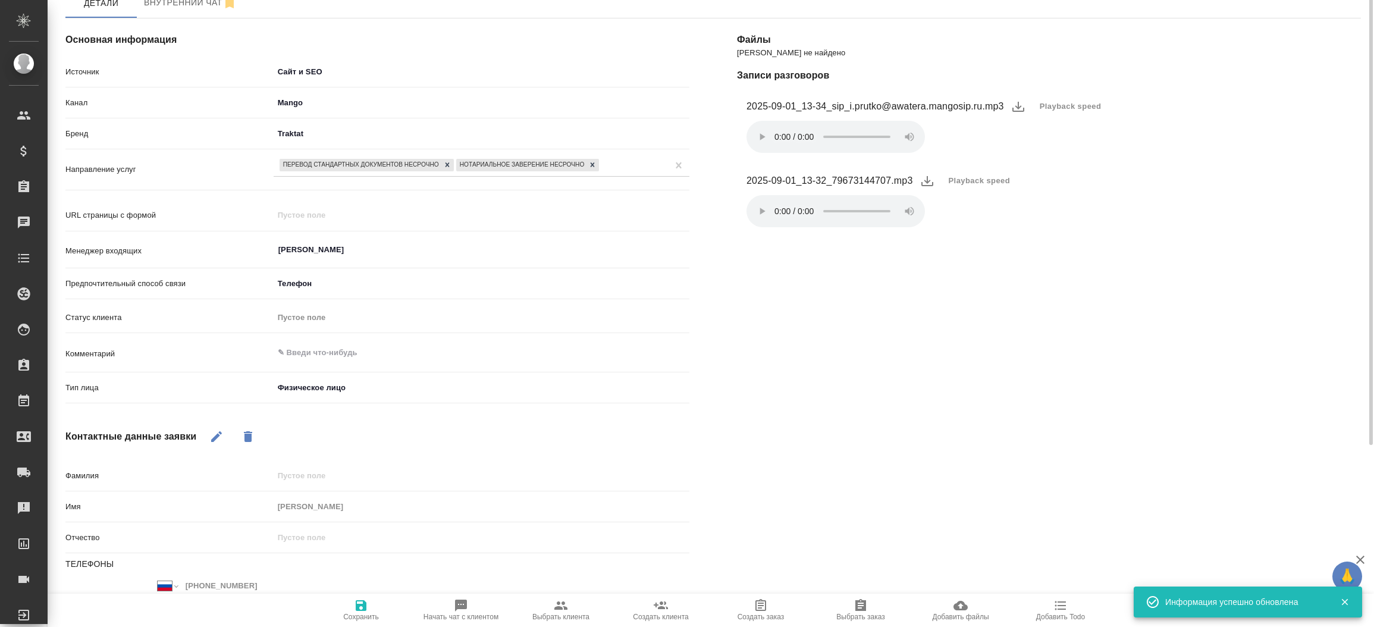
scroll to position [0, 0]
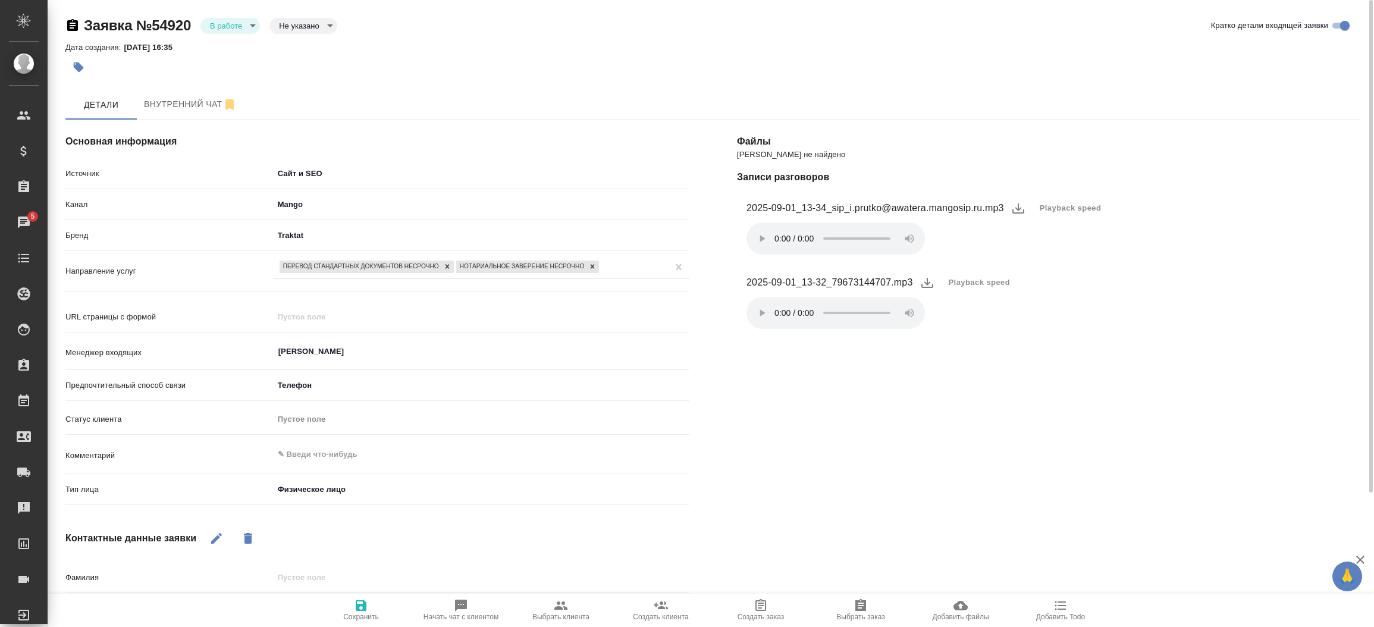
type textarea "x"
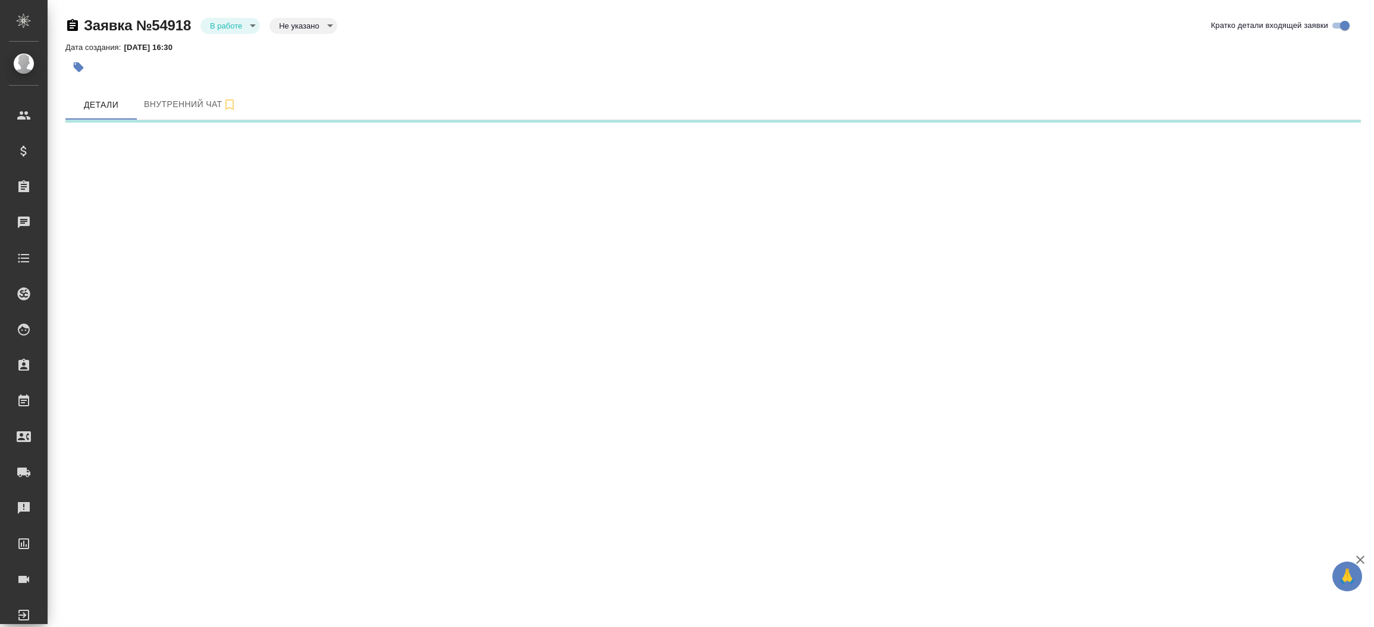
select select "RU"
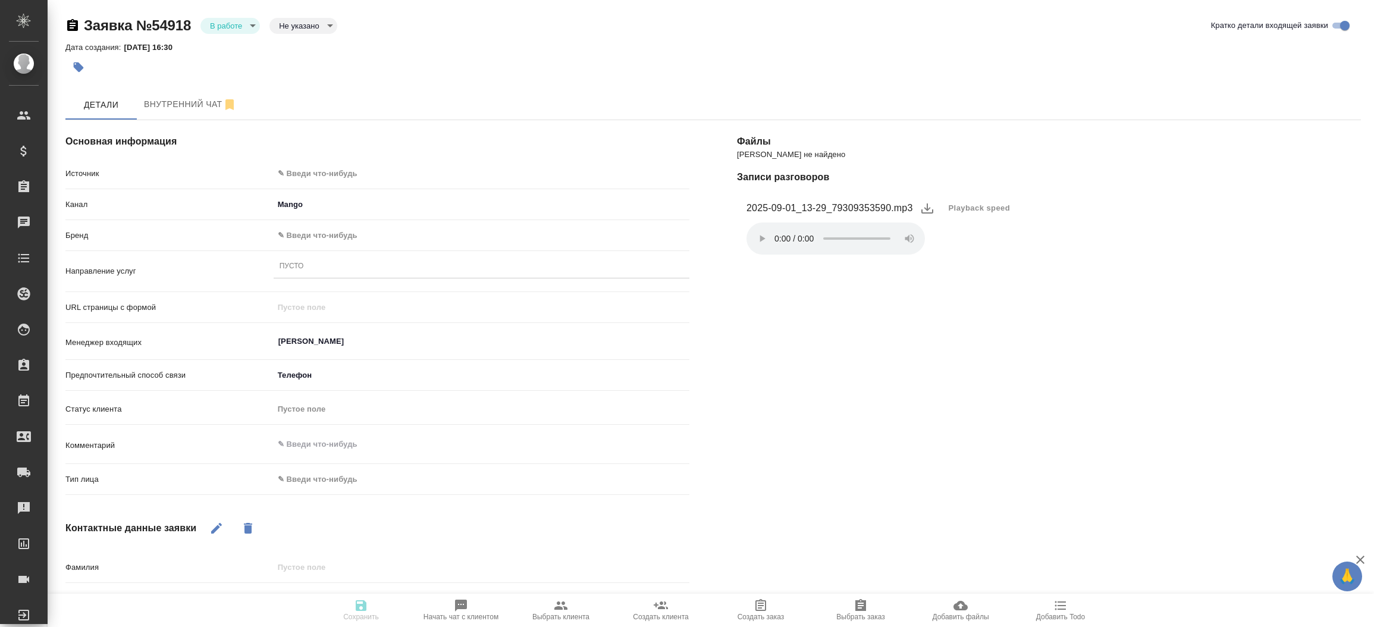
type textarea "x"
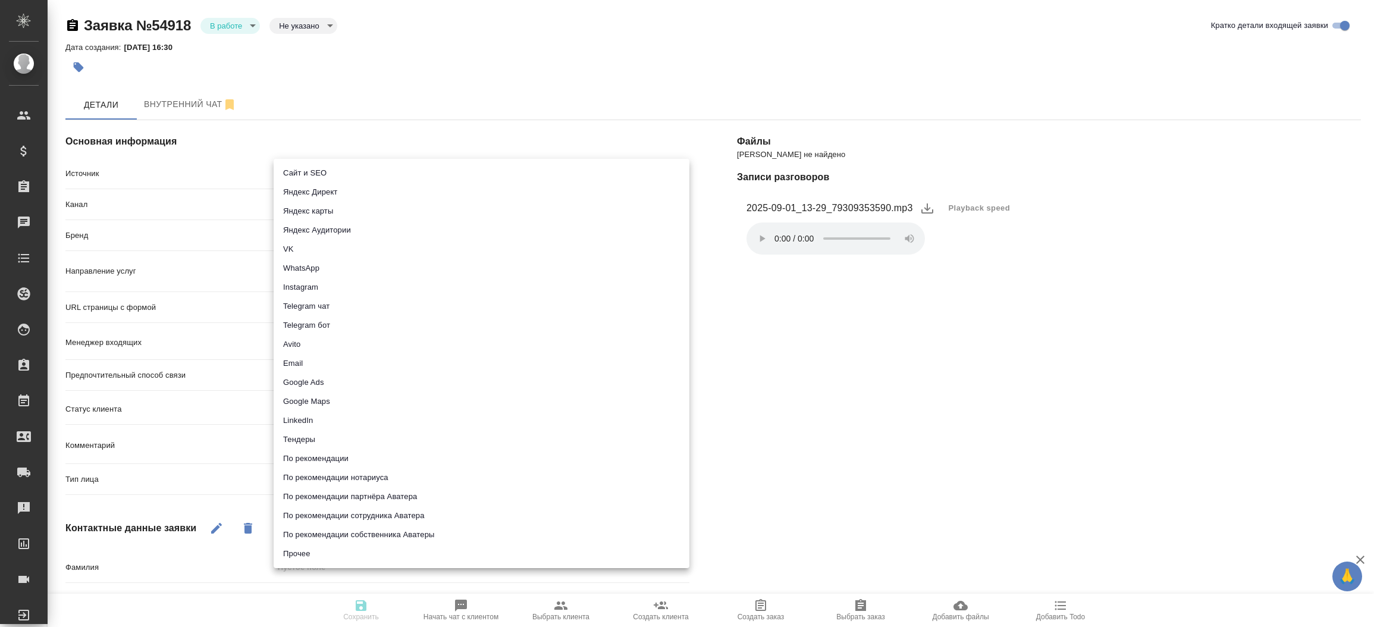
click at [458, 169] on body "🙏 .cls-1 fill:#fff; AWATERA [PERSON_NAME]prutko Клиенты Спецификации Заказы Чат…" at bounding box center [687, 313] width 1374 height 627
click at [458, 169] on li "Сайт и SEO" at bounding box center [482, 173] width 416 height 19
type input "seo"
type textarea "x"
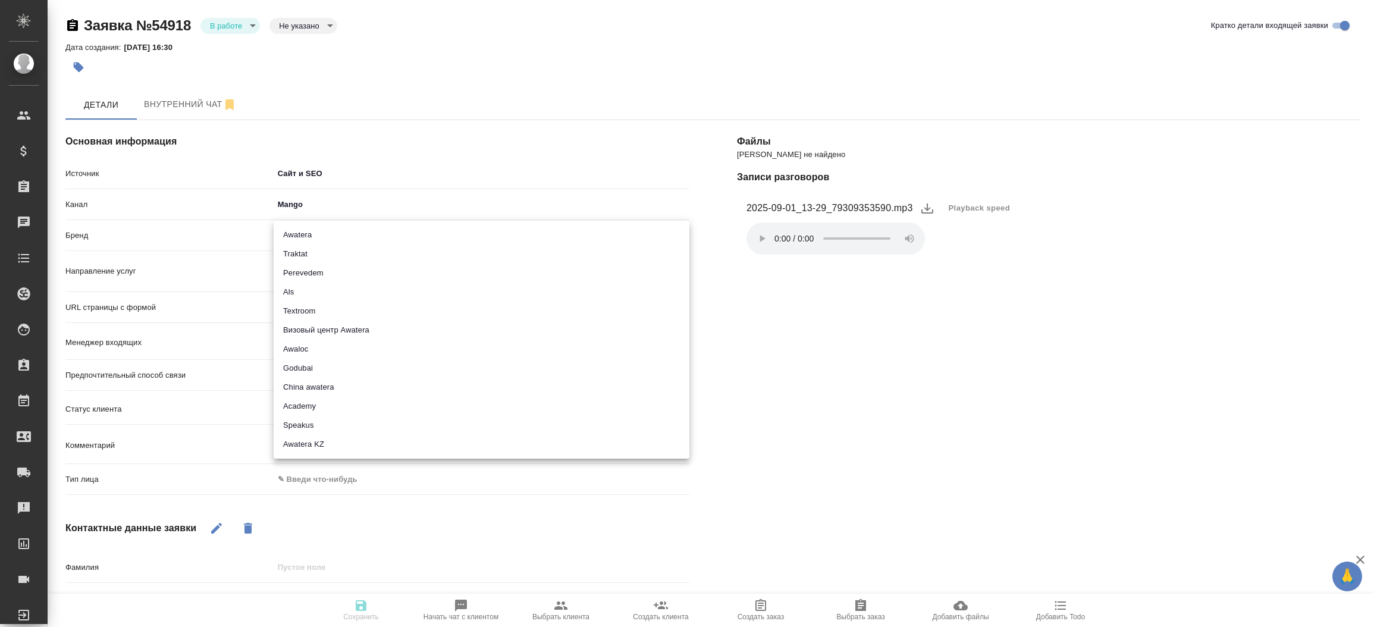
click at [429, 228] on body "🙏 .cls-1 fill:#fff; AWATERA [PERSON_NAME]prutko Клиенты Спецификации Заказы 0 Ч…" at bounding box center [687, 313] width 1374 height 627
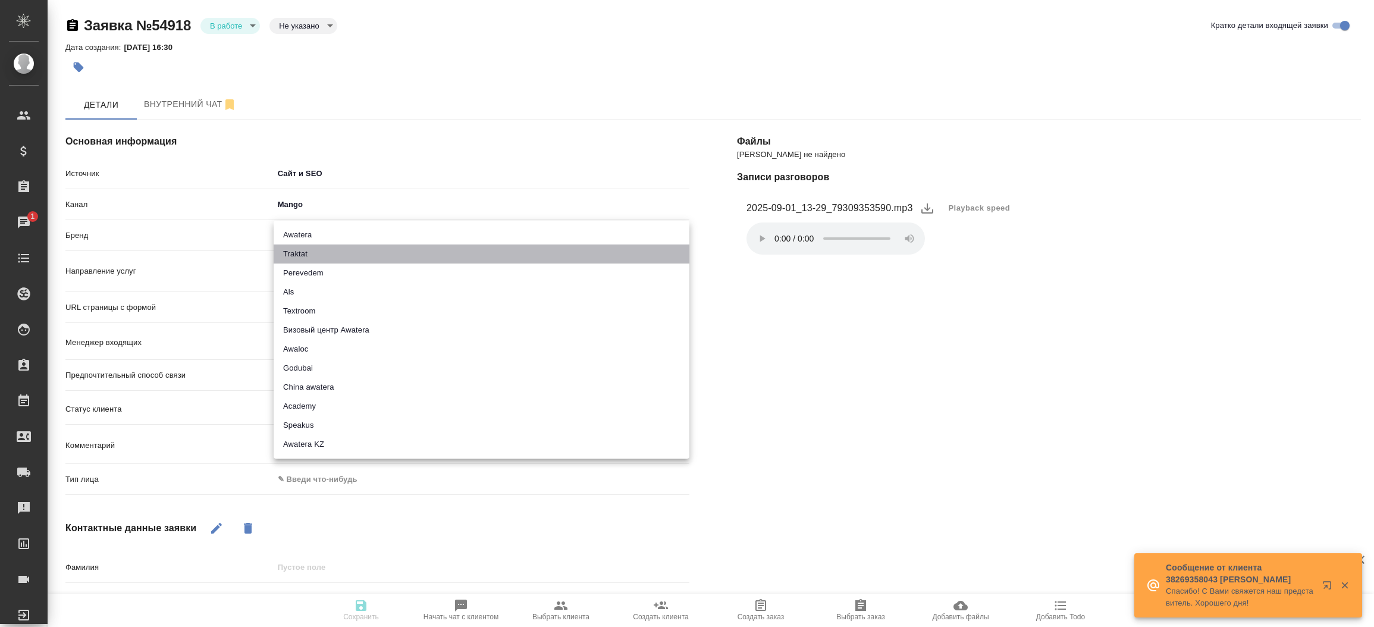
click at [422, 250] on li "Traktat" at bounding box center [482, 253] width 416 height 19
type input "traktat"
type textarea "x"
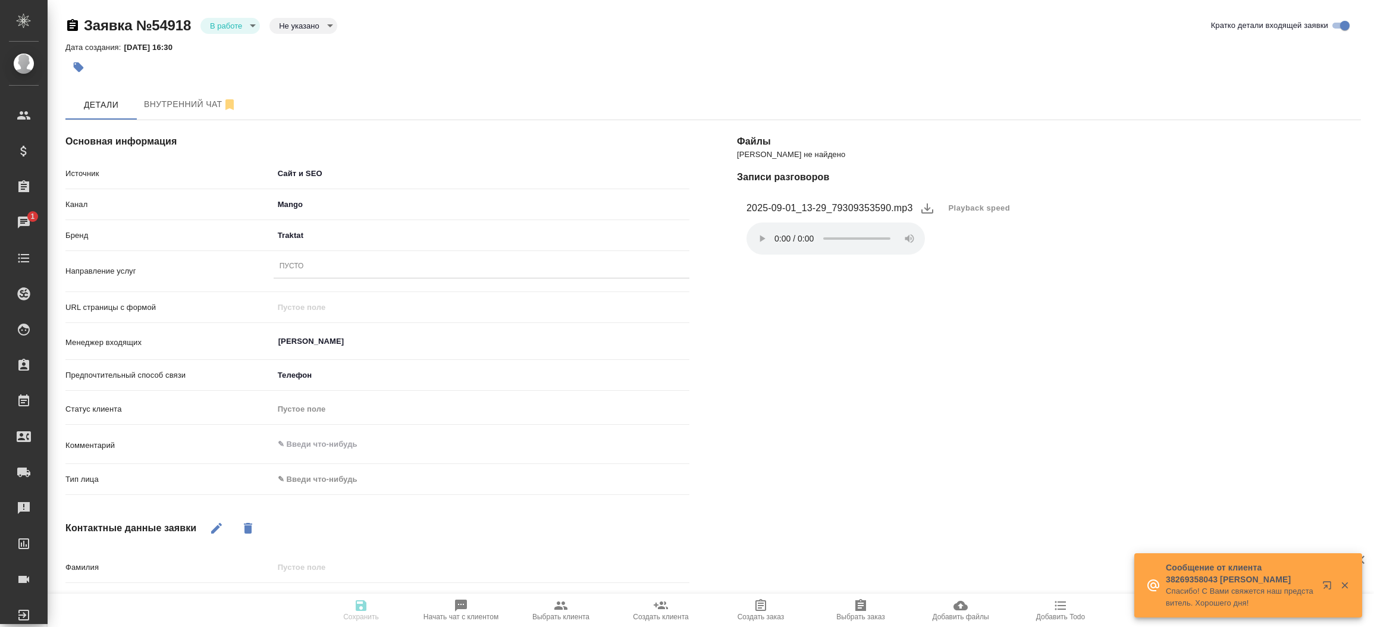
click at [372, 272] on div "Пусто" at bounding box center [482, 266] width 416 height 17
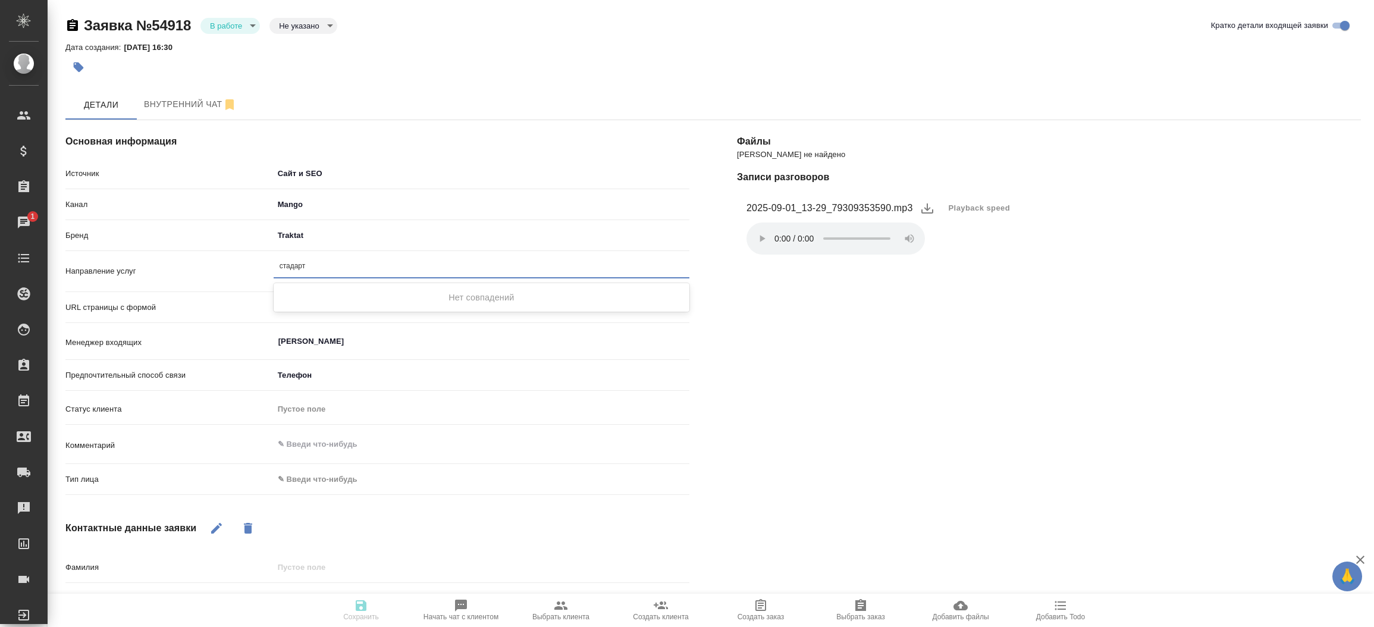
type input "стандарт"
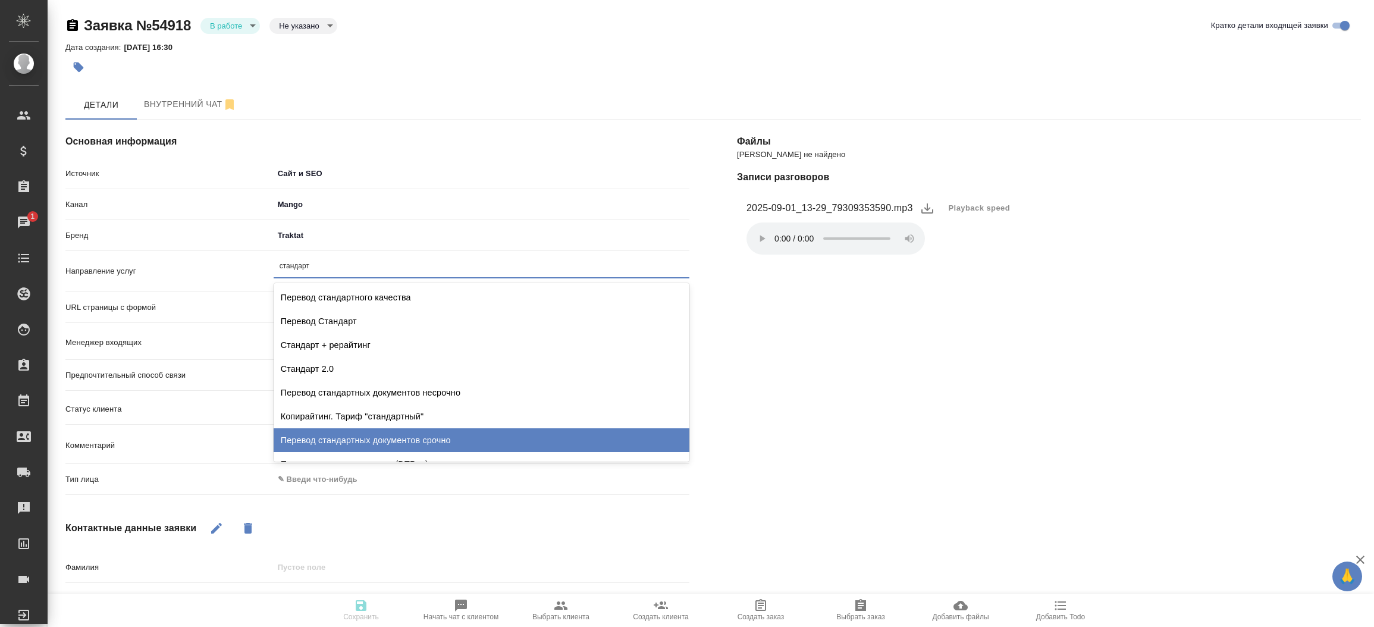
click at [397, 445] on div "Перевод стандартных документов срочно" at bounding box center [482, 440] width 416 height 24
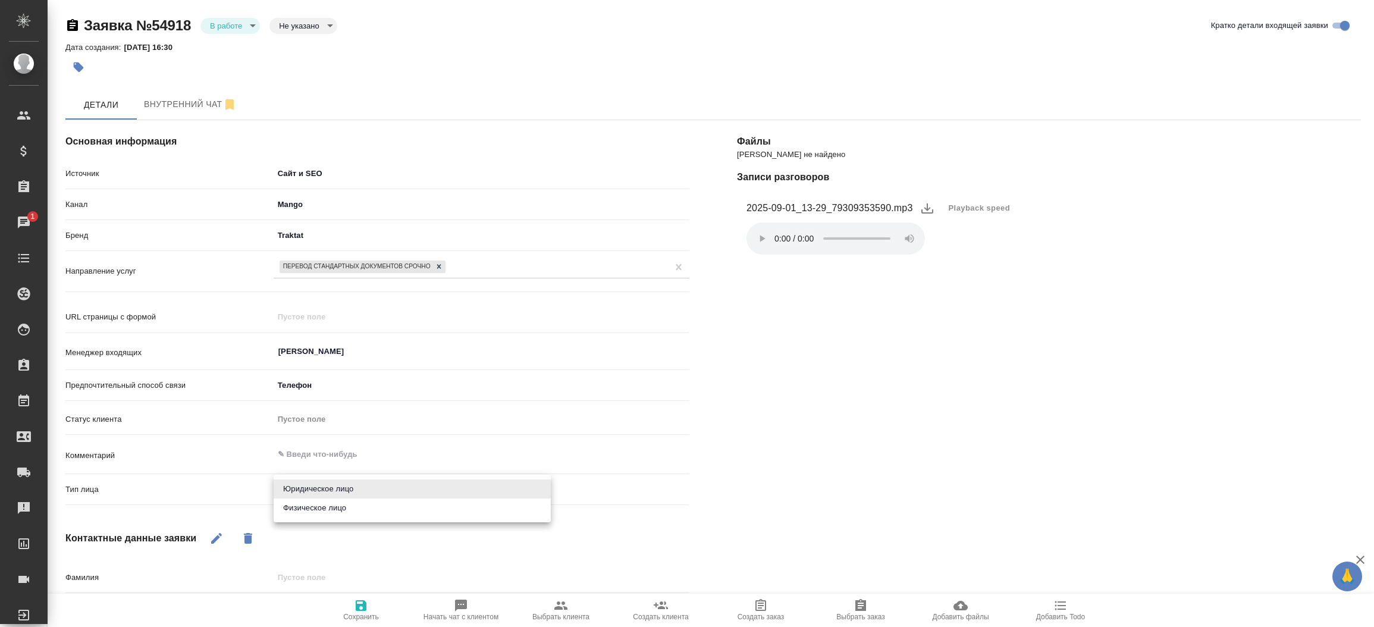
click at [330, 485] on body "🙏 .cls-1 fill:#fff; AWATERA [PERSON_NAME]prutko Клиенты Спецификации Заказы 1 Ч…" at bounding box center [687, 313] width 1374 height 627
click at [328, 502] on li "Физическое лицо" at bounding box center [412, 507] width 277 height 19
type textarea "x"
type input "private"
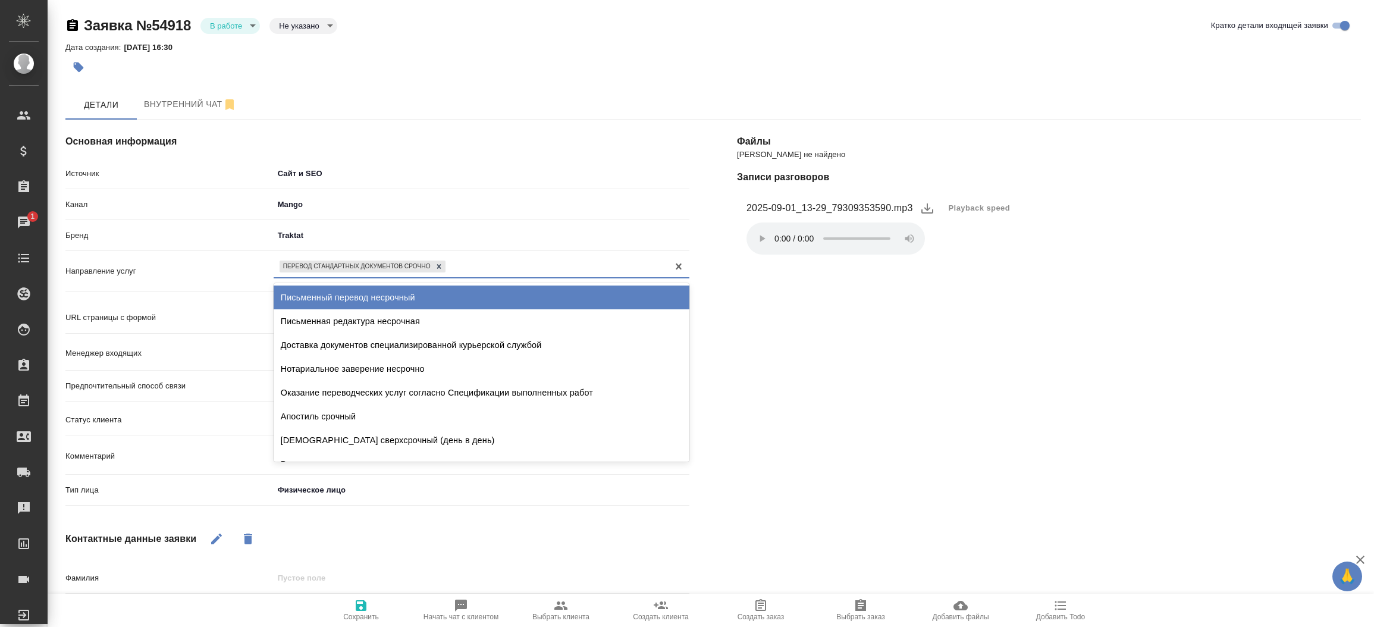
click at [492, 259] on div "Перевод стандартных документов срочно" at bounding box center [471, 265] width 394 height 17
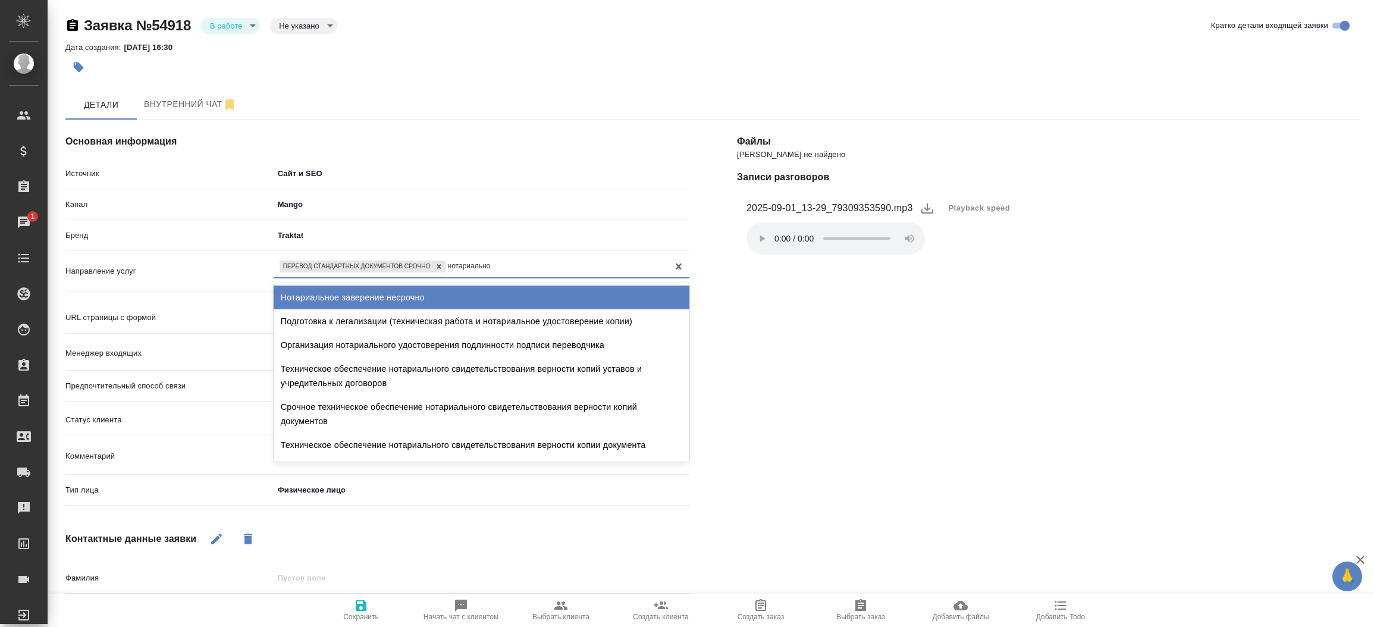
type input "нотариальное"
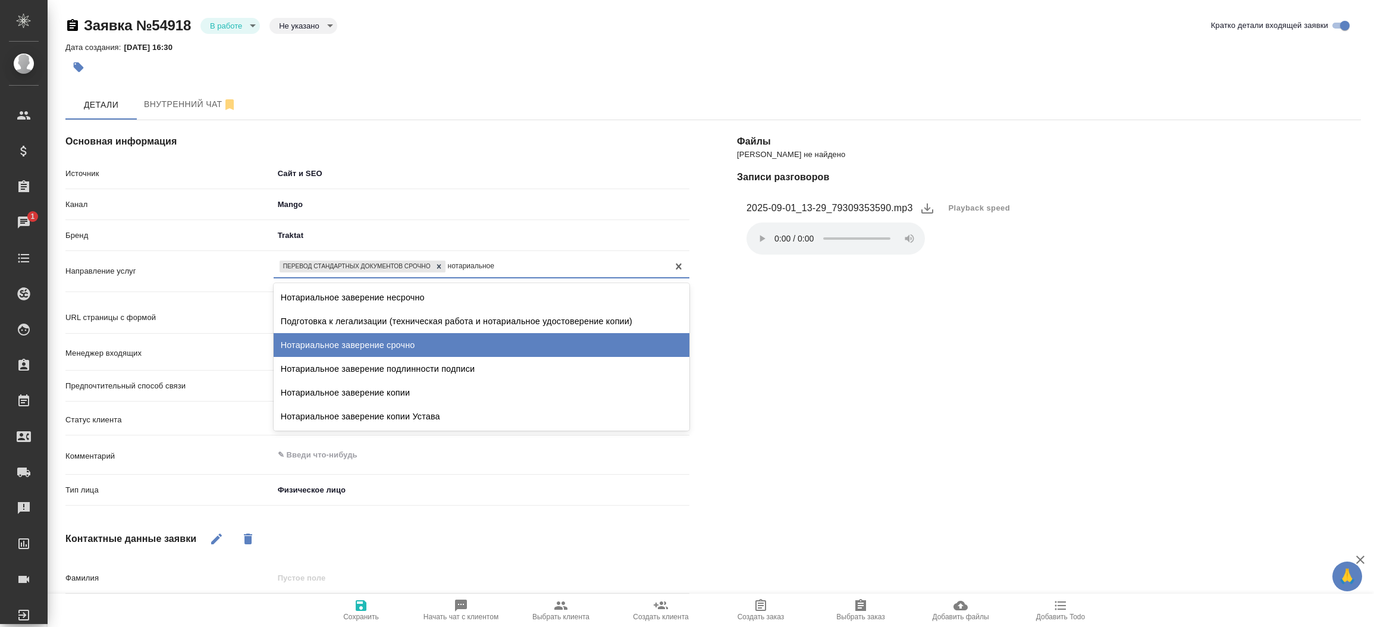
click at [438, 348] on div "Нотариальное заверение срочно" at bounding box center [482, 345] width 416 height 24
type textarea "x"
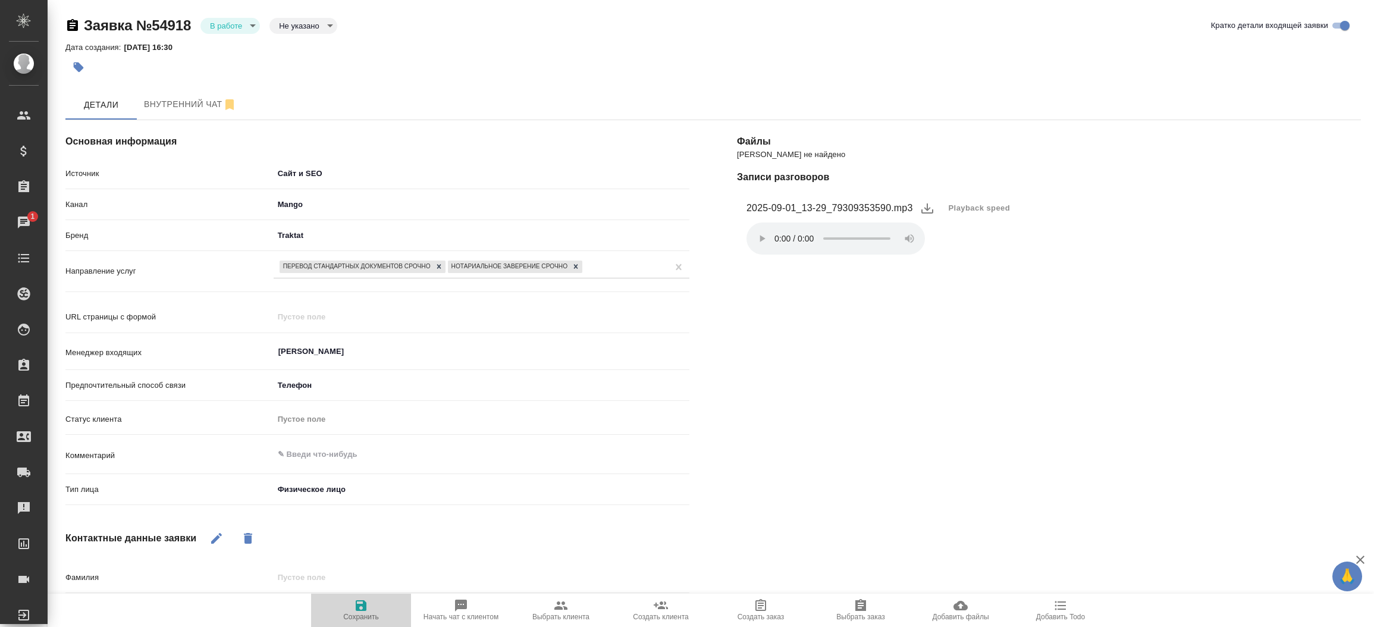
click at [362, 612] on icon "button" at bounding box center [361, 605] width 14 height 14
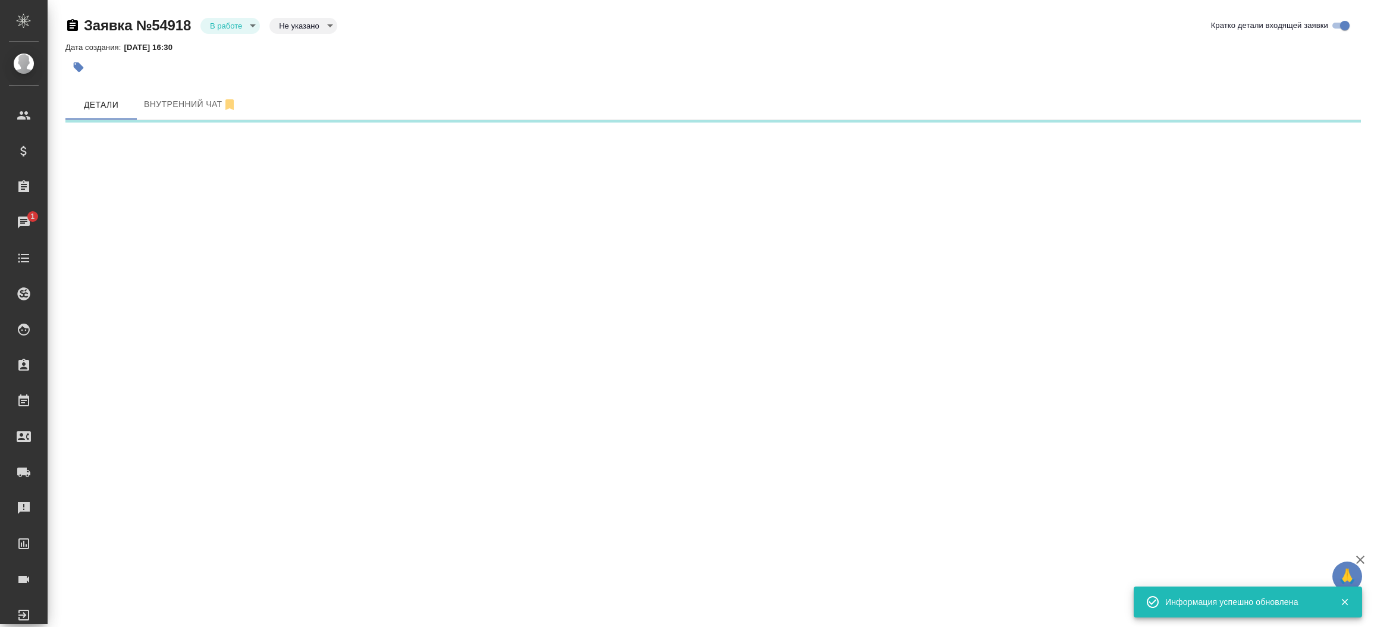
select select "RU"
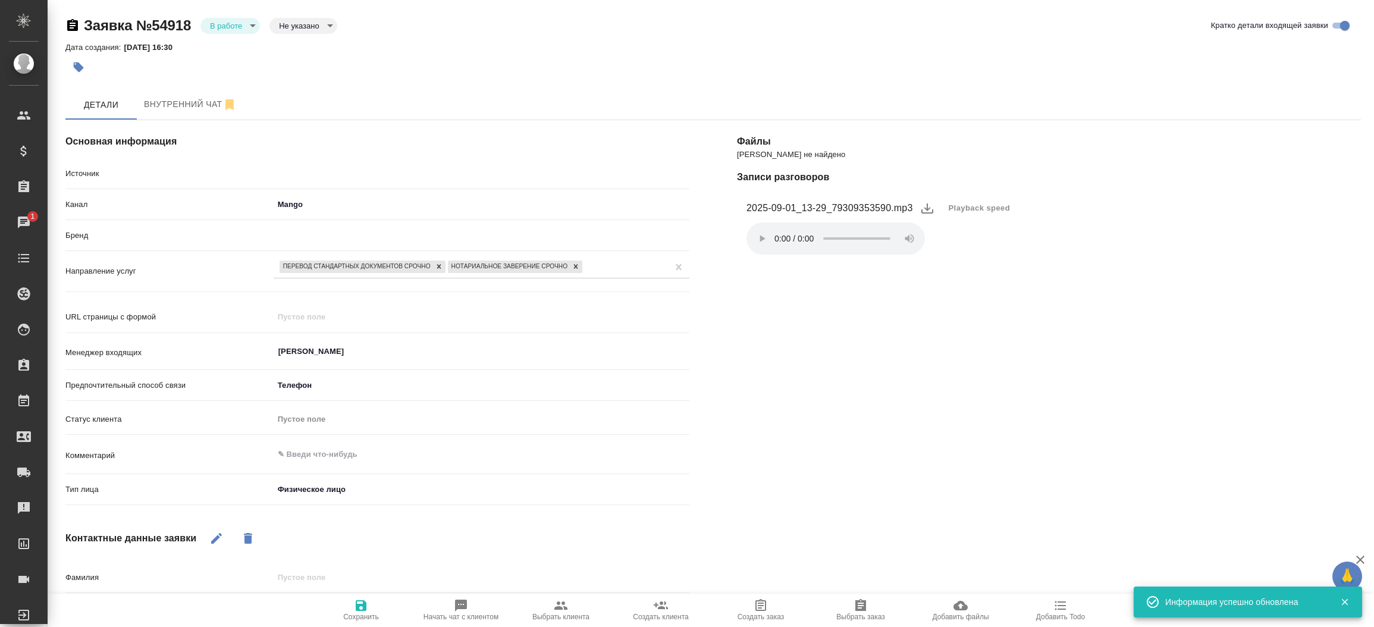
type textarea "x"
click at [238, 28] on body "🙏 .cls-1 fill:#fff; AWATERA [PERSON_NAME]prutko Клиенты Спецификации Заказы 1 Ч…" at bounding box center [687, 313] width 1374 height 627
click at [237, 38] on li "Отказ" at bounding box center [229, 46] width 59 height 20
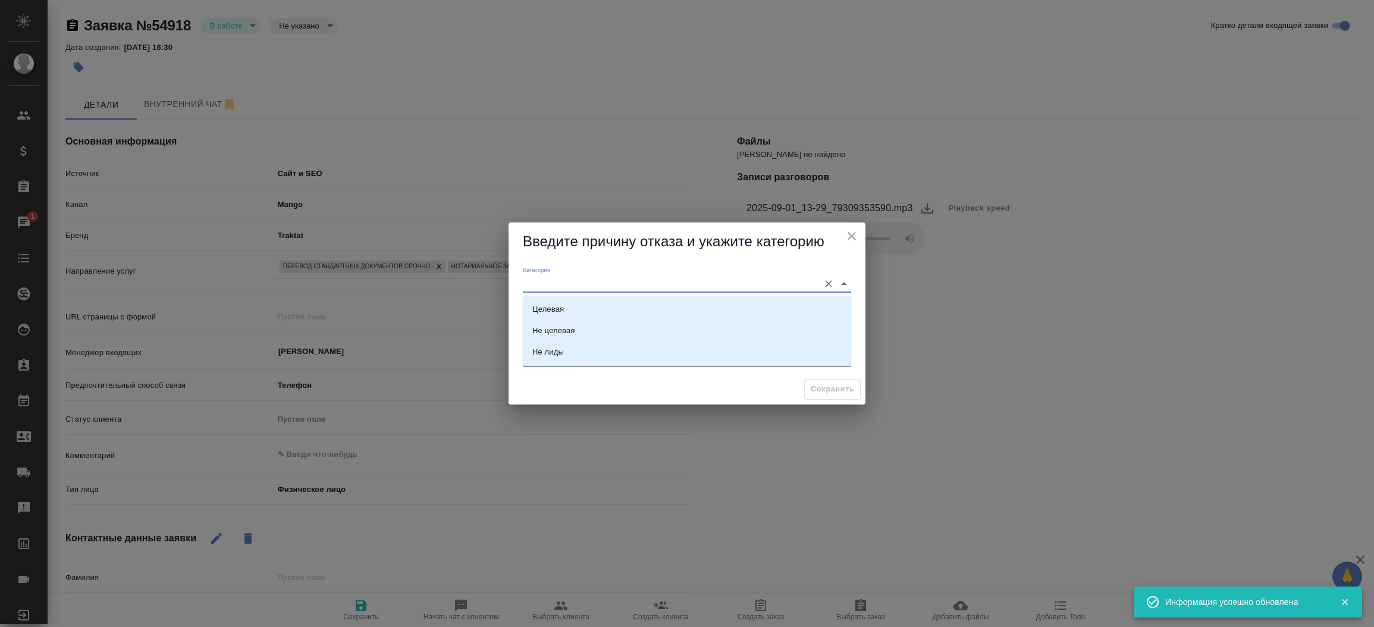
click at [557, 277] on input "Категория" at bounding box center [668, 283] width 290 height 16
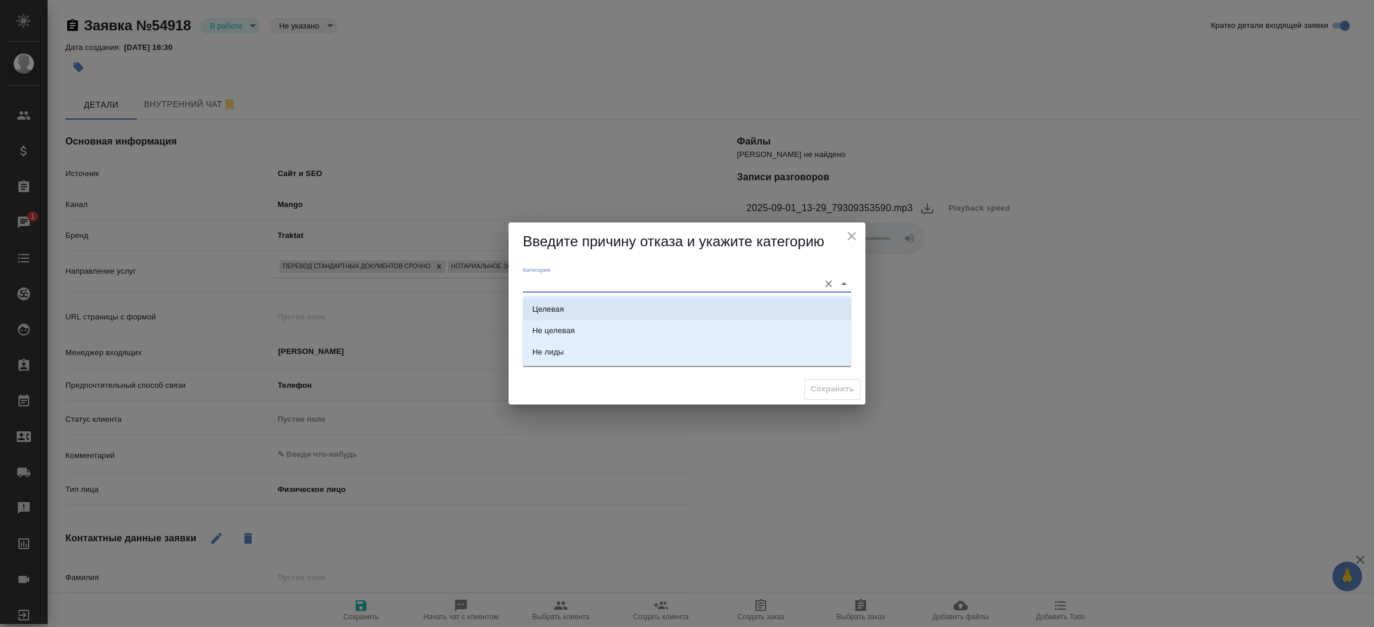
click at [565, 316] on li "Целевая" at bounding box center [687, 309] width 328 height 21
type input "Целевая"
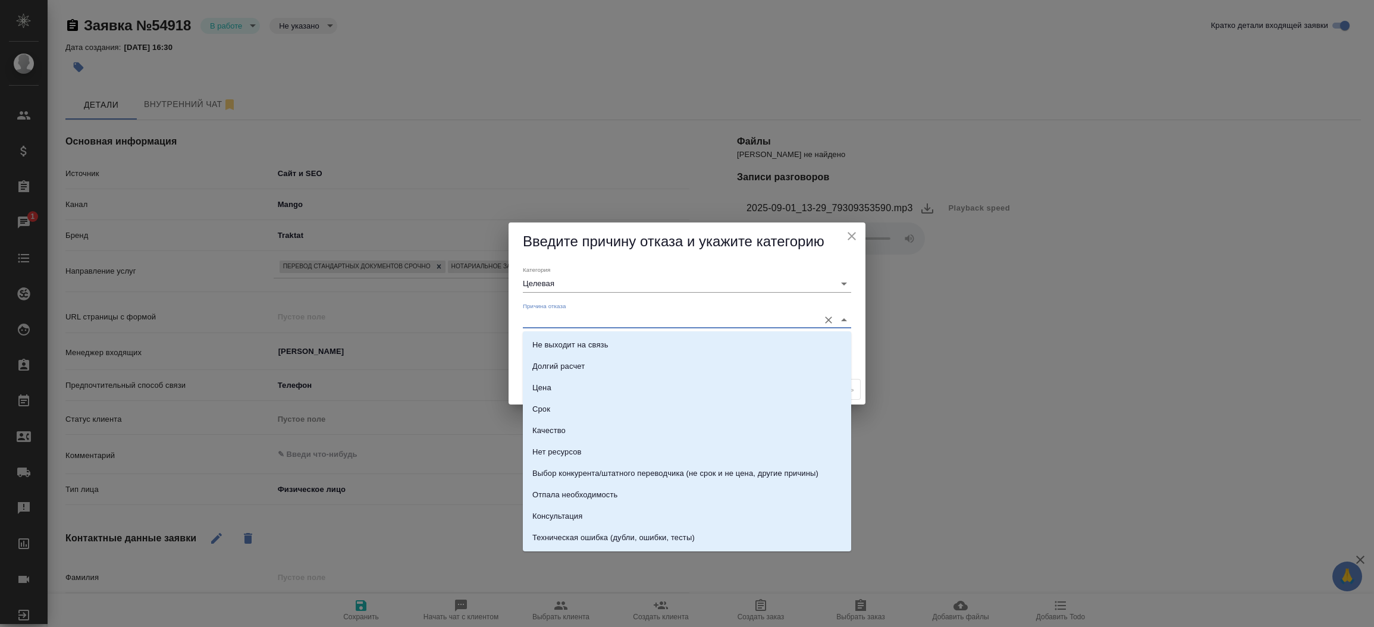
click at [565, 316] on input "Причина отказа" at bounding box center [668, 320] width 290 height 16
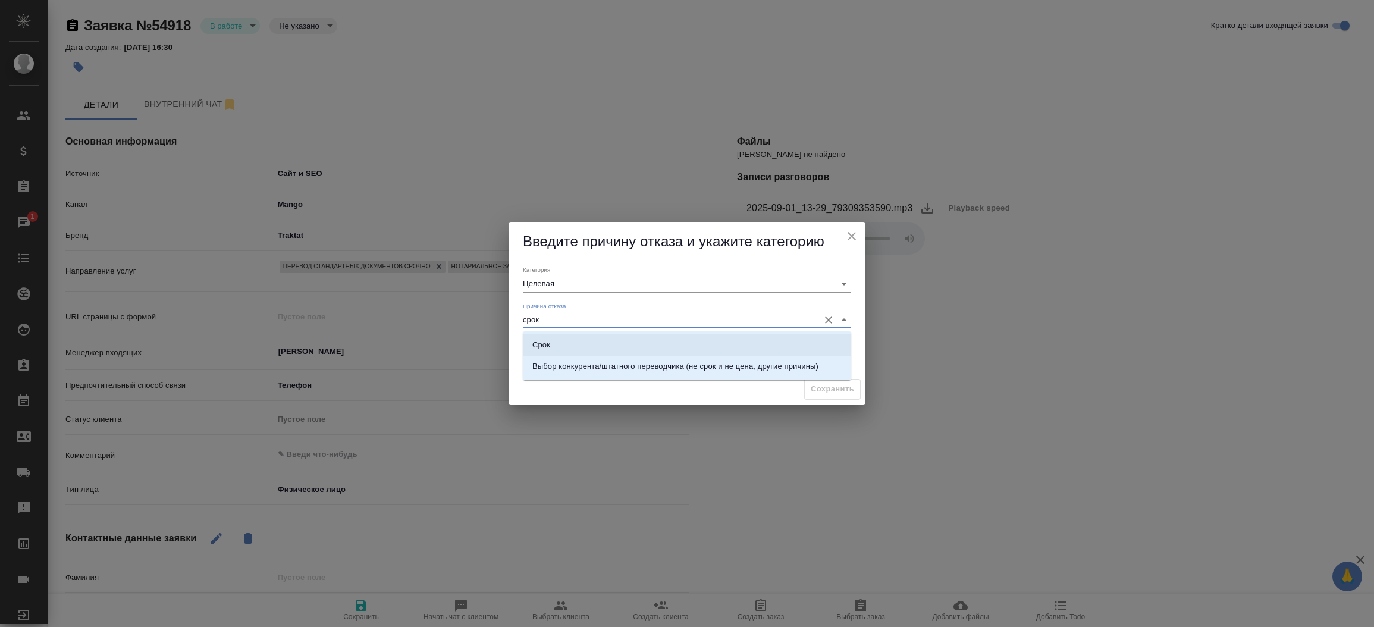
click at [570, 337] on li "Срок" at bounding box center [687, 344] width 328 height 21
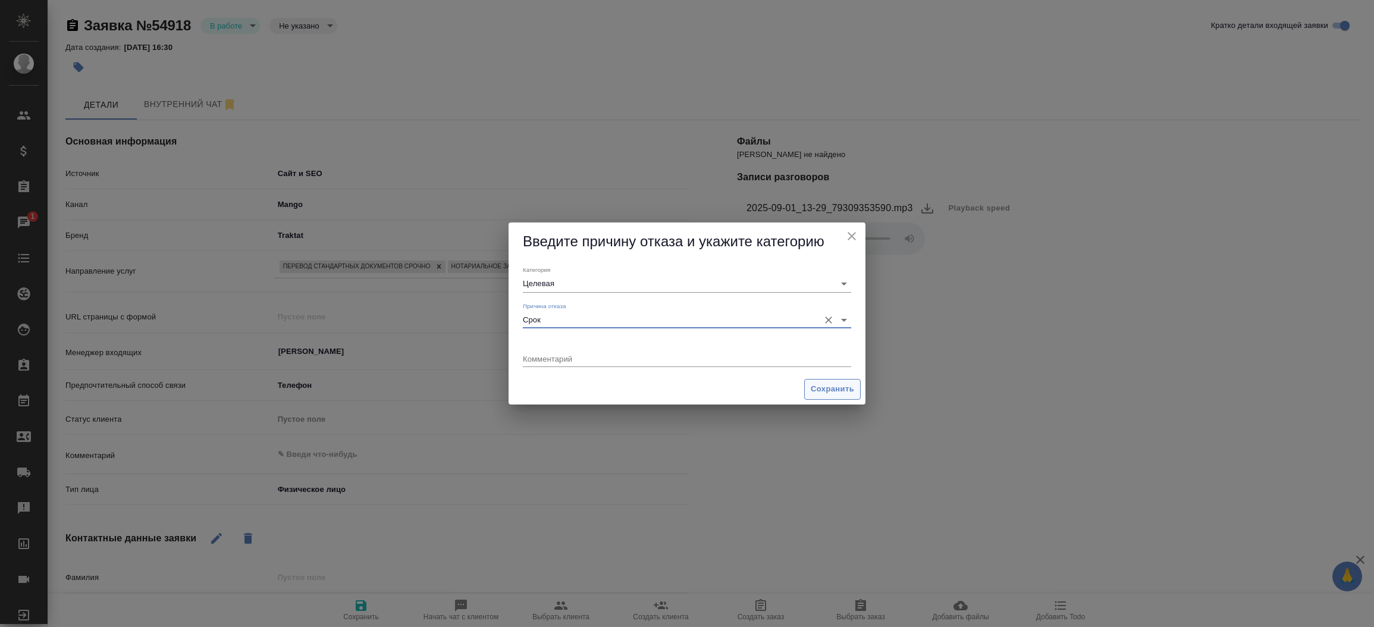
type input "Срок"
click at [847, 394] on span "Сохранить" at bounding box center [832, 389] width 43 height 14
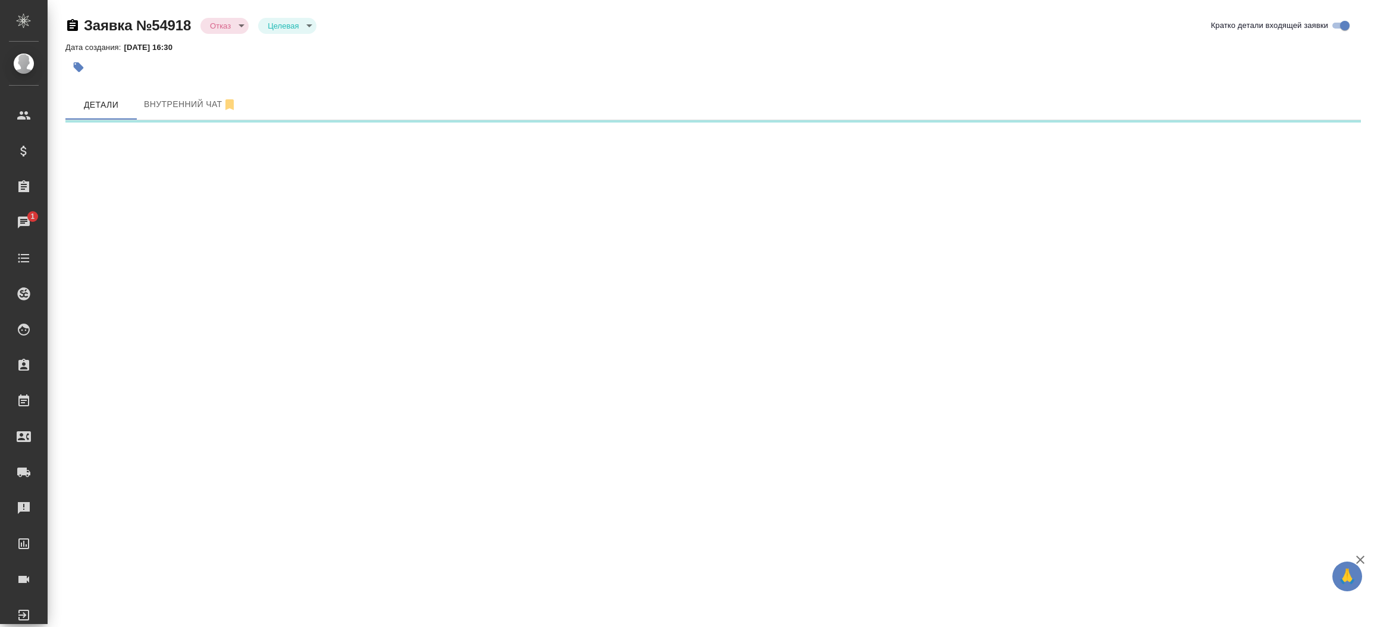
select select "RU"
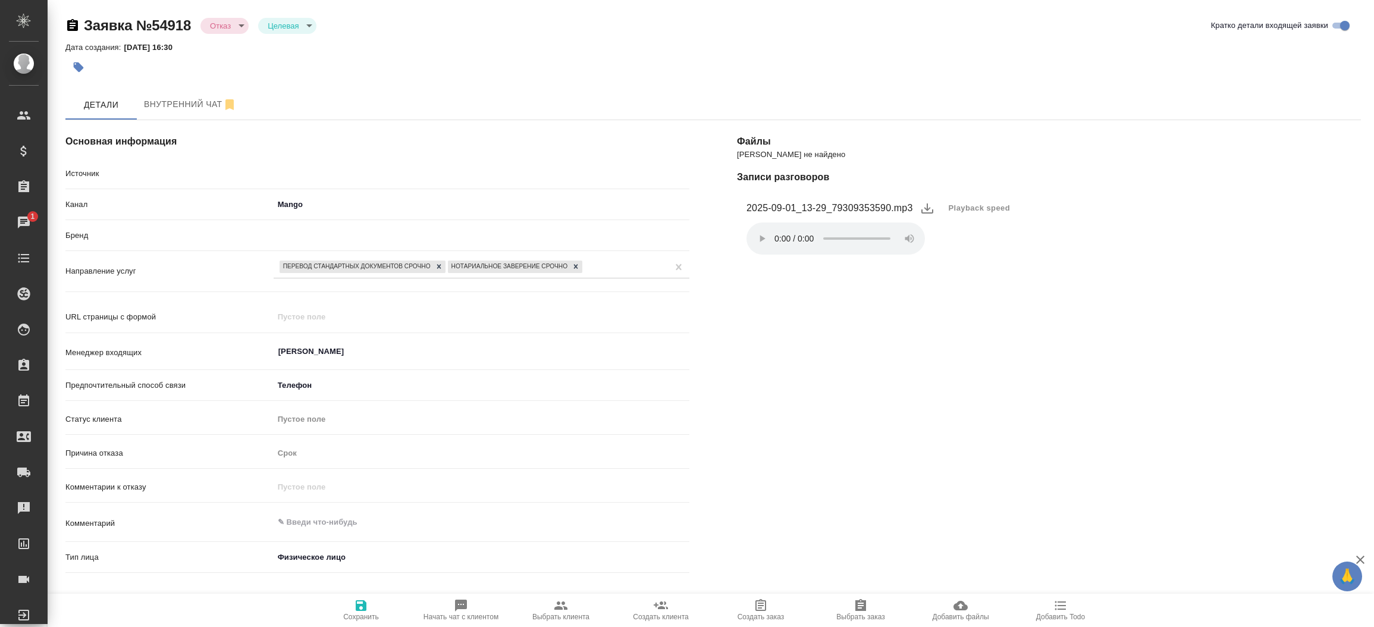
type textarea "x"
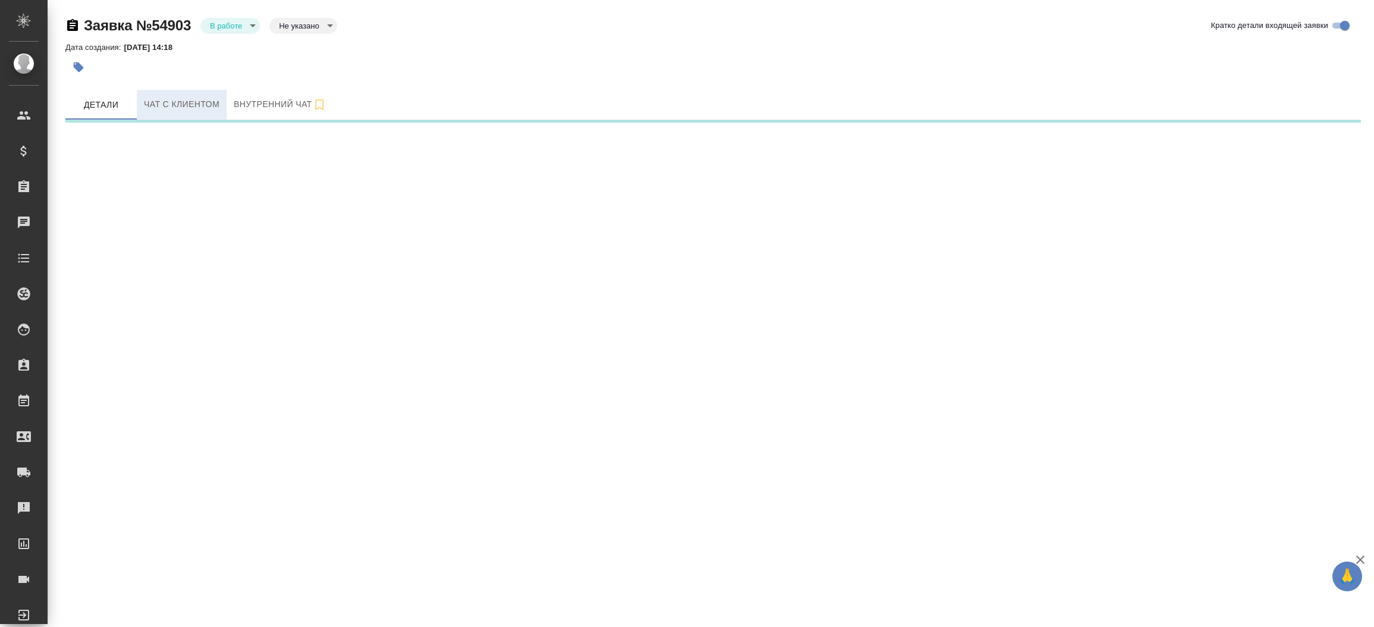
click at [201, 103] on span "Чат с клиентом" at bounding box center [182, 104] width 76 height 15
select select "RU"
select select "KZ"
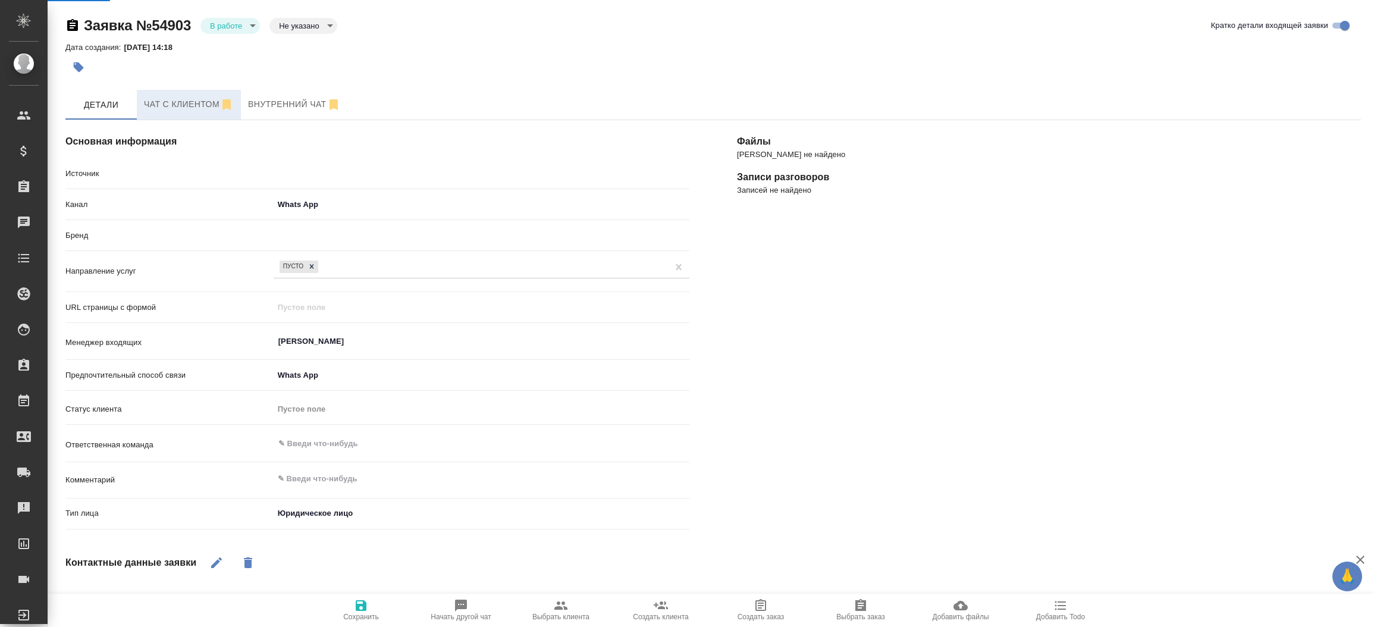
type textarea "x"
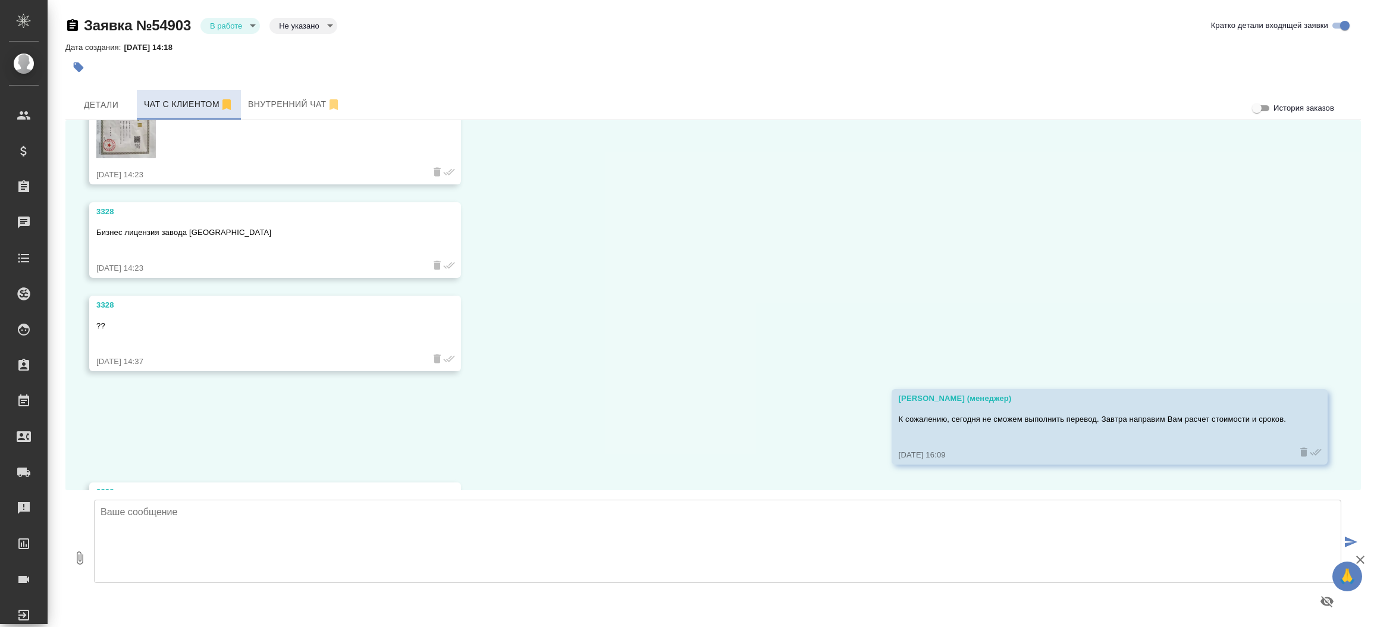
scroll to position [880, 0]
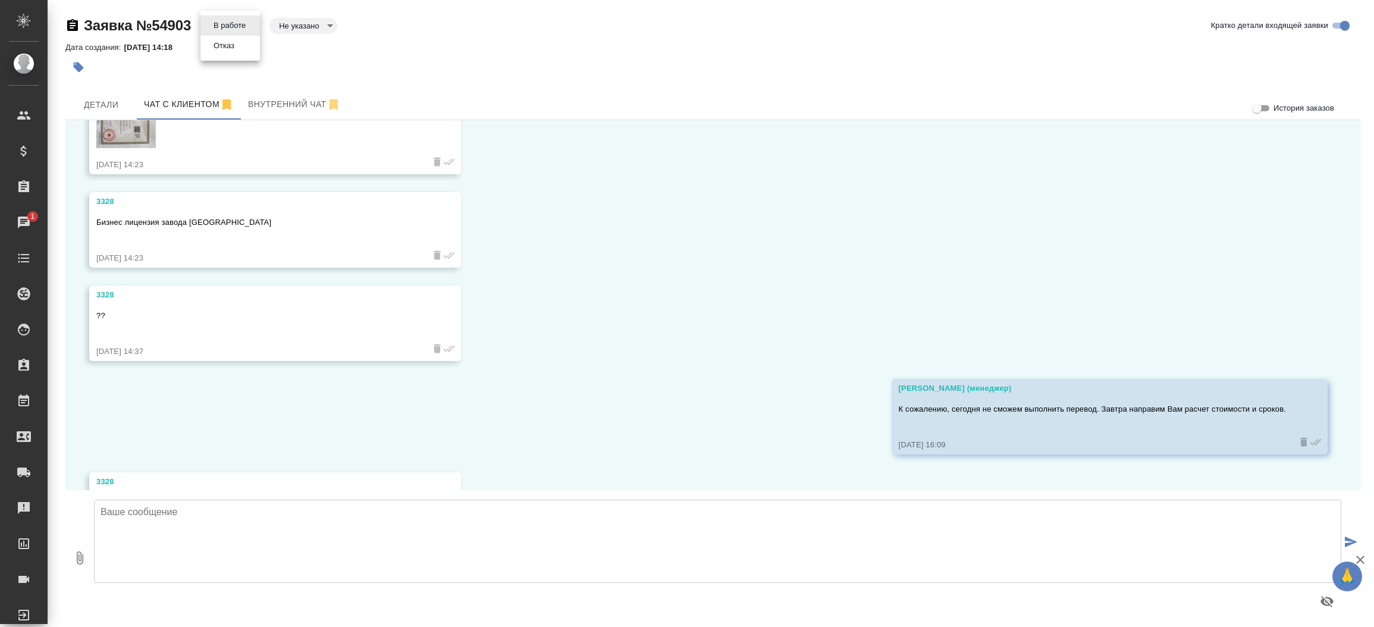
click at [240, 21] on body "🙏 .cls-1 fill:#fff; AWATERA Прутько Ирина i.prutko Клиенты Спецификации Заказы …" at bounding box center [687, 313] width 1374 height 627
click at [233, 49] on button "Отказ" at bounding box center [224, 45] width 28 height 13
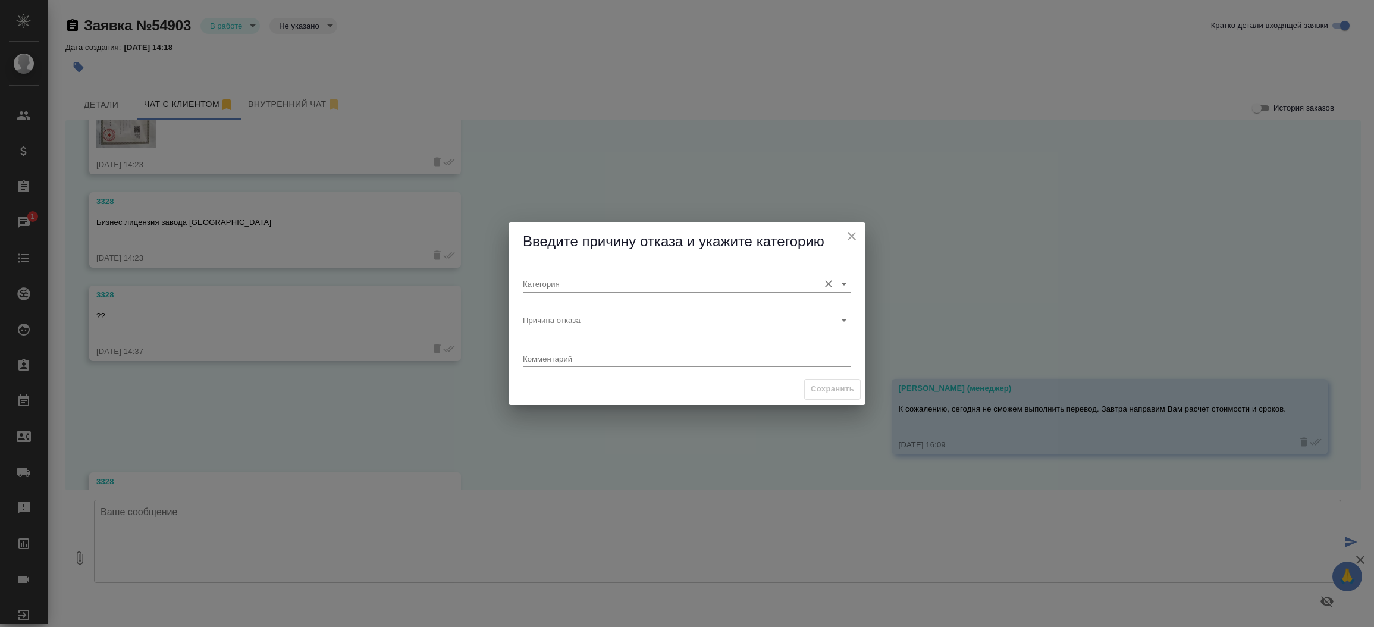
click at [532, 283] on input "Категория" at bounding box center [668, 283] width 290 height 16
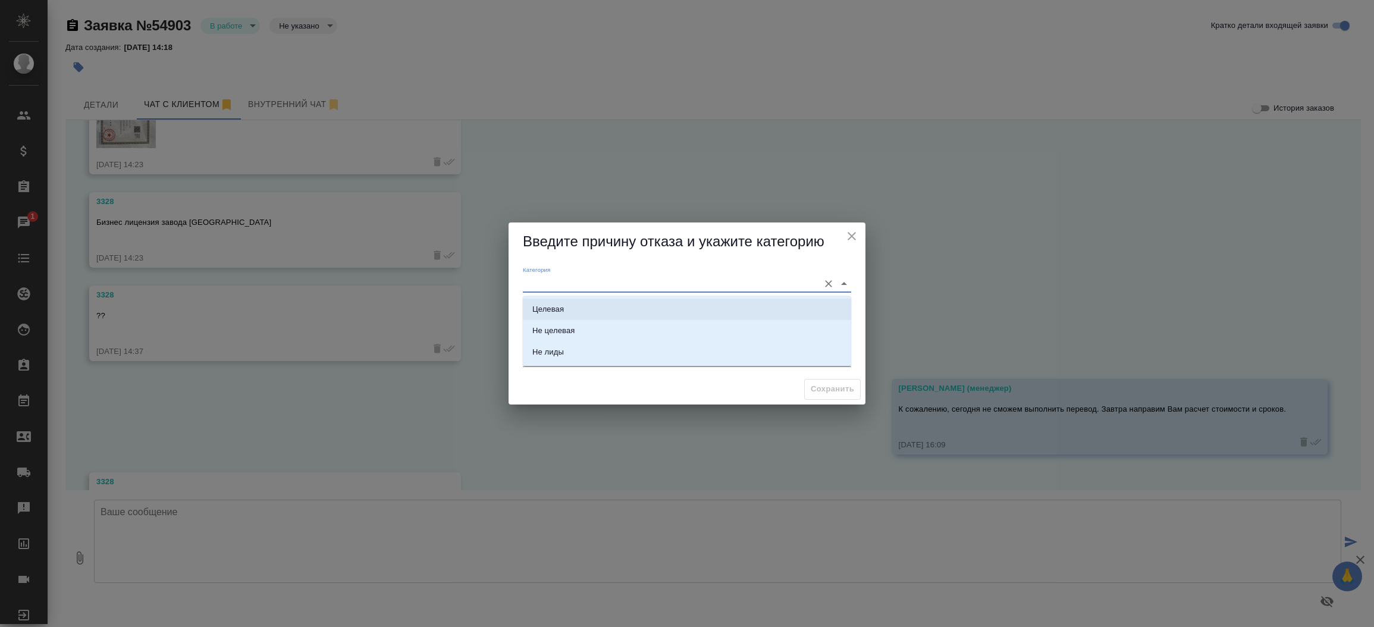
click at [567, 309] on li "Целевая" at bounding box center [687, 309] width 328 height 21
type input "Целевая"
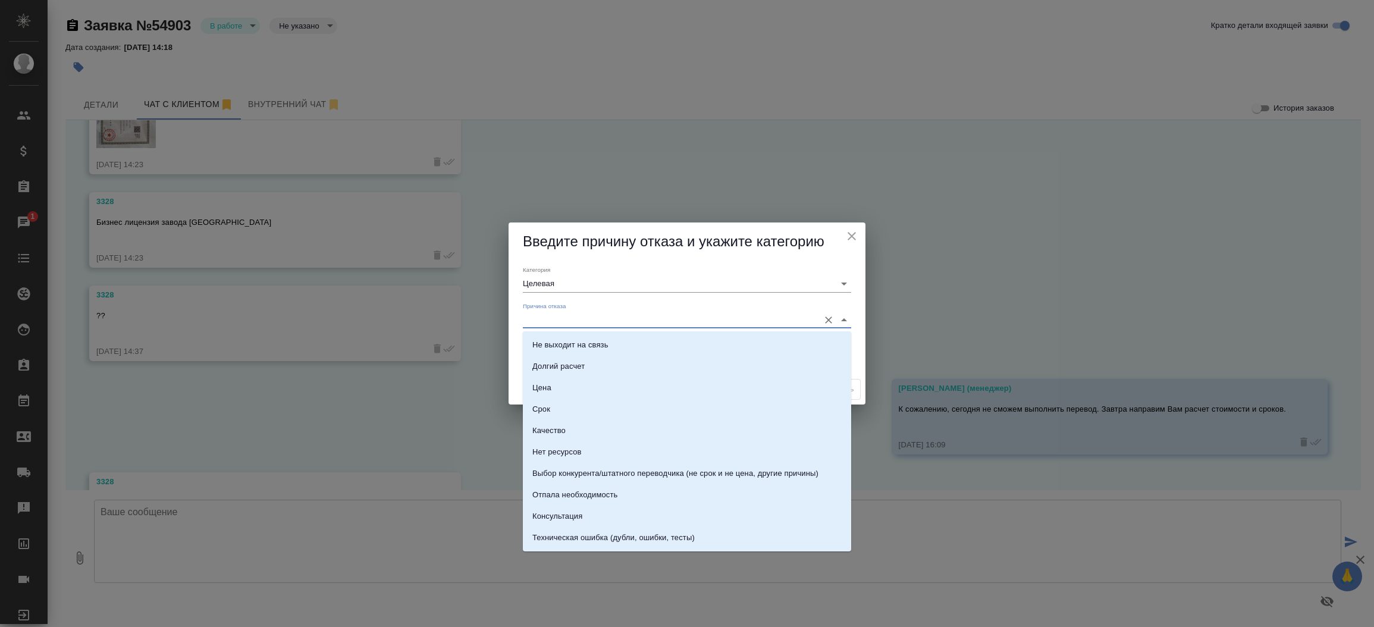
click at [561, 319] on input "Причина отказа" at bounding box center [668, 320] width 290 height 16
click at [555, 406] on li "Срок" at bounding box center [687, 408] width 328 height 21
type input "Срок"
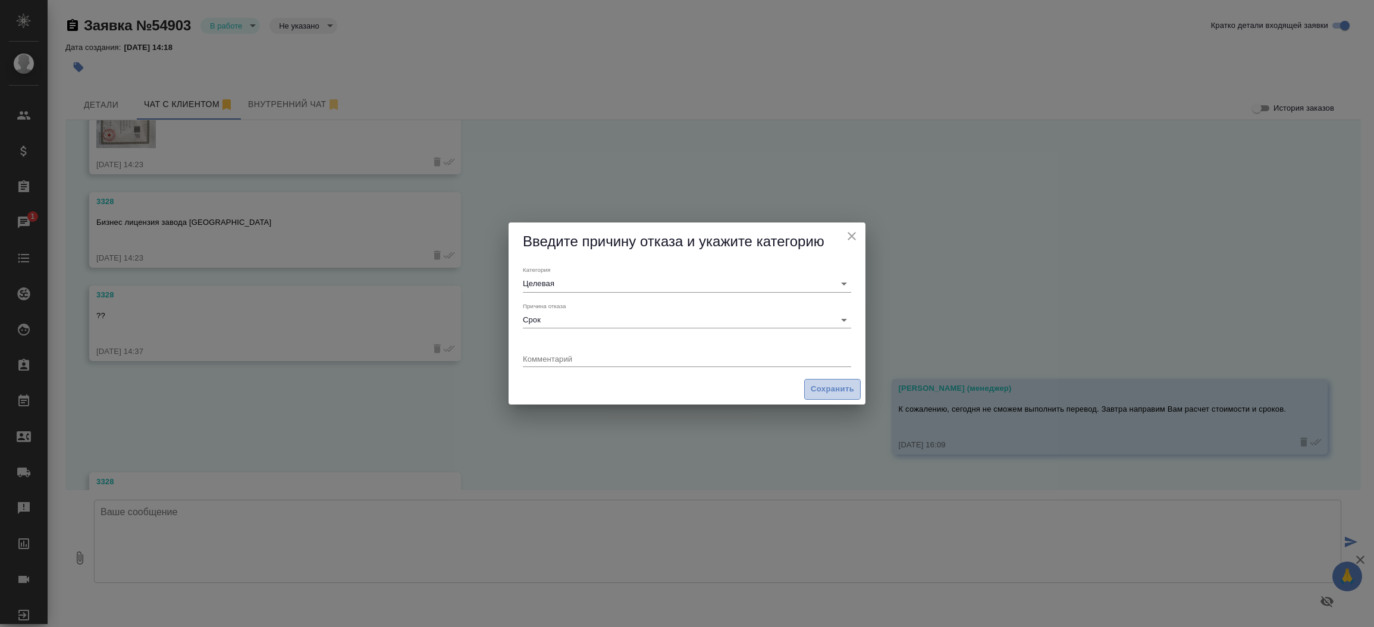
click at [841, 384] on span "Сохранить" at bounding box center [832, 389] width 43 height 14
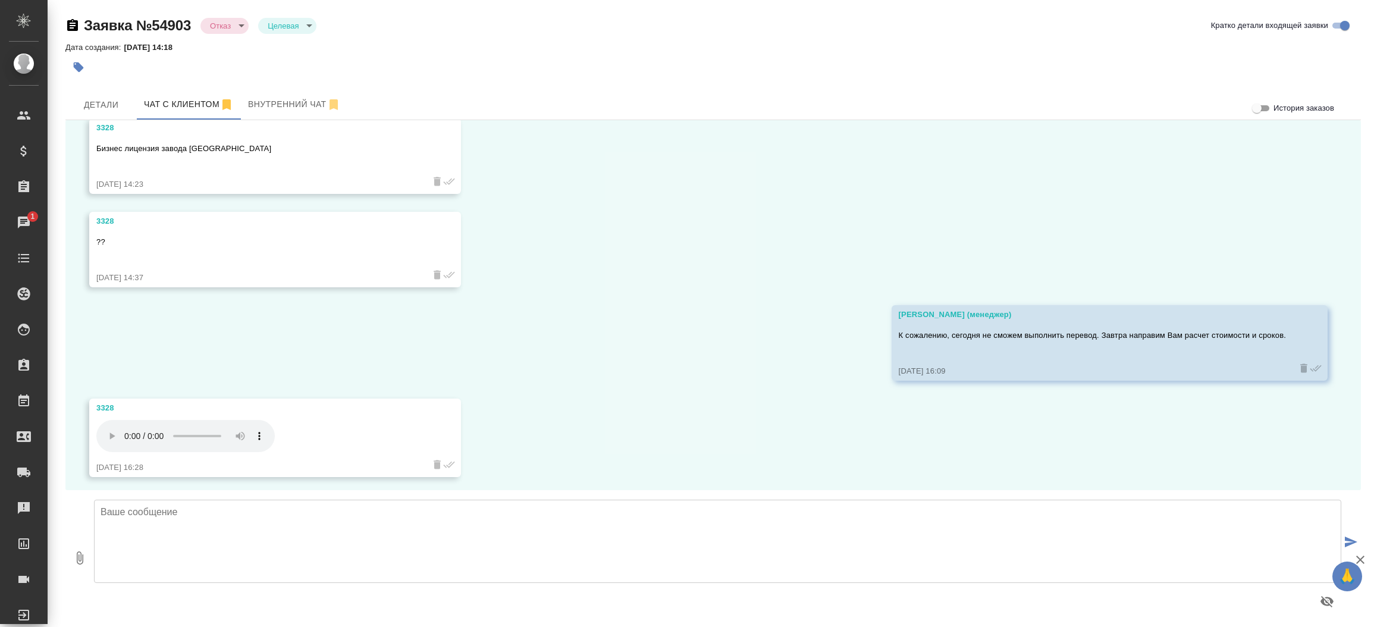
scroll to position [957, 0]
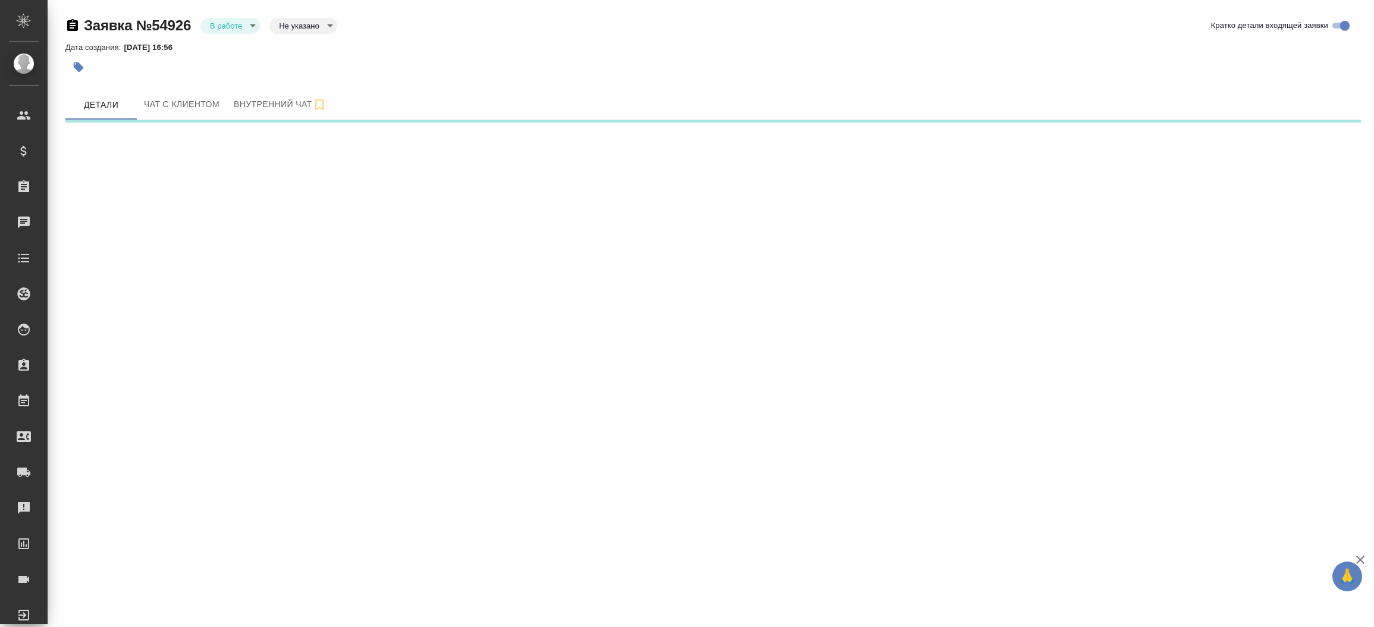
select select "RU"
select select "KZ"
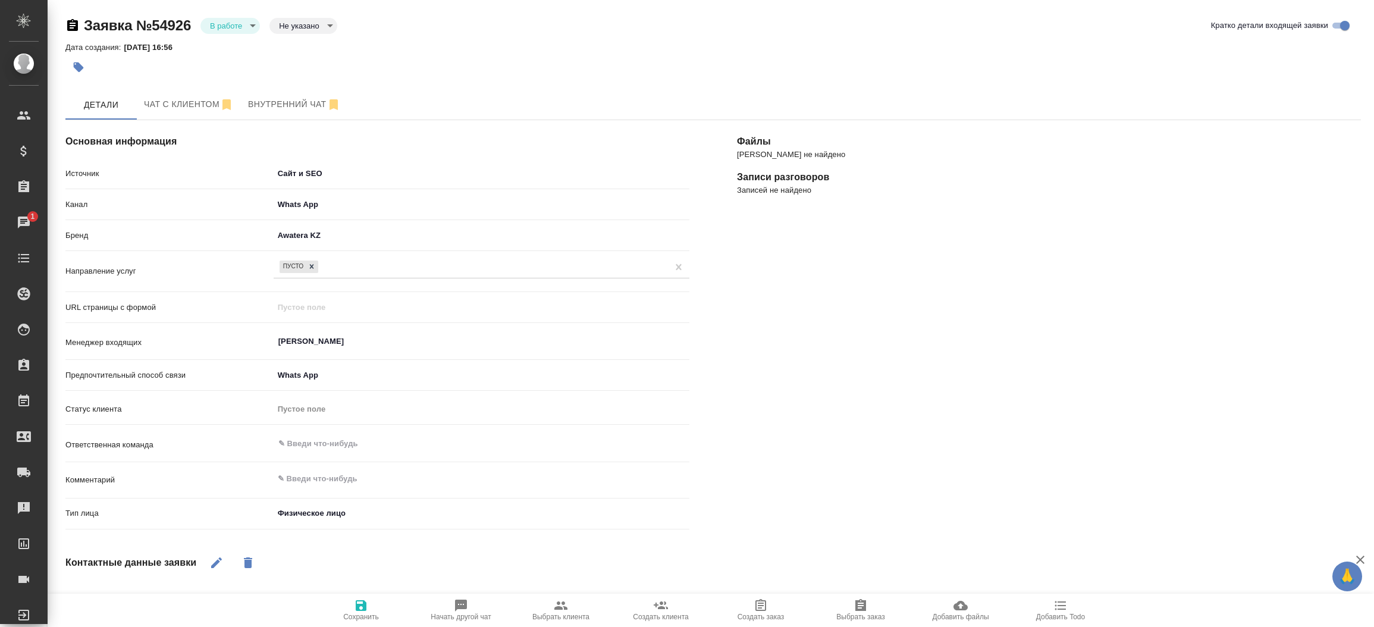
type textarea "x"
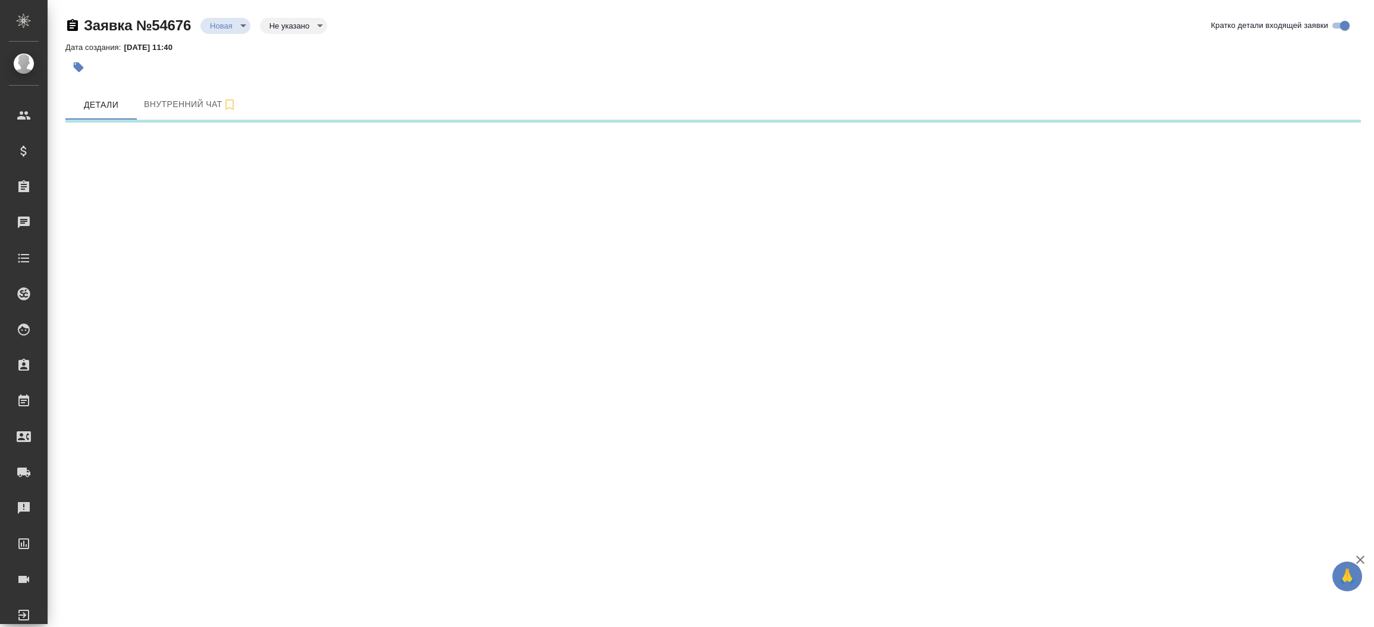
select select "RU"
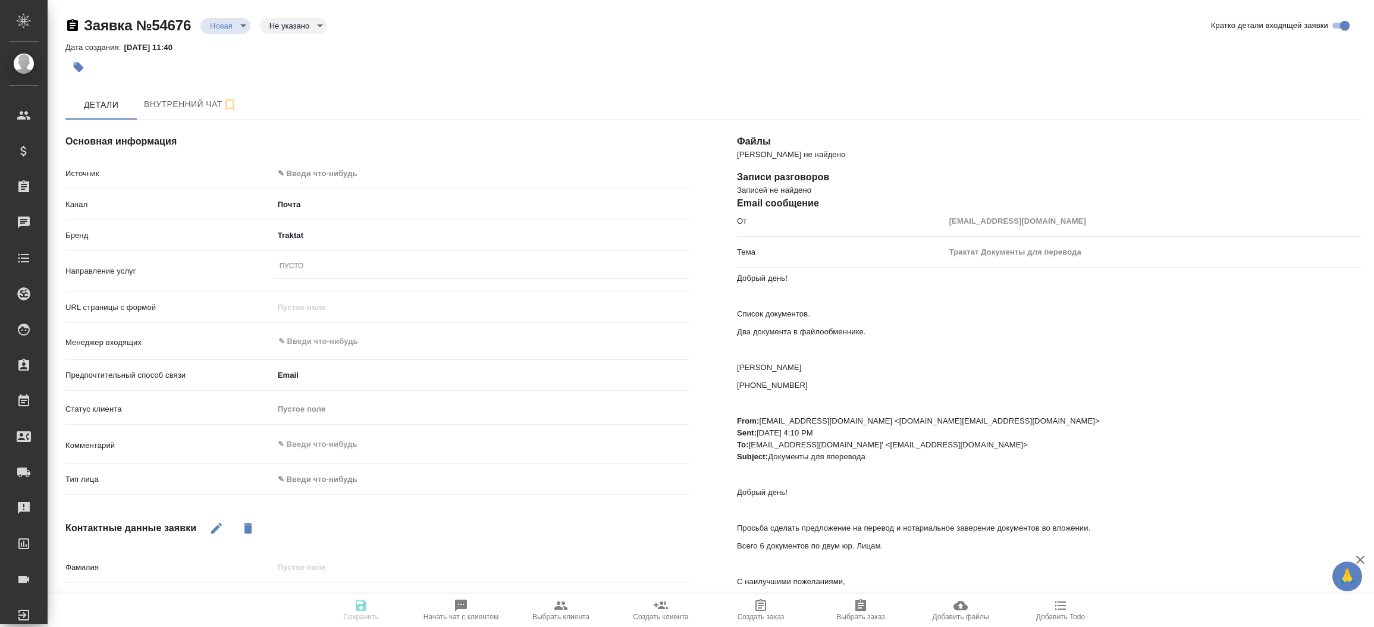
type textarea "x"
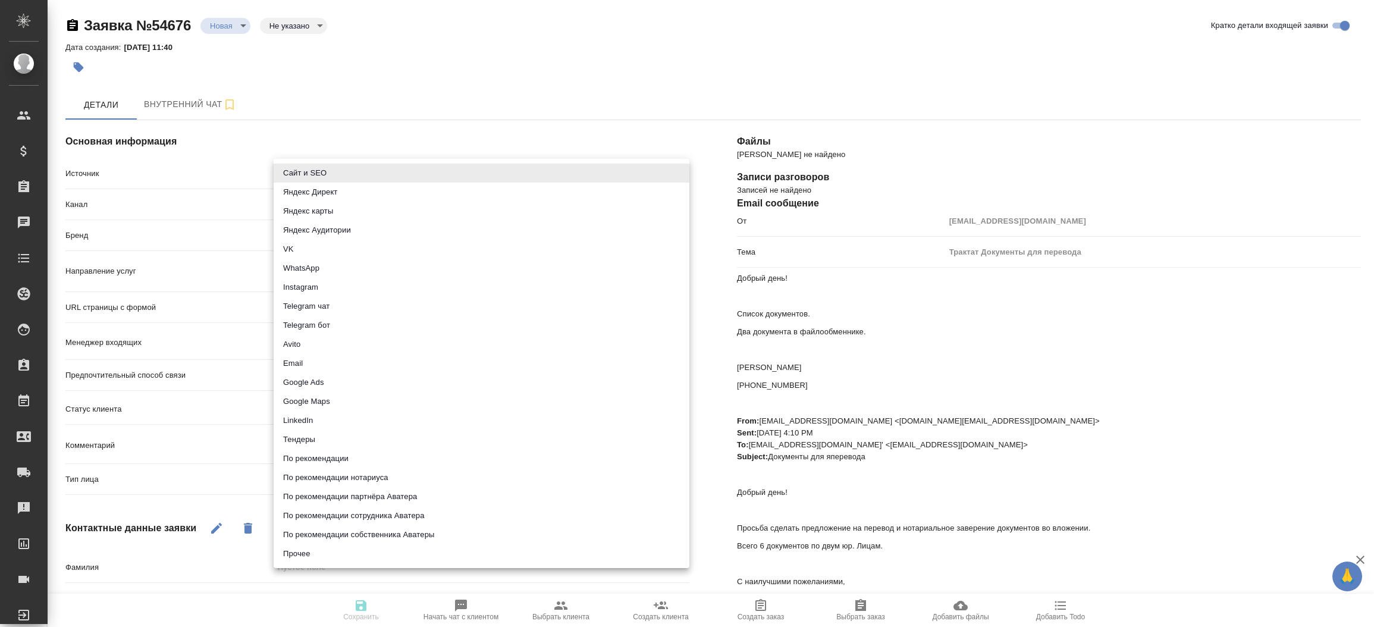
click at [313, 169] on body "🙏 .cls-1 fill:#fff; AWATERA [PERSON_NAME]prutko Клиенты Спецификации Заказы Чат…" at bounding box center [687, 313] width 1374 height 627
click at [313, 169] on li "Сайт и SEO" at bounding box center [482, 173] width 416 height 19
type input "seo"
type textarea "x"
click at [313, 169] on body "🙏 .cls-1 fill:#fff; AWATERA [PERSON_NAME]prutko Клиенты Спецификации Заказы Чат…" at bounding box center [687, 313] width 1374 height 627
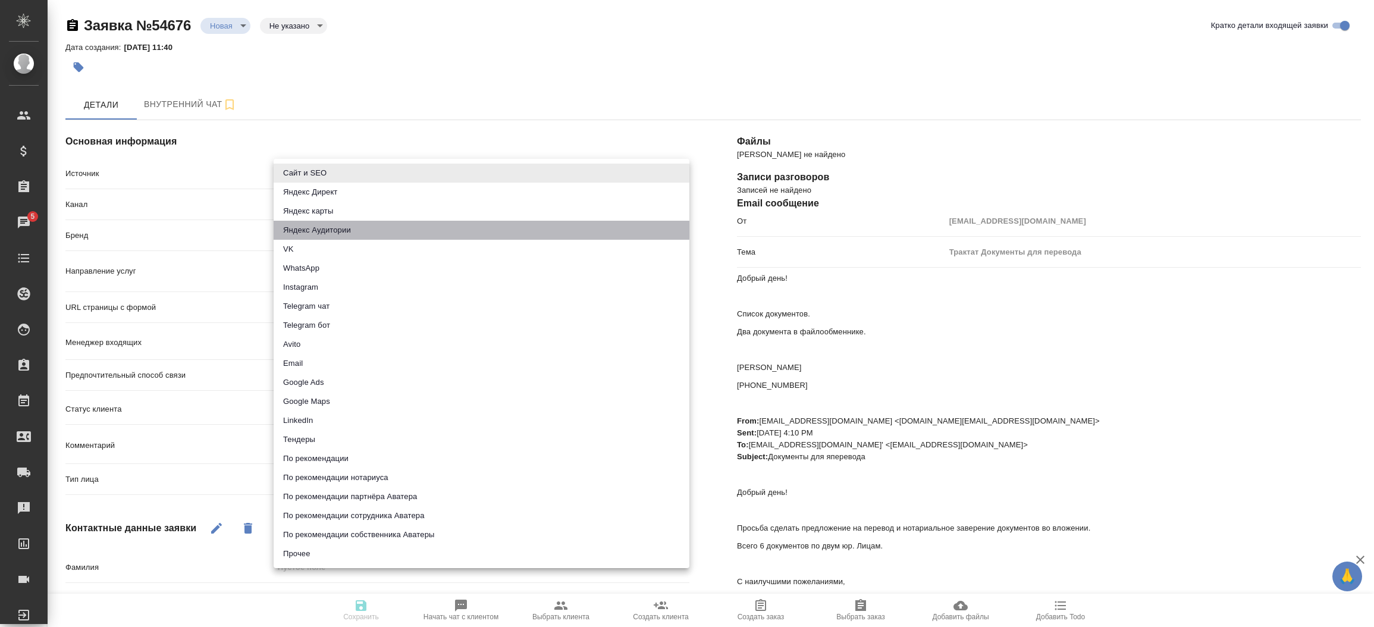
click at [325, 230] on li "Яндекс Аудитории" at bounding box center [482, 230] width 416 height 19
type input "yandexAudience"
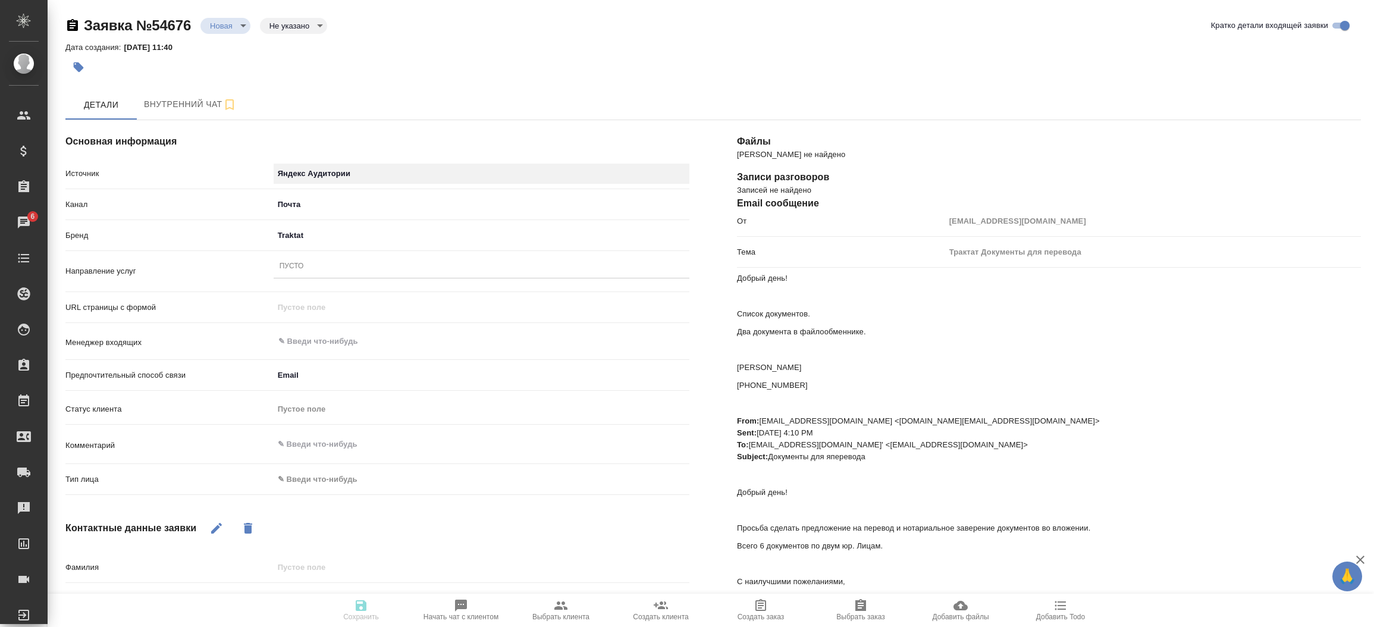
type textarea "x"
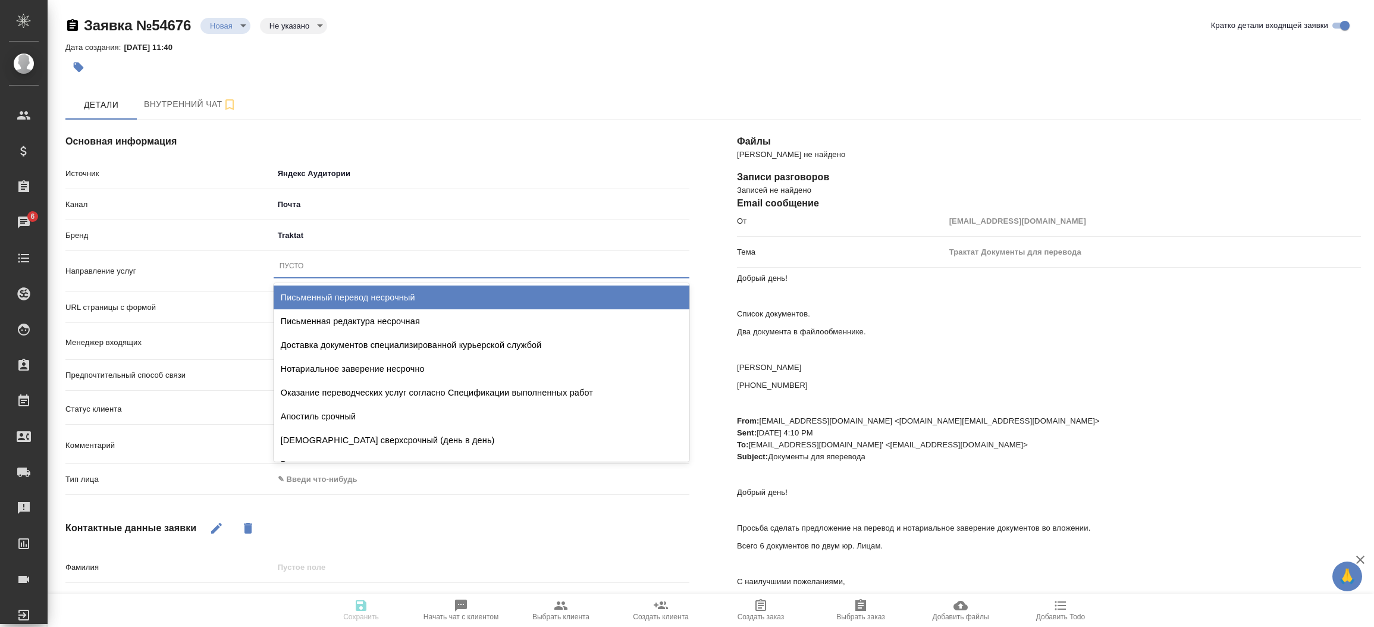
click at [350, 267] on div "Пусто" at bounding box center [482, 265] width 416 height 17
type input "письм"
click at [355, 292] on div "Письменный перевод несрочный" at bounding box center [482, 297] width 416 height 24
type textarea "x"
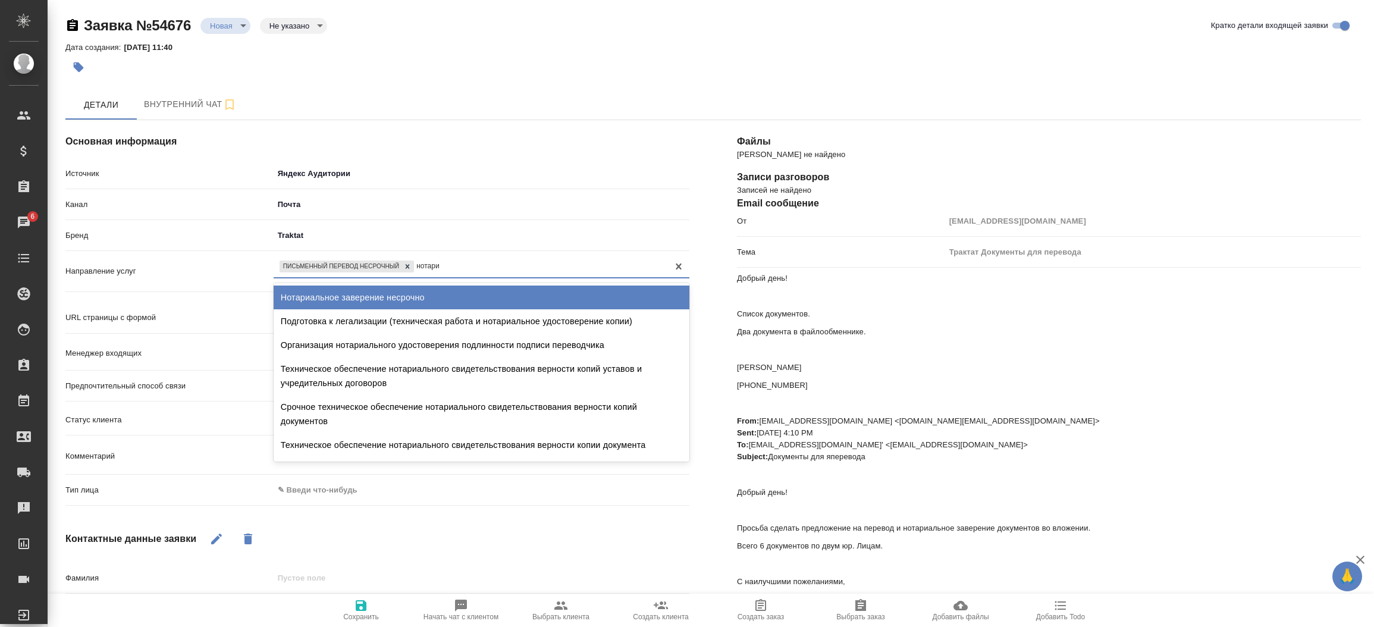
type input "нотариа"
click at [355, 292] on div "Нотариальное заверение несрочно" at bounding box center [482, 297] width 416 height 24
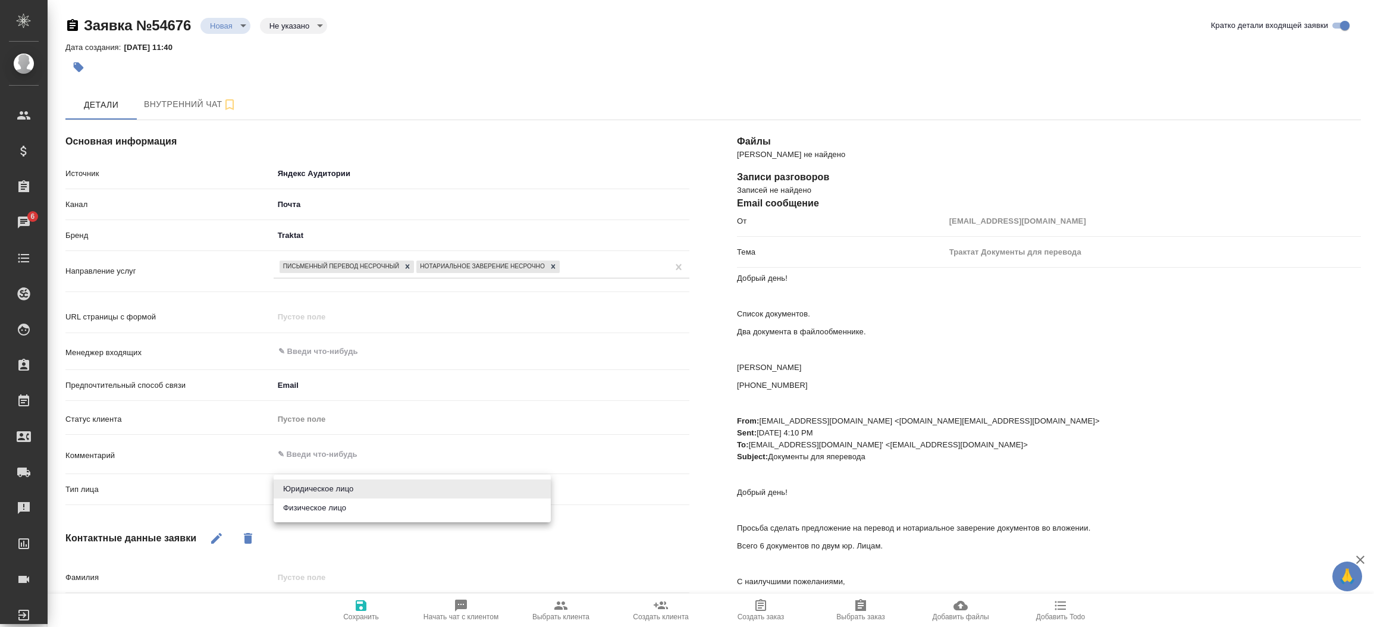
click at [302, 487] on body "🙏 .cls-1 fill:#fff; AWATERA [PERSON_NAME]prutko Клиенты Спецификации Заказы 6 Ч…" at bounding box center [687, 313] width 1374 height 627
click at [313, 494] on li "Юридическое лицо" at bounding box center [412, 488] width 277 height 19
type textarea "x"
type input "company"
click at [338, 362] on div "​" at bounding box center [482, 353] width 416 height 24
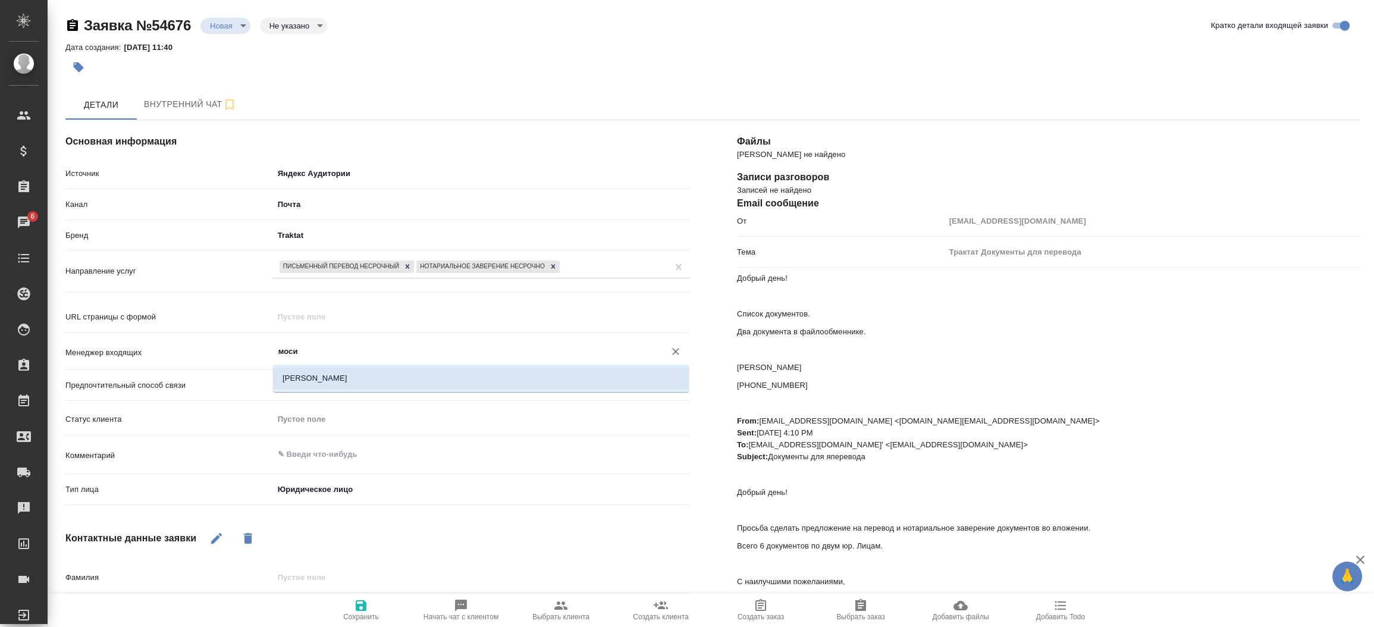
click at [338, 375] on li "[PERSON_NAME]" at bounding box center [481, 378] width 416 height 21
type input "[PERSON_NAME]"
type textarea "x"
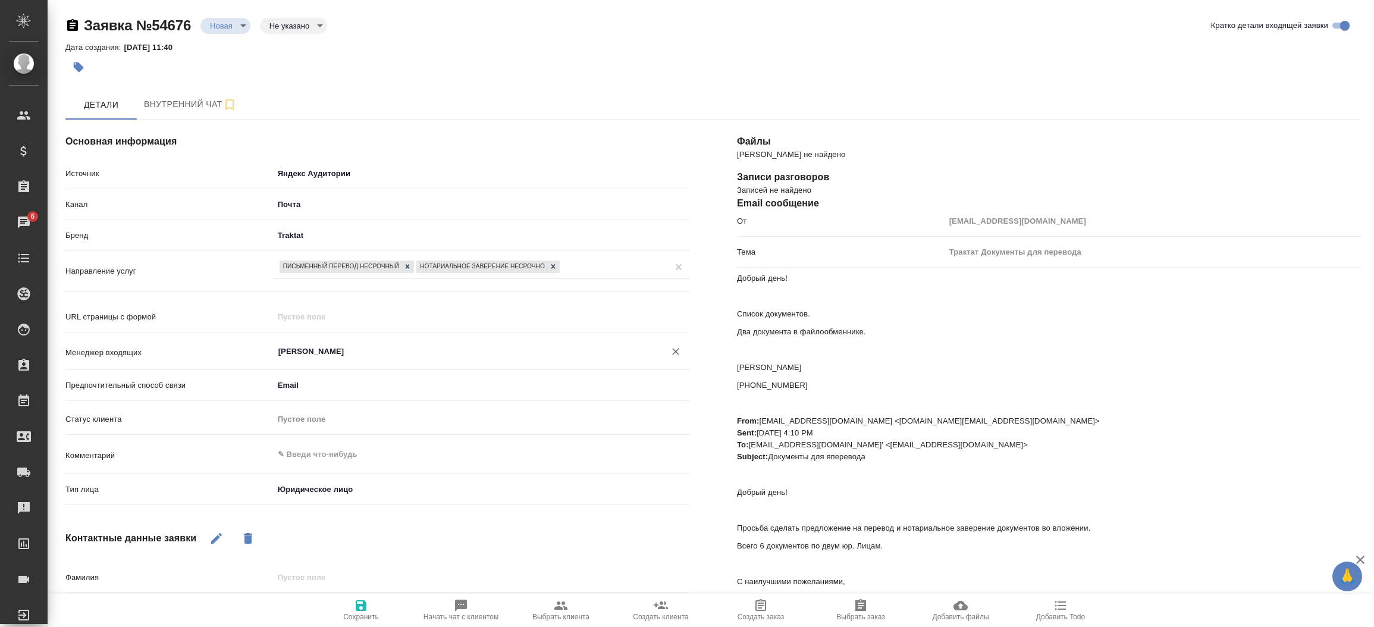
type input "[PERSON_NAME]"
click at [362, 604] on icon "button" at bounding box center [361, 605] width 14 height 14
select select "RU"
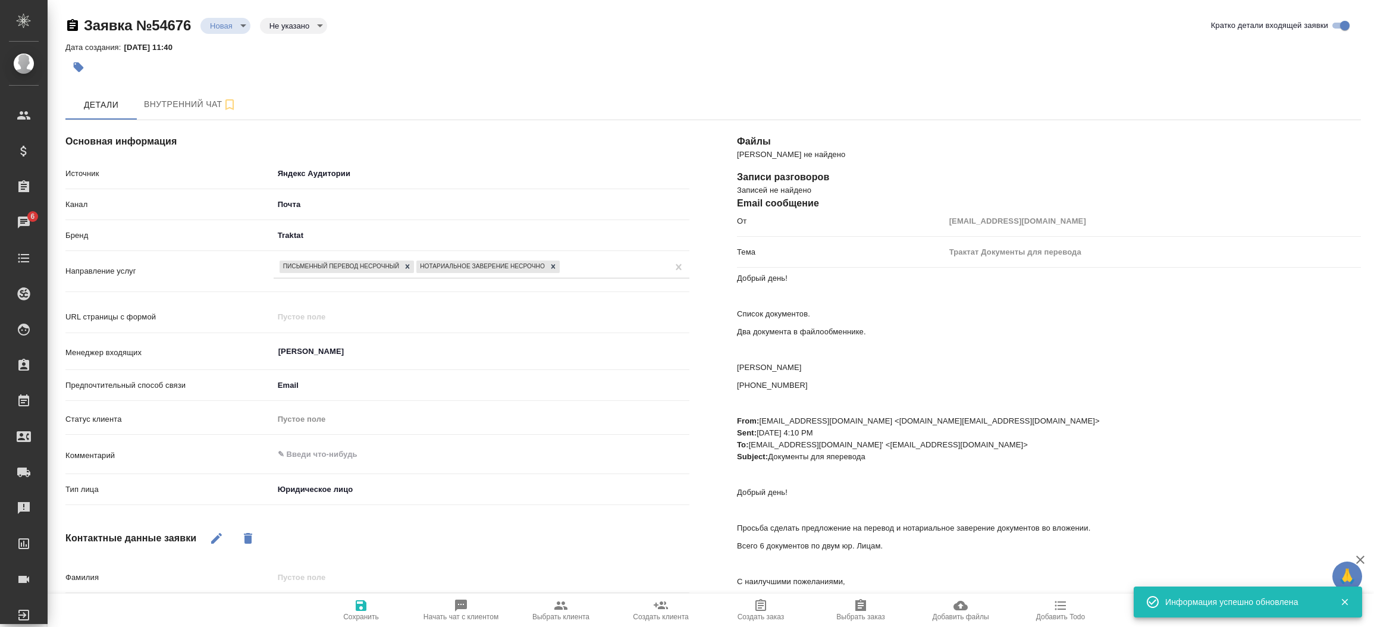
type textarea "x"
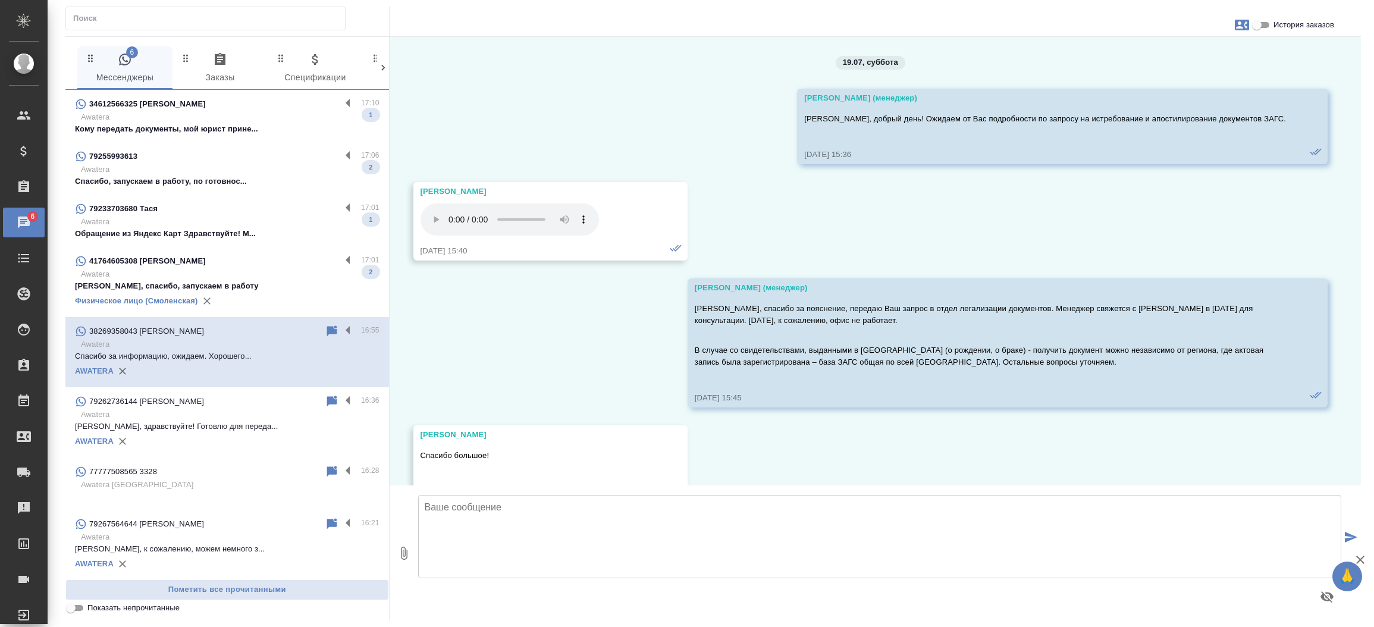
scroll to position [8224, 0]
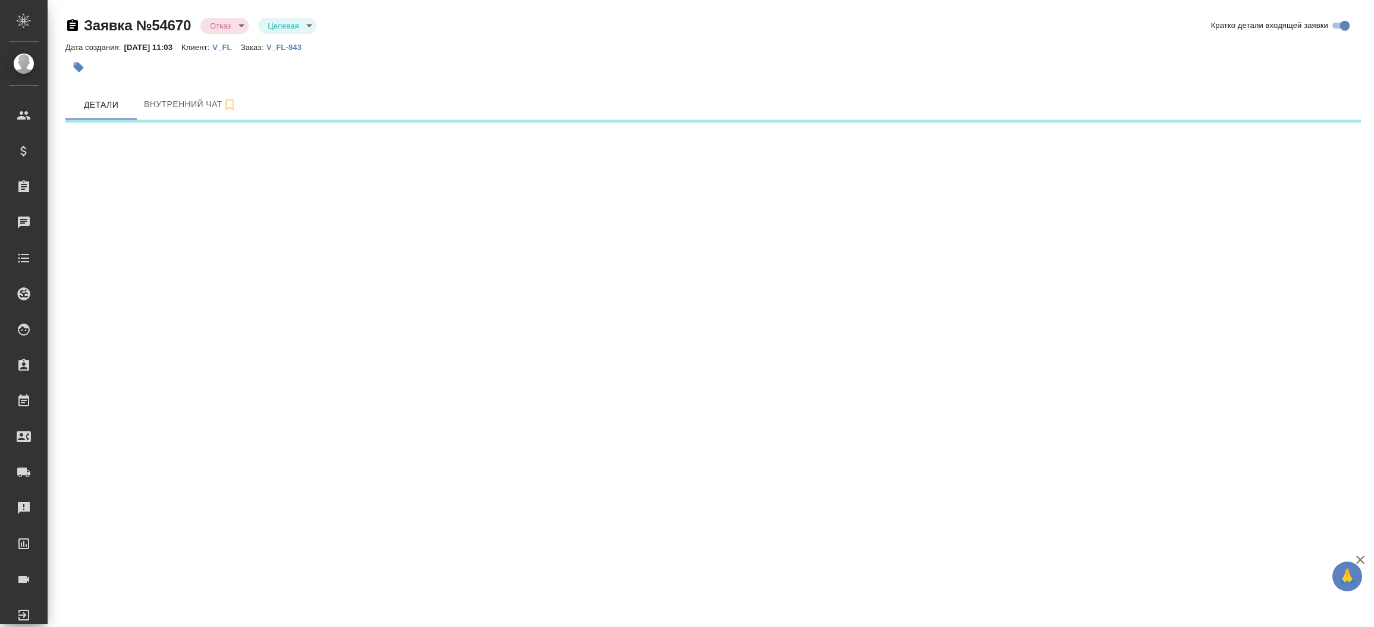
select select "RU"
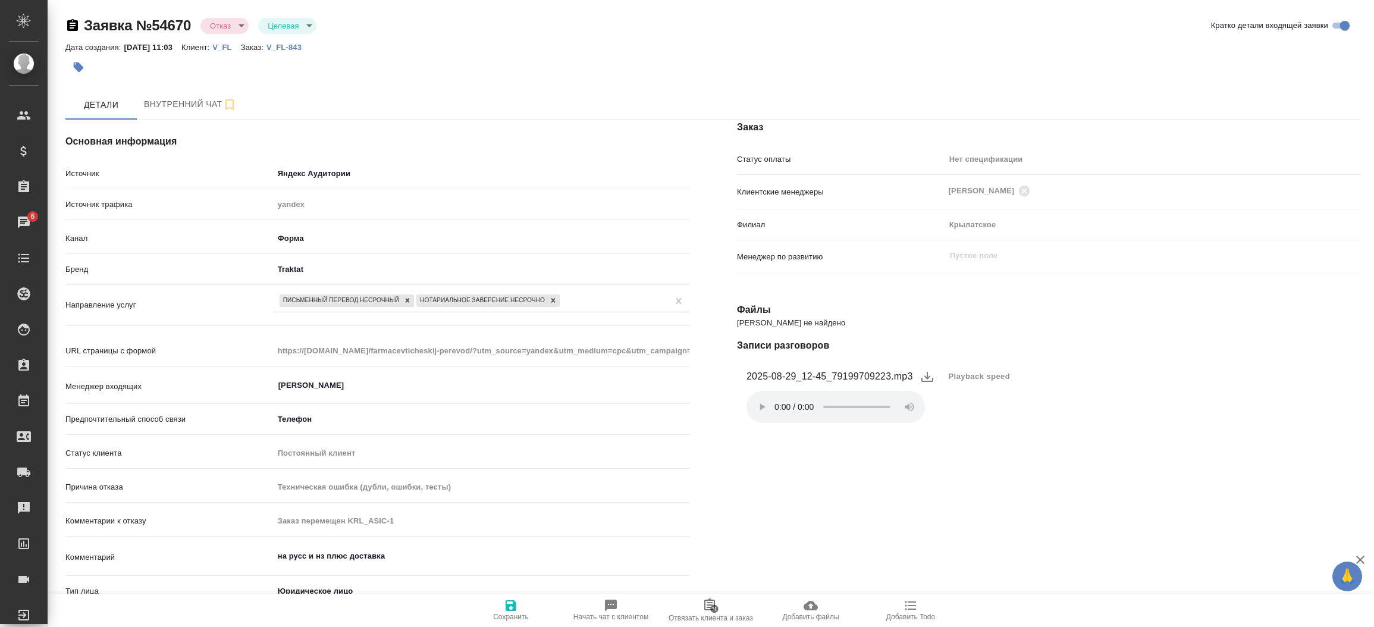
type textarea "x"
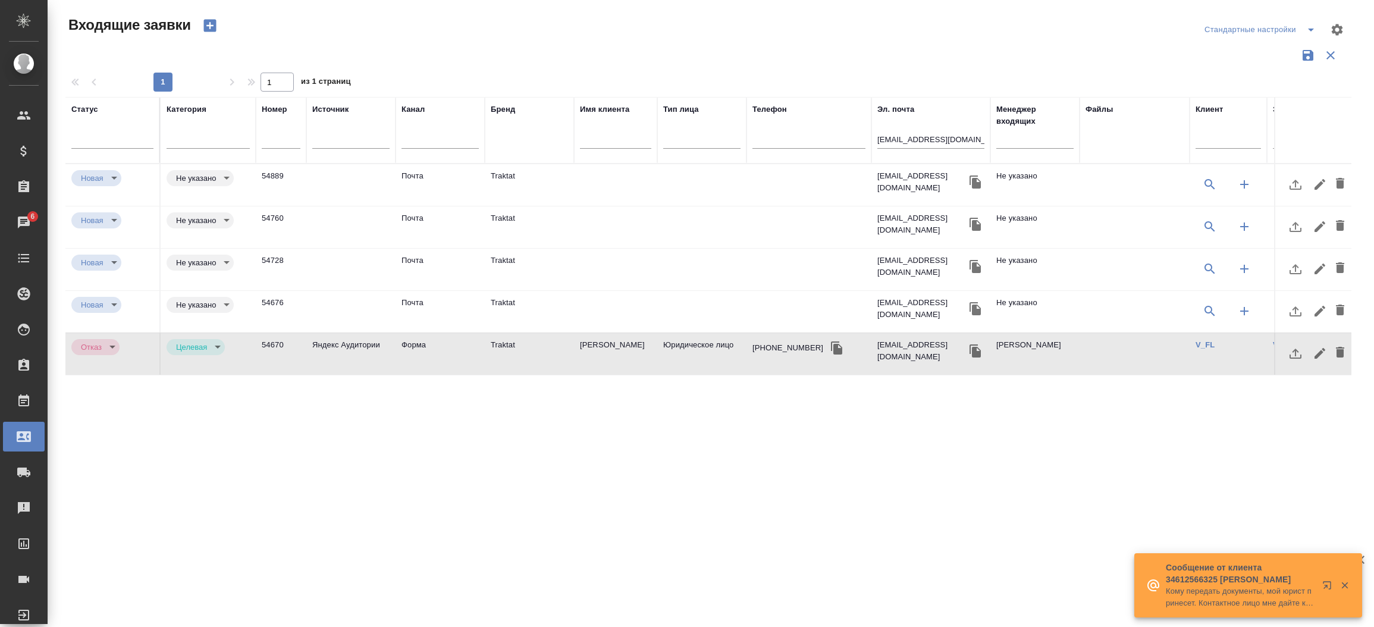
select select "RU"
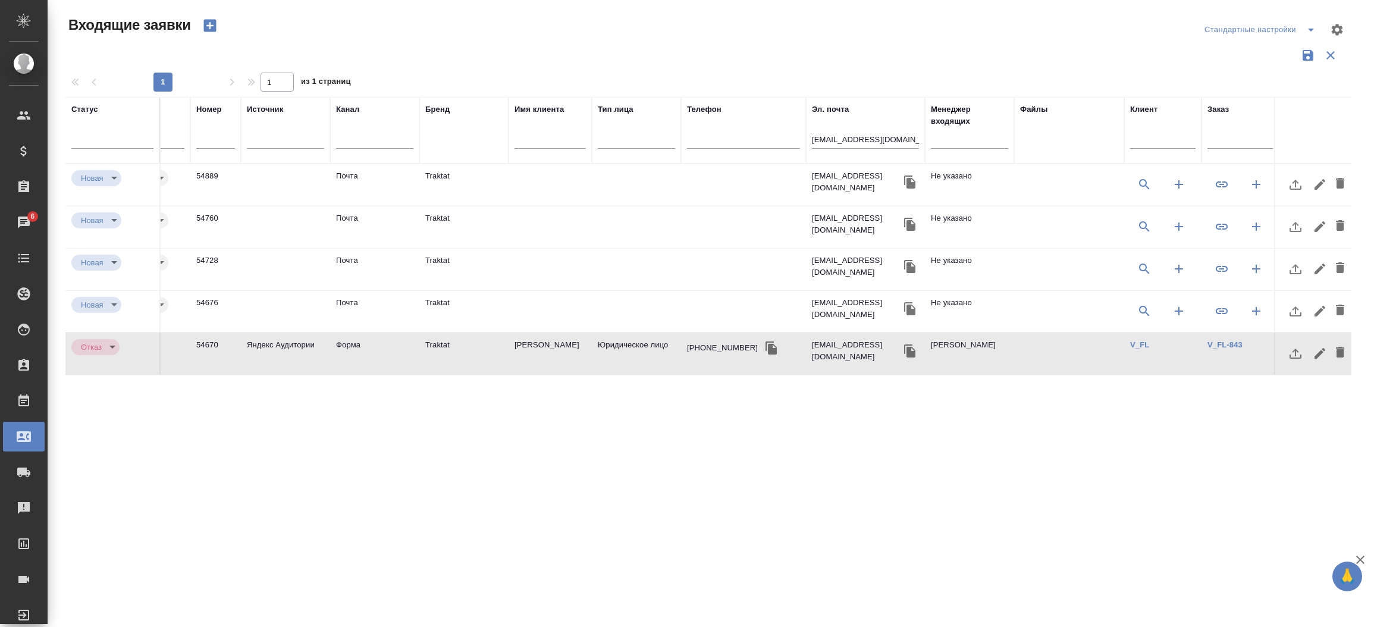
scroll to position [0, 76]
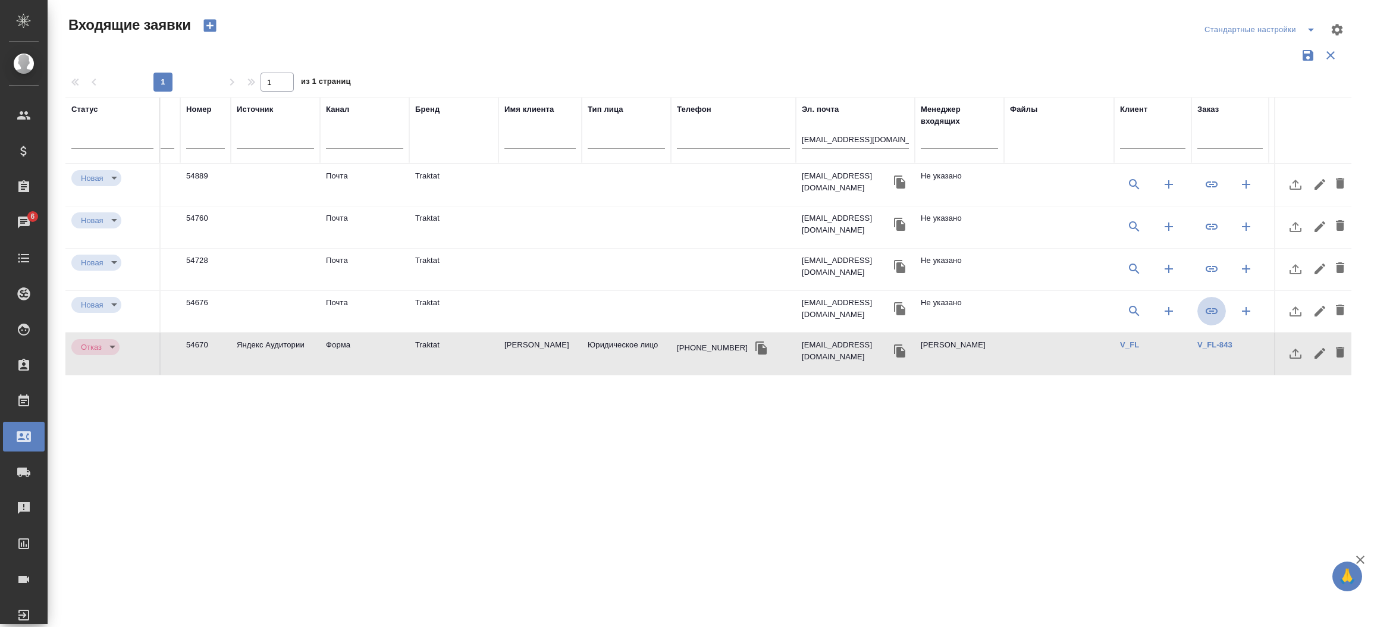
click at [1211, 314] on icon "button" at bounding box center [1211, 311] width 14 height 14
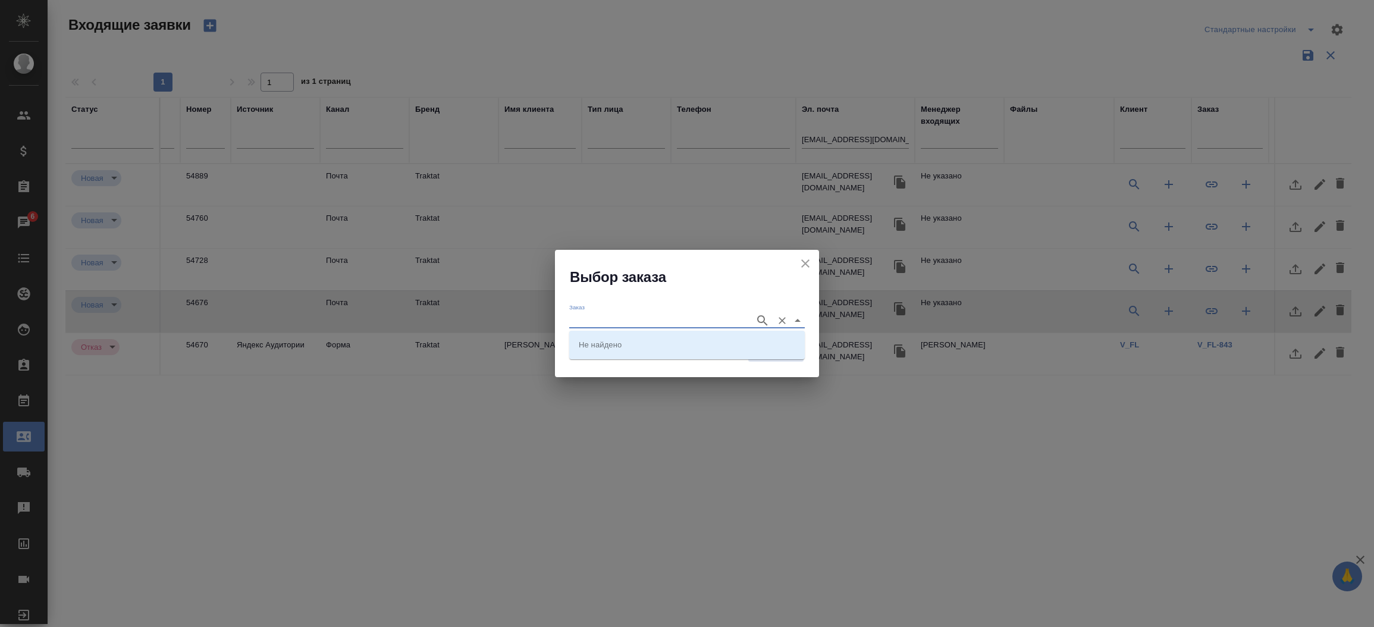
click at [682, 318] on input "Заказ" at bounding box center [659, 320] width 180 height 14
paste input "KRL_ASIC-1"
type input "KRL_ASIC-1"
click at [668, 346] on li "KRL_ASIC-1" at bounding box center [686, 344] width 235 height 21
type input "KRL_ASIC-1"
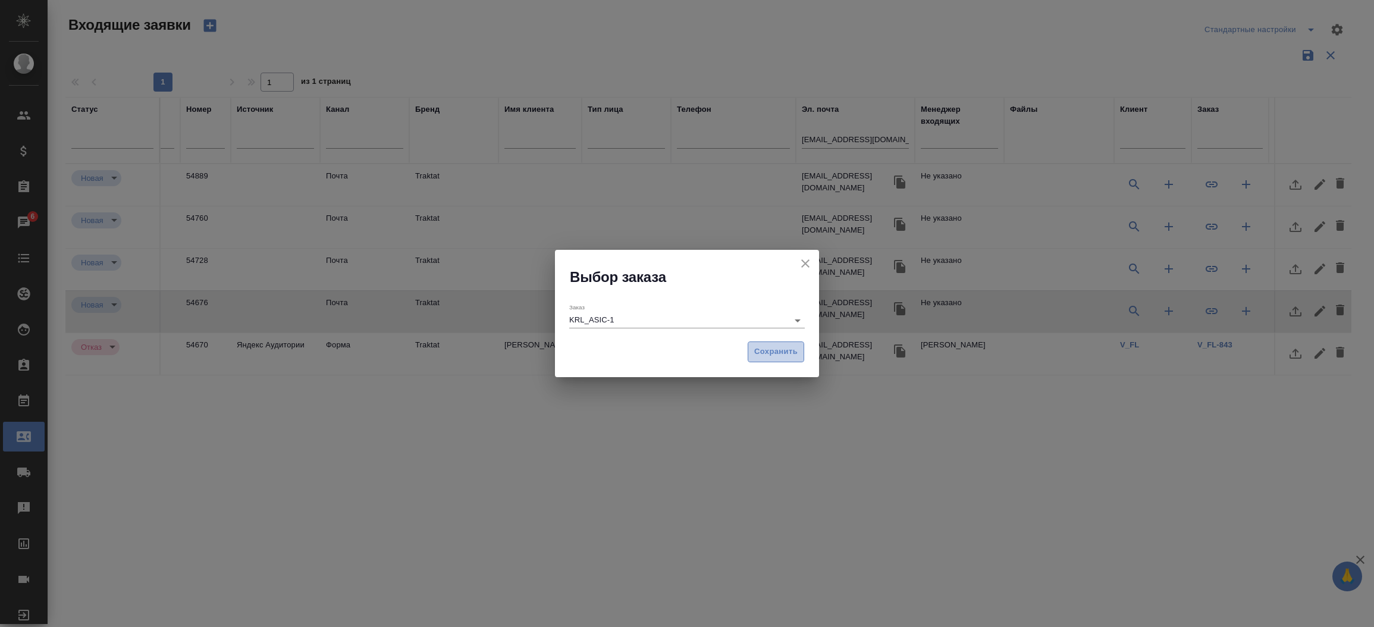
click at [761, 348] on span "Сохранить" at bounding box center [775, 352] width 43 height 14
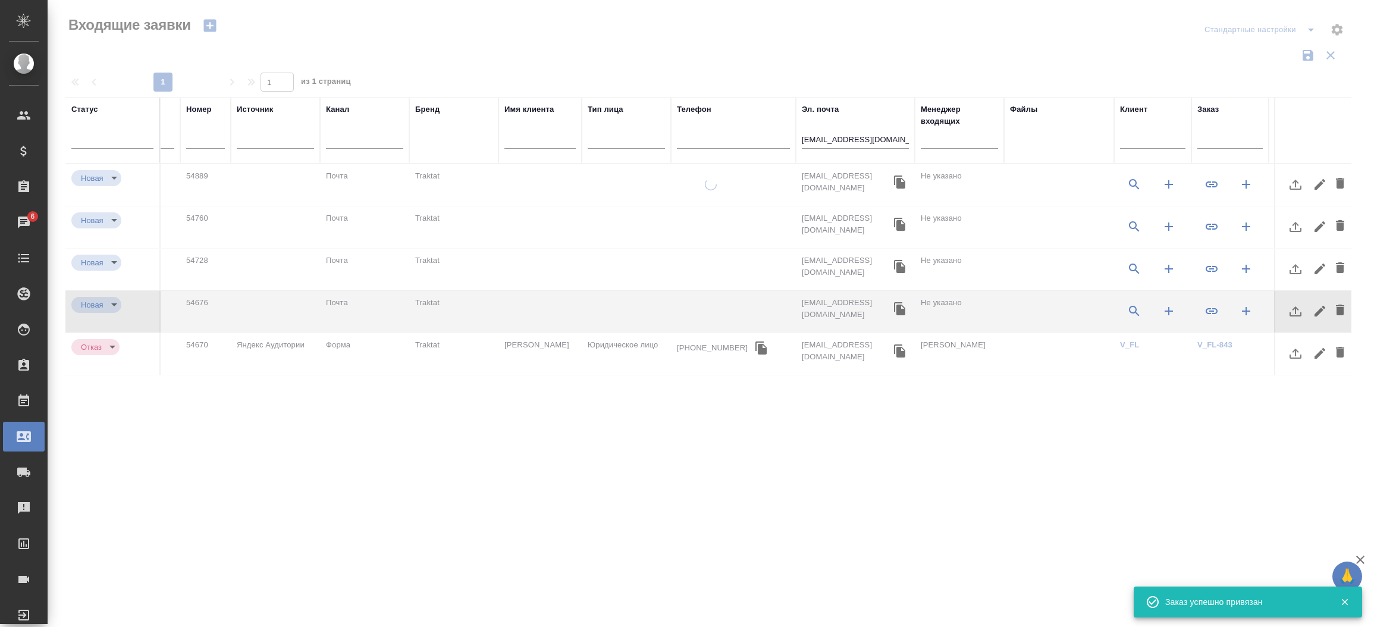
type input "inProcess"
type input "target"
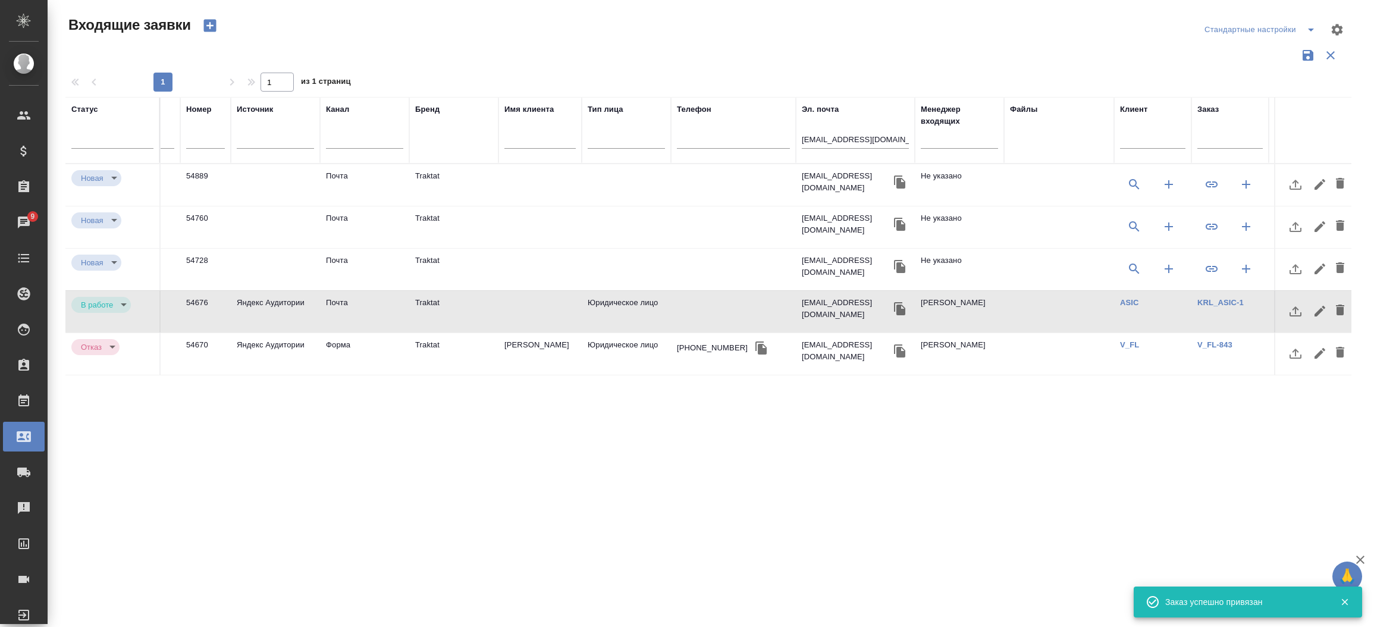
drag, startPoint x: 869, startPoint y: 130, endPoint x: 860, endPoint y: 137, distance: 11.0
click at [860, 137] on div "y.bykhanov@mail.ru" at bounding box center [855, 141] width 107 height 29
click at [860, 137] on input "y.bykhanov@mail.ru" at bounding box center [855, 140] width 107 height 15
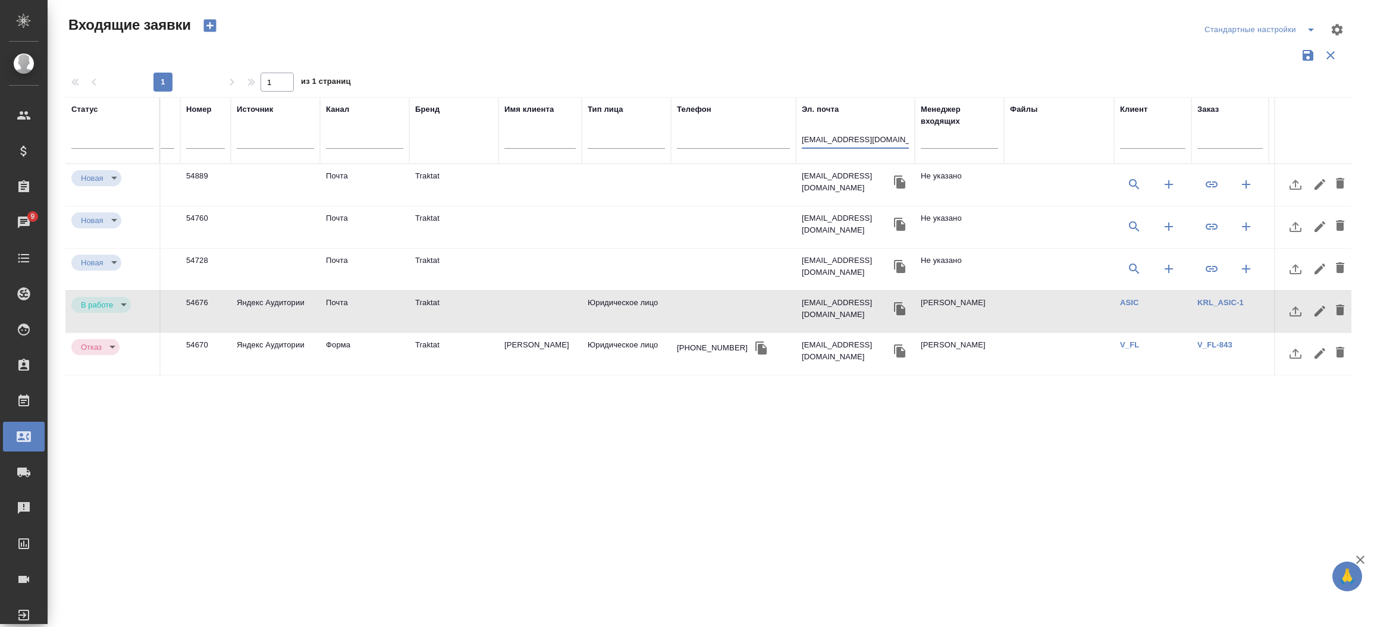
click at [860, 137] on input "y.bykhanov@mail.ru" at bounding box center [855, 140] width 107 height 15
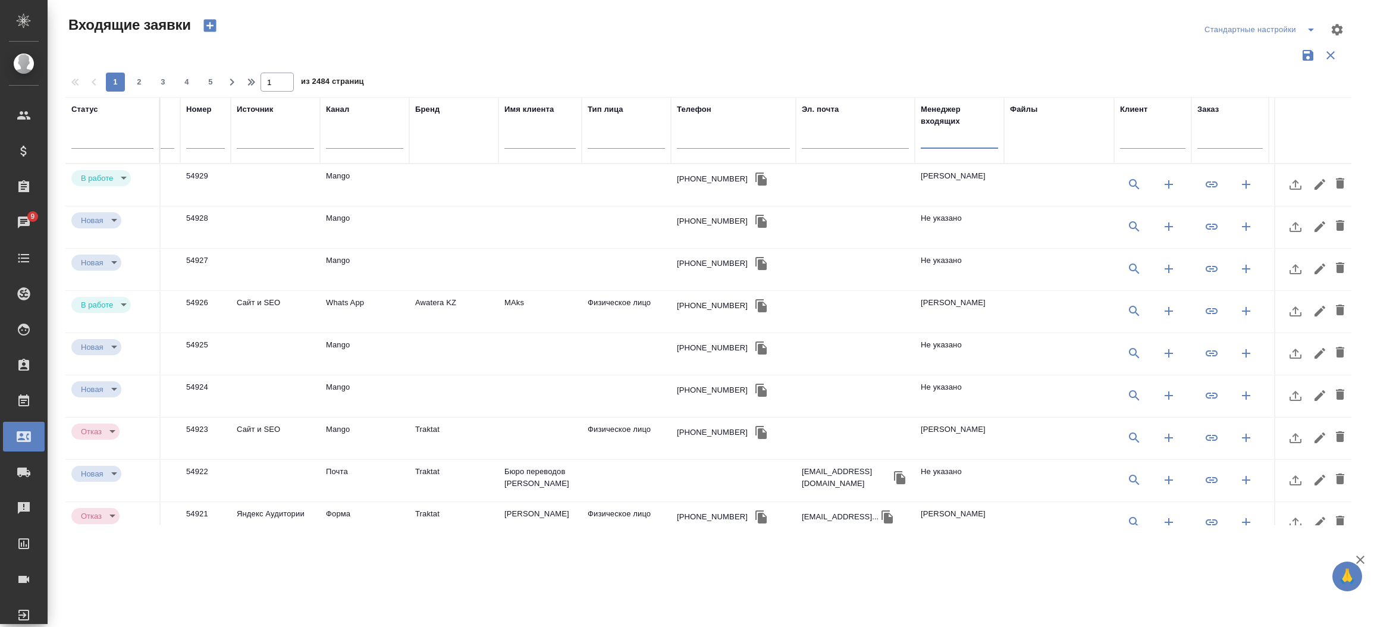
click at [941, 143] on input "text" at bounding box center [959, 140] width 77 height 15
type input "и"
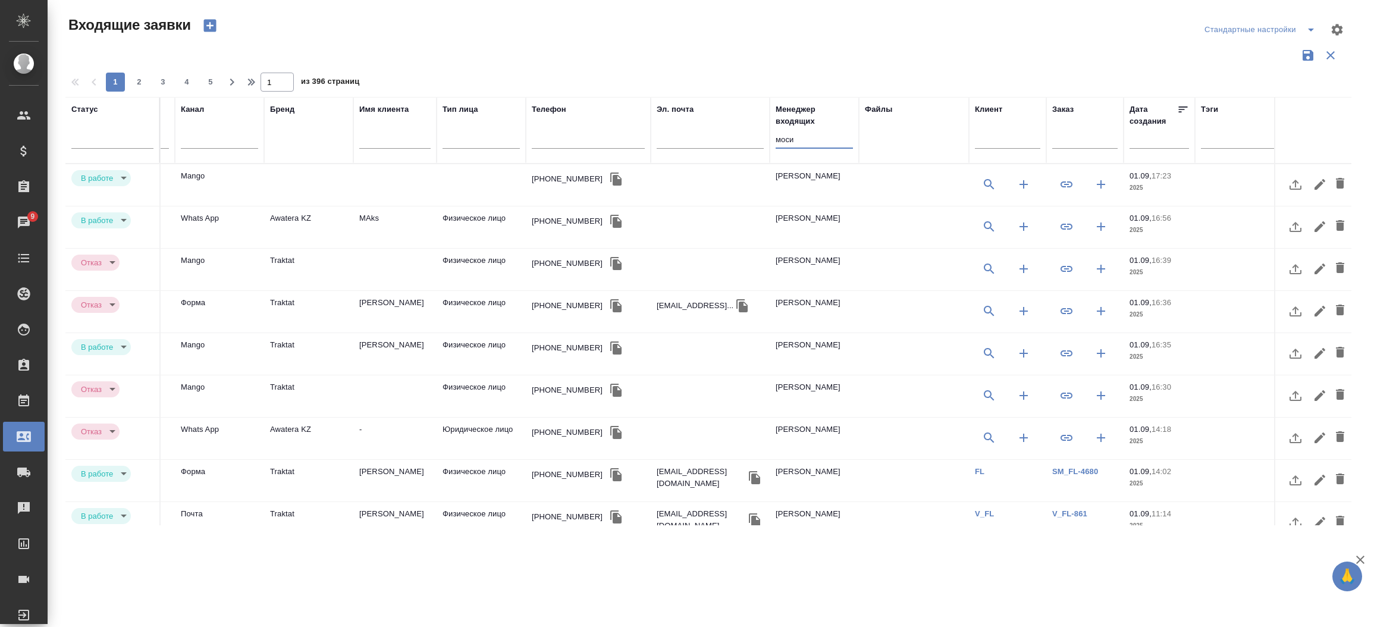
scroll to position [0, 230]
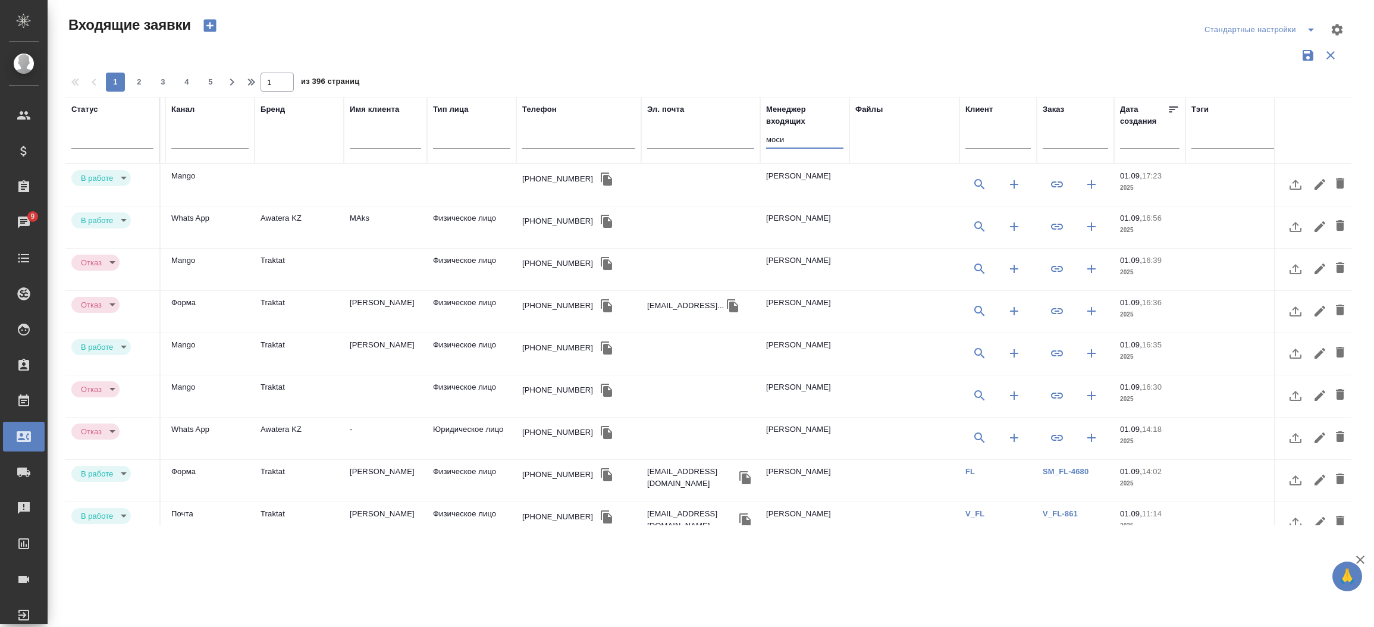
type input "моси"
click at [1057, 344] on button "button" at bounding box center [1056, 353] width 29 height 29
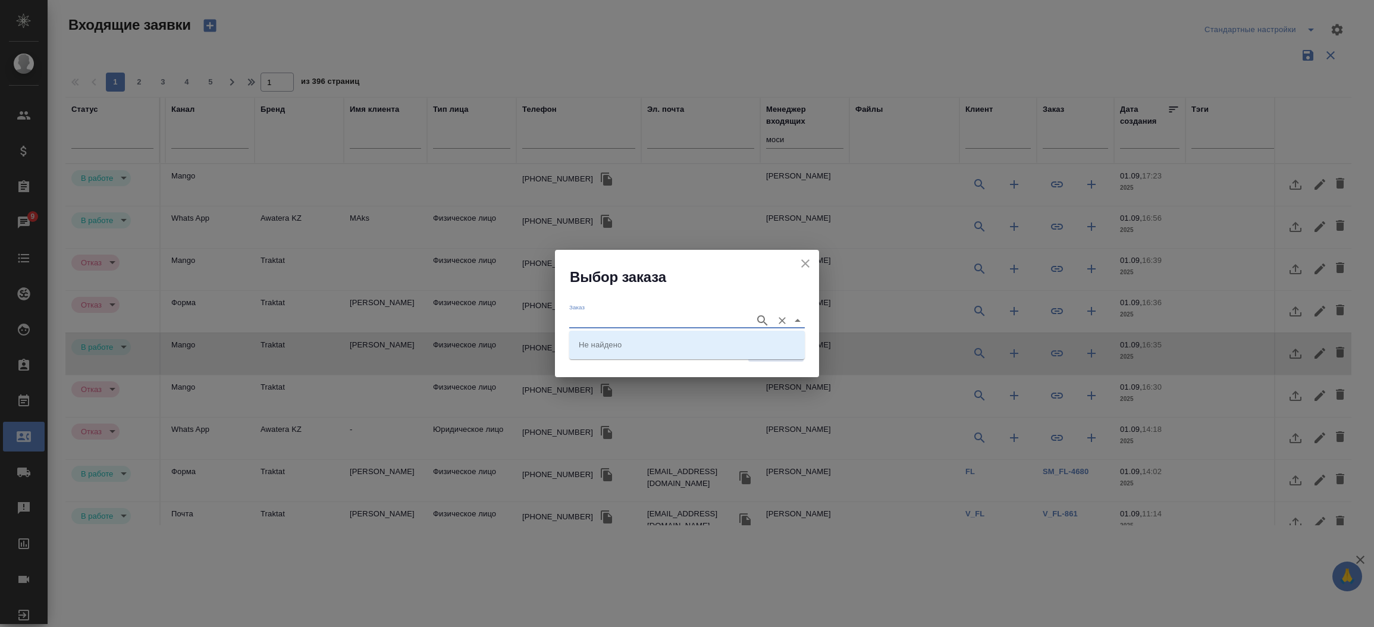
click at [620, 320] on input "Заказ" at bounding box center [659, 320] width 180 height 14
paste input "SM_FL-4681"
type input "SM_FL-4681"
click at [648, 318] on input "Заказ" at bounding box center [659, 320] width 180 height 14
click at [634, 351] on li "SM_FL-4681" at bounding box center [686, 344] width 235 height 21
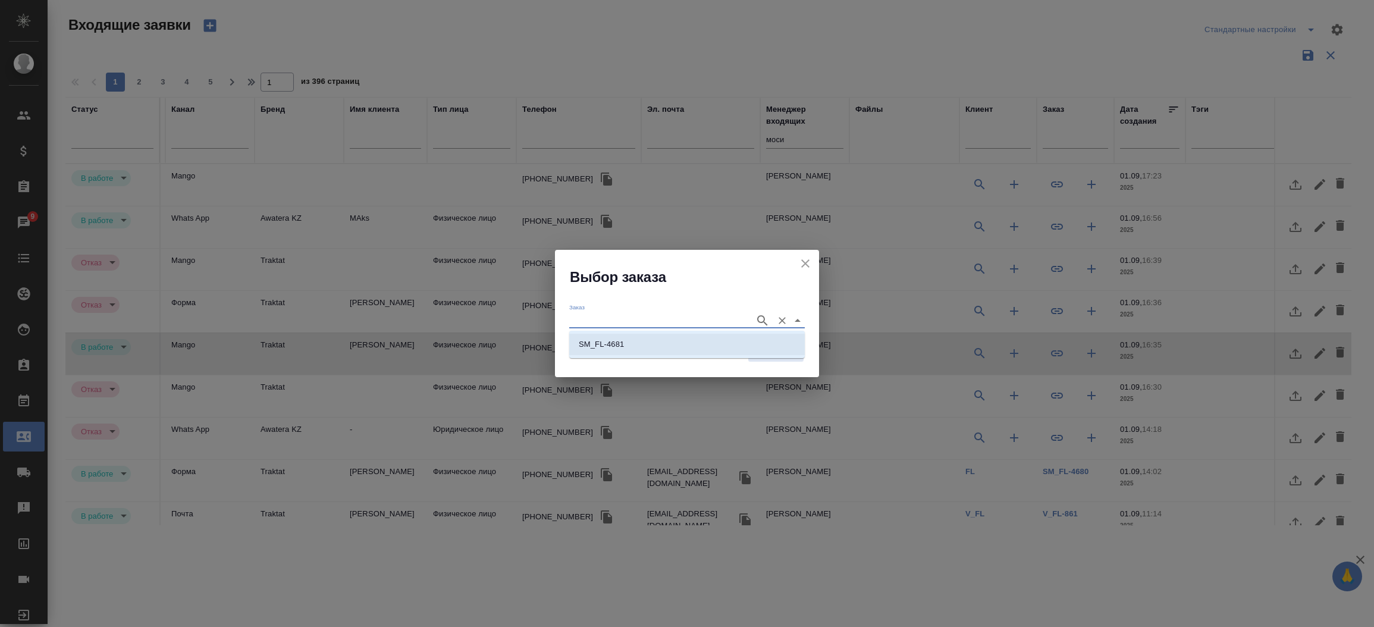
type input "SM_FL-4681"
click at [771, 348] on span "Сохранить" at bounding box center [775, 352] width 43 height 14
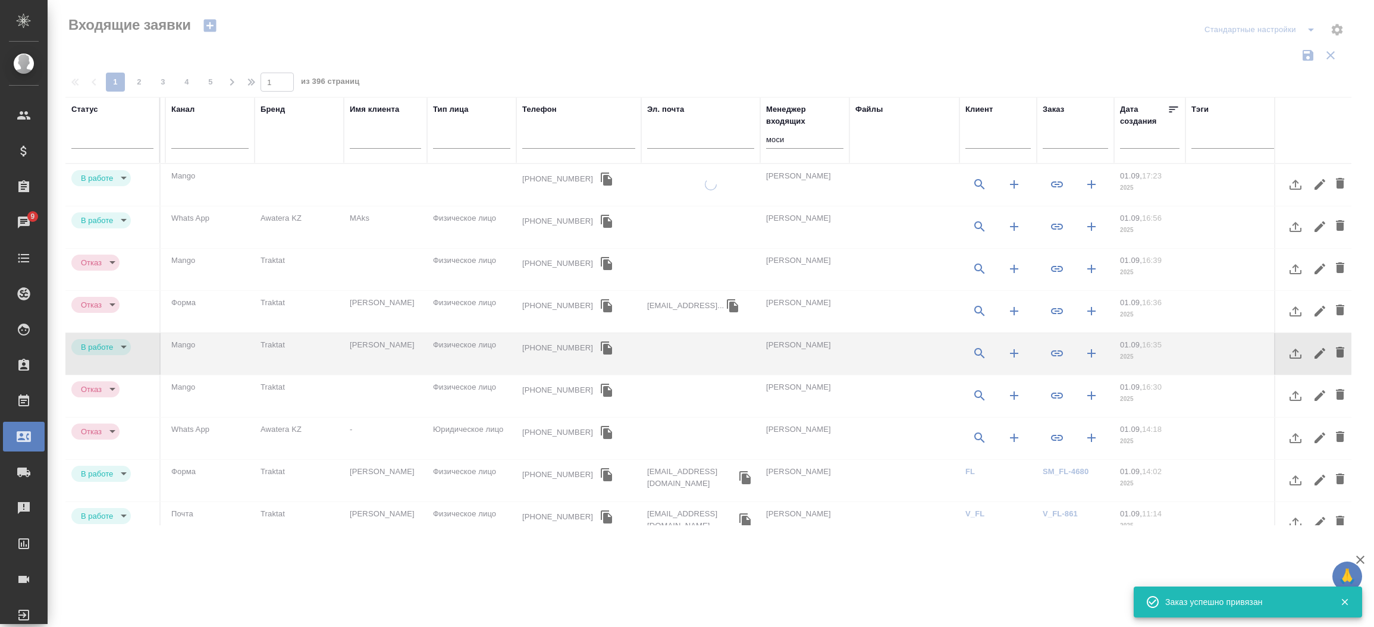
type input "completed"
type input "target"
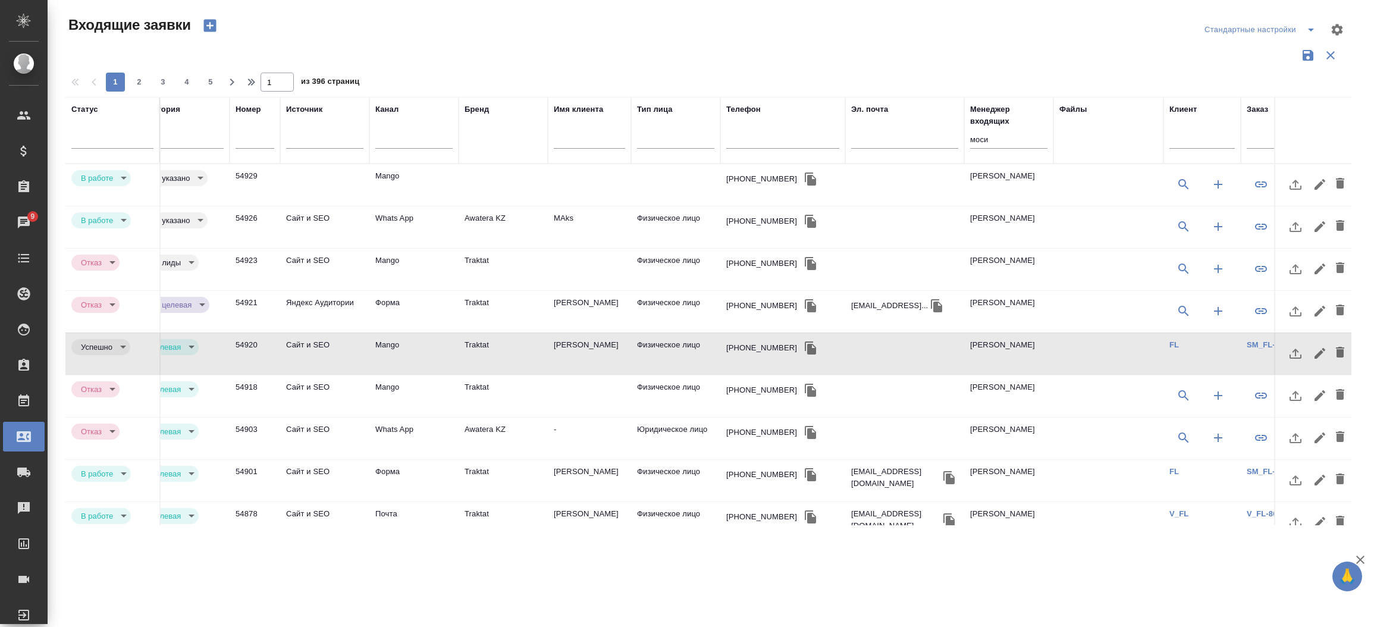
scroll to position [0, 0]
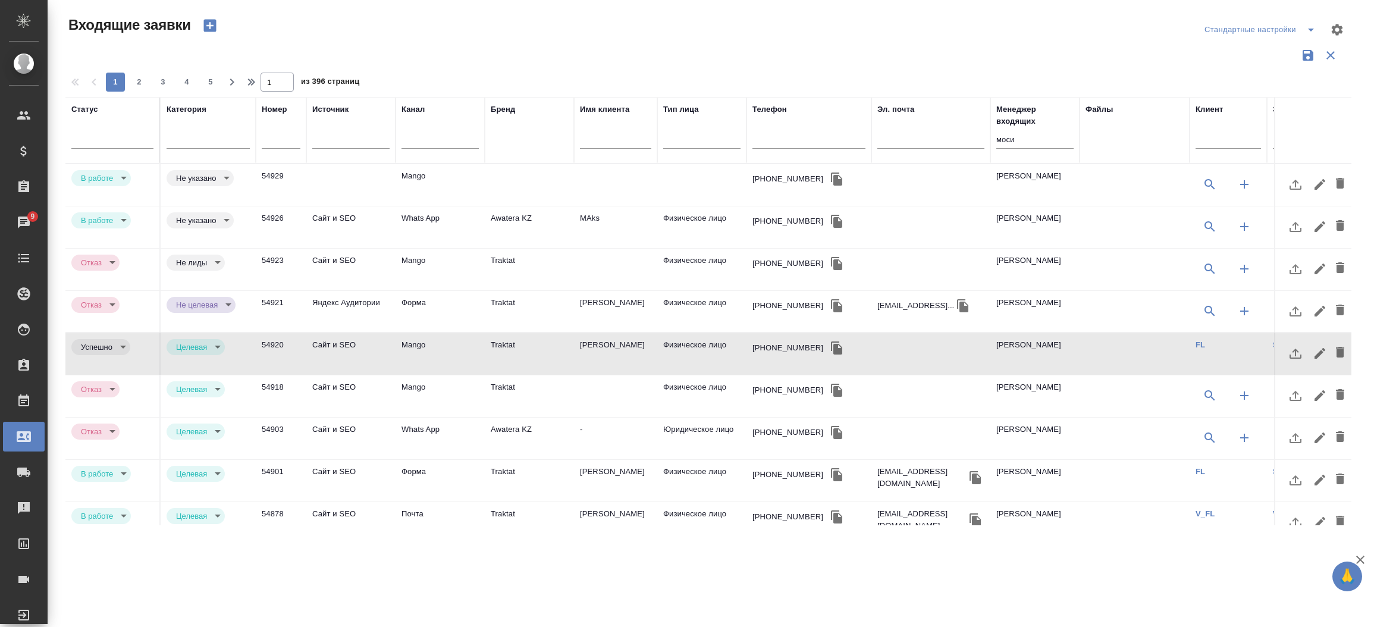
click at [269, 180] on td "54929" at bounding box center [281, 185] width 51 height 42
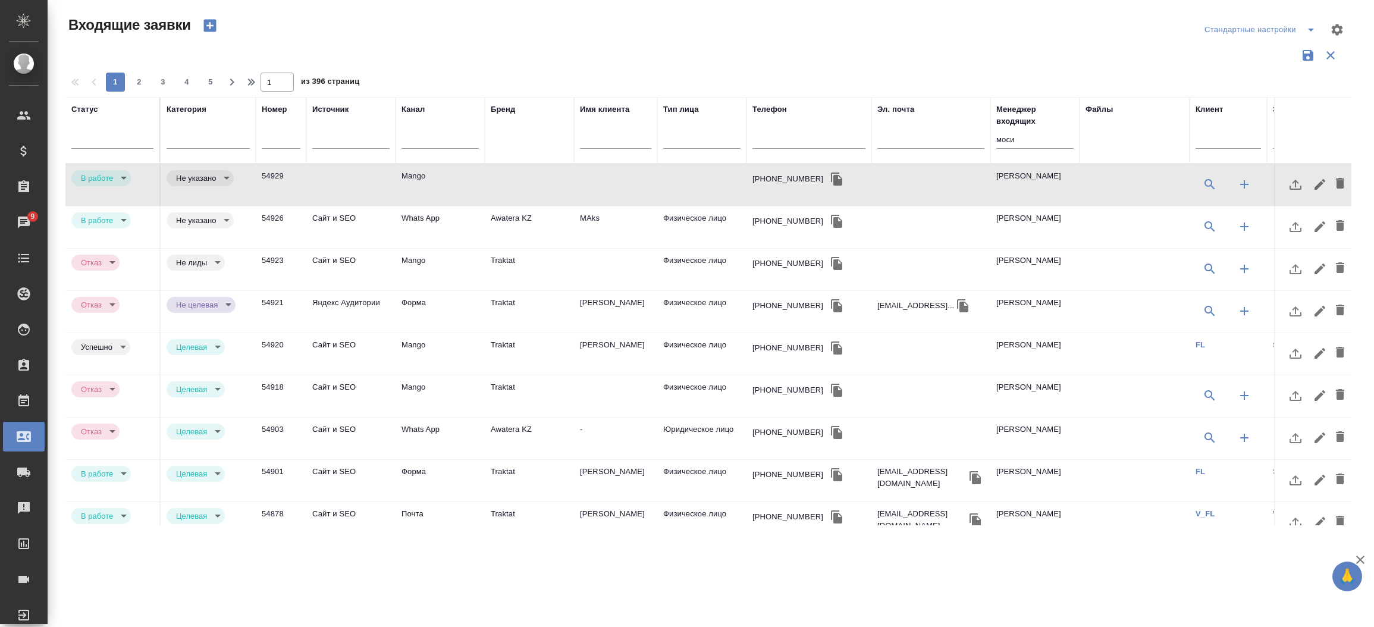
click at [269, 180] on td "54929" at bounding box center [281, 185] width 51 height 42
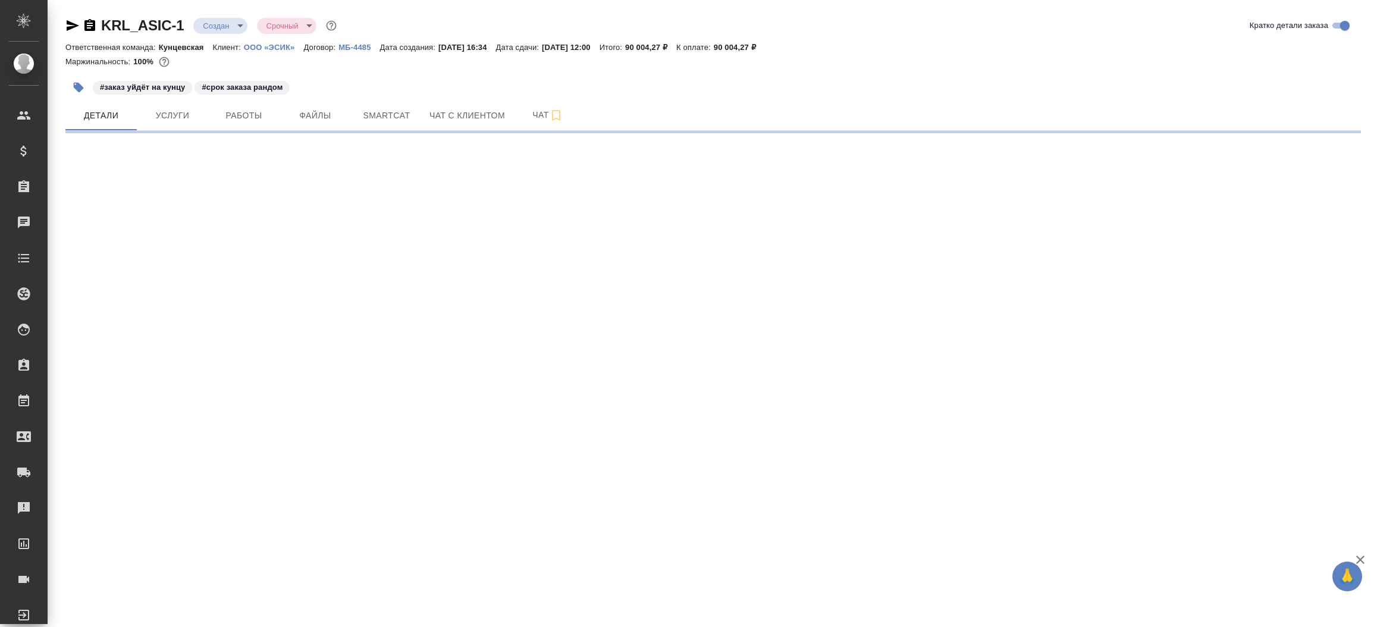
select select "RU"
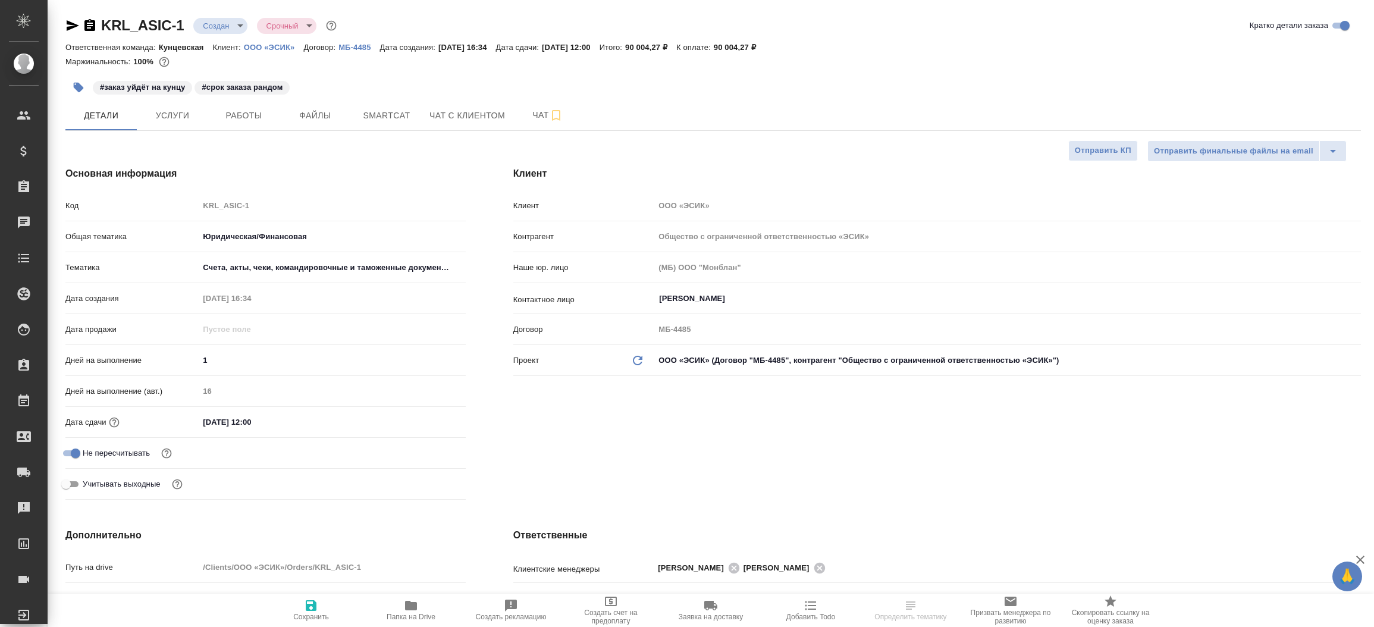
type textarea "x"
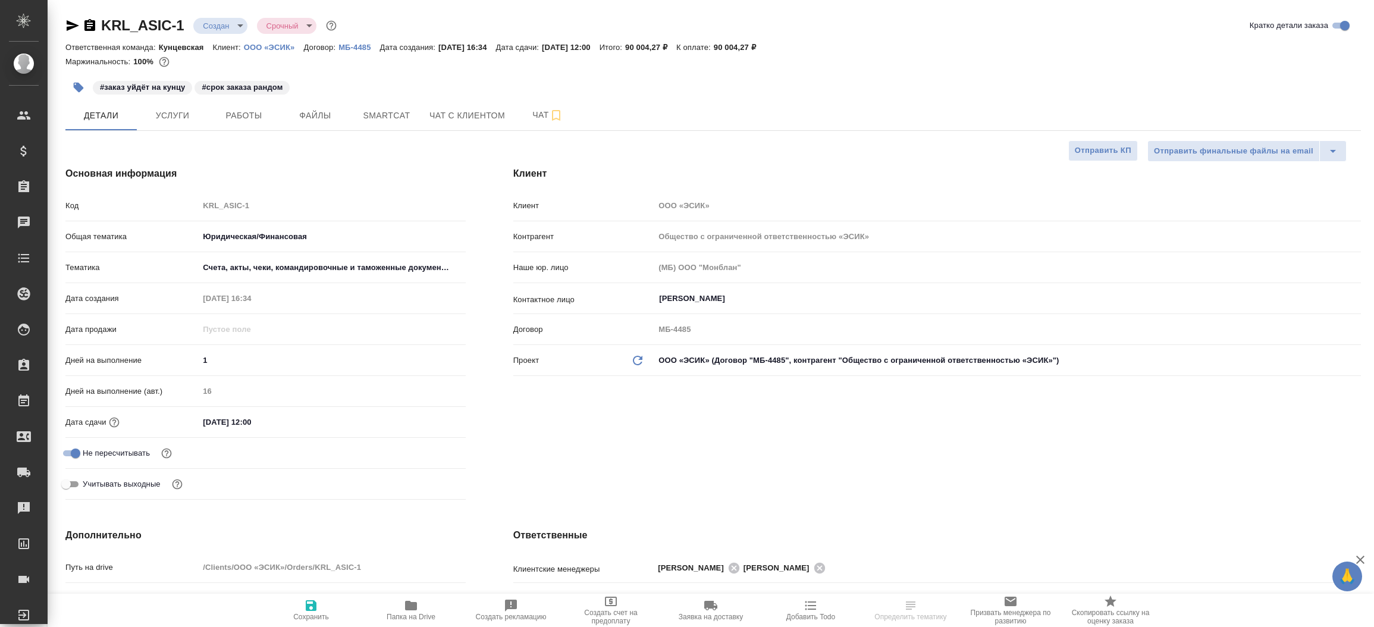
type textarea "x"
click at [88, 21] on icon "button" at bounding box center [89, 25] width 11 height 12
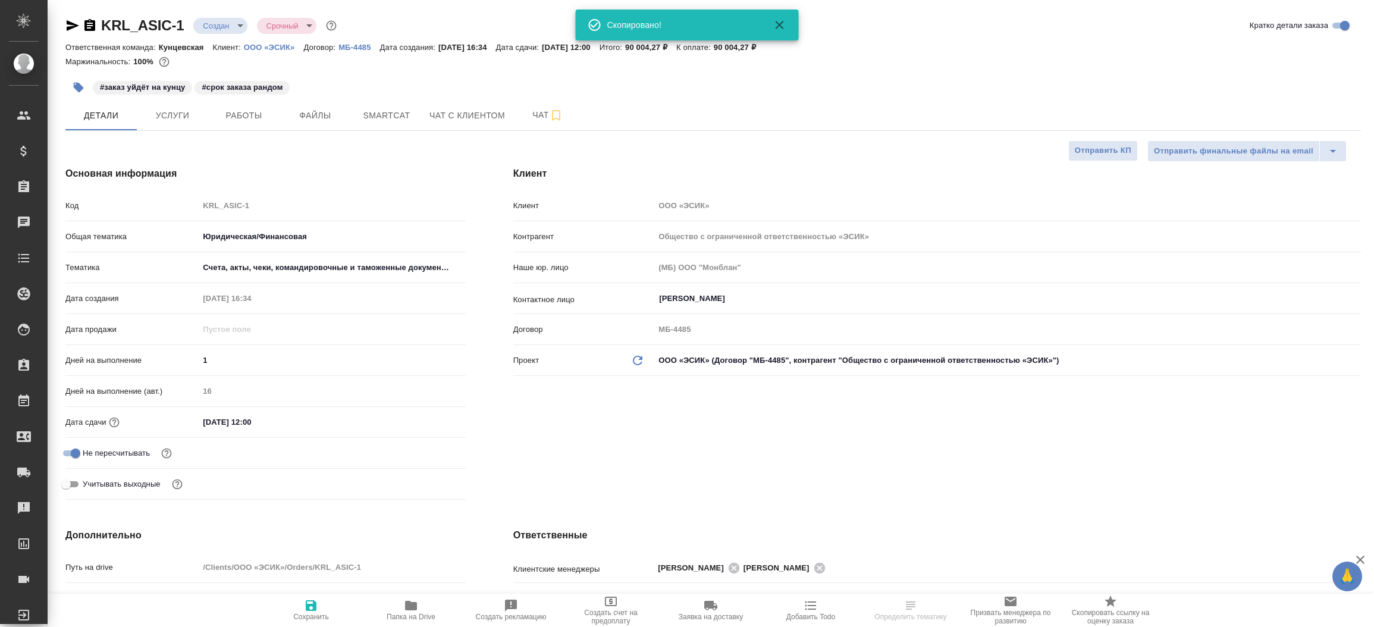
type textarea "x"
select select "RU"
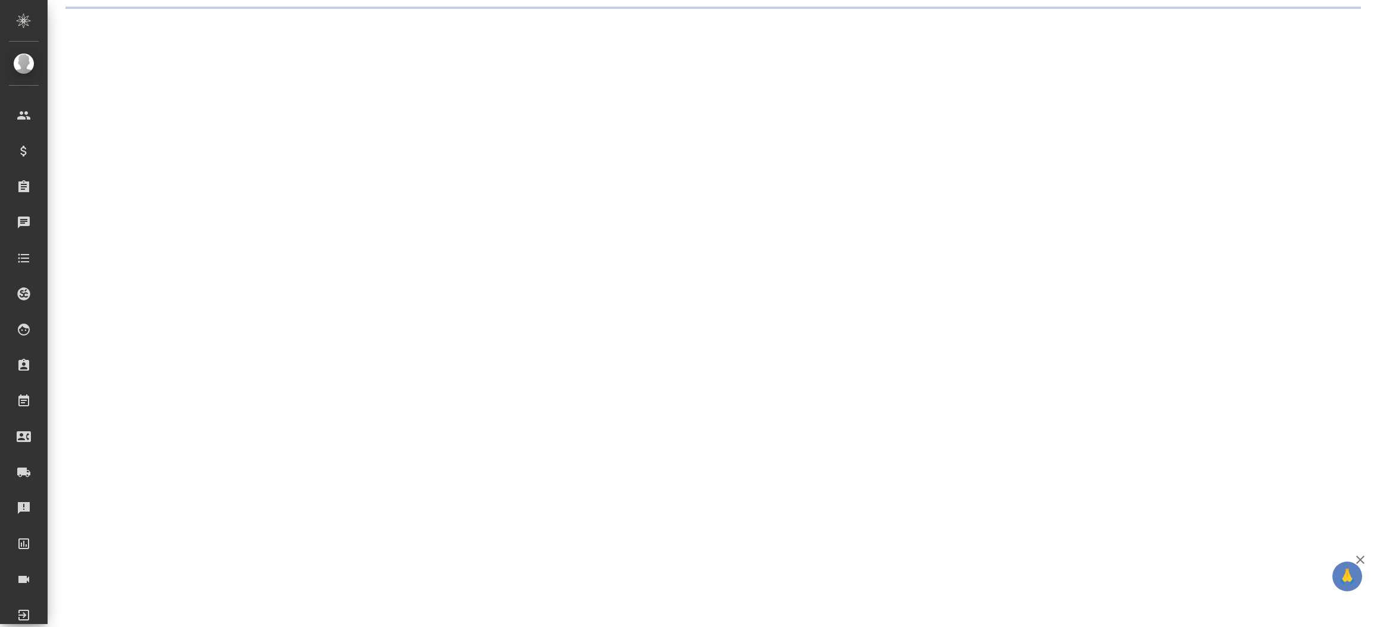
select select "RU"
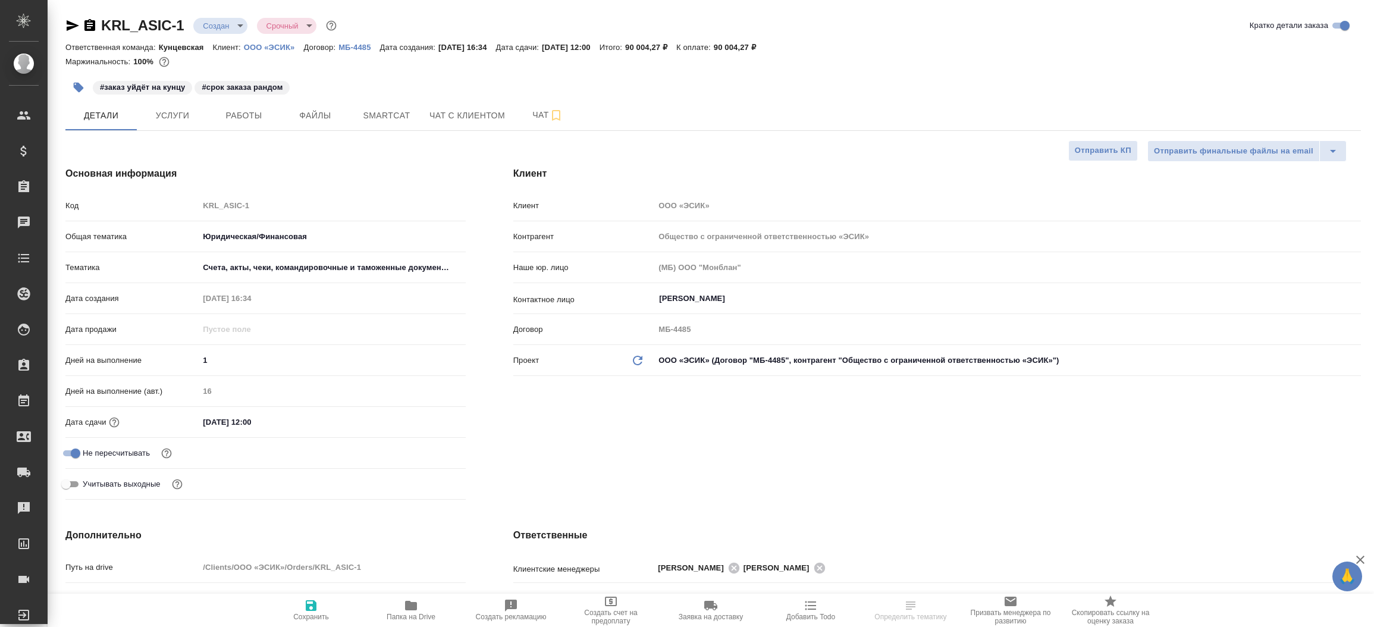
type textarea "x"
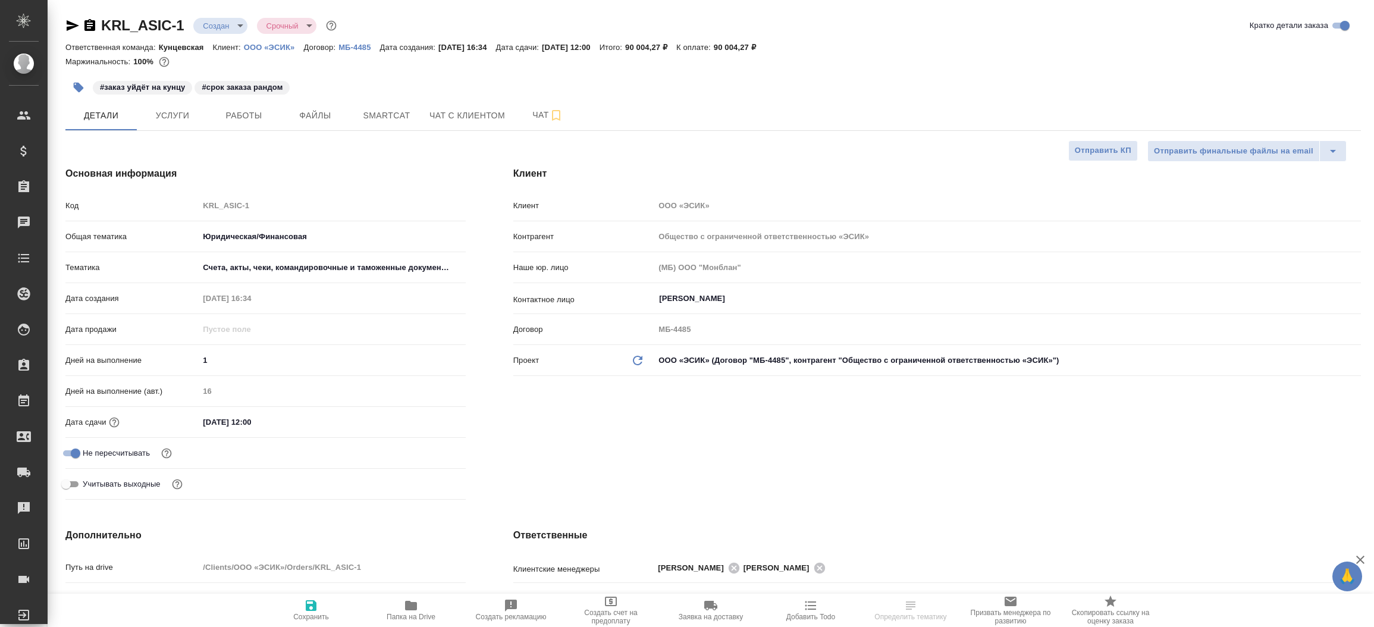
type textarea "x"
select select "RU"
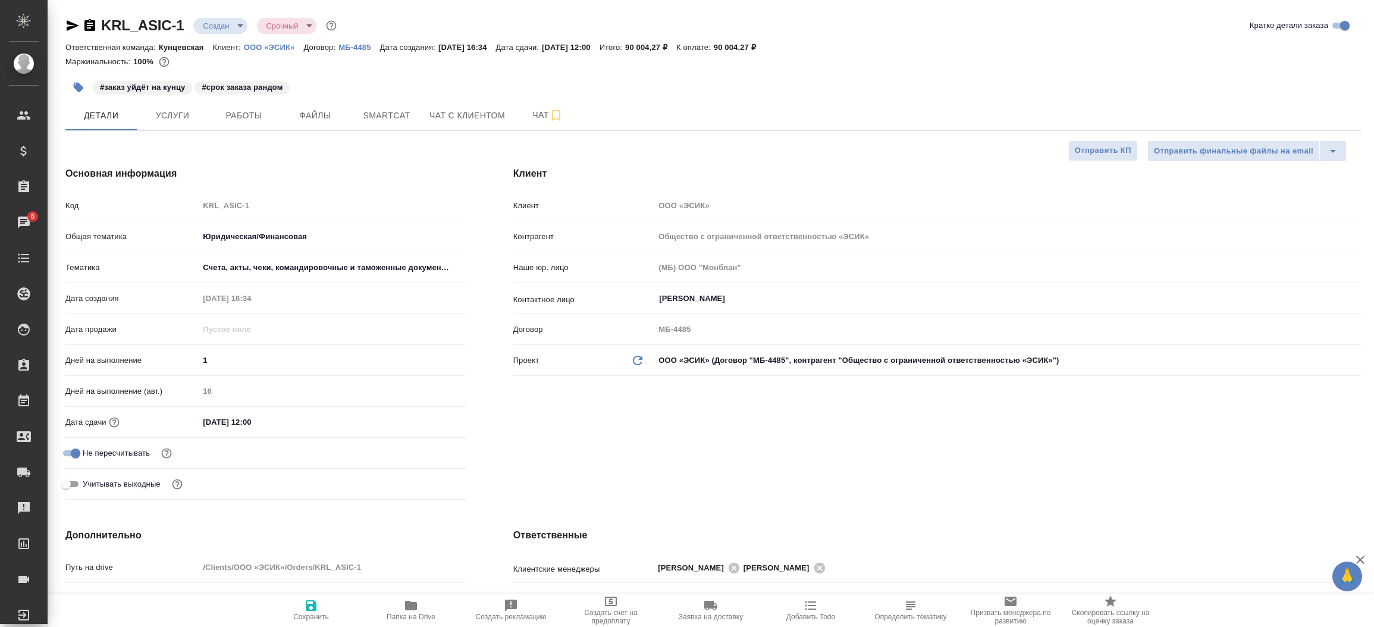
type textarea "x"
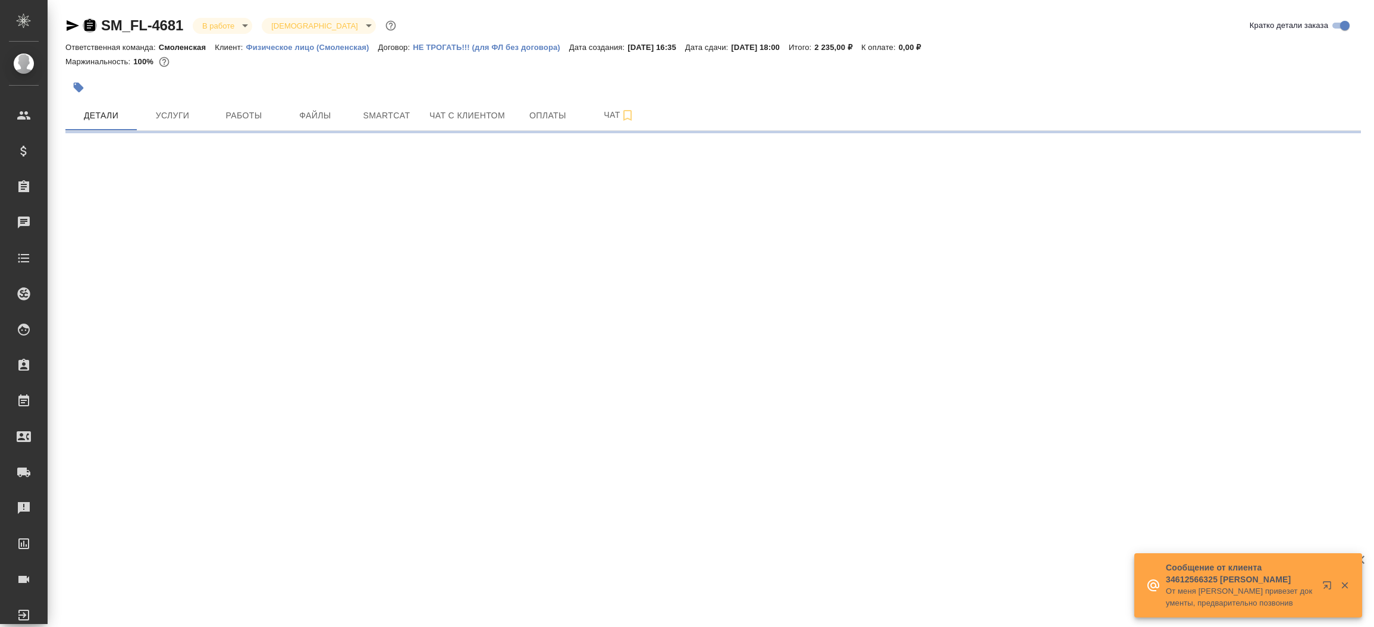
click at [89, 27] on icon "button" at bounding box center [90, 25] width 14 height 14
select select "RU"
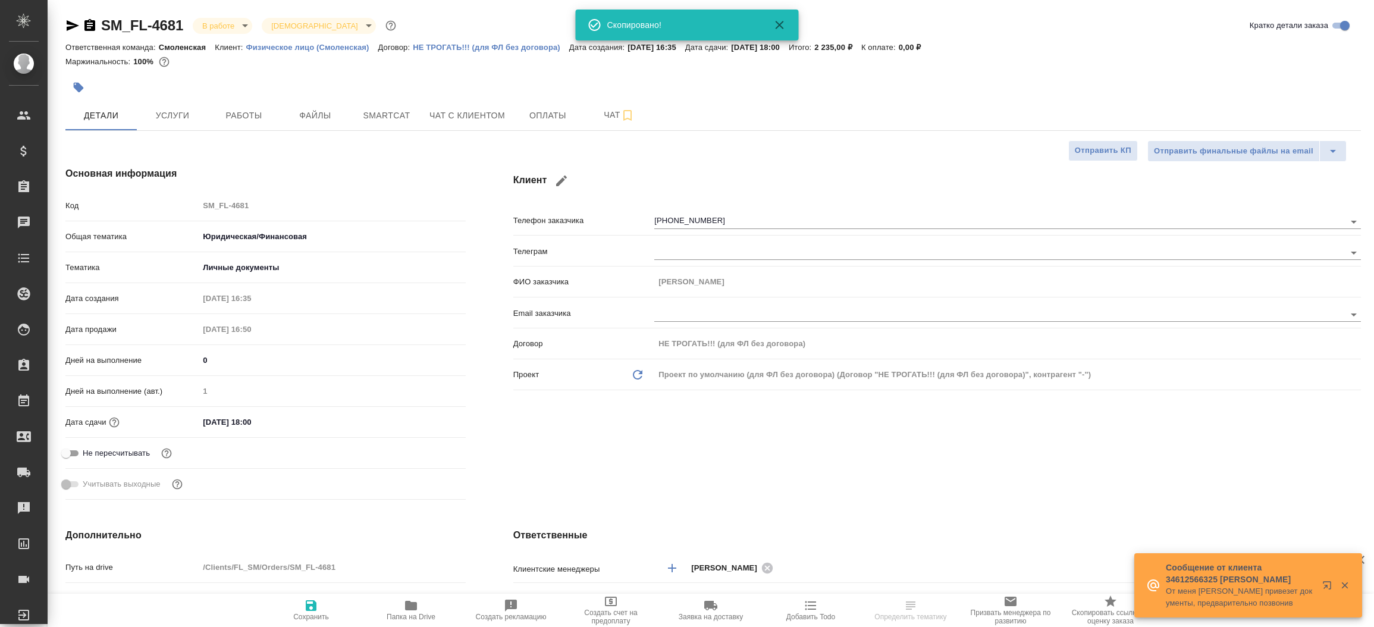
type textarea "x"
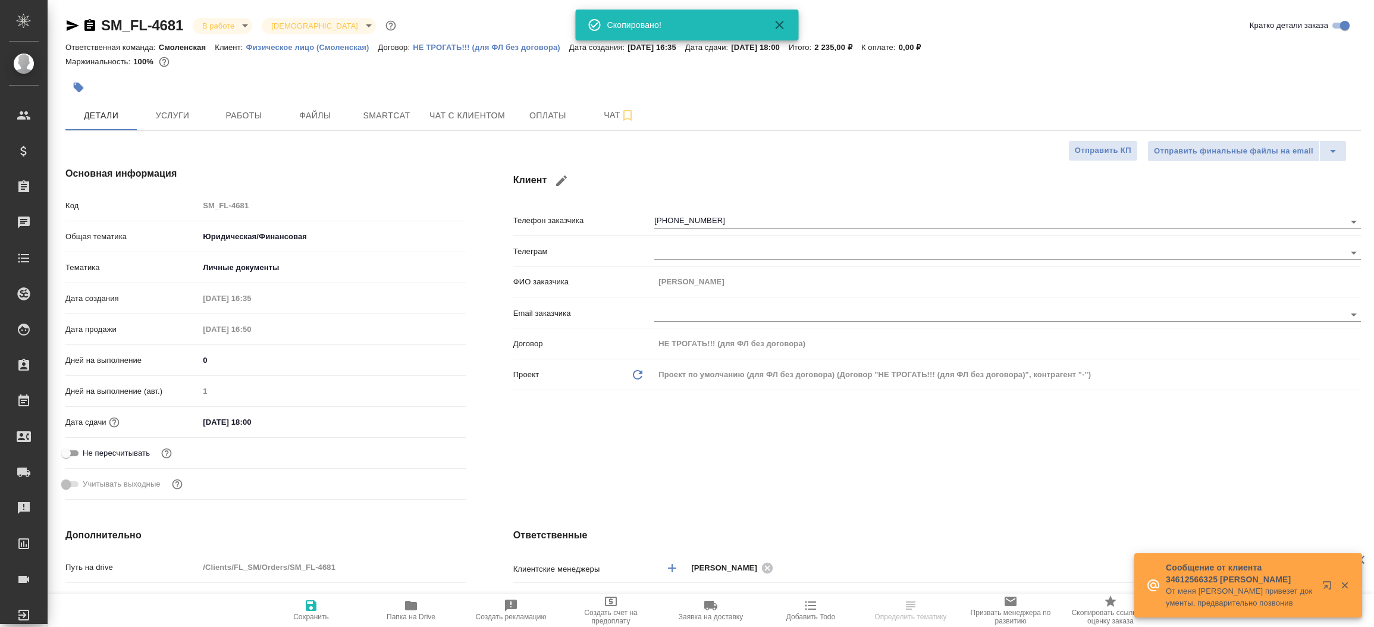
type textarea "x"
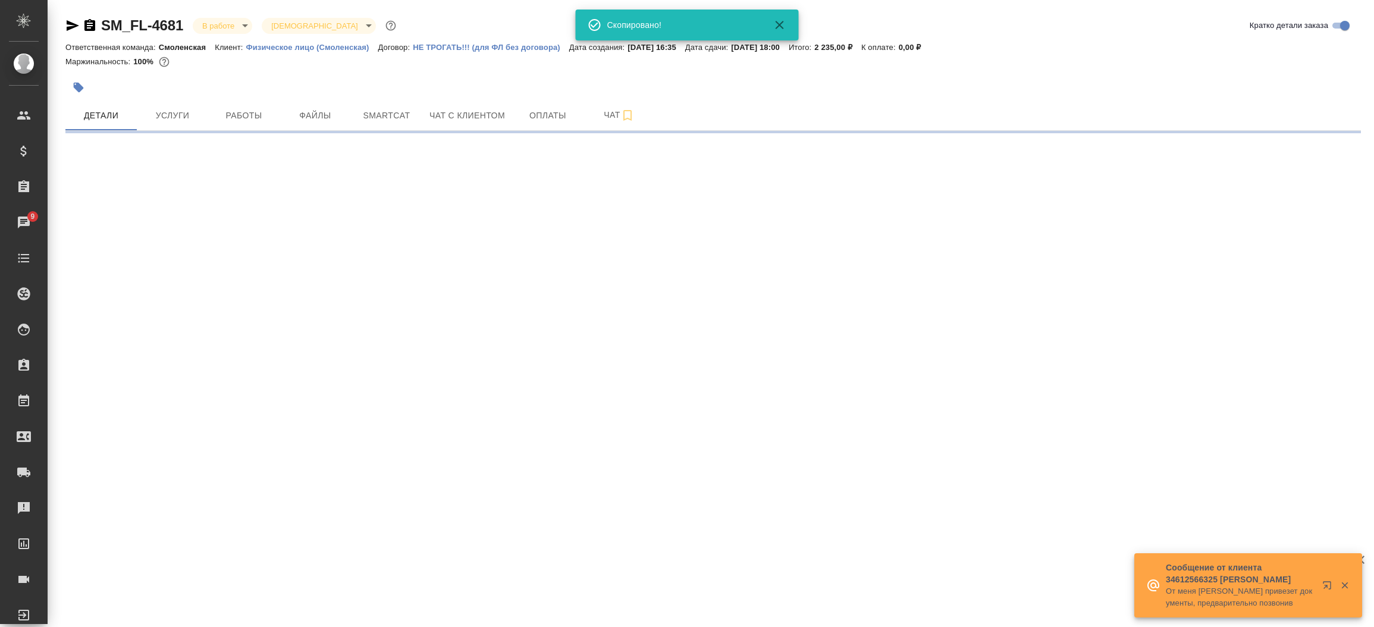
select select "RU"
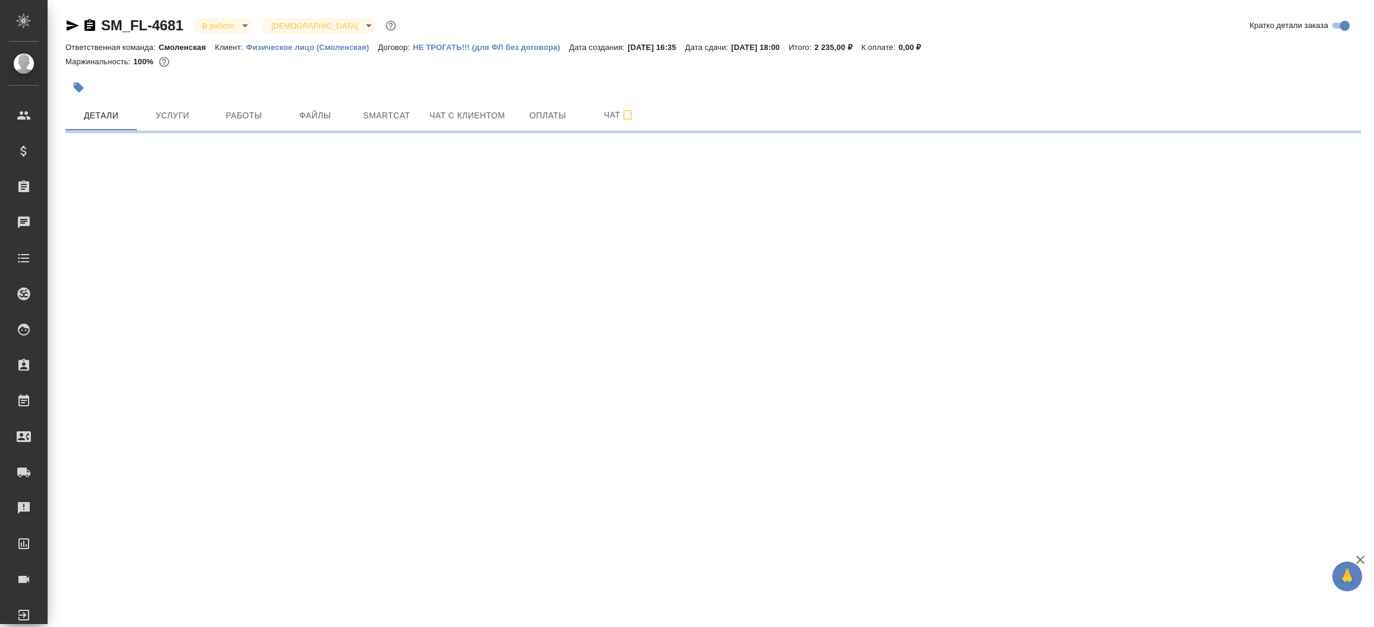
select select "RU"
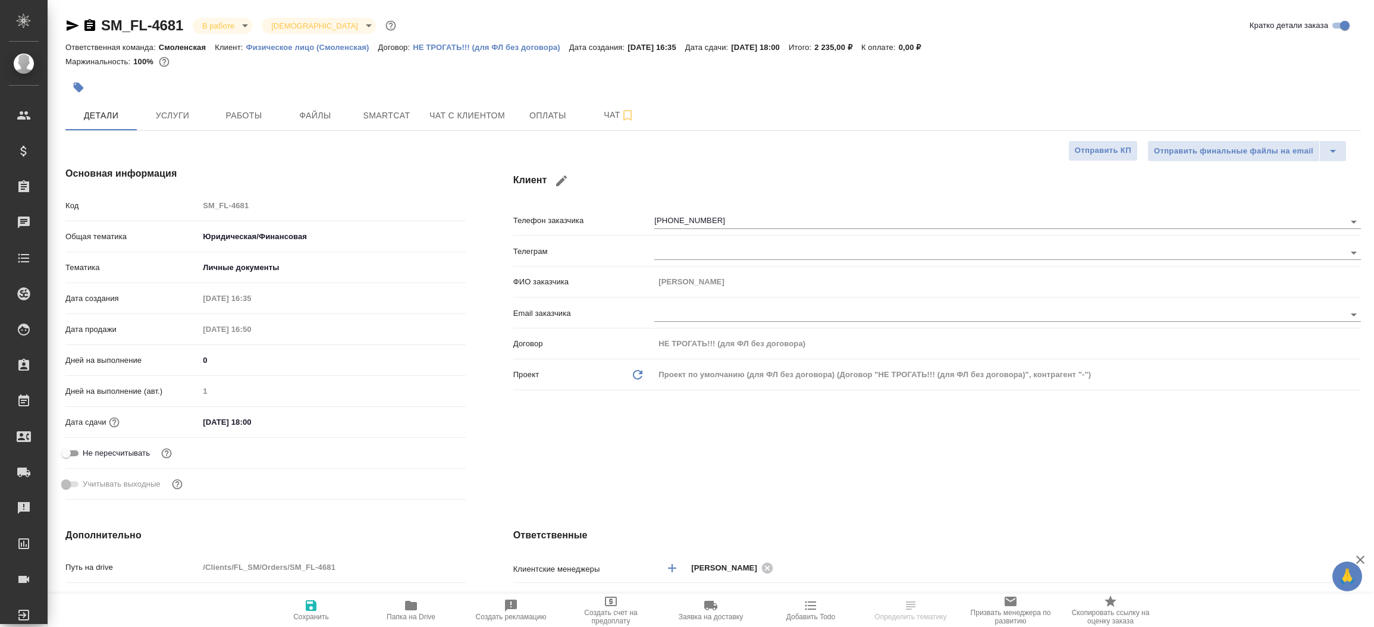
type textarea "x"
click at [777, 432] on div "Клиент Телефон заказчика [PHONE_NUMBER] Телеграм ФИО заказчика [PERSON_NAME] Em…" at bounding box center [936, 335] width 895 height 385
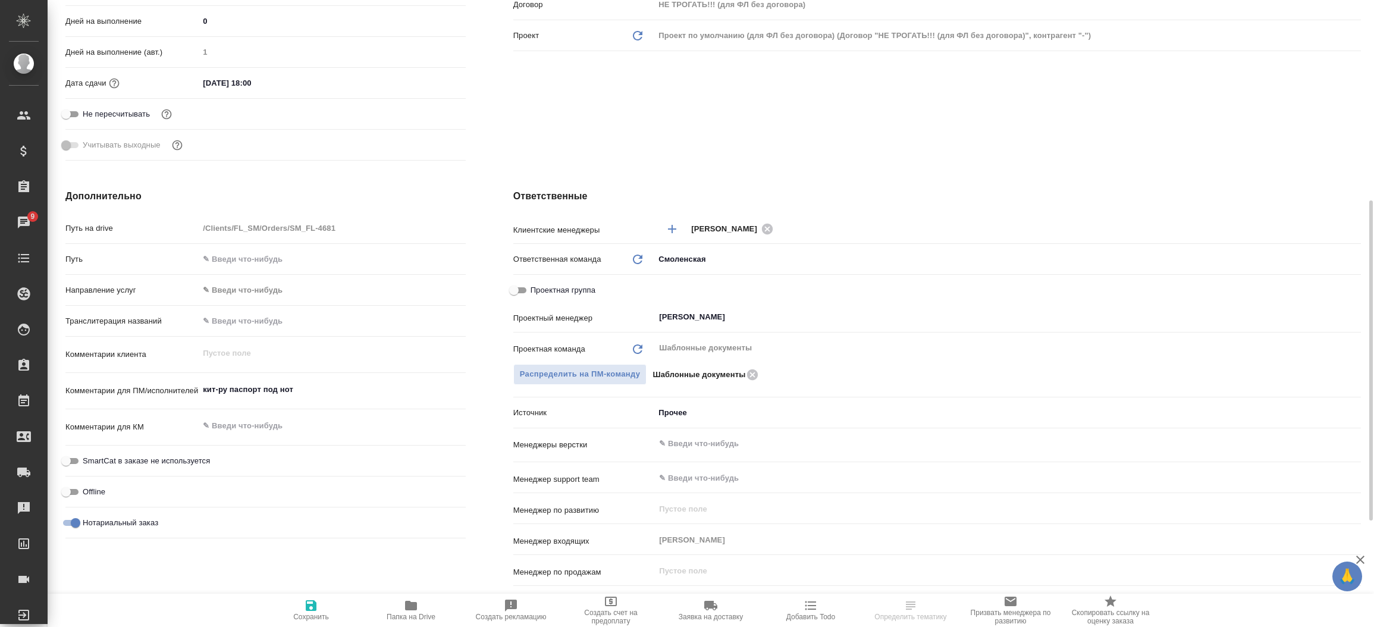
scroll to position [357, 0]
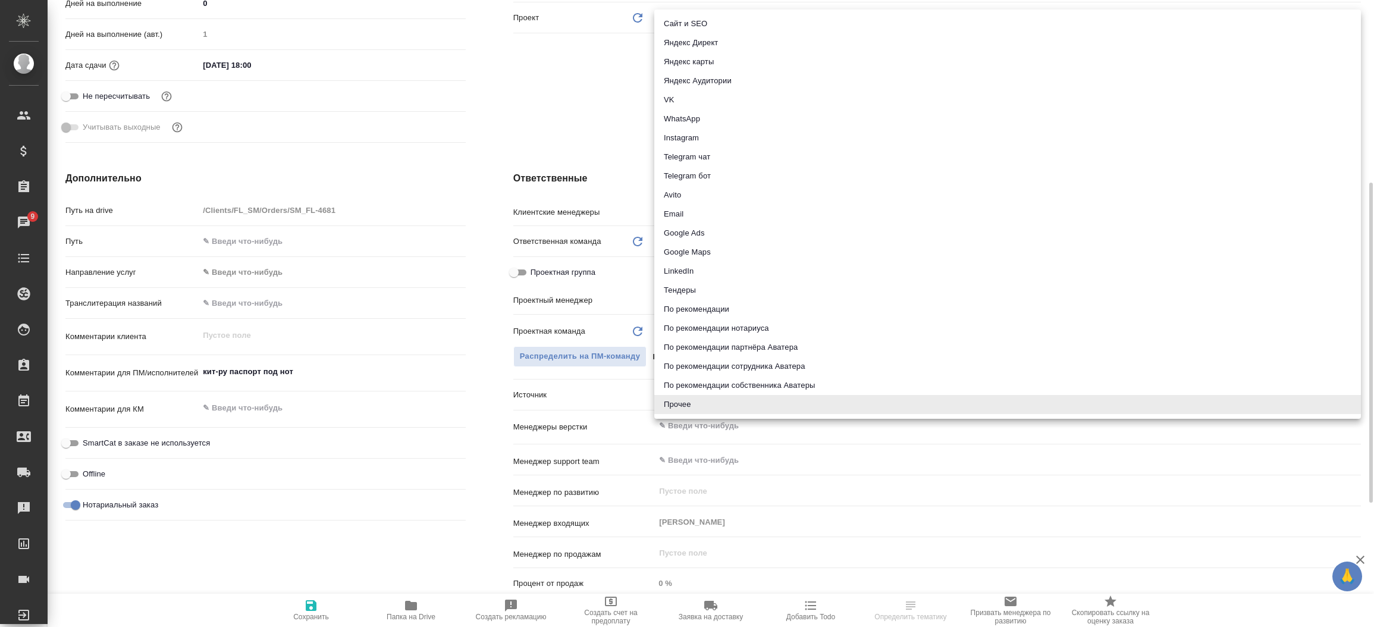
click at [716, 392] on body "🙏 .cls-1 fill:#fff; AWATERA [PERSON_NAME]prutko Клиенты Спецификации Заказы 9 Ч…" at bounding box center [687, 313] width 1374 height 627
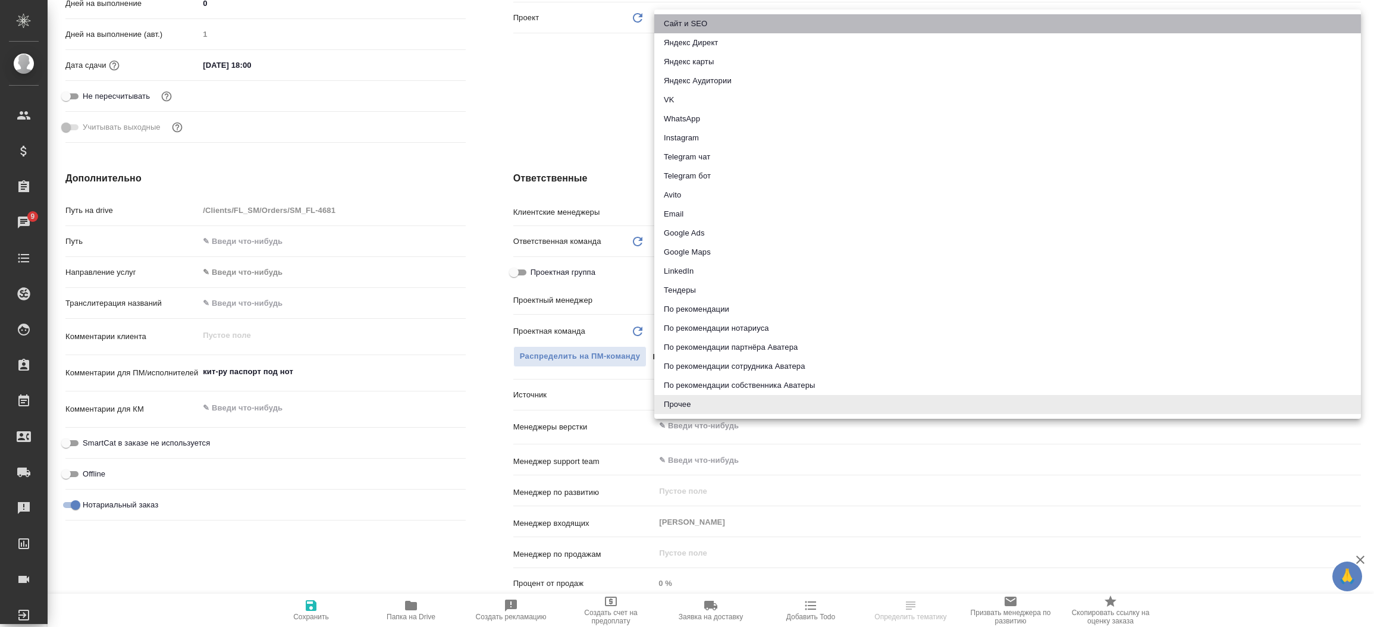
click at [715, 20] on li "Сайт и SEO" at bounding box center [1007, 23] width 706 height 19
type textarea "x"
type input "seo"
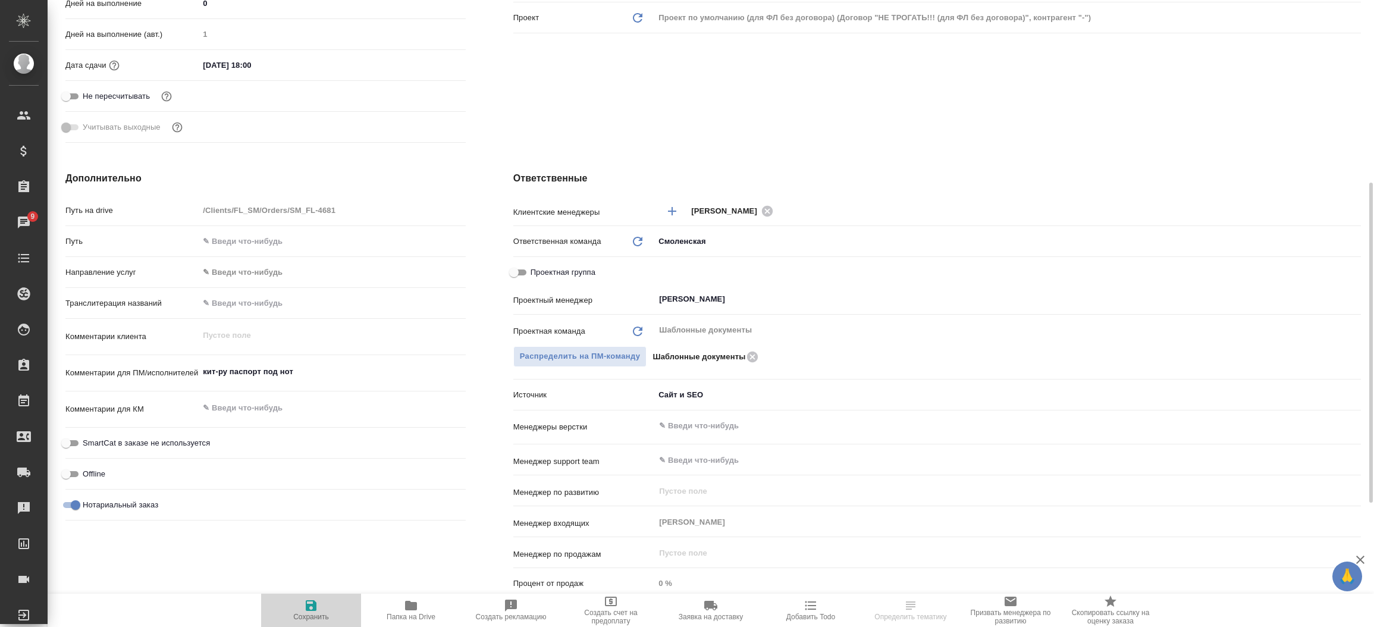
click at [315, 599] on icon "button" at bounding box center [311, 605] width 14 height 14
type textarea "x"
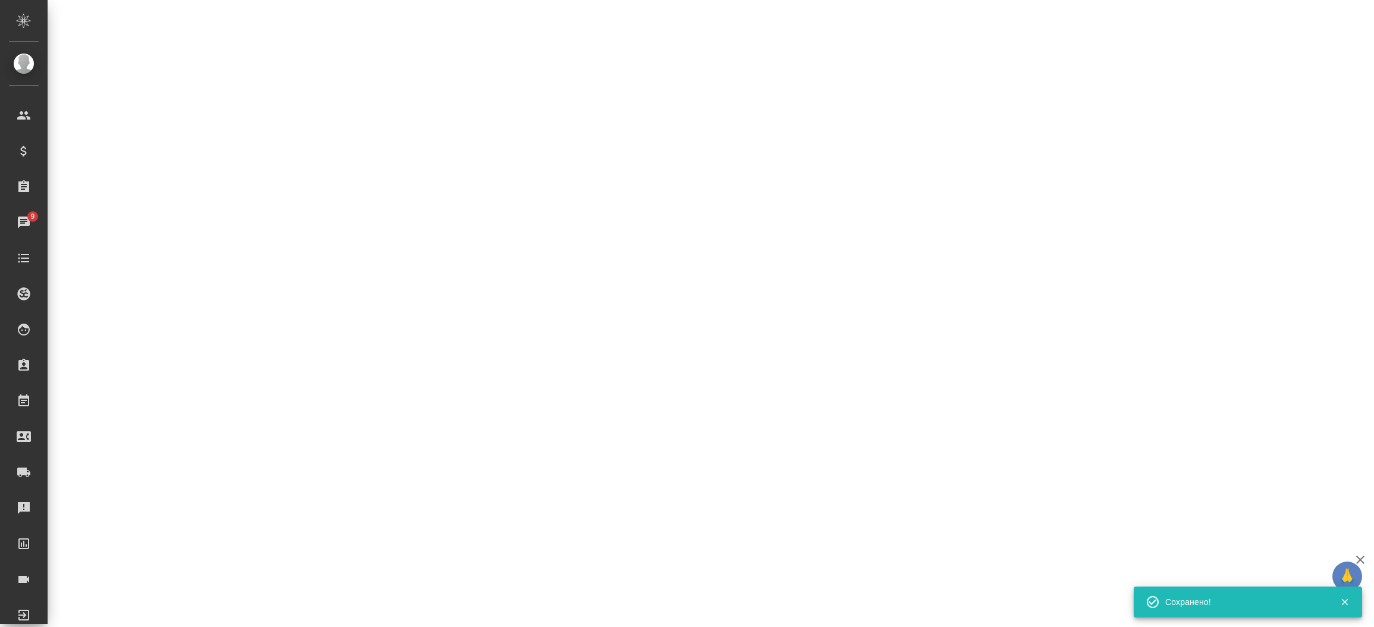
select select "RU"
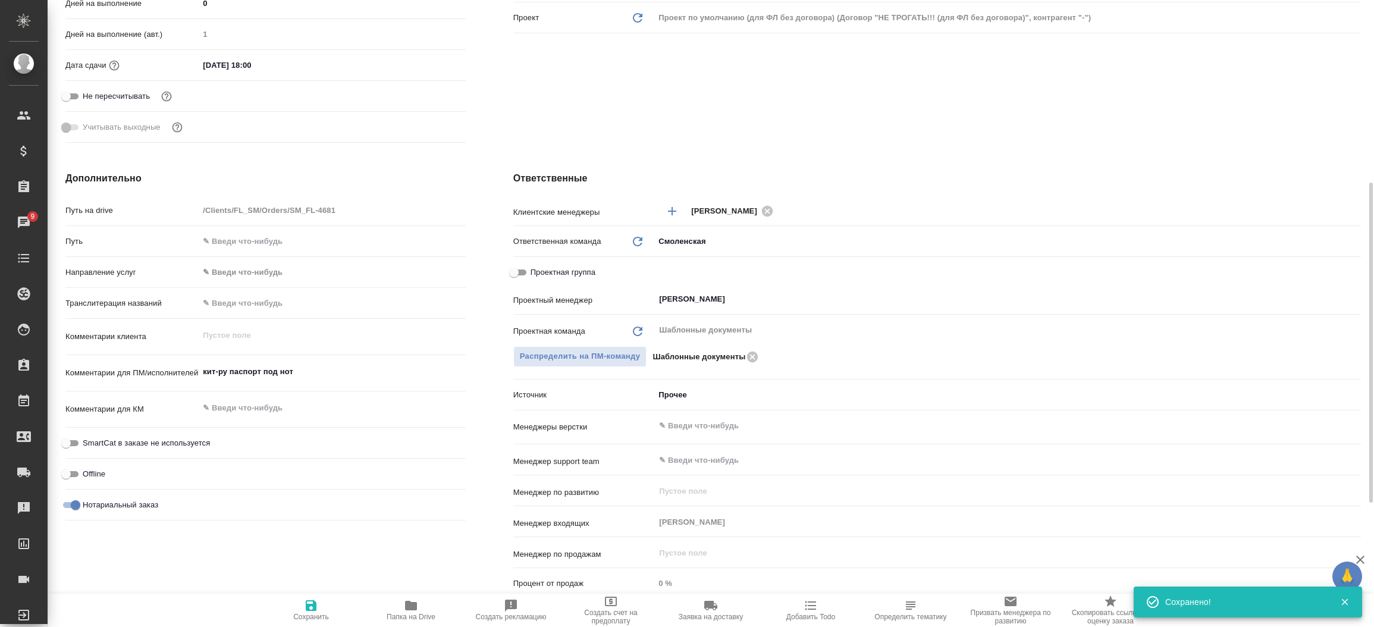
type textarea "x"
type input "seo"
type textarea "x"
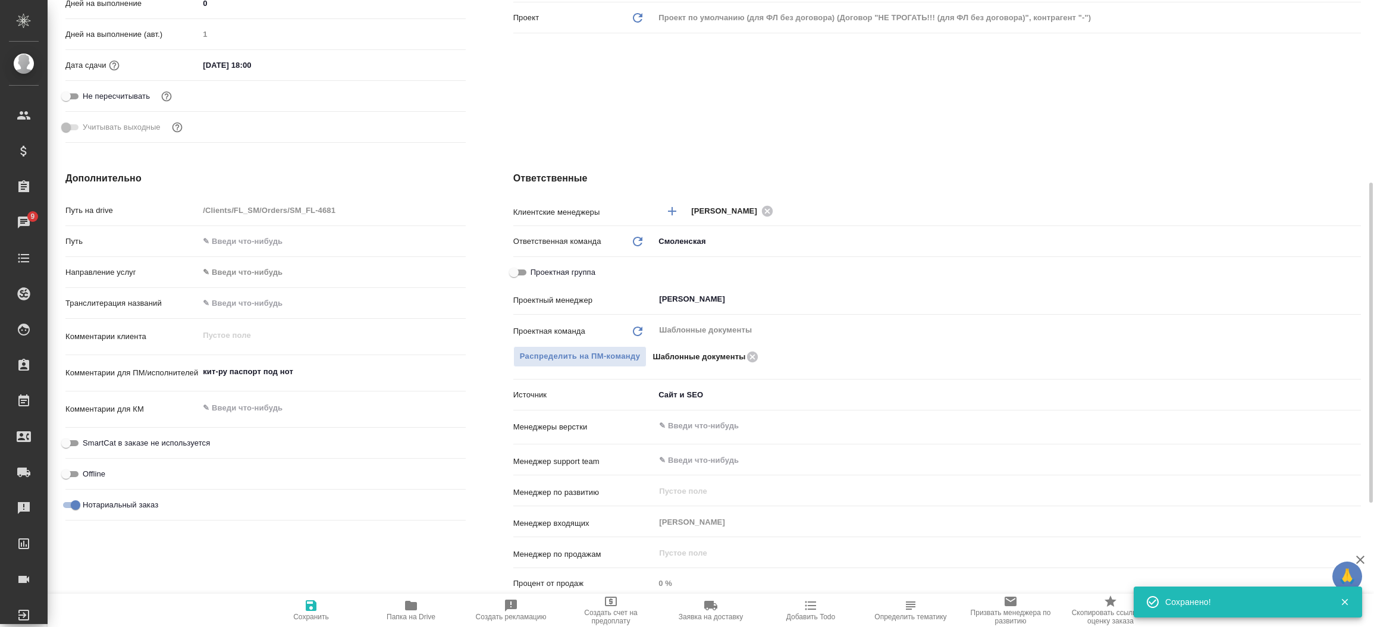
type textarea "x"
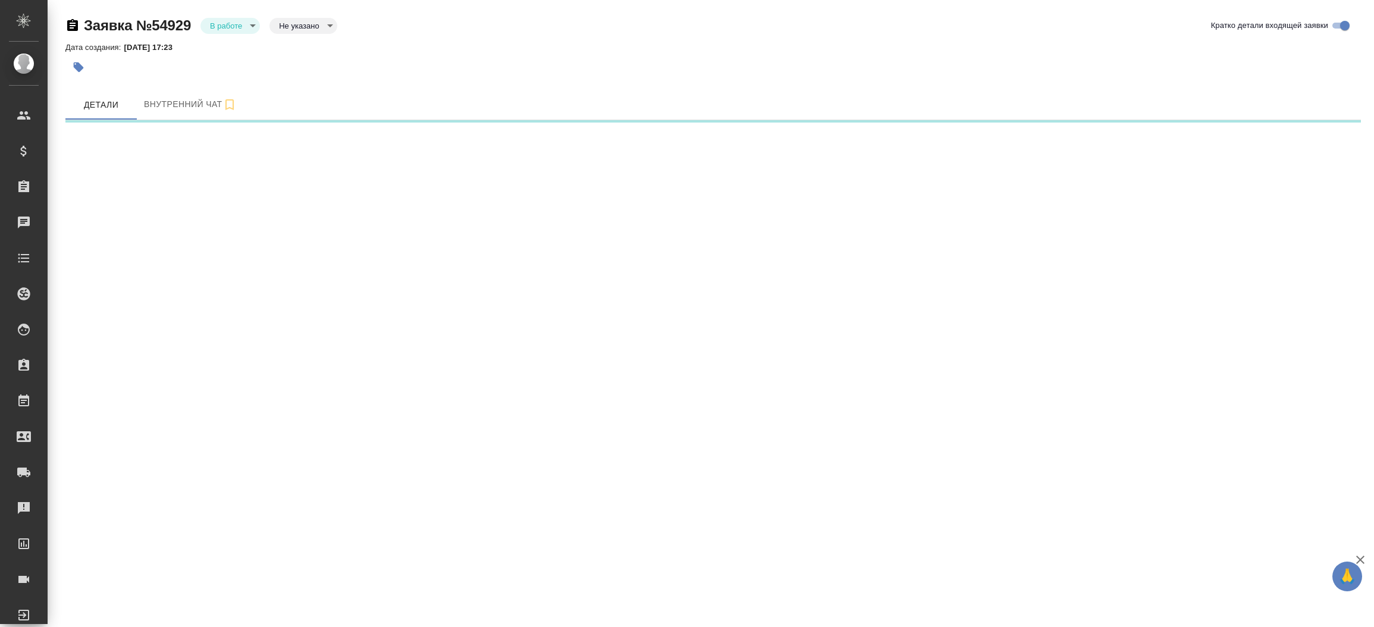
select select "RU"
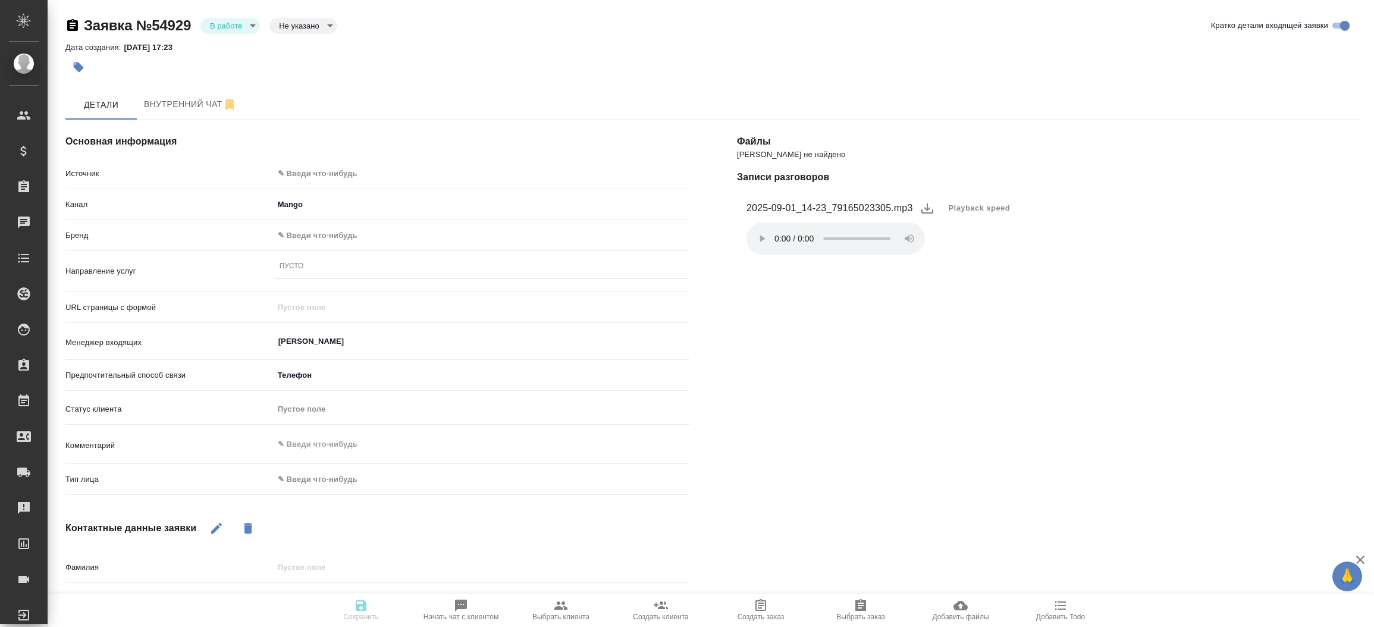
type textarea "x"
click at [306, 27] on body "🙏 .cls-1 fill:#fff; AWATERA [PERSON_NAME]prutko Клиенты Спецификации Заказы Чат…" at bounding box center [687, 313] width 1374 height 627
click at [307, 85] on button "Не лиды" at bounding box center [298, 84] width 38 height 13
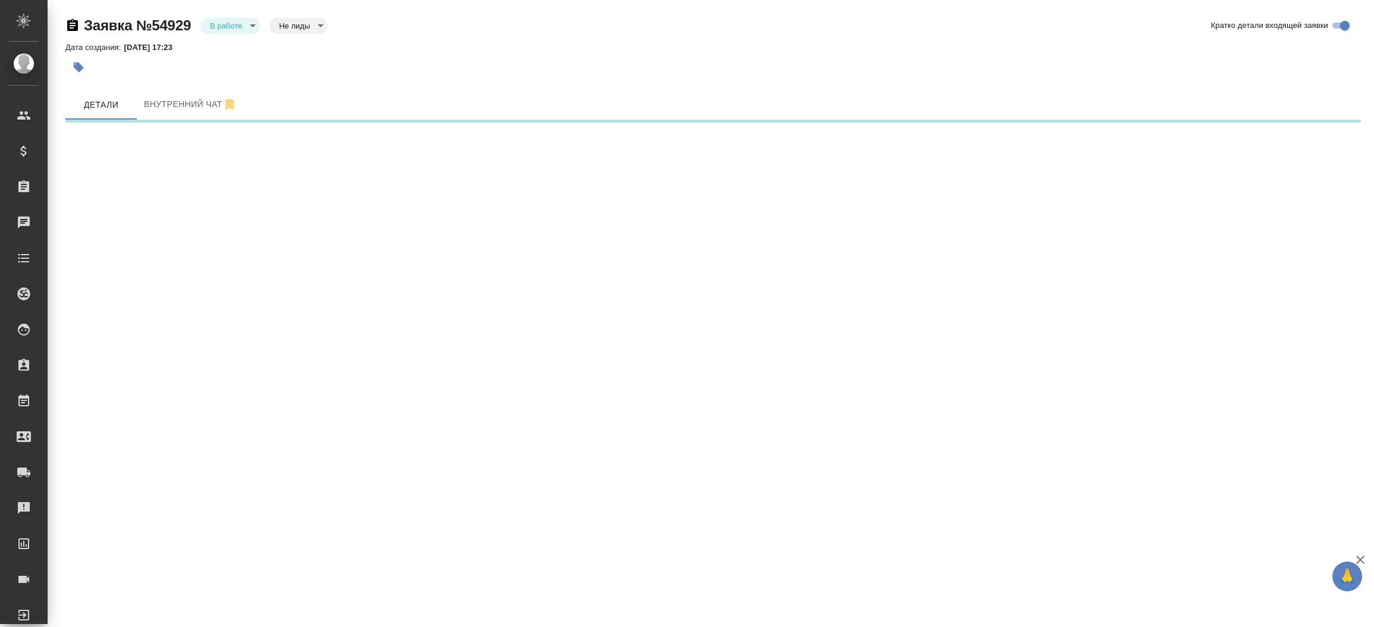
select select "RU"
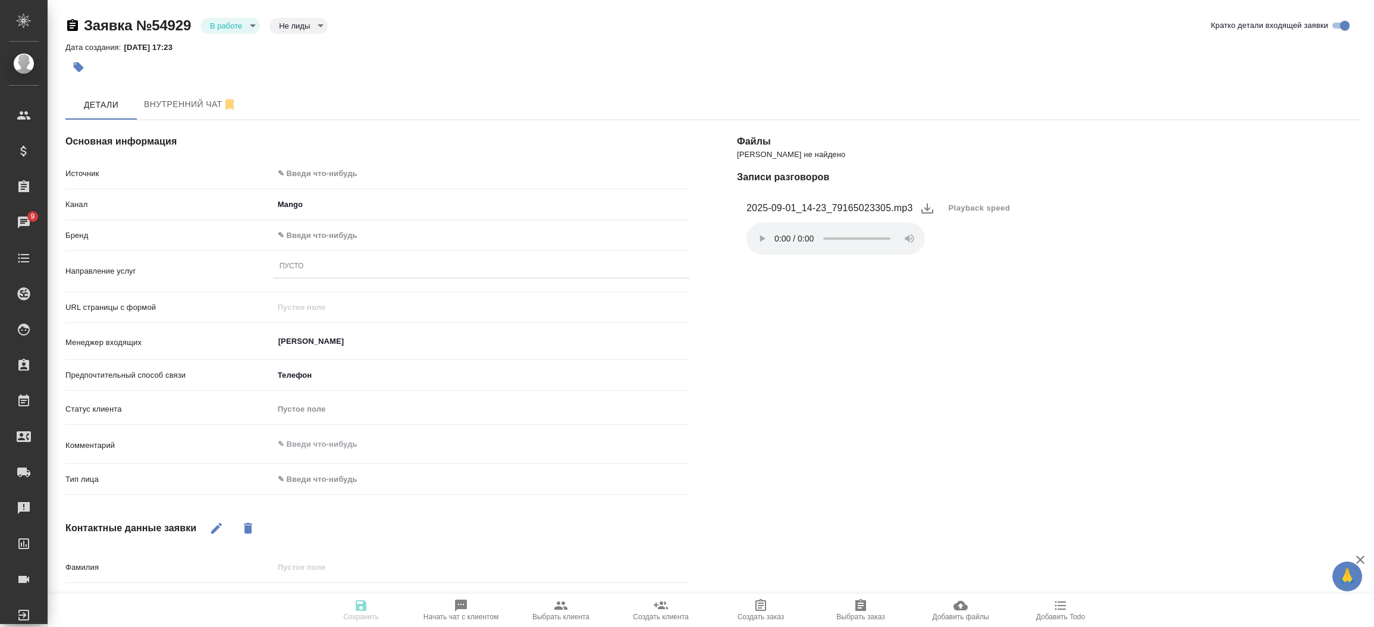
type textarea "x"
click at [242, 27] on body "🙏 .cls-1 fill:#fff; AWATERA [PERSON_NAME]prutko Клиенты Спецификации Заказы 9 Ч…" at bounding box center [687, 313] width 1374 height 627
click at [240, 48] on li "Отказ" at bounding box center [229, 46] width 59 height 20
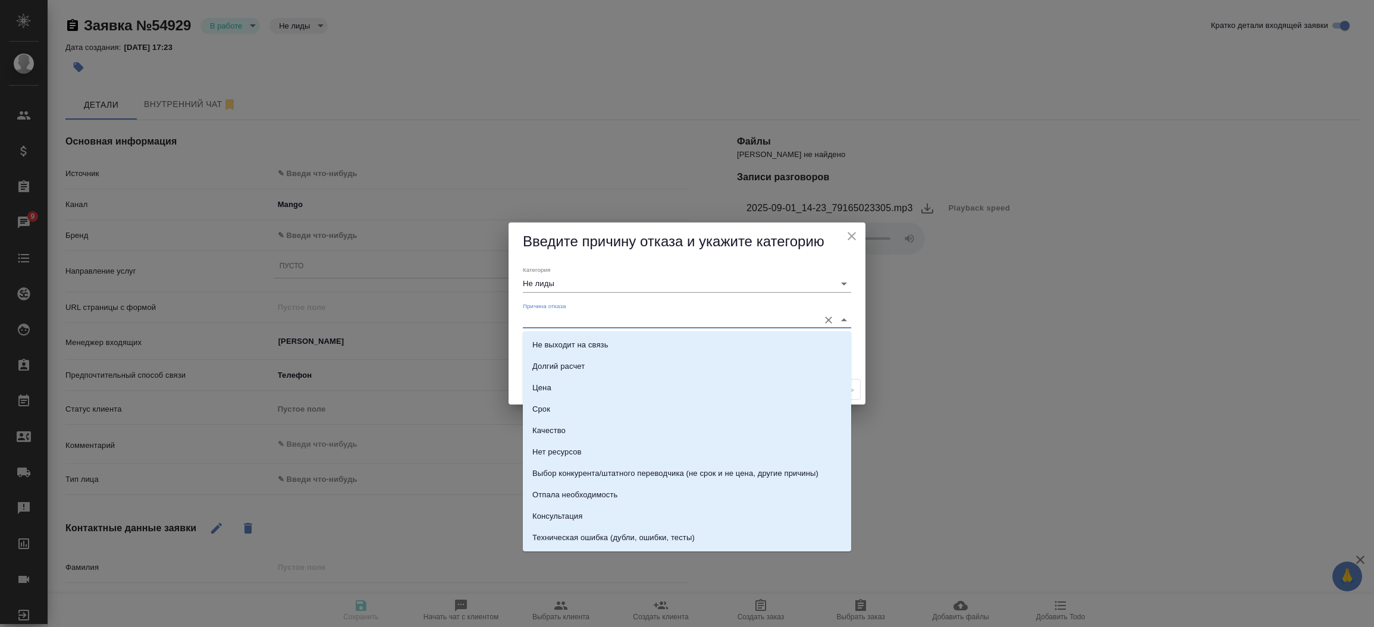
click at [563, 328] on input "Причина отказа" at bounding box center [668, 320] width 290 height 16
click at [797, 443] on li "Обратились не по адресу" at bounding box center [687, 453] width 328 height 21
type input "Обратились не по адресу"
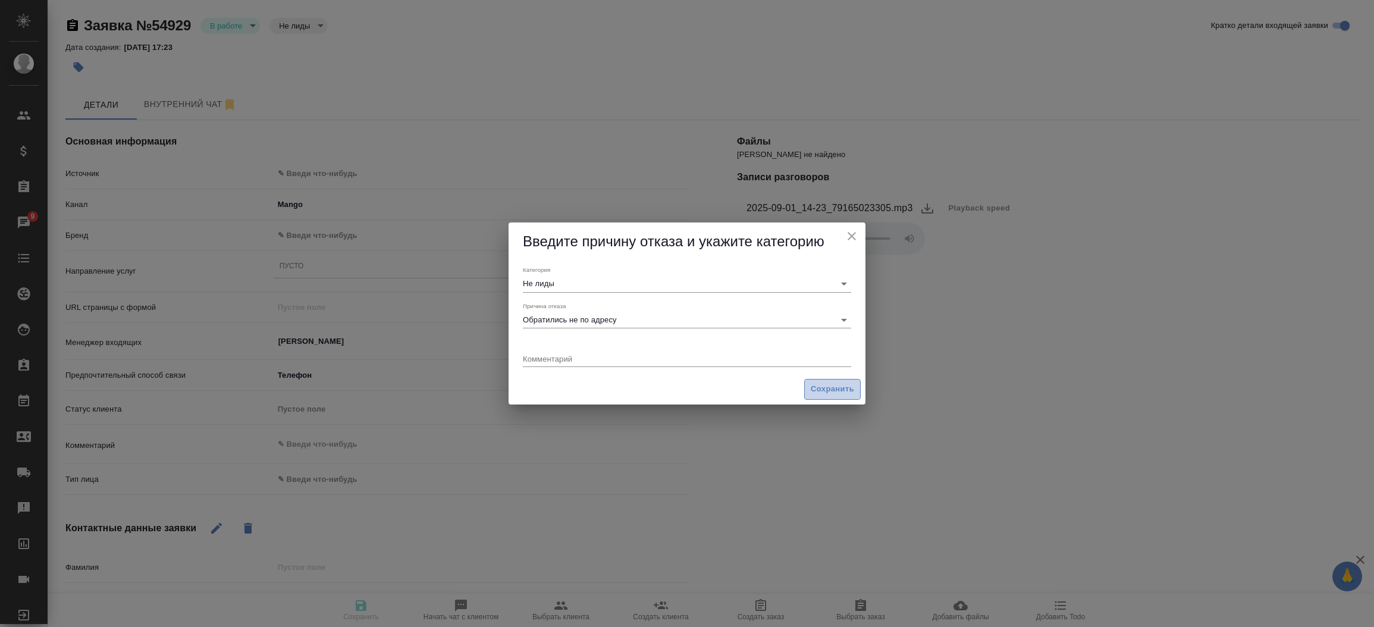
click at [830, 387] on span "Сохранить" at bounding box center [832, 389] width 43 height 14
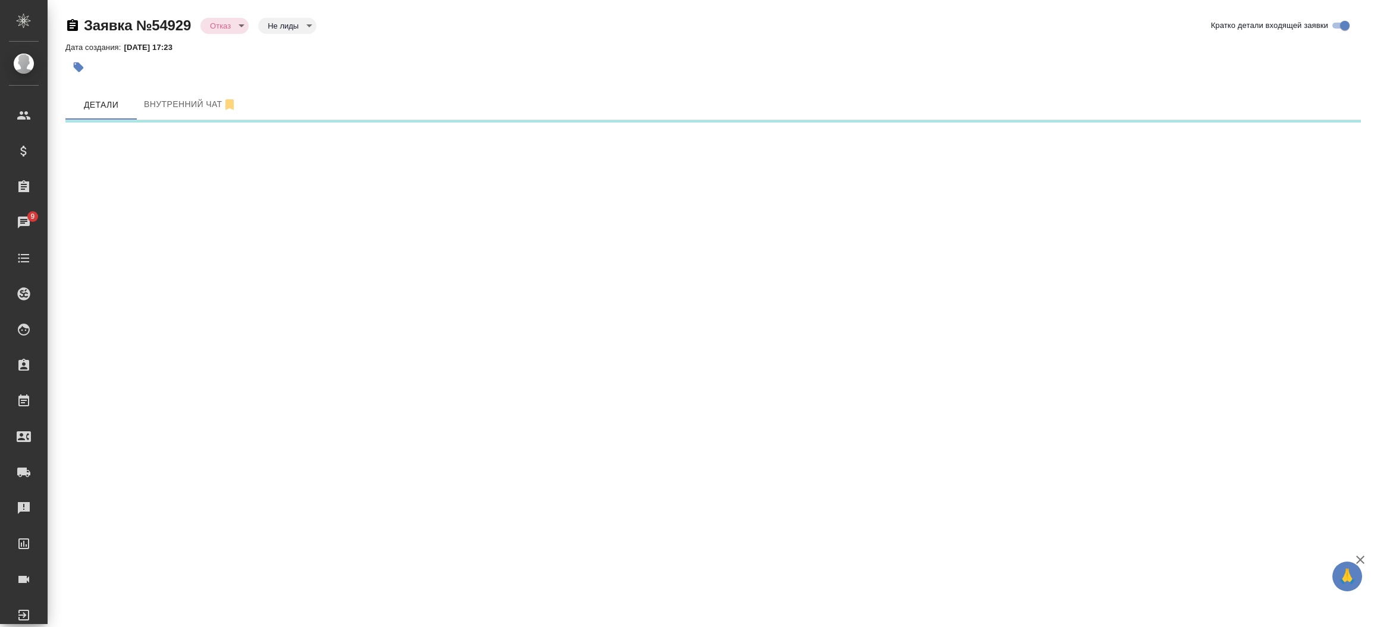
select select "RU"
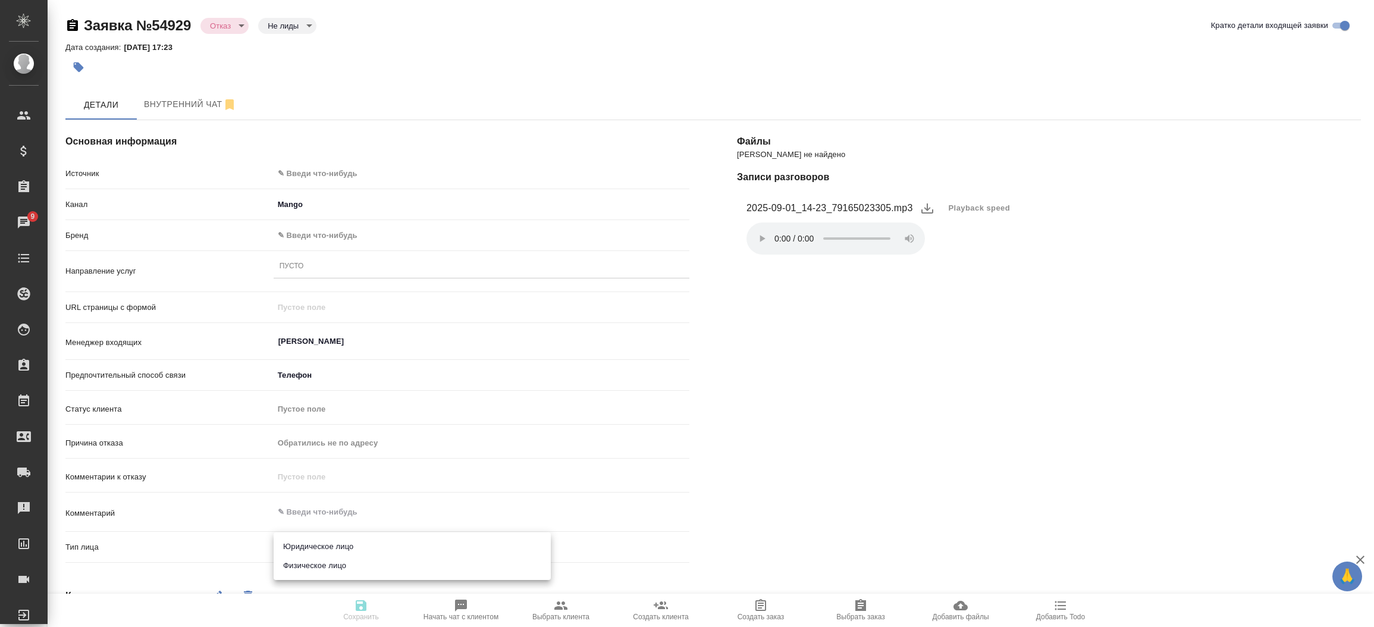
click at [404, 541] on body "🙏 .cls-1 fill:#fff; AWATERA [PERSON_NAME]prutko Клиенты Спецификации Заказы 9 Ч…" at bounding box center [687, 313] width 1374 height 627
click at [394, 562] on li "Физическое лицо" at bounding box center [412, 565] width 277 height 19
type textarea "x"
type input "private"
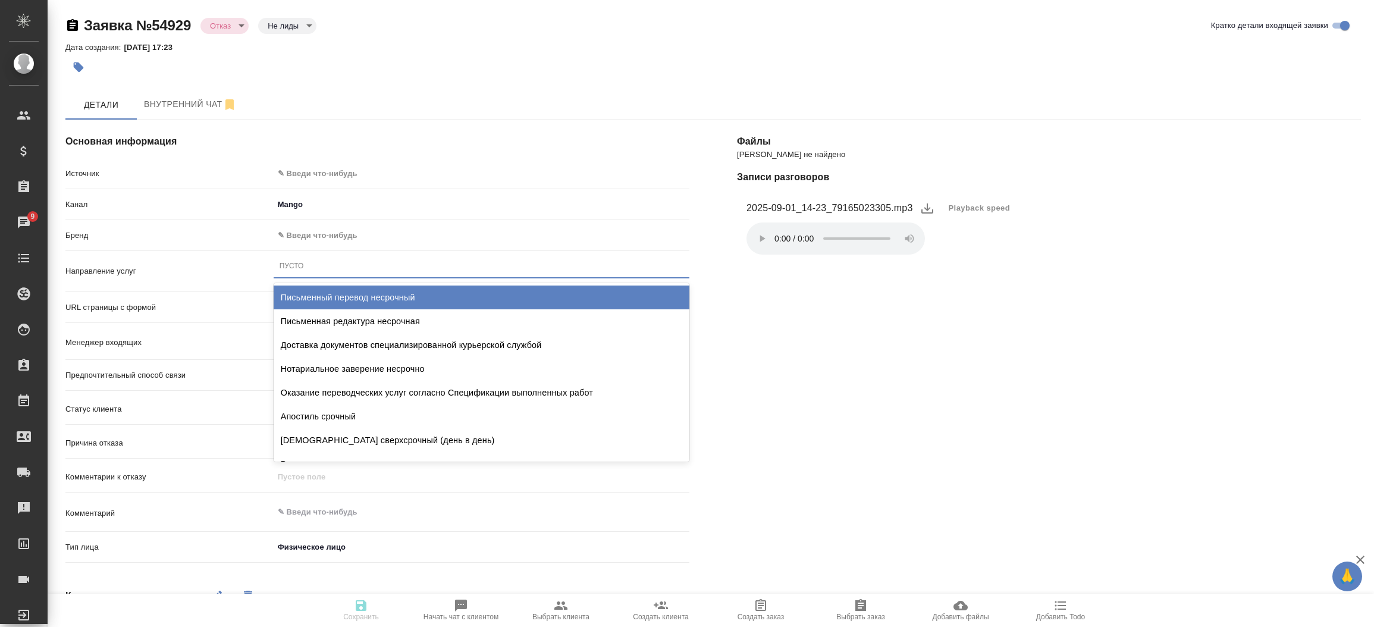
click at [355, 256] on div "Пусто" at bounding box center [482, 267] width 416 height 23
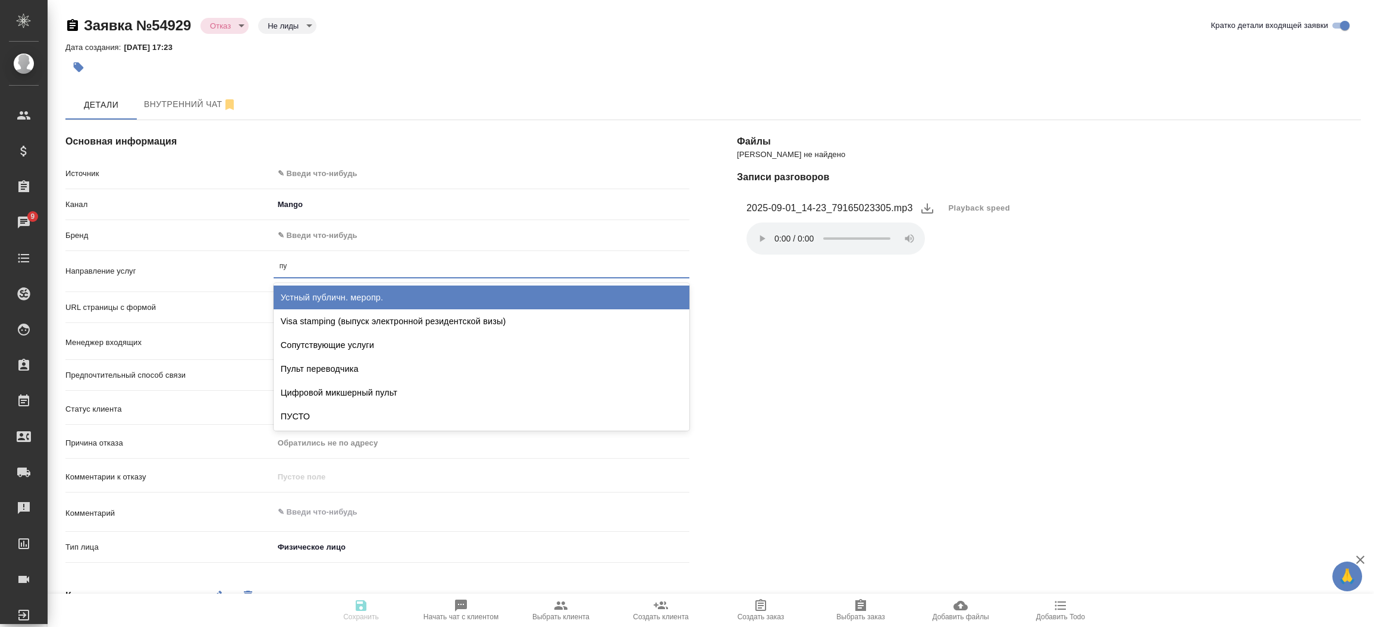
type input "пус"
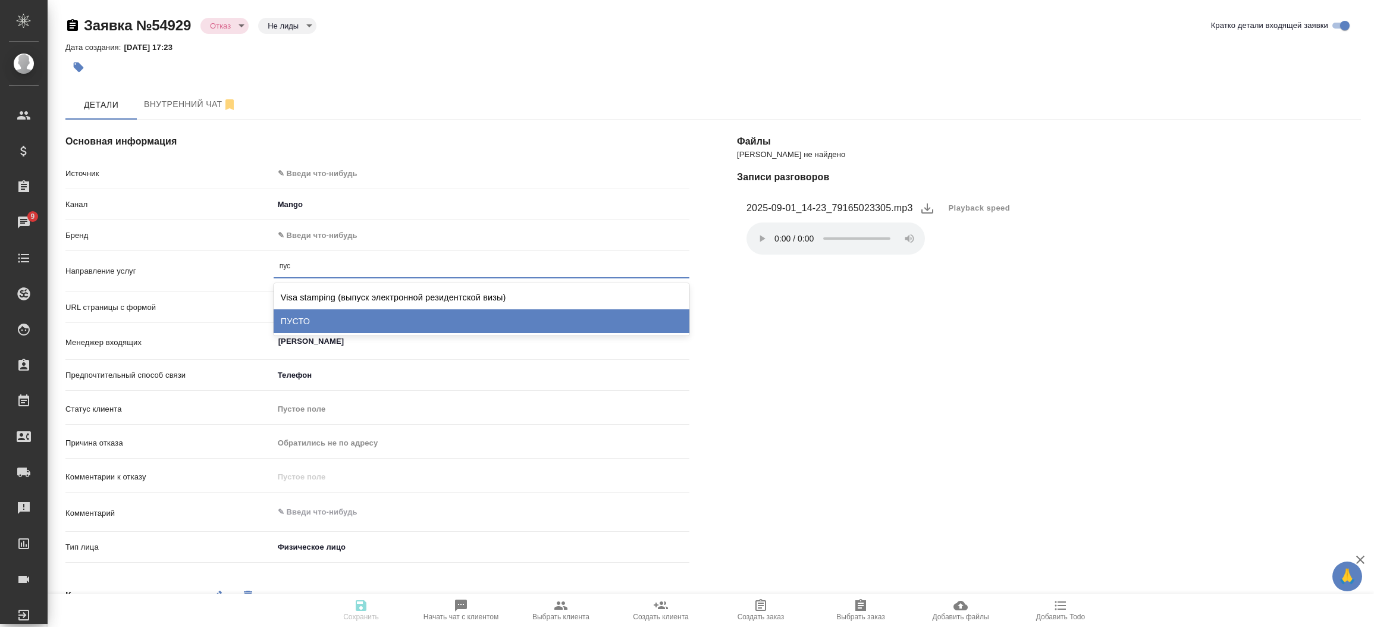
click at [350, 318] on div "ПУСТО" at bounding box center [482, 321] width 416 height 24
type textarea "x"
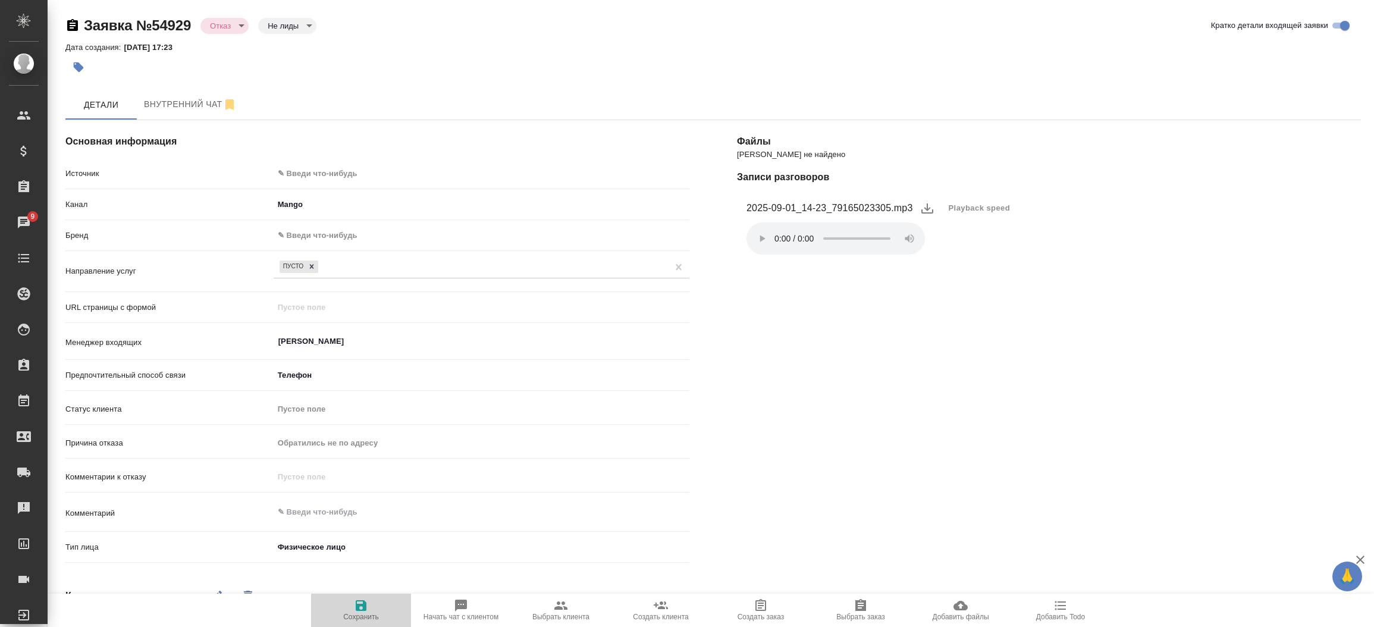
click at [361, 610] on icon "button" at bounding box center [361, 605] width 14 height 14
select select "RU"
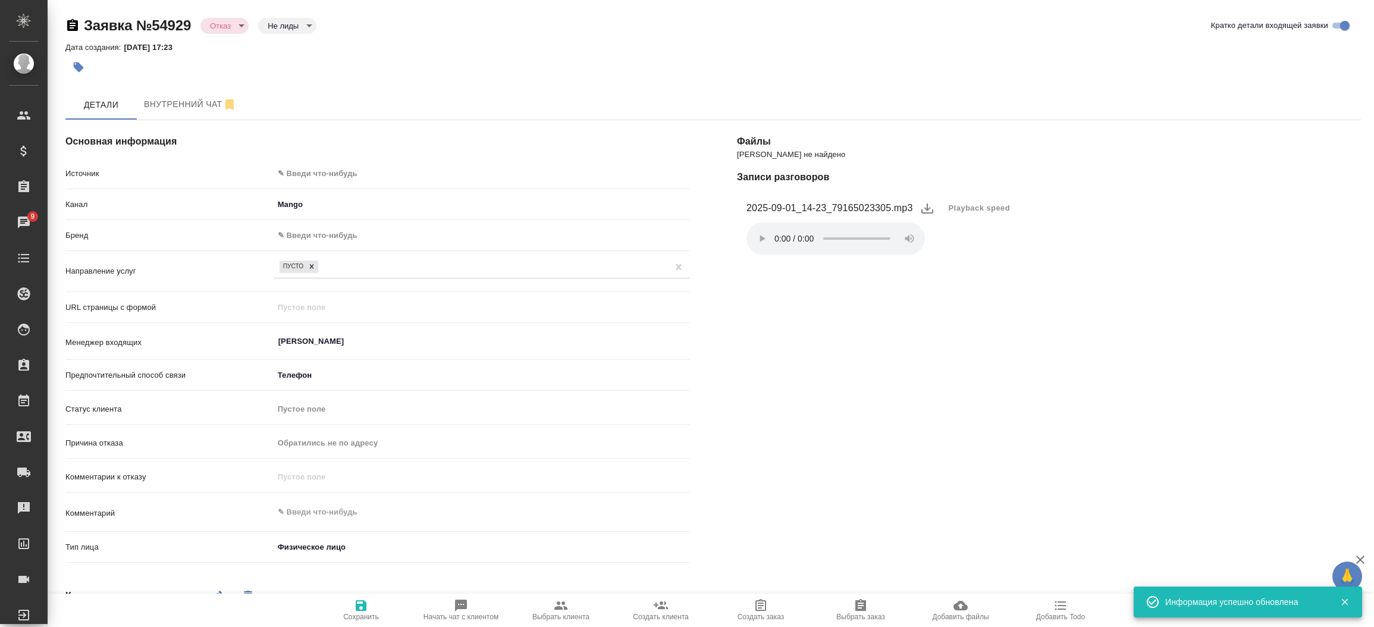
type textarea "x"
click at [325, 238] on body "🙏 .cls-1 fill:#fff; AWATERA [PERSON_NAME]prutko Клиенты Спецификации Заказы 9 Ч…" at bounding box center [687, 313] width 1374 height 627
click at [312, 257] on li "Traktat" at bounding box center [482, 253] width 416 height 19
type input "traktat"
type textarea "x"
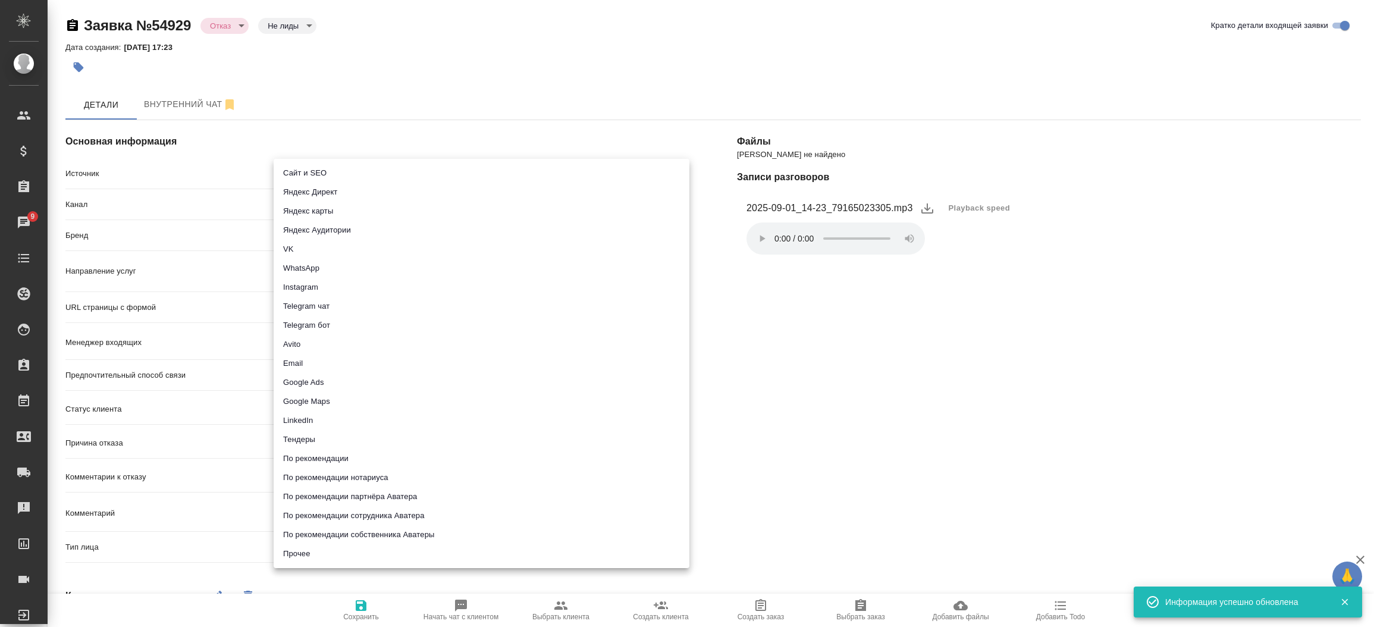
click at [356, 162] on body "🙏 .cls-1 fill:#fff; AWATERA [PERSON_NAME]prutko Клиенты Спецификации Заказы 9 Ч…" at bounding box center [687, 313] width 1374 height 627
click at [352, 169] on li "Сайт и SEO" at bounding box center [482, 173] width 416 height 19
type input "seo"
type textarea "x"
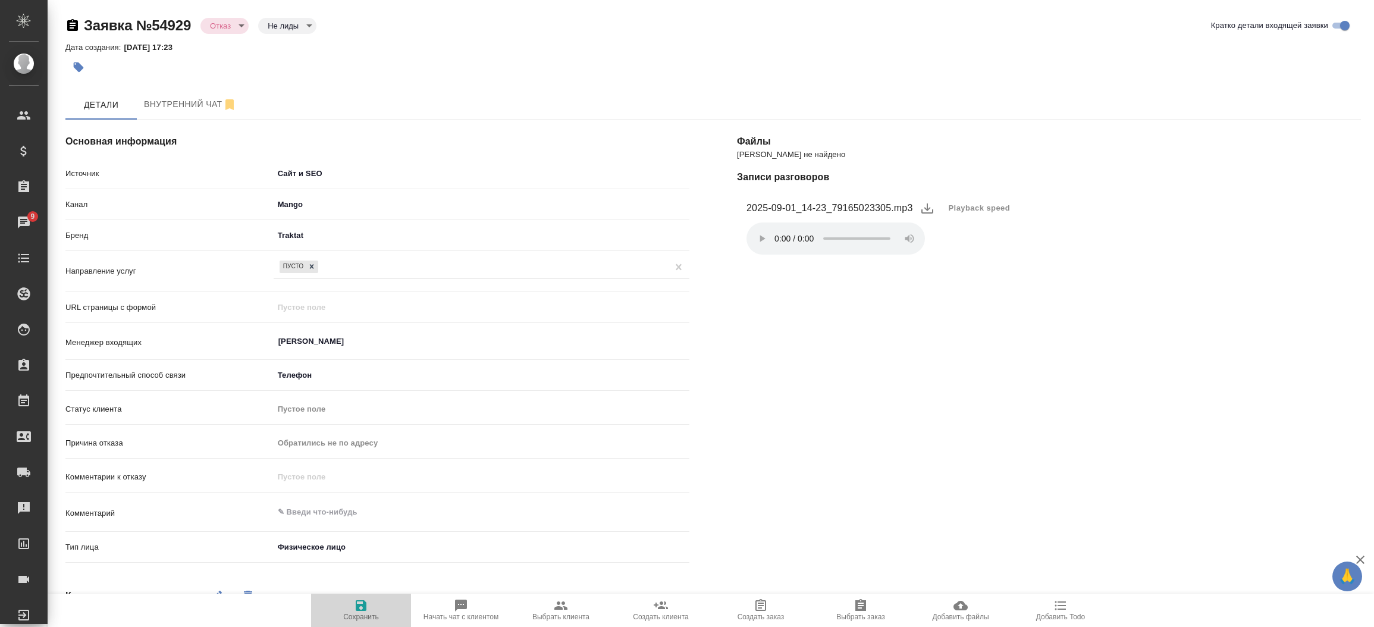
click at [356, 605] on icon "button" at bounding box center [361, 605] width 11 height 11
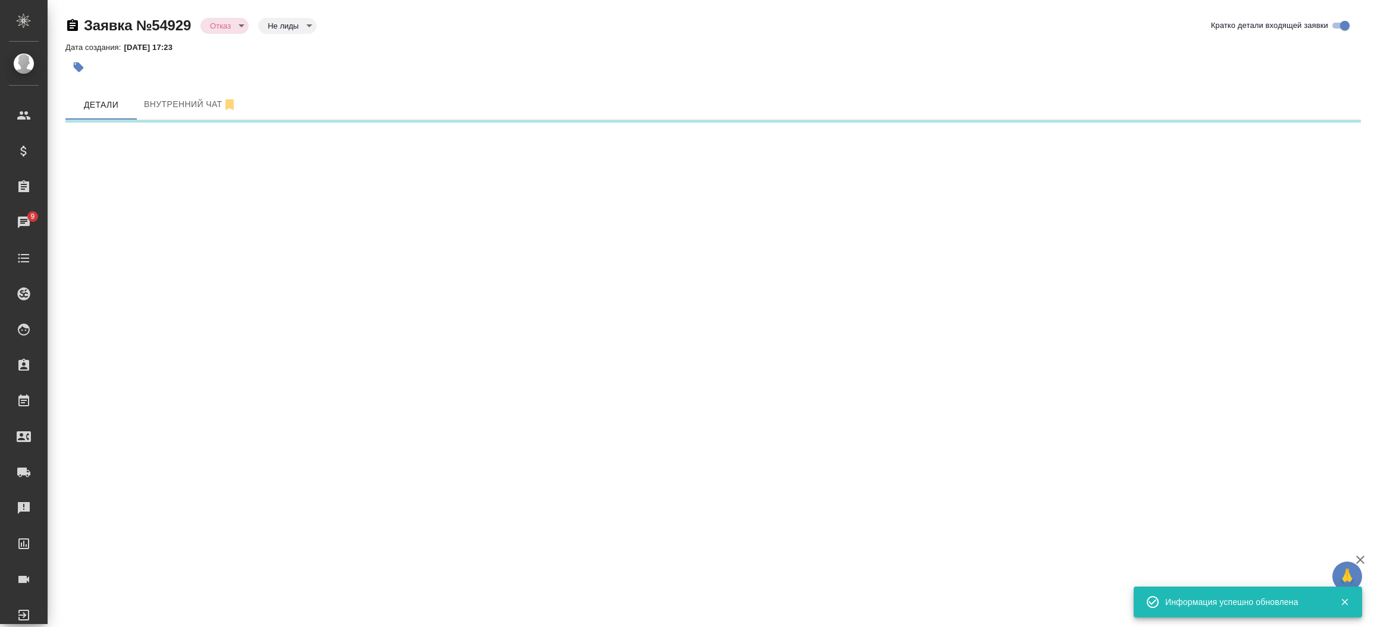
select select "RU"
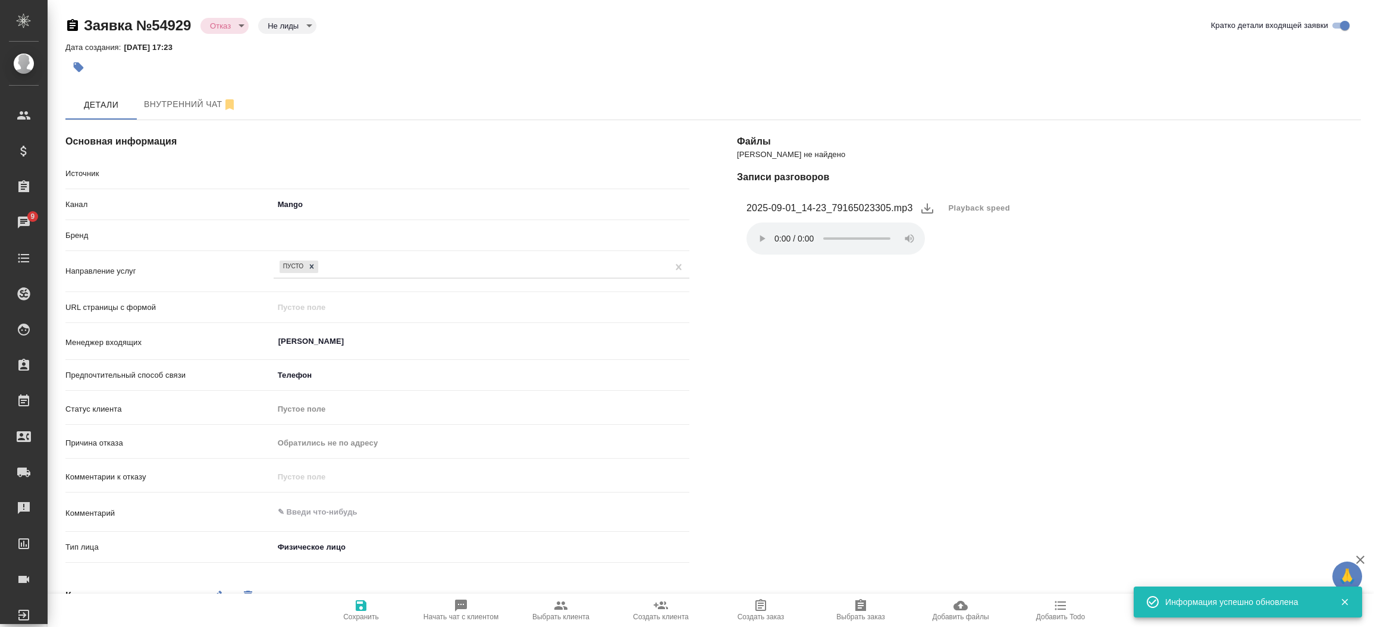
type textarea "x"
